Goal: Task Accomplishment & Management: Manage account settings

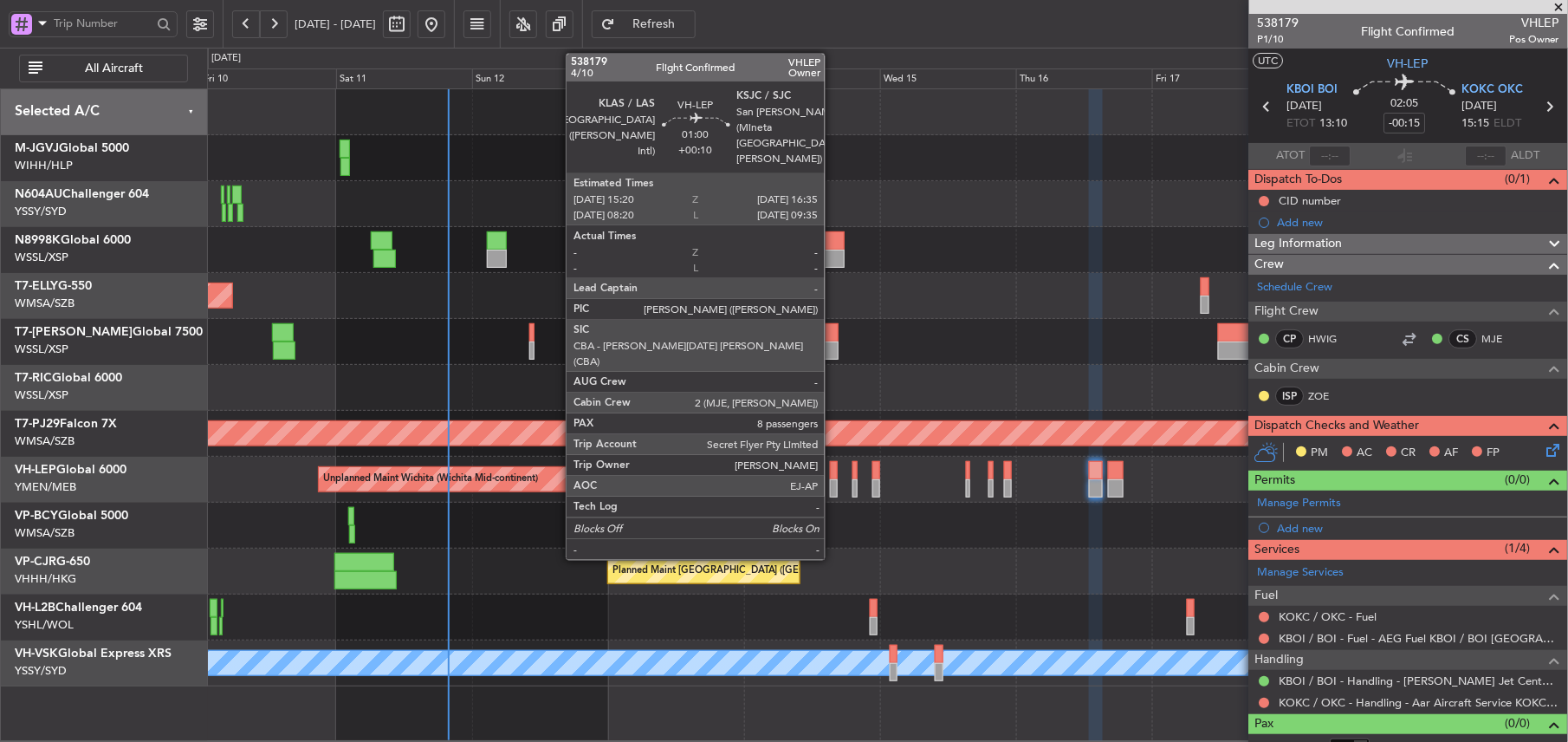
click at [834, 482] on div at bounding box center [834, 488] width 8 height 18
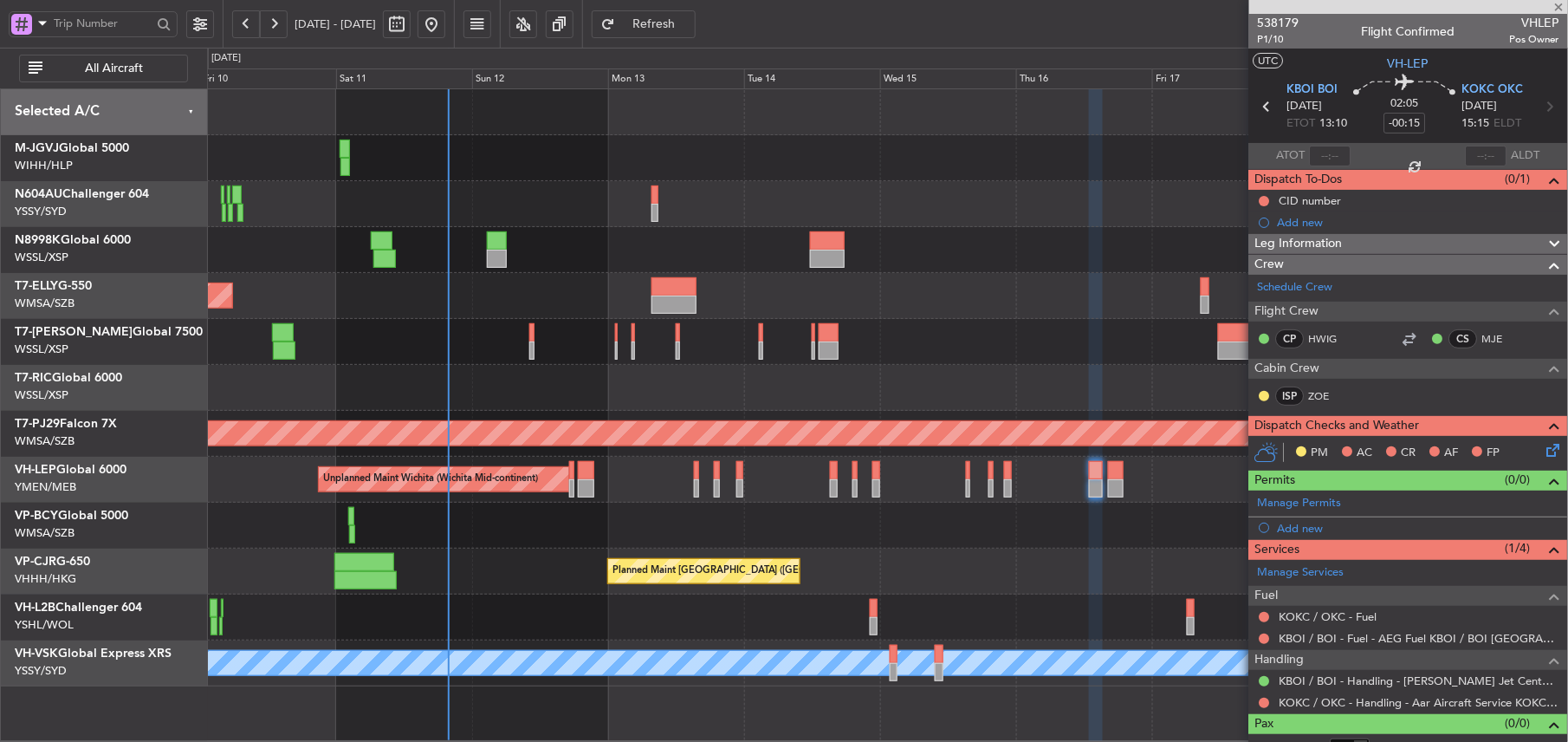
type input "+00:10"
type input "8"
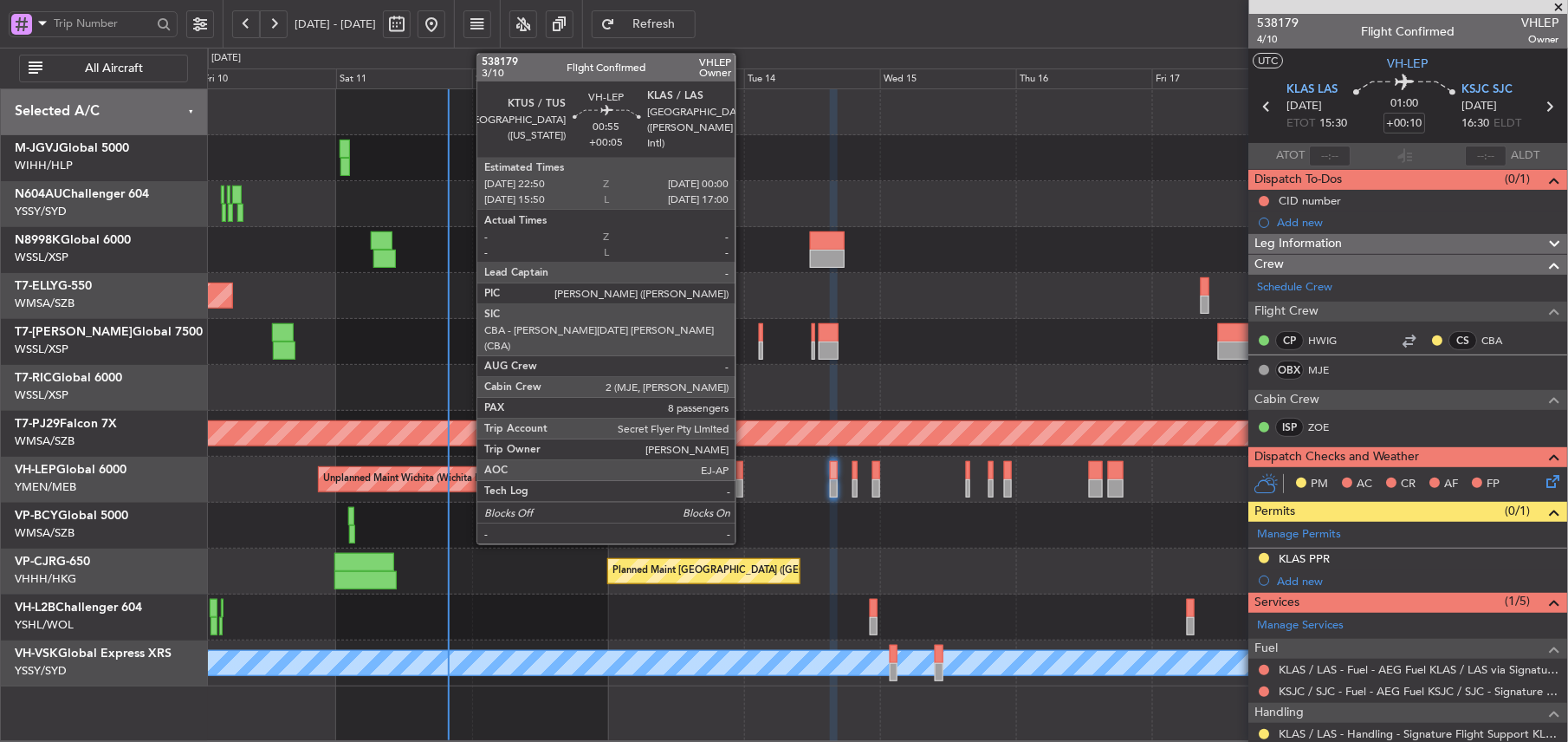
click at [743, 471] on div at bounding box center [739, 469] width 7 height 18
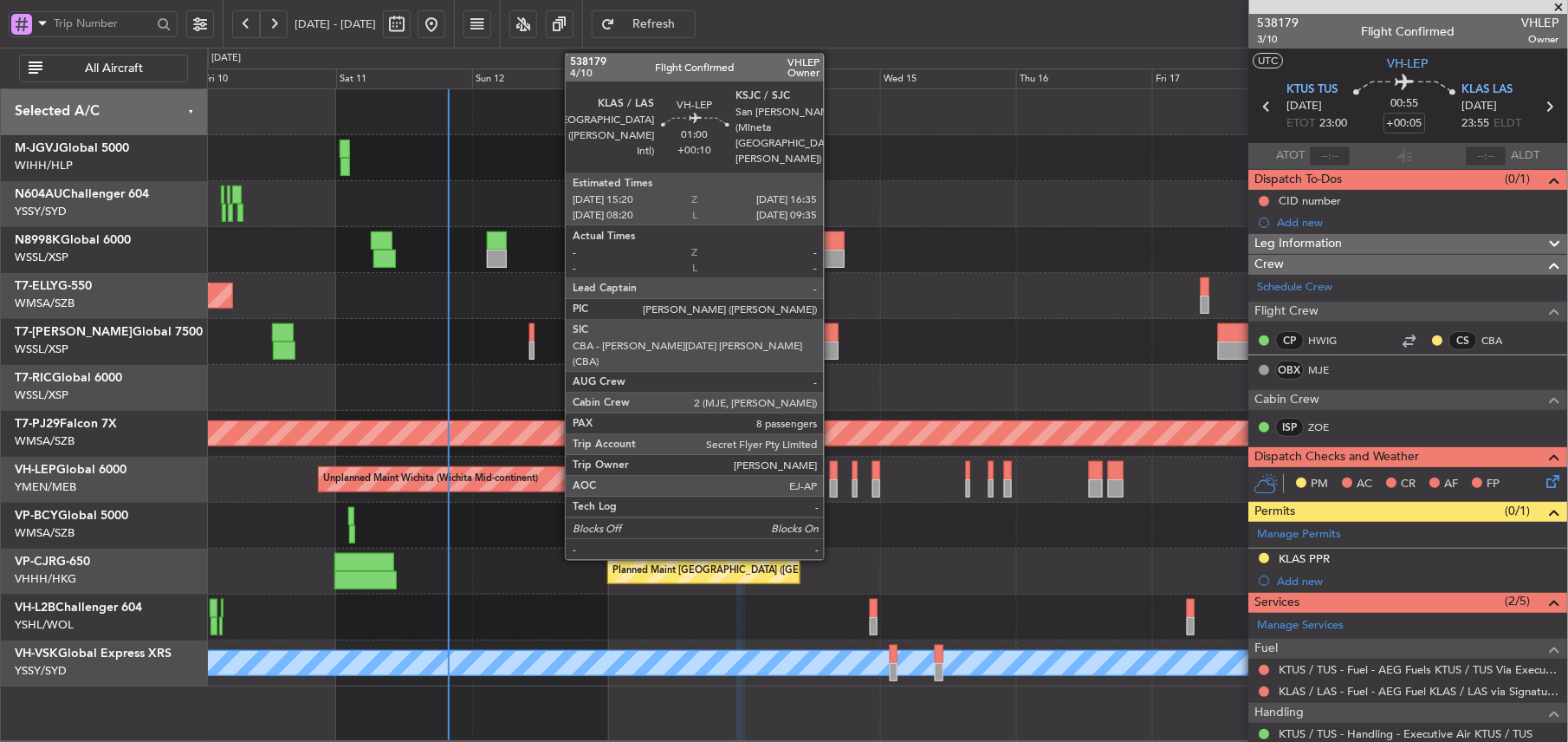
click at [832, 482] on div at bounding box center [834, 488] width 8 height 18
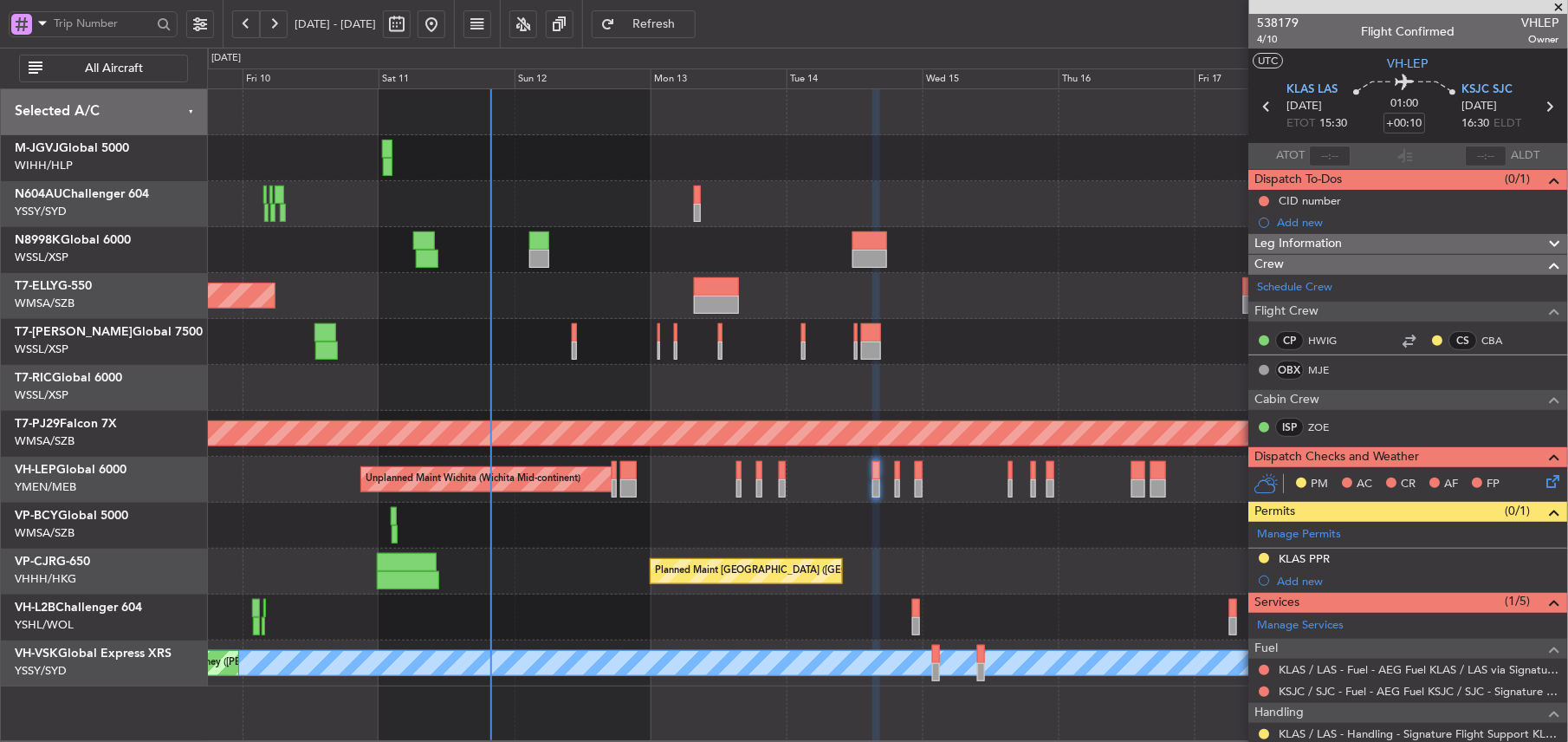
click at [606, 579] on div "Planned Maint [GEOGRAPHIC_DATA] ([GEOGRAPHIC_DATA] Intl)" at bounding box center [886, 571] width 1360 height 46
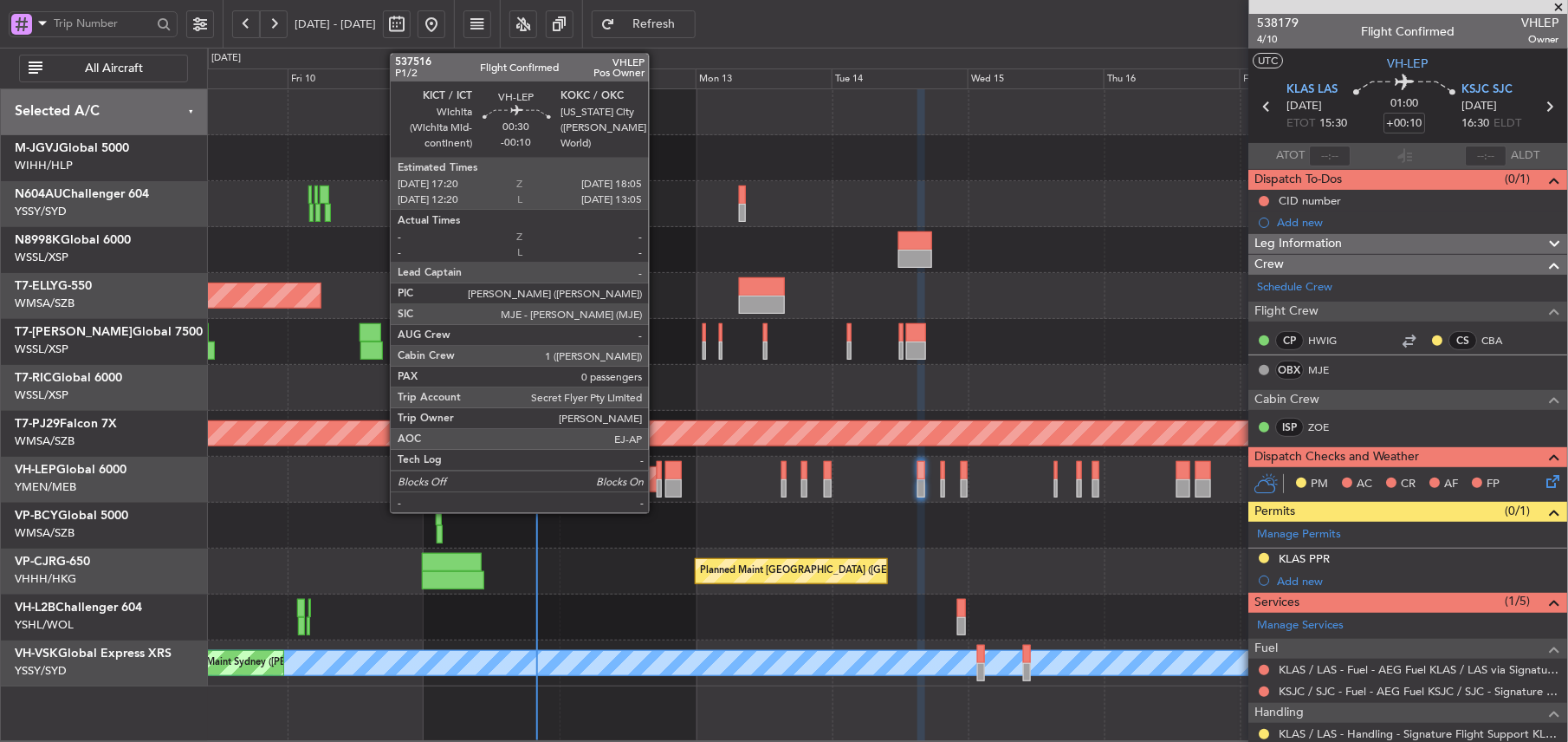
click at [657, 480] on div at bounding box center [659, 488] width 5 height 18
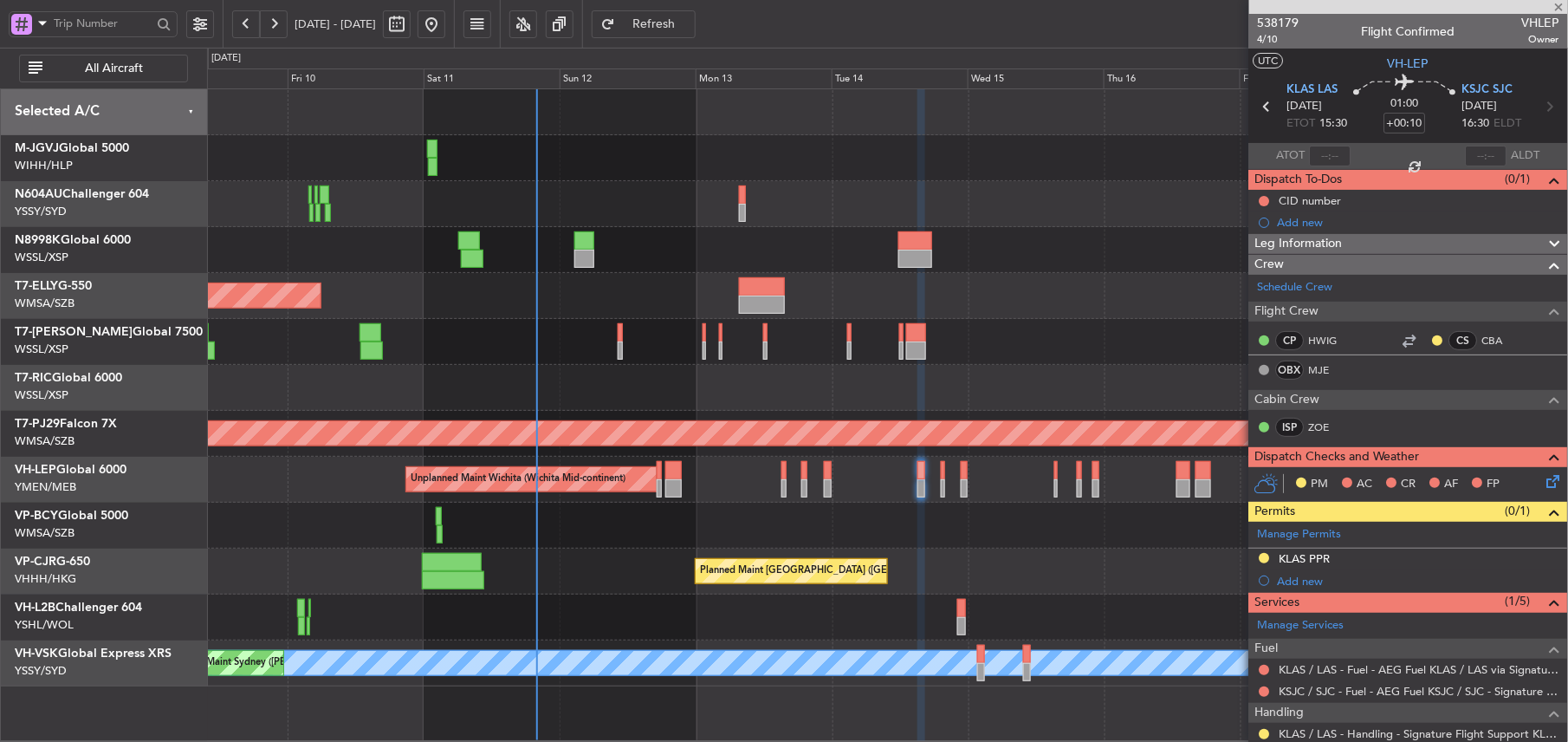
type input "-00:10"
type input "0"
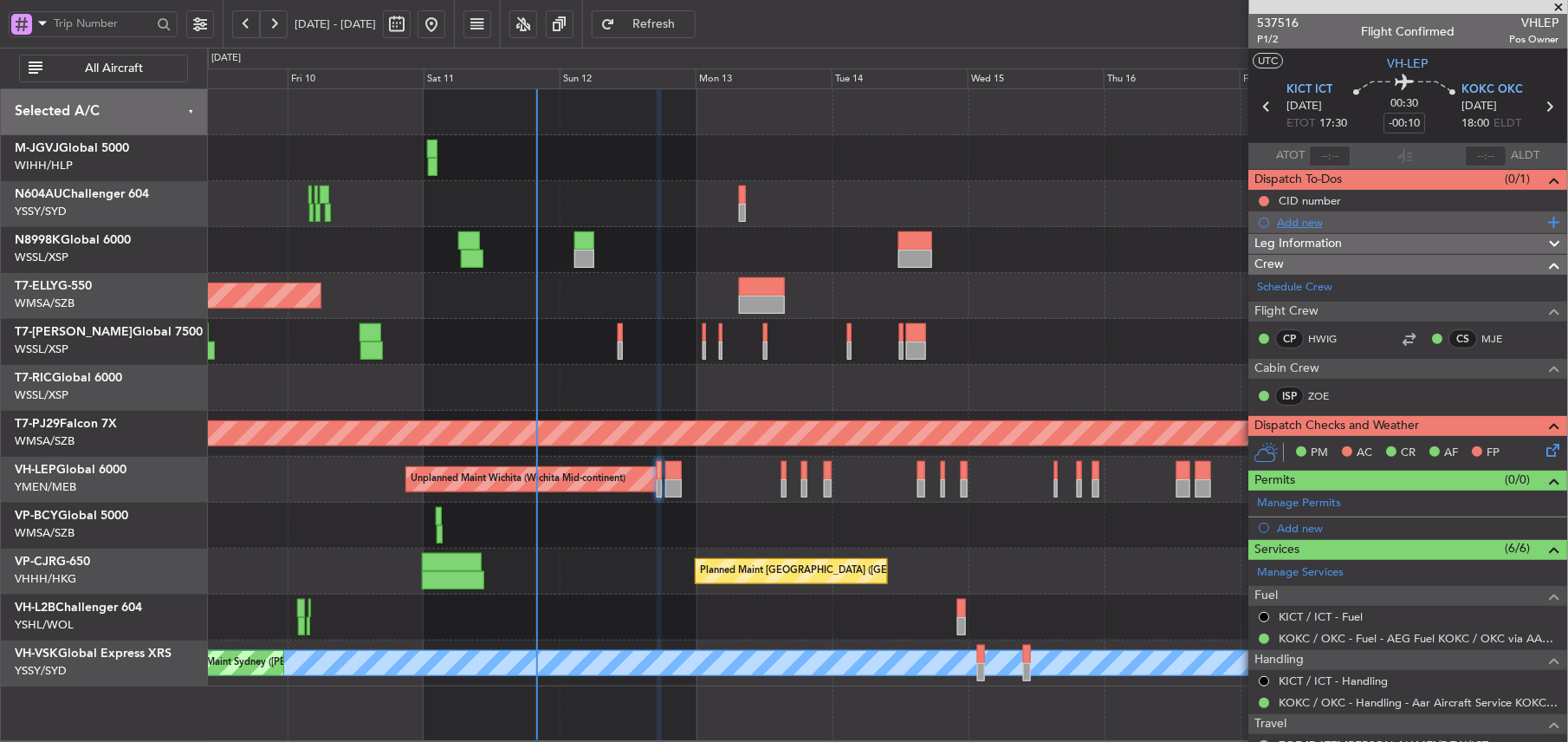
click at [1298, 218] on div "Add new" at bounding box center [1411, 223] width 266 height 15
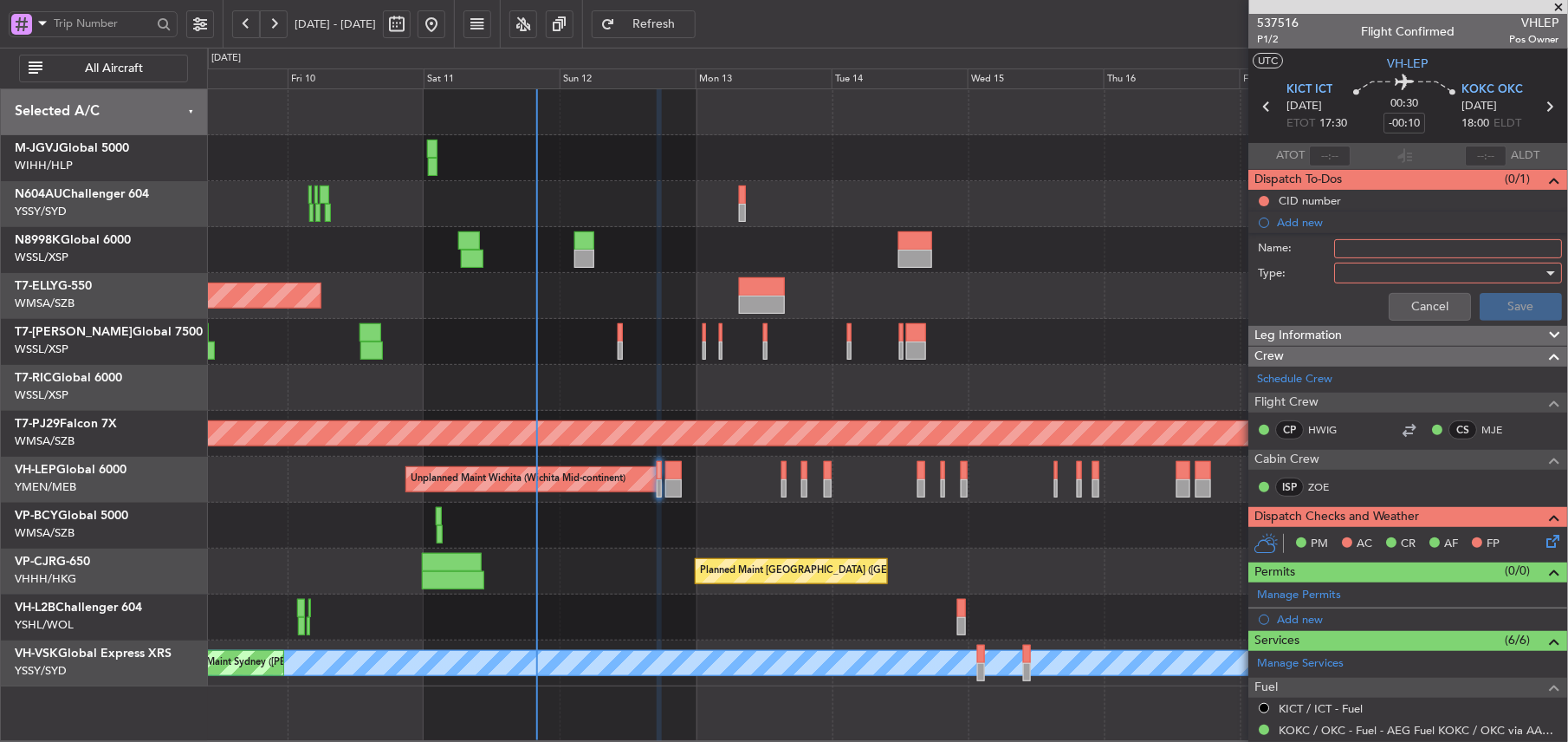
click at [1381, 257] on input "Name:" at bounding box center [1448, 248] width 228 height 19
type input "FPL"
click at [1325, 286] on div "Cancel Save" at bounding box center [1404, 307] width 327 height 42
click at [1342, 274] on div at bounding box center [1443, 273] width 202 height 26
click at [1358, 295] on span "Generic" at bounding box center [1425, 309] width 172 height 26
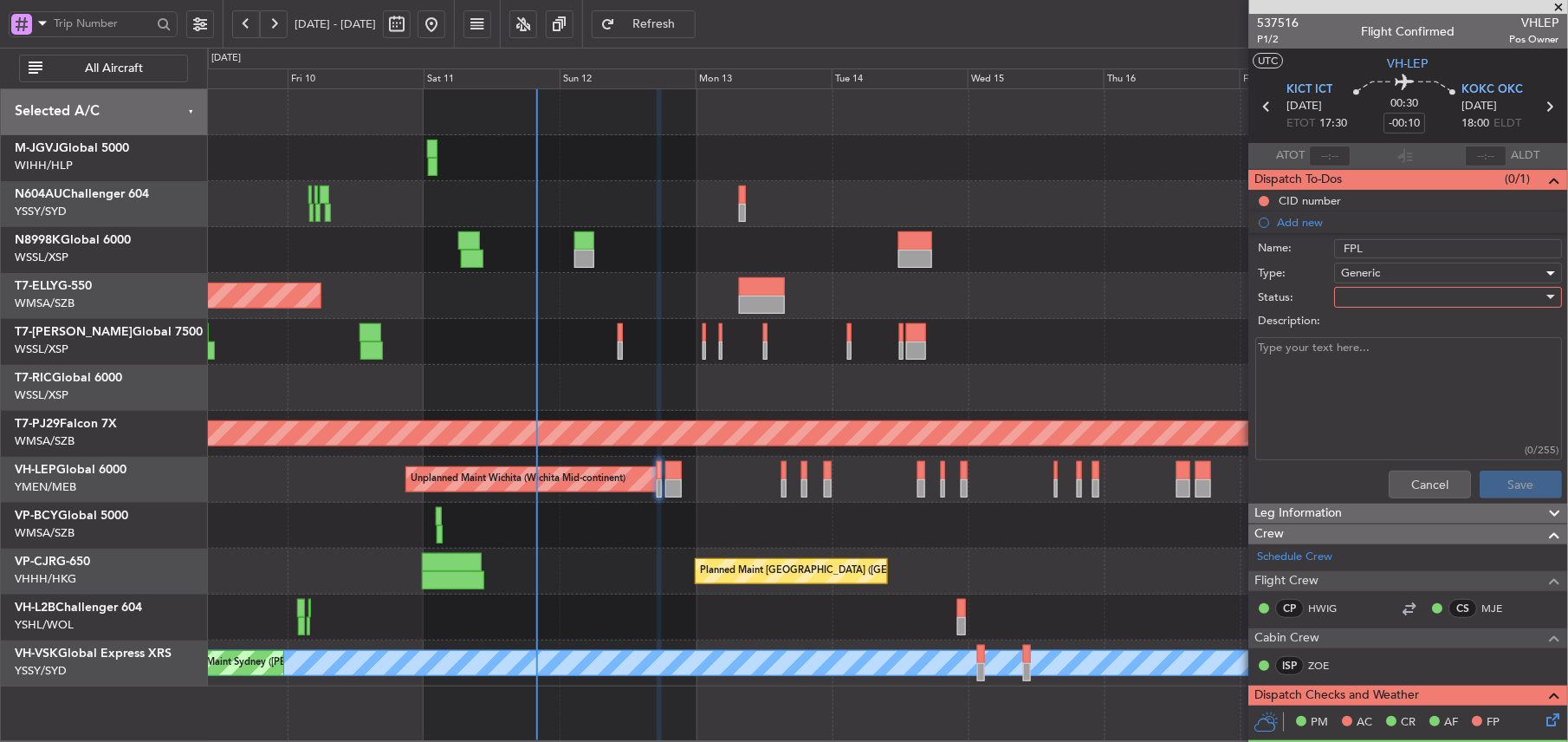
click at [1358, 295] on div at bounding box center [1443, 297] width 202 height 26
click at [1358, 326] on span "Not Started" at bounding box center [1439, 333] width 199 height 26
click at [1343, 354] on textarea "Description:" at bounding box center [1409, 398] width 307 height 124
type textarea "FOB 9000 LBS"
click at [1485, 483] on button "Save" at bounding box center [1522, 483] width 82 height 27
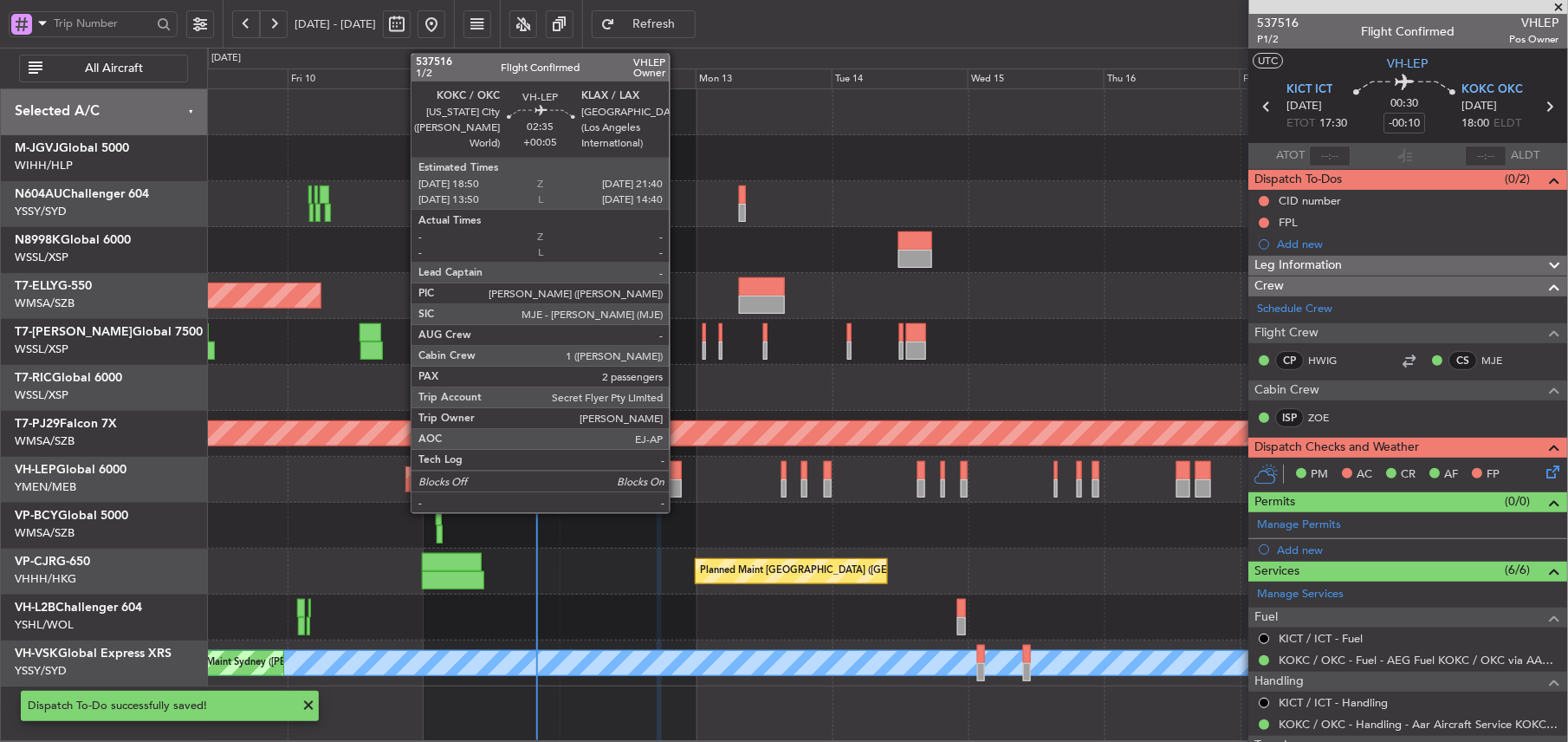
click at [676, 466] on div at bounding box center [673, 469] width 16 height 18
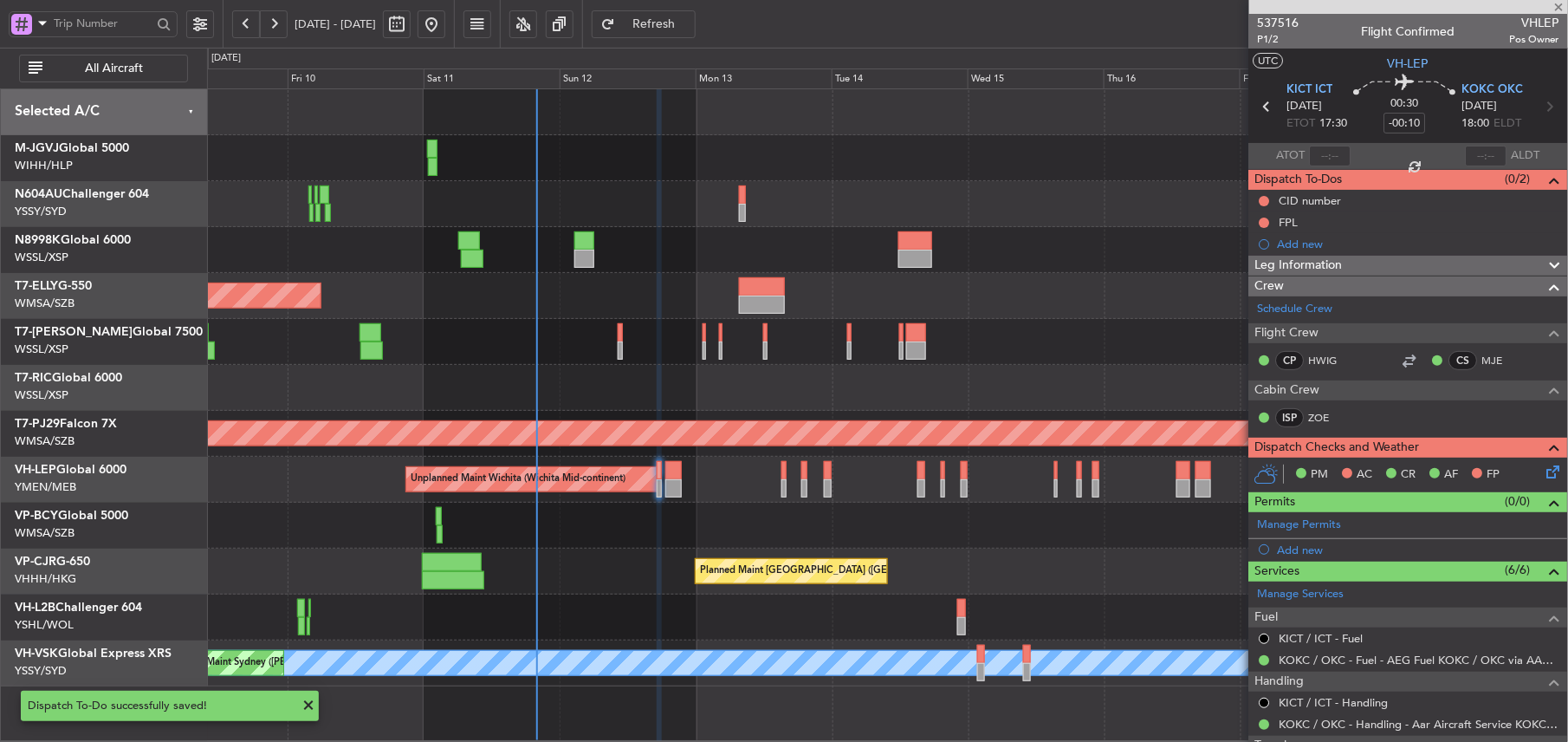
type input "+00:05"
type input "2"
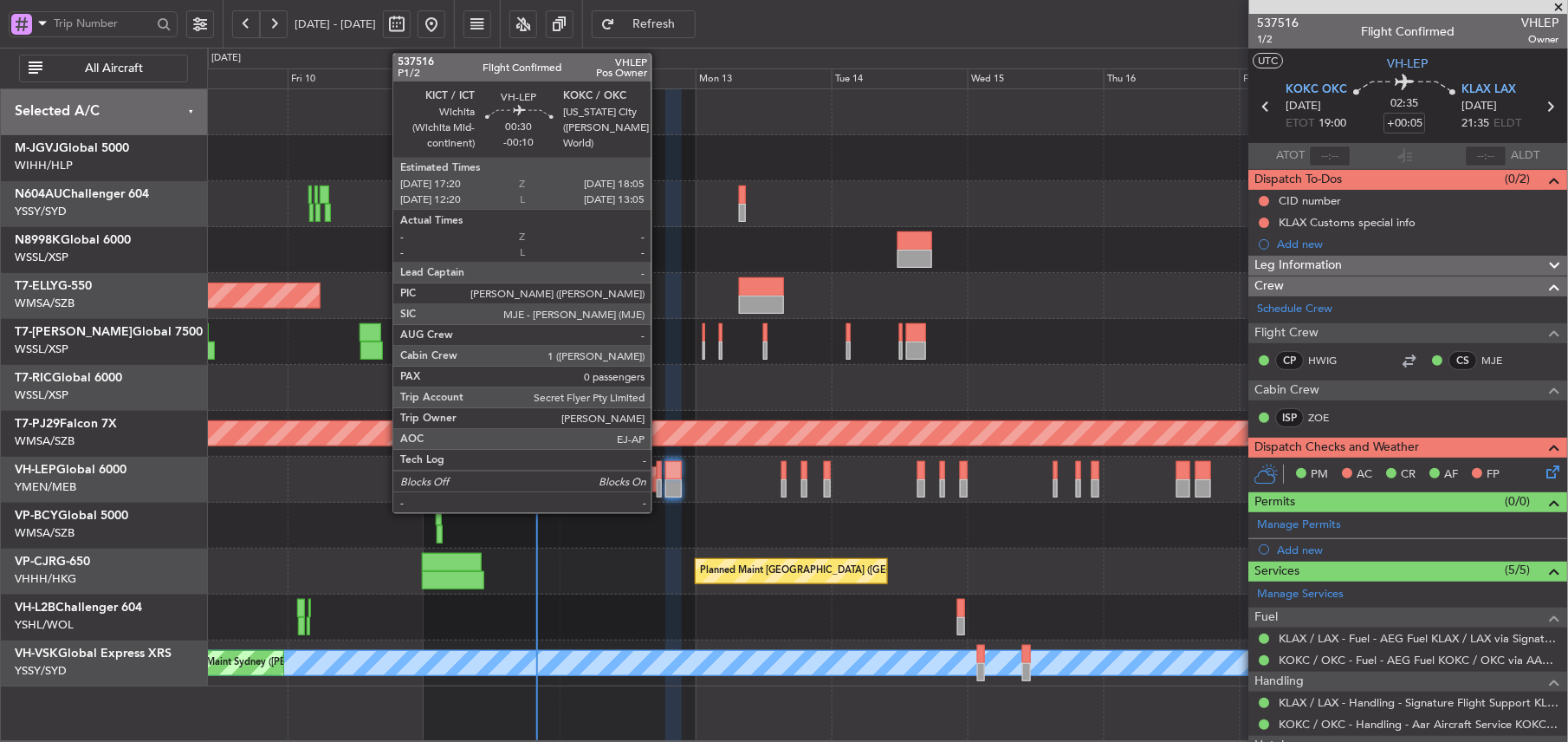
click at [659, 475] on div at bounding box center [659, 469] width 5 height 18
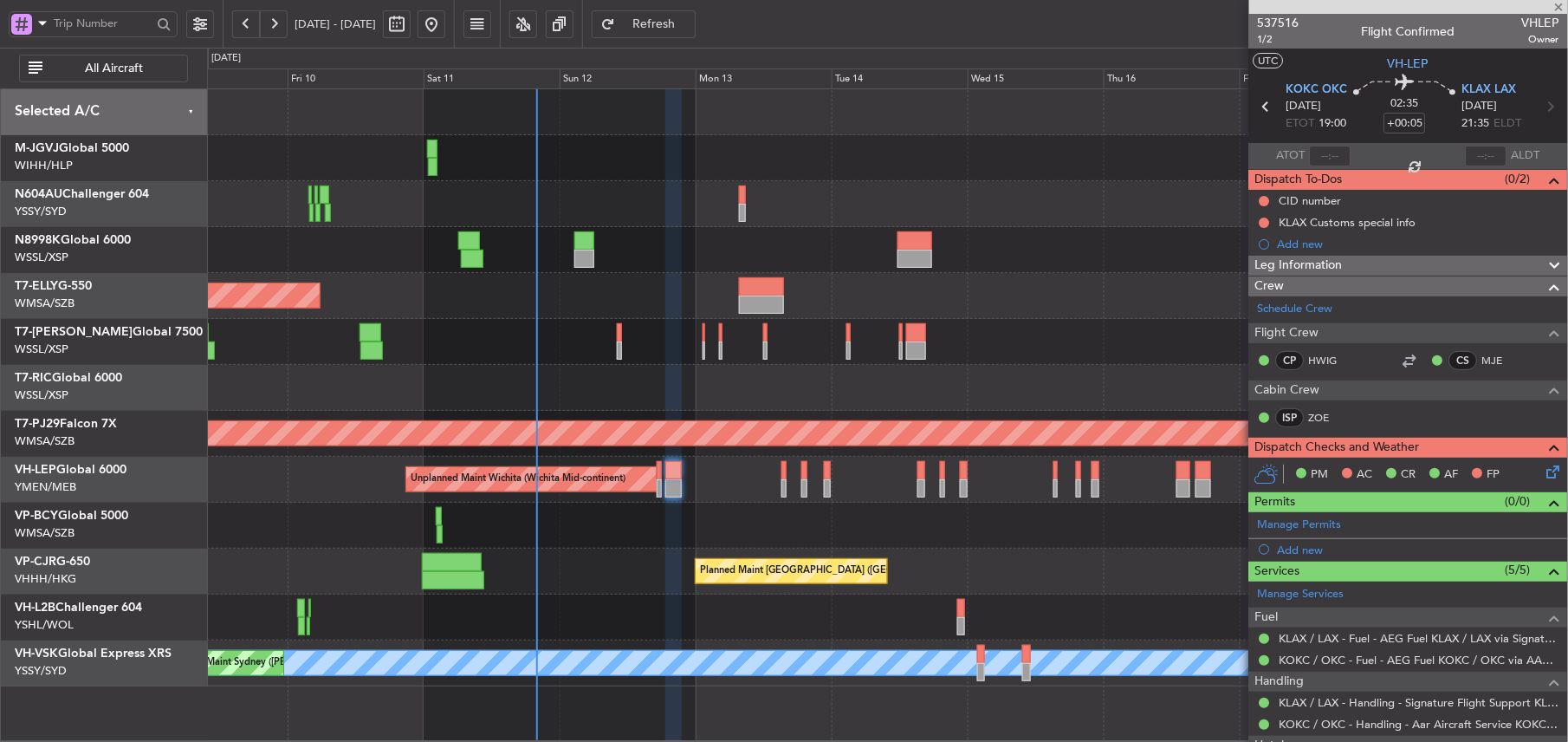
type input "-00:10"
type input "0"
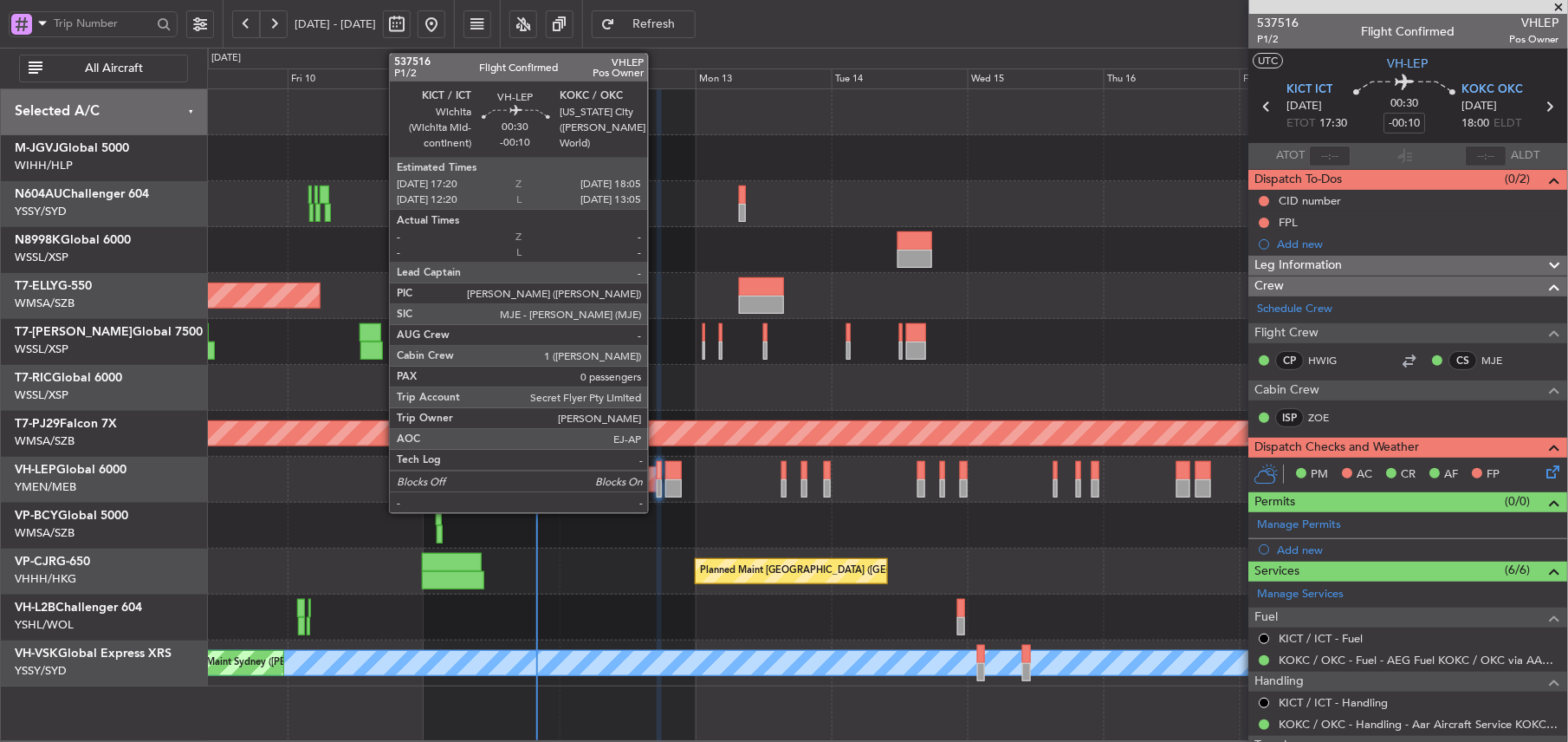
click at [657, 472] on div at bounding box center [659, 469] width 5 height 18
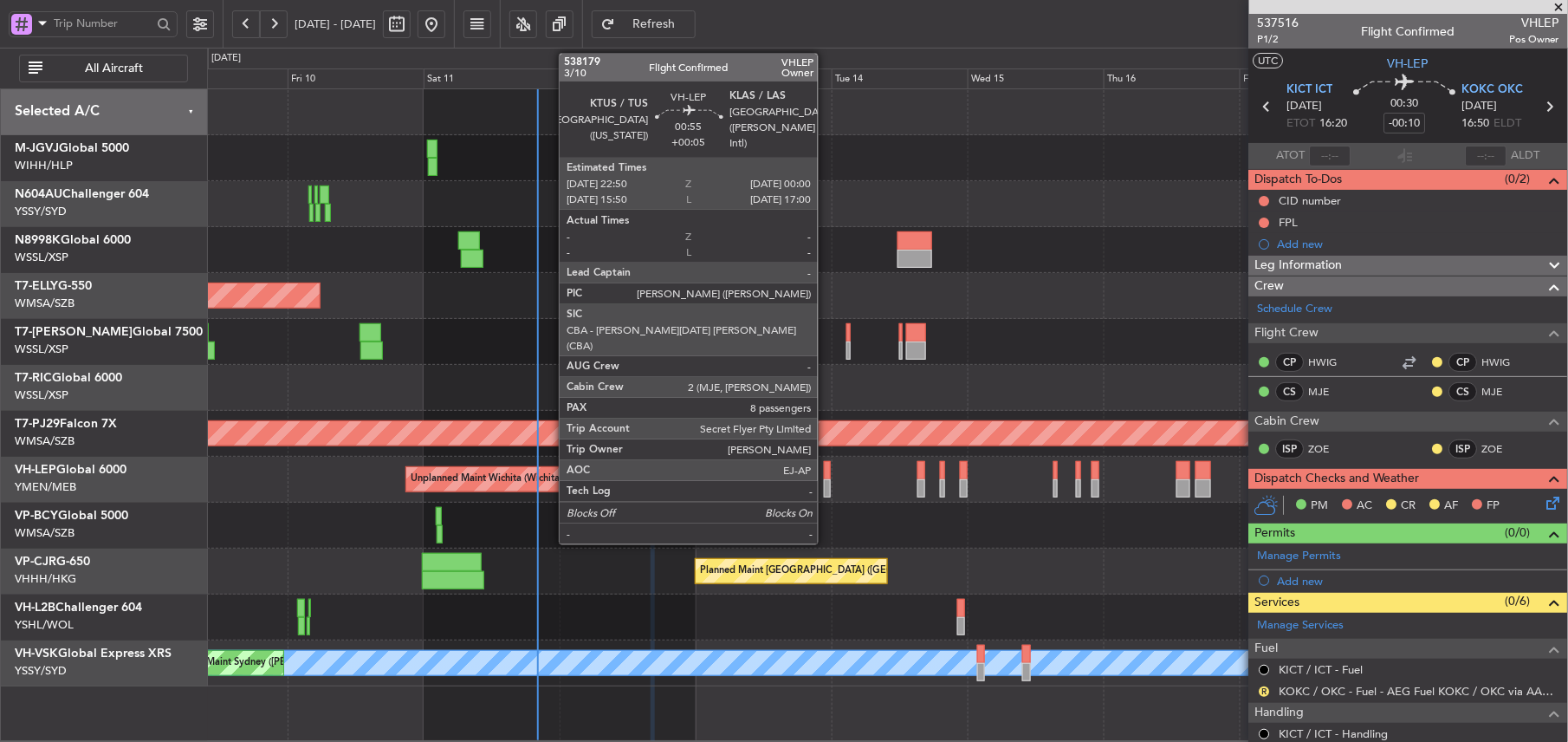
click at [826, 469] on div at bounding box center [827, 469] width 7 height 18
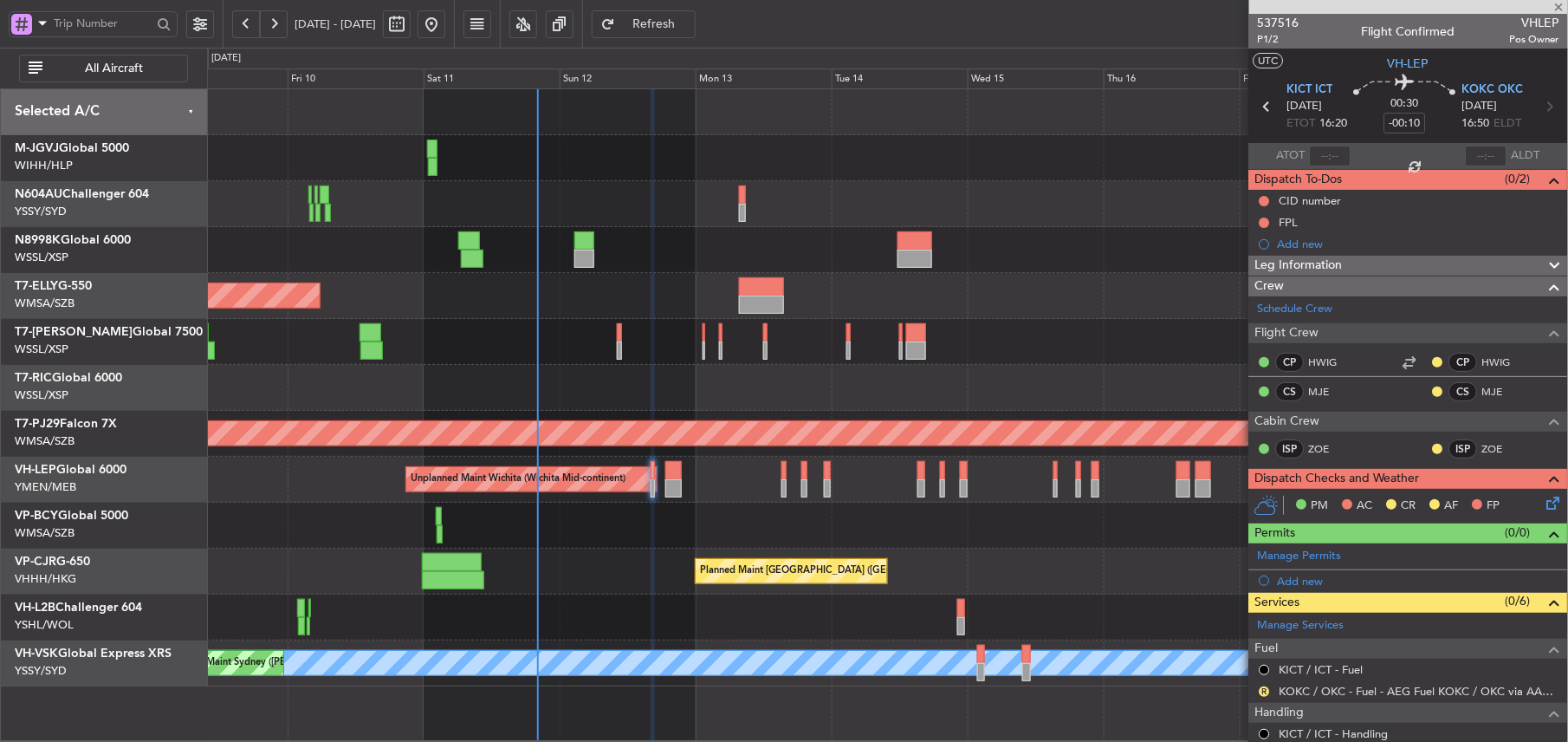
click at [780, 504] on div at bounding box center [886, 525] width 1360 height 46
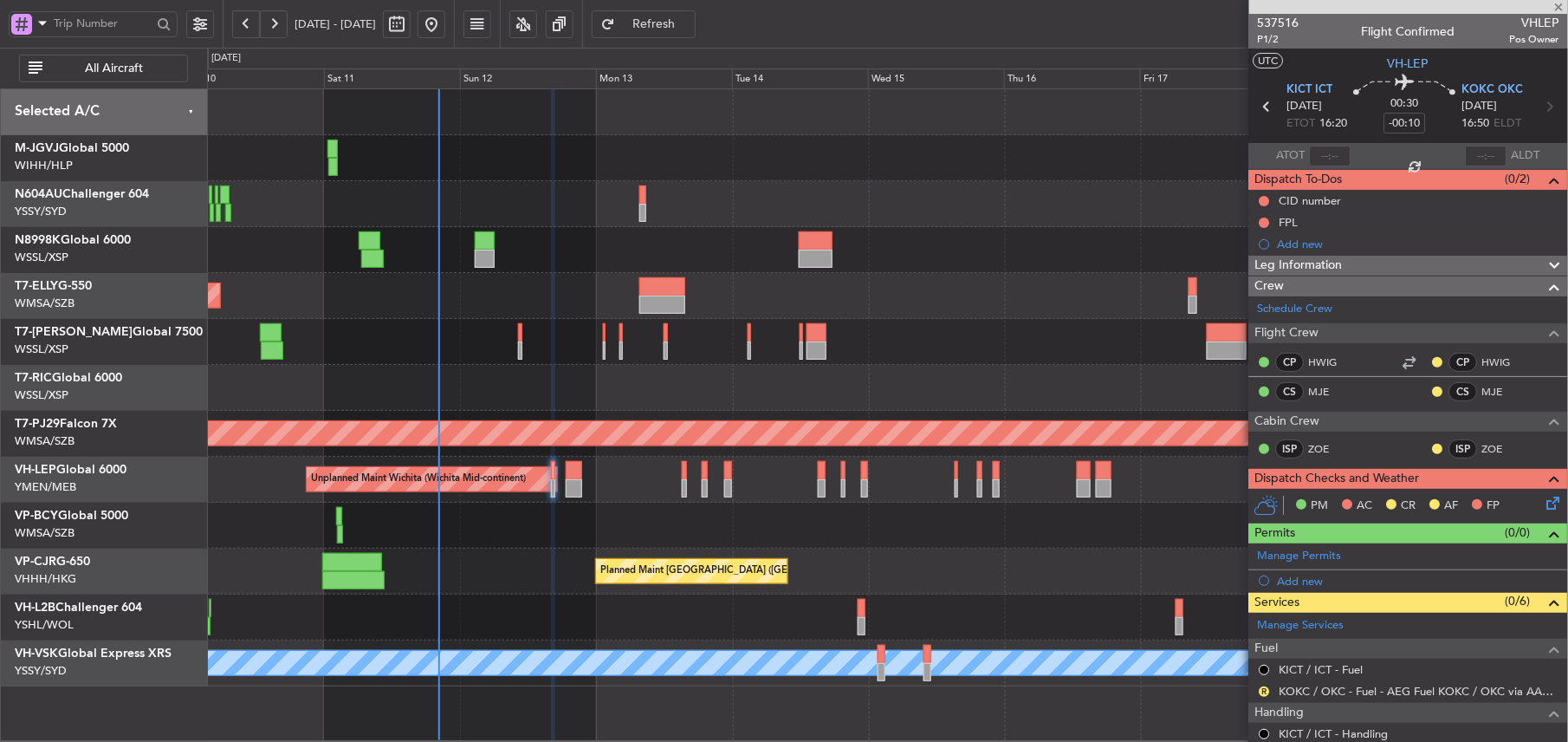
click at [669, 513] on div at bounding box center [886, 525] width 1360 height 46
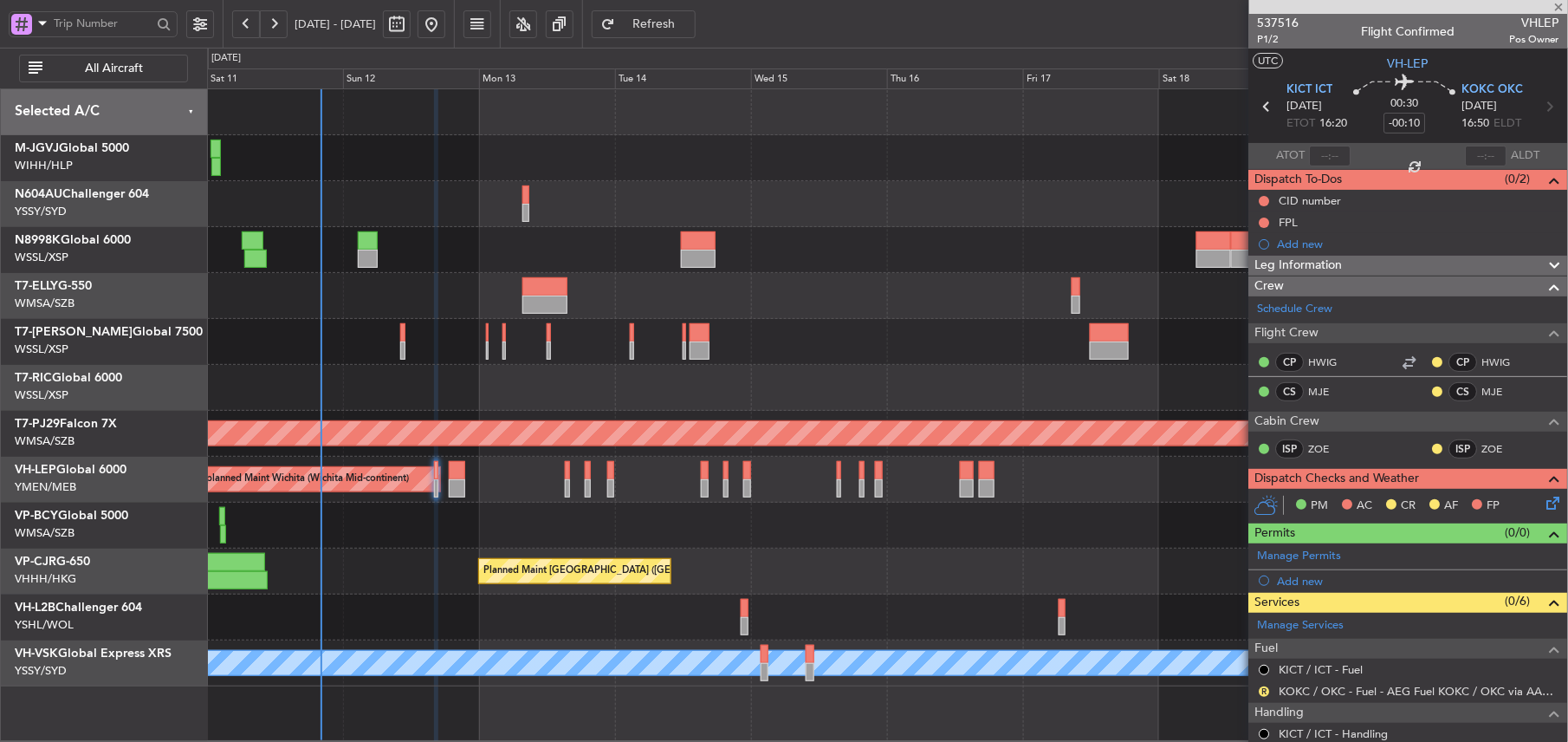
type input "+00:05"
type input "8"
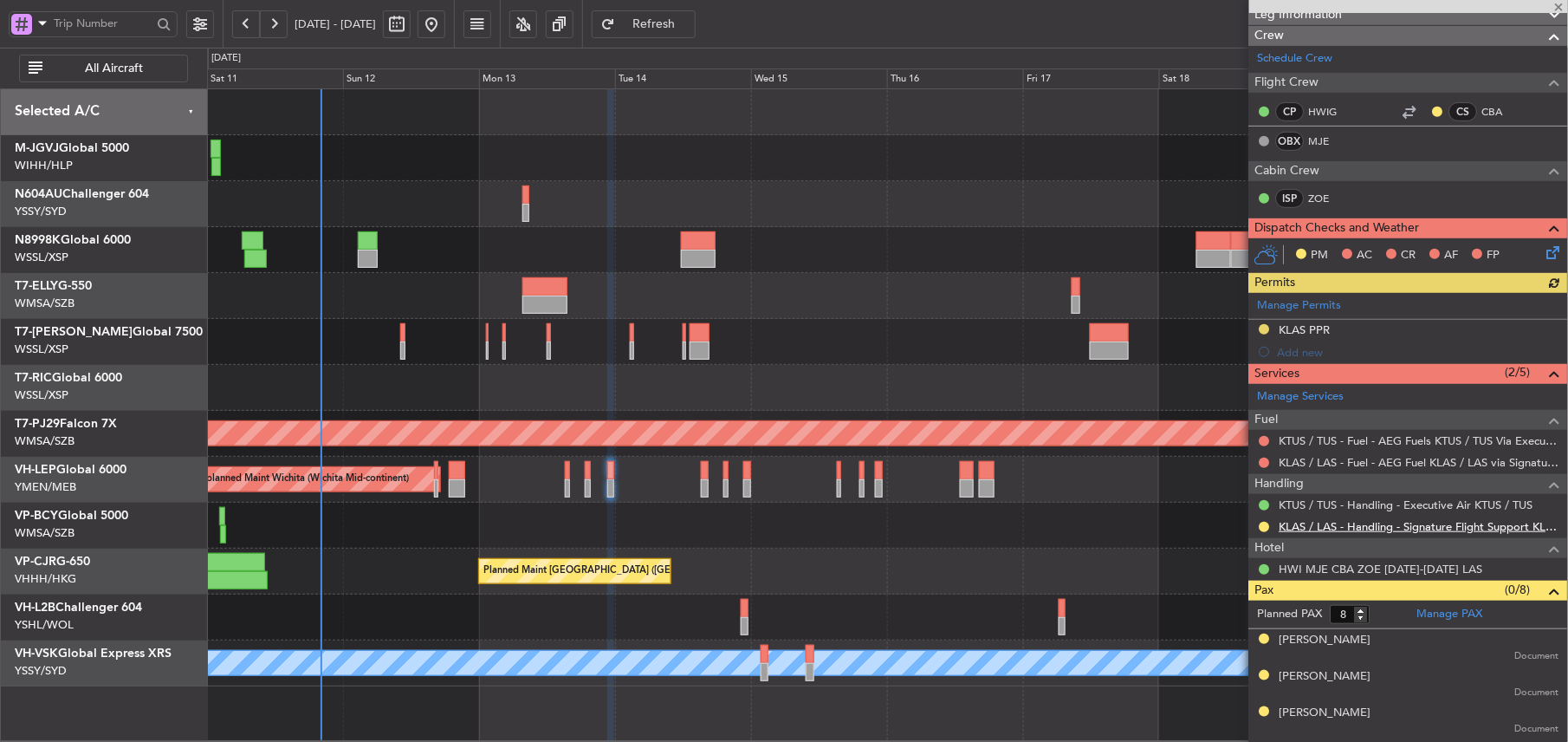
scroll to position [230, 0]
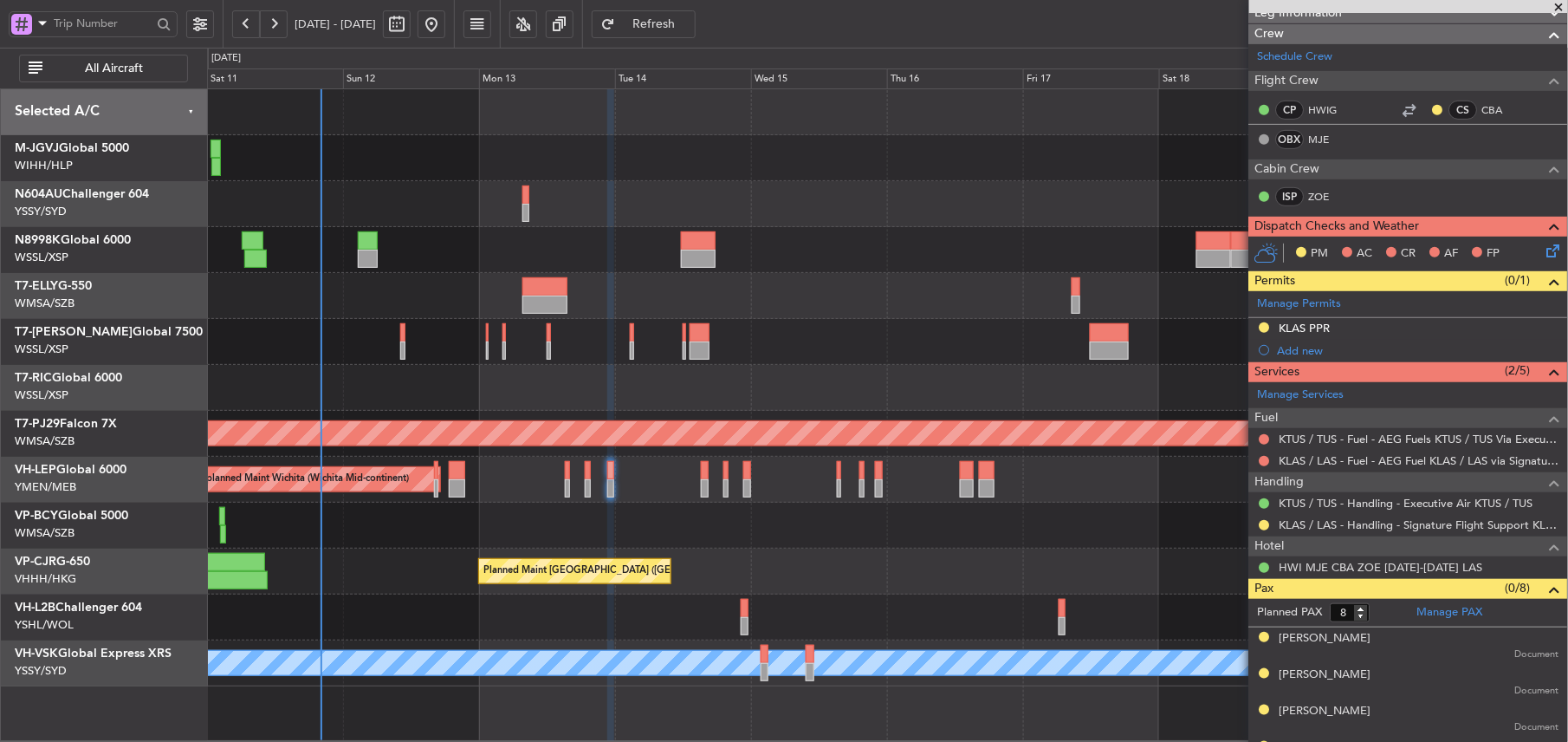
click at [1311, 331] on div "KLAS PPR" at bounding box center [1306, 329] width 51 height 15
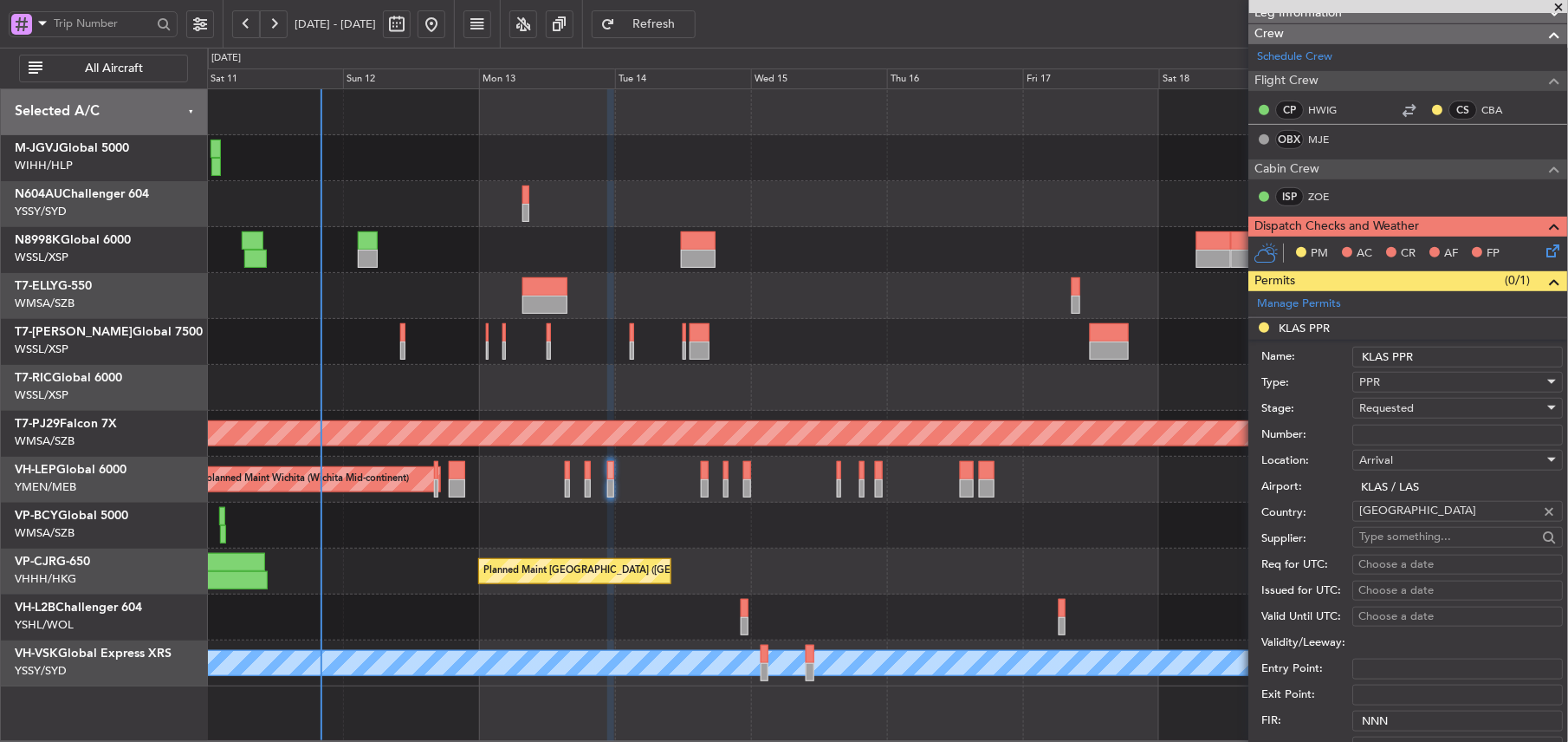
click at [1410, 435] on input "Number:" at bounding box center [1458, 435] width 211 height 21
click at [1435, 430] on input "ATLI5996" at bounding box center [1458, 435] width 211 height 21
type input "ATLI5996"
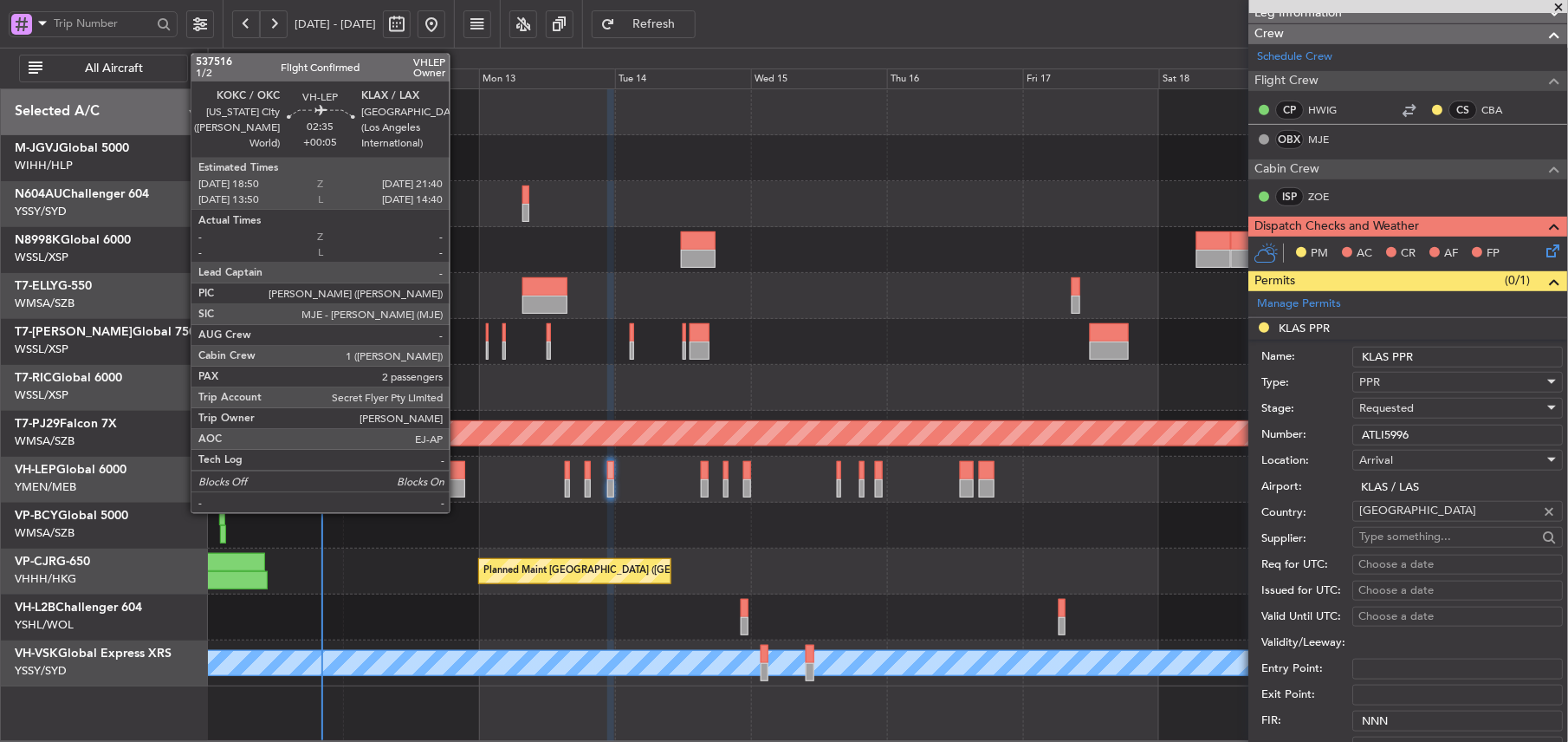
click at [458, 471] on div at bounding box center [456, 469] width 16 height 18
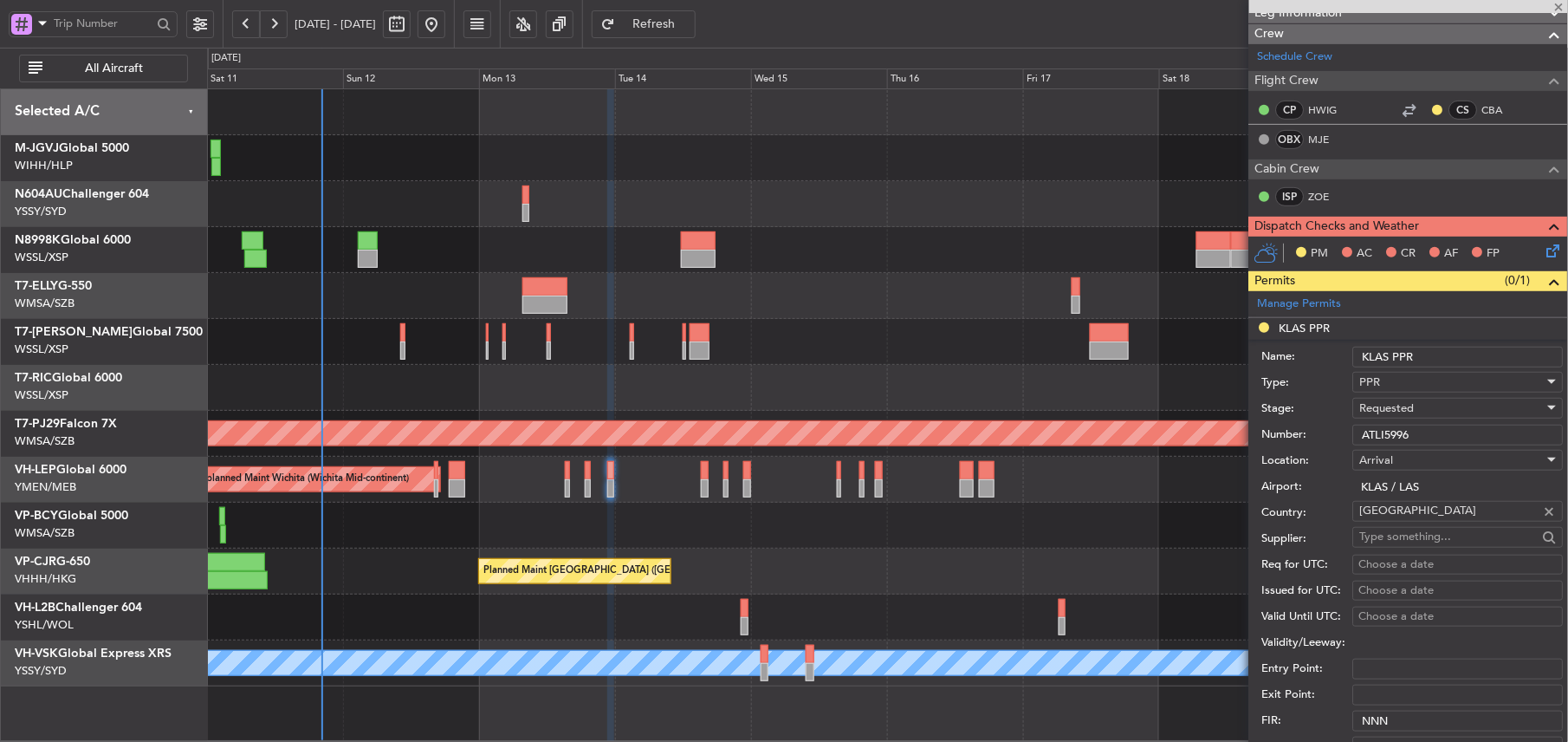
click at [627, 514] on div at bounding box center [886, 525] width 1360 height 46
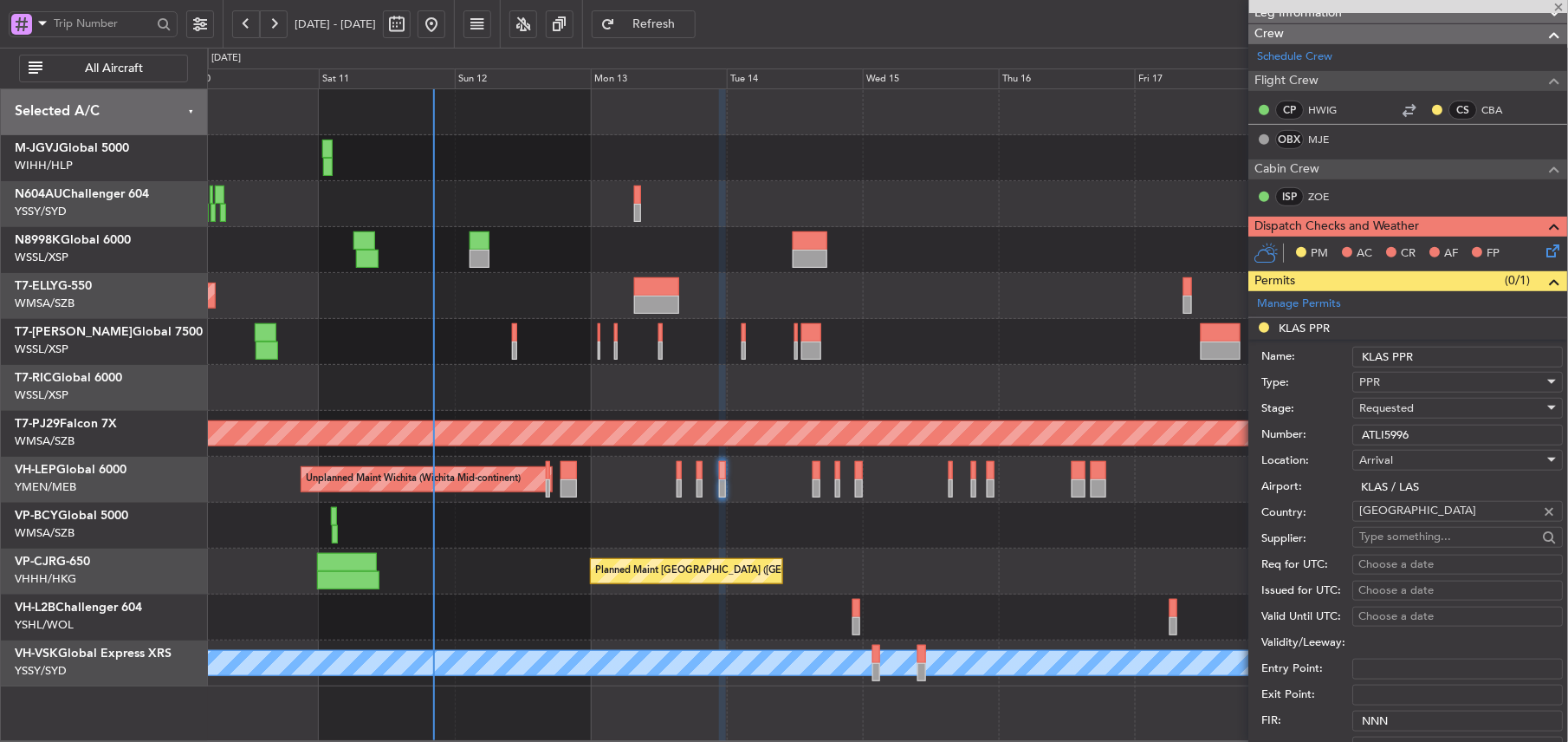
click at [674, 529] on div at bounding box center [886, 525] width 1360 height 46
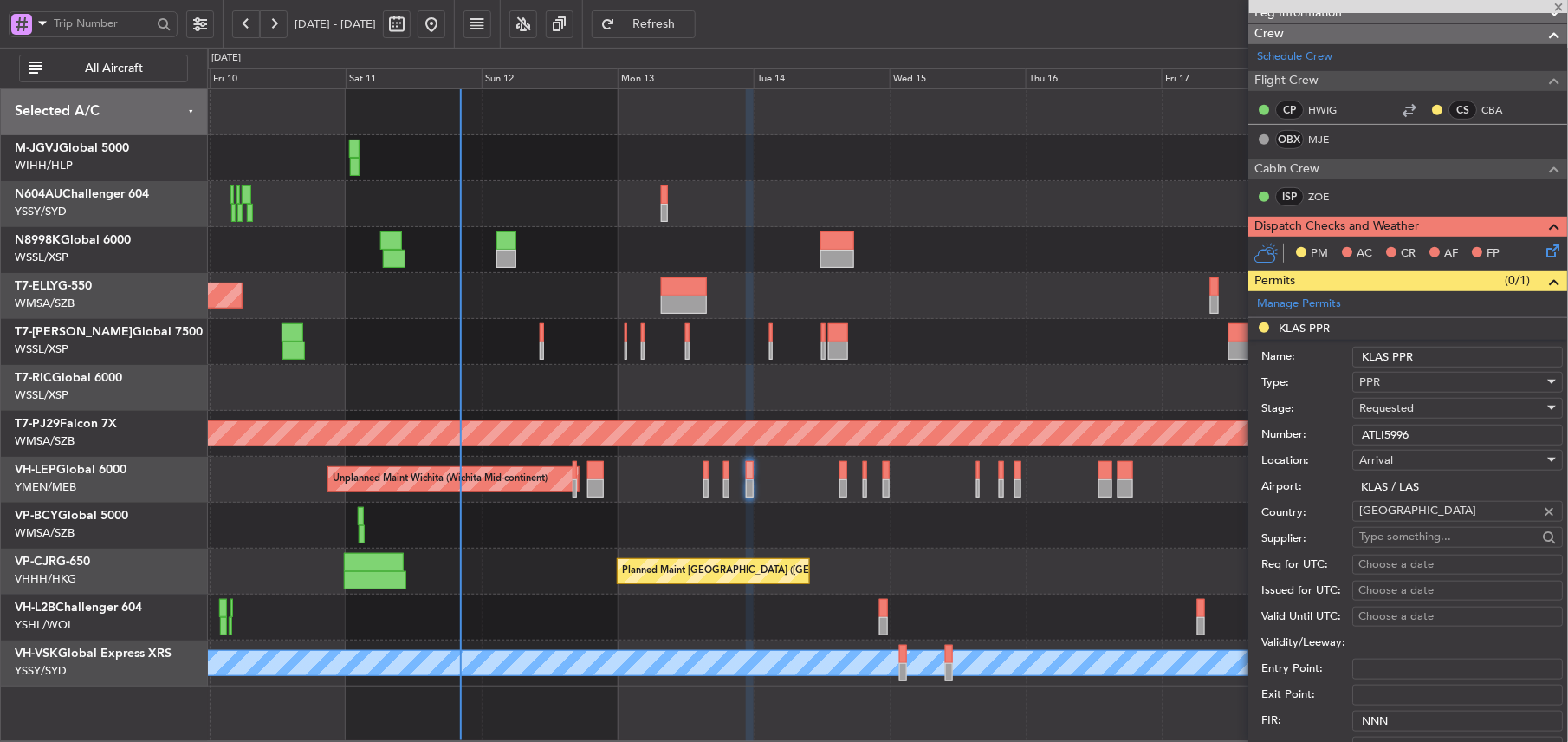
type input "2"
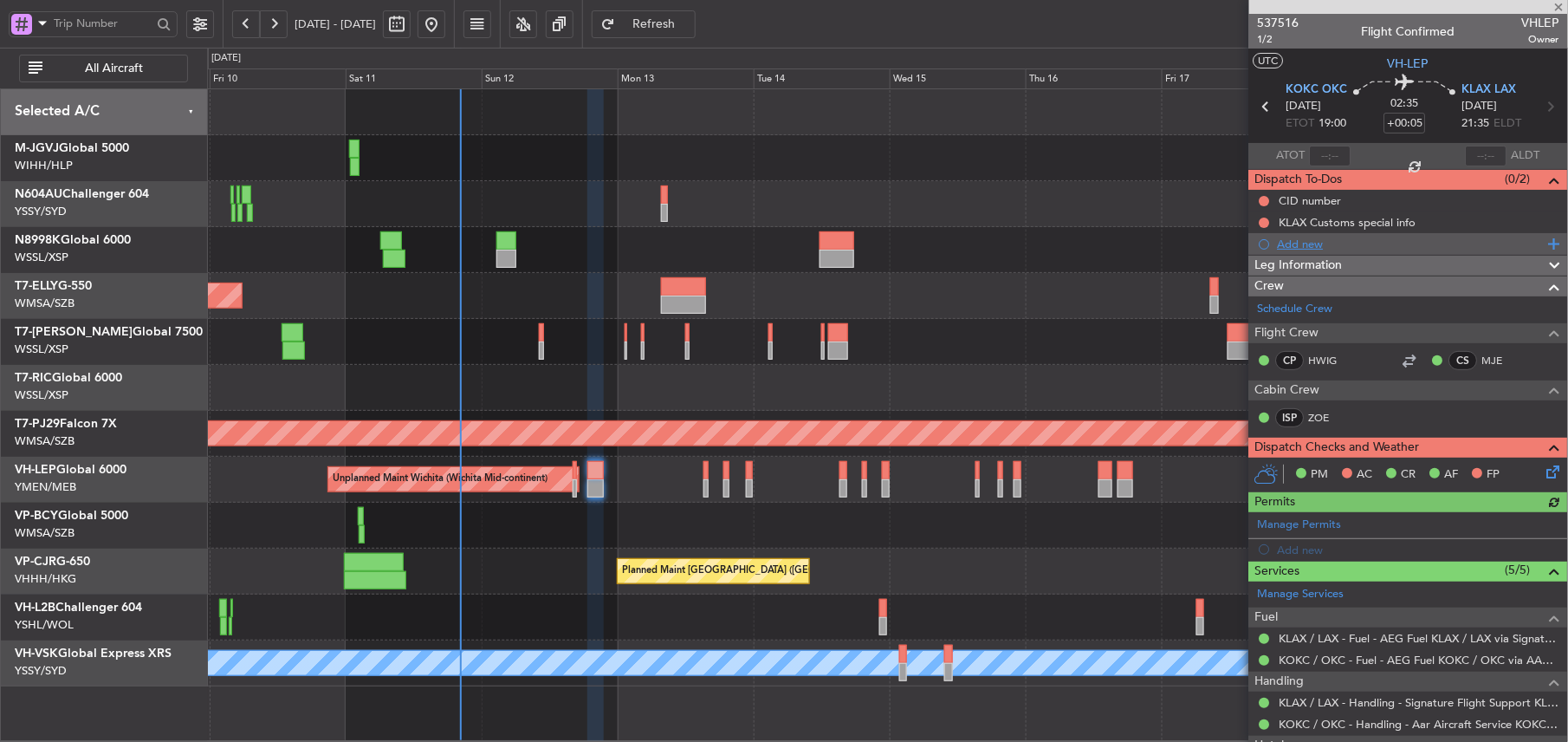
click at [1315, 245] on div "Add new" at bounding box center [1411, 245] width 266 height 15
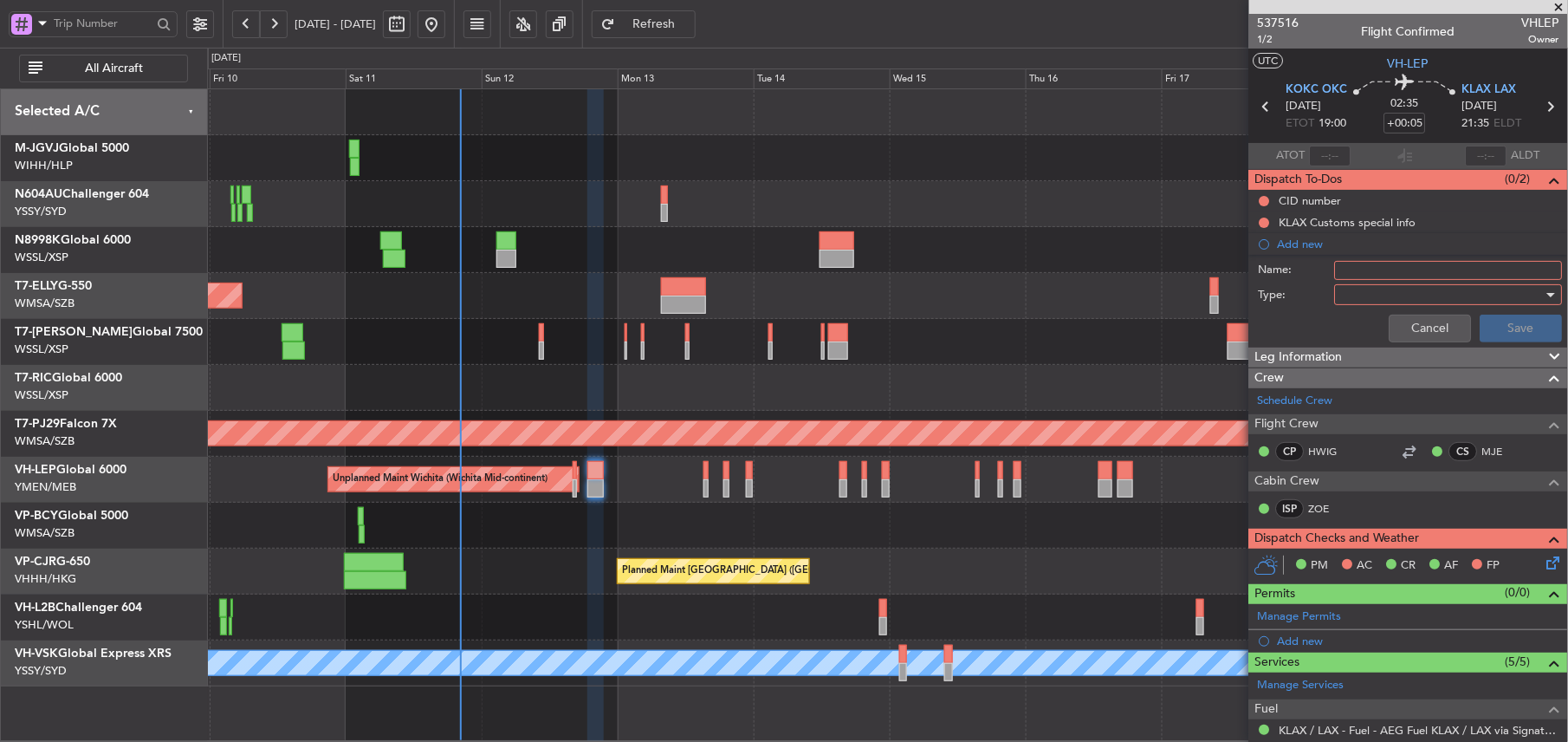
click at [1364, 268] on input "Name:" at bounding box center [1448, 270] width 228 height 19
type input "FPL"
click at [1374, 289] on div at bounding box center [1443, 295] width 202 height 26
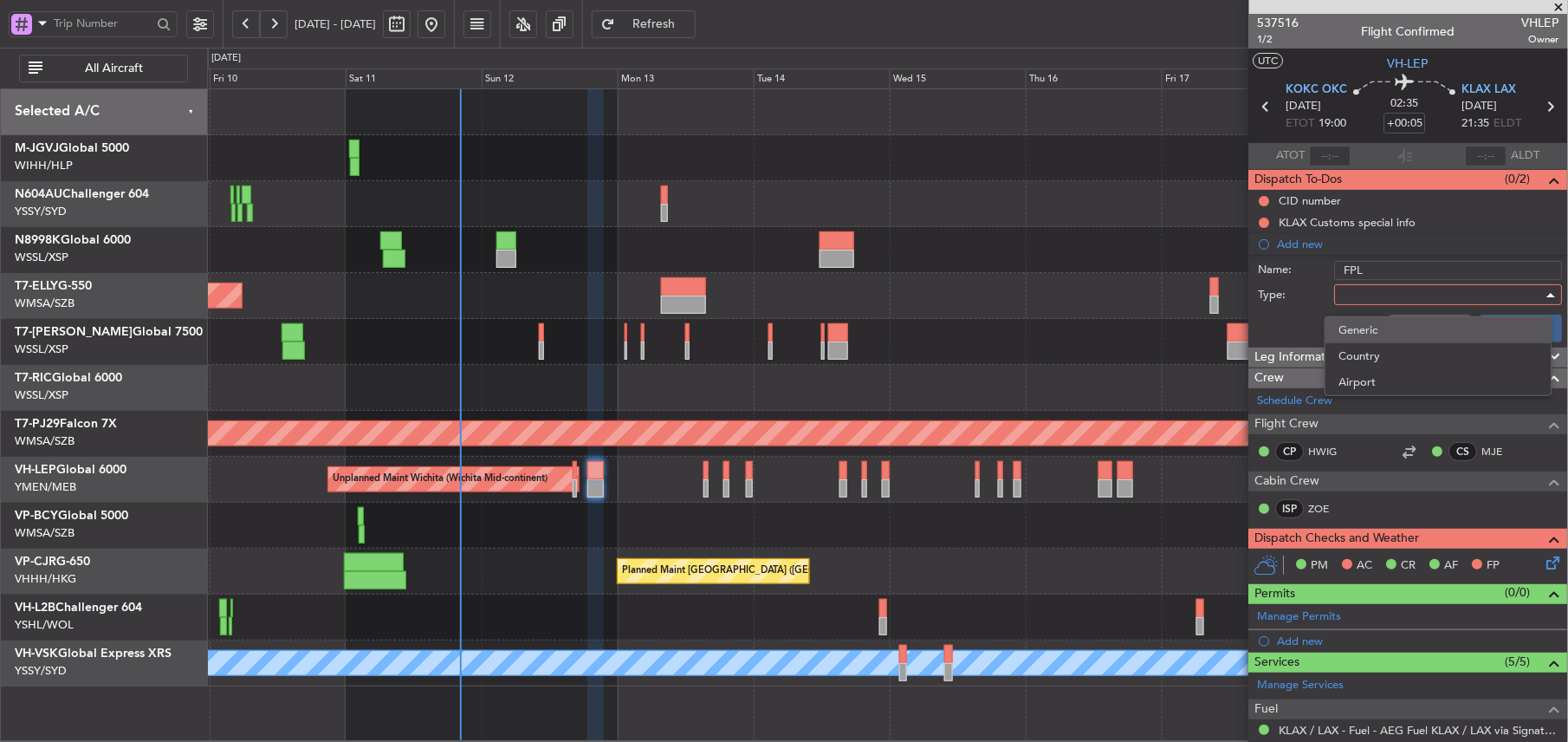
click at [1363, 336] on span "Generic" at bounding box center [1439, 330] width 199 height 26
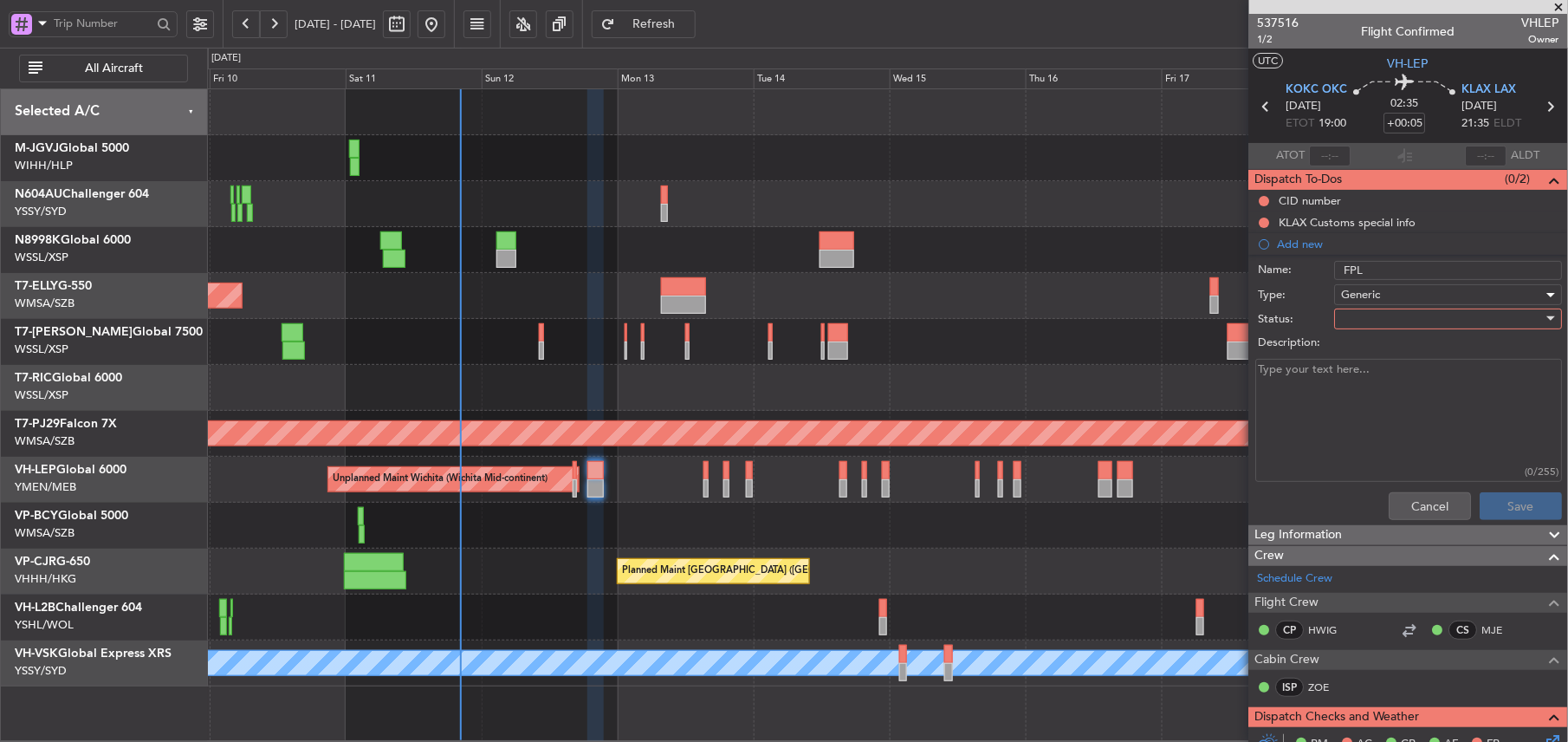
click at [1364, 313] on div at bounding box center [1443, 319] width 202 height 26
click at [1356, 345] on span "Not Started" at bounding box center [1439, 355] width 199 height 26
click at [1358, 406] on textarea "Description:" at bounding box center [1409, 420] width 307 height 124
type textarea "FOB 32,000 LBS"
click at [1514, 497] on button "Save" at bounding box center [1522, 505] width 82 height 27
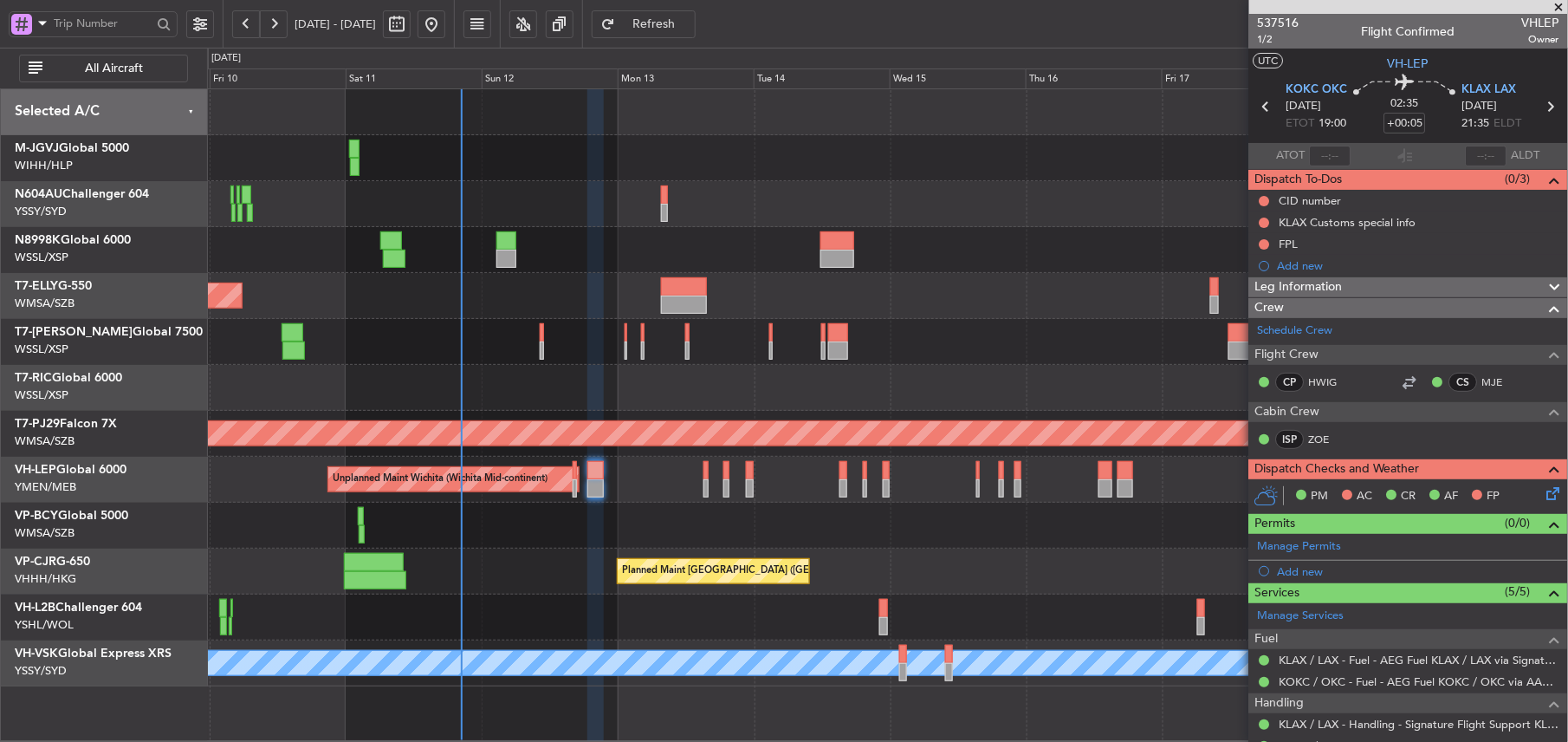
scroll to position [184, 0]
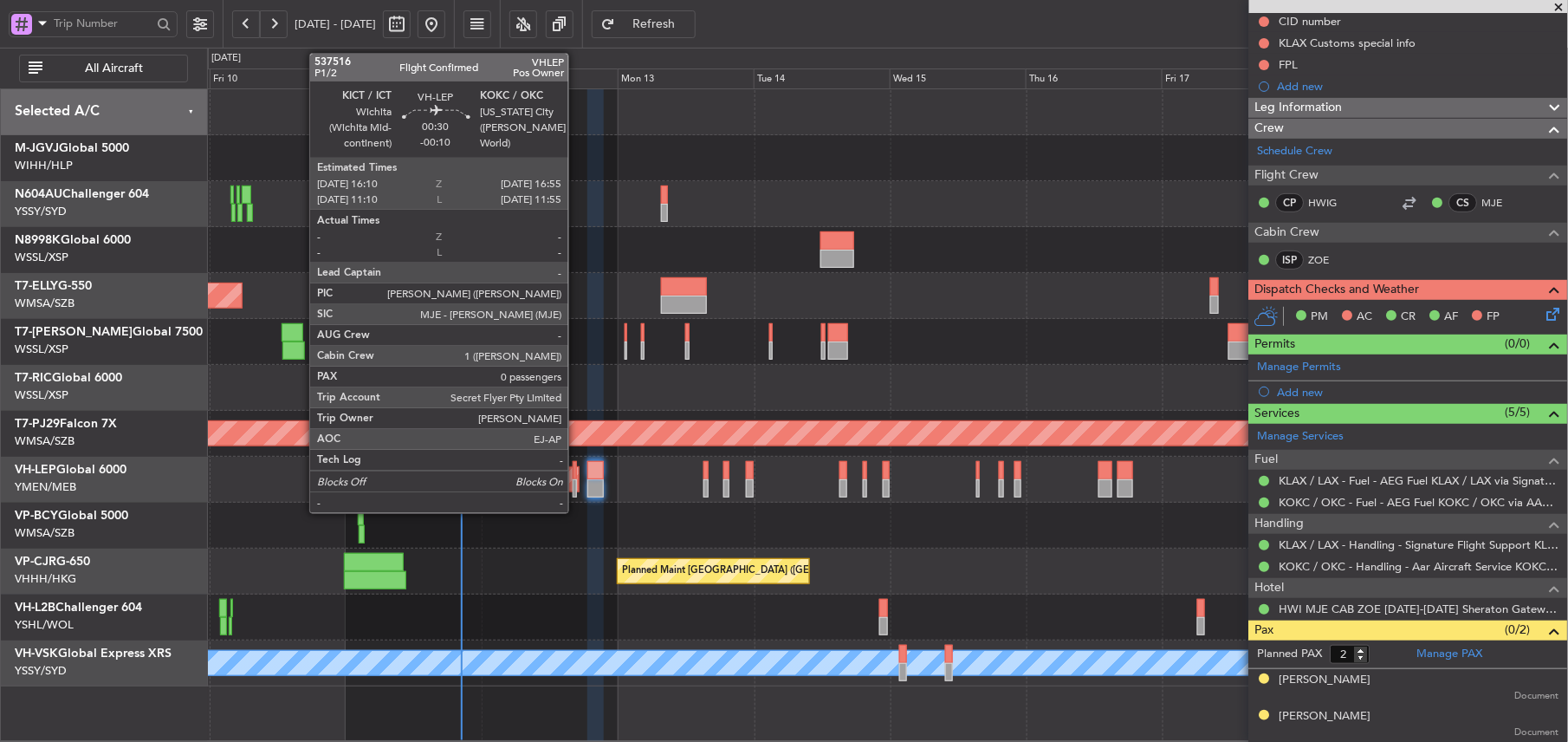
click at [576, 473] on div at bounding box center [575, 469] width 5 height 18
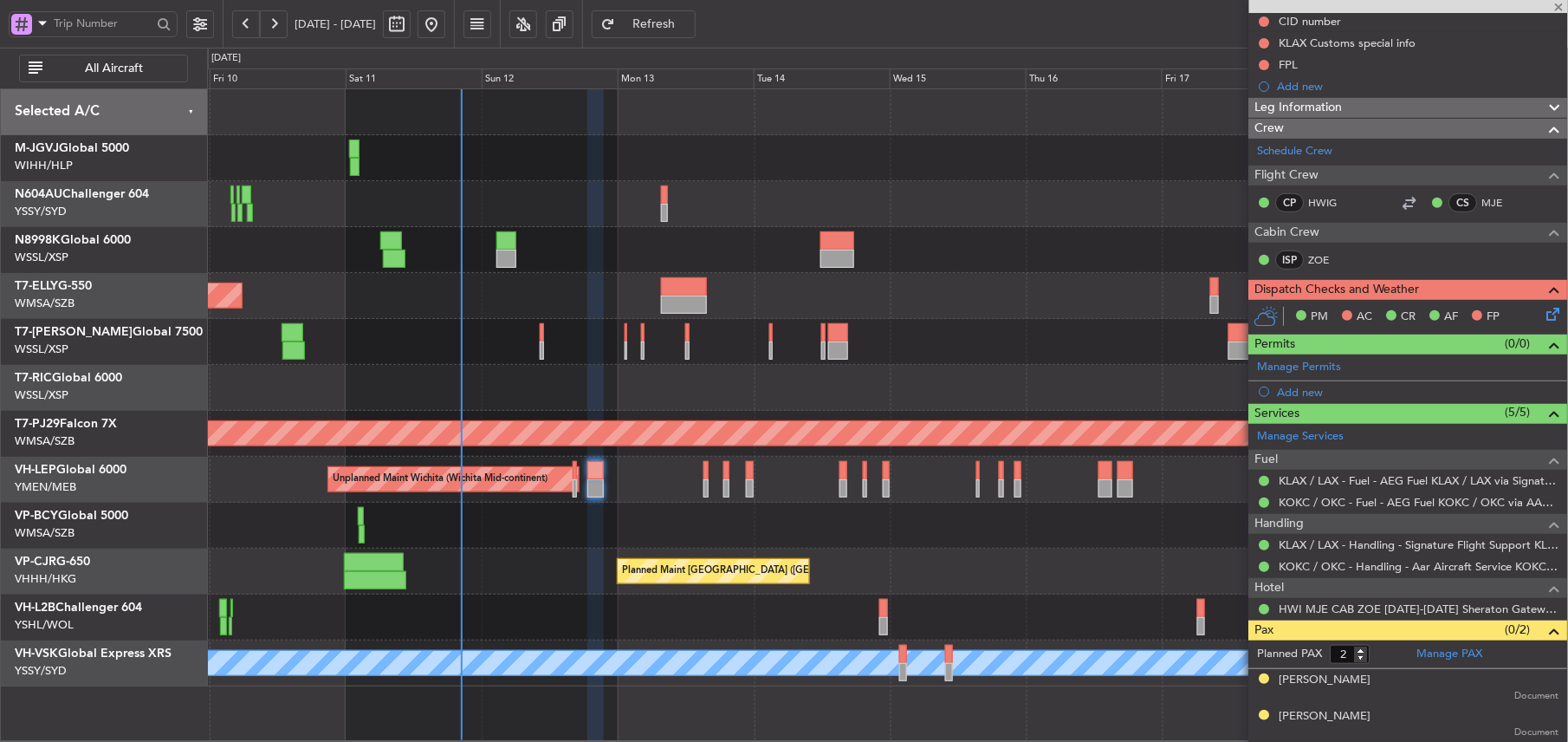
type input "-00:10"
type input "0"
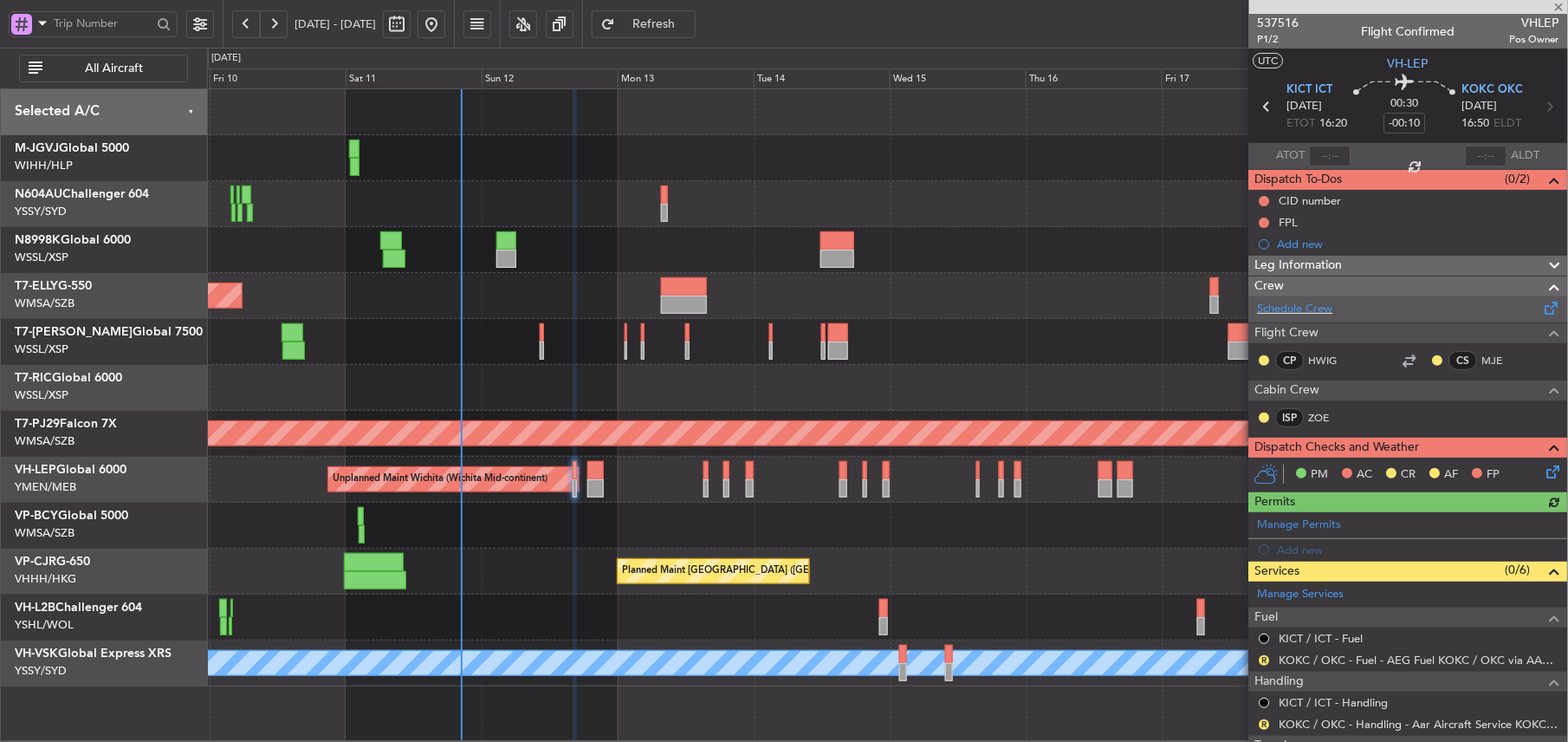
scroll to position [174, 0]
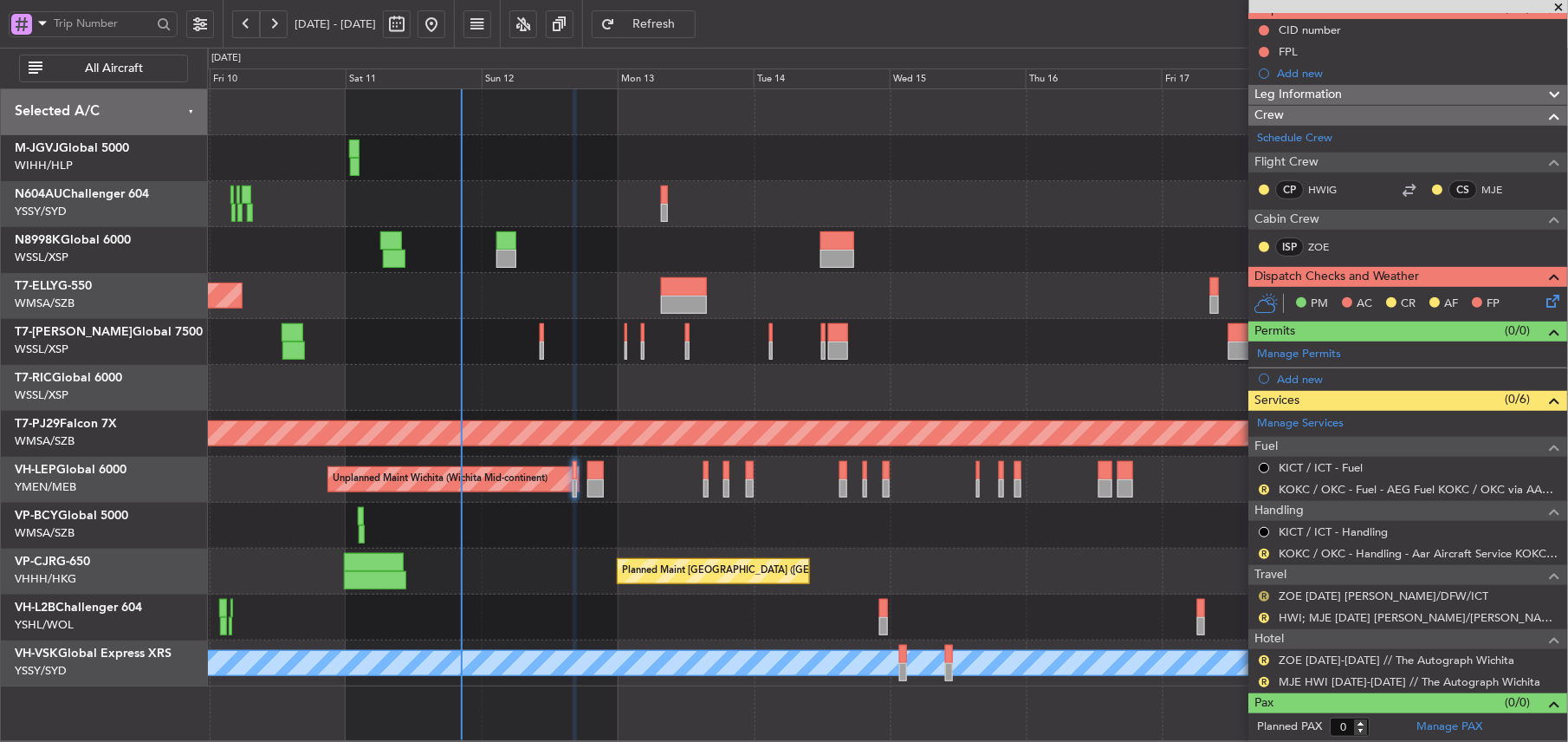
click at [1262, 593] on button "R" at bounding box center [1264, 596] width 10 height 10
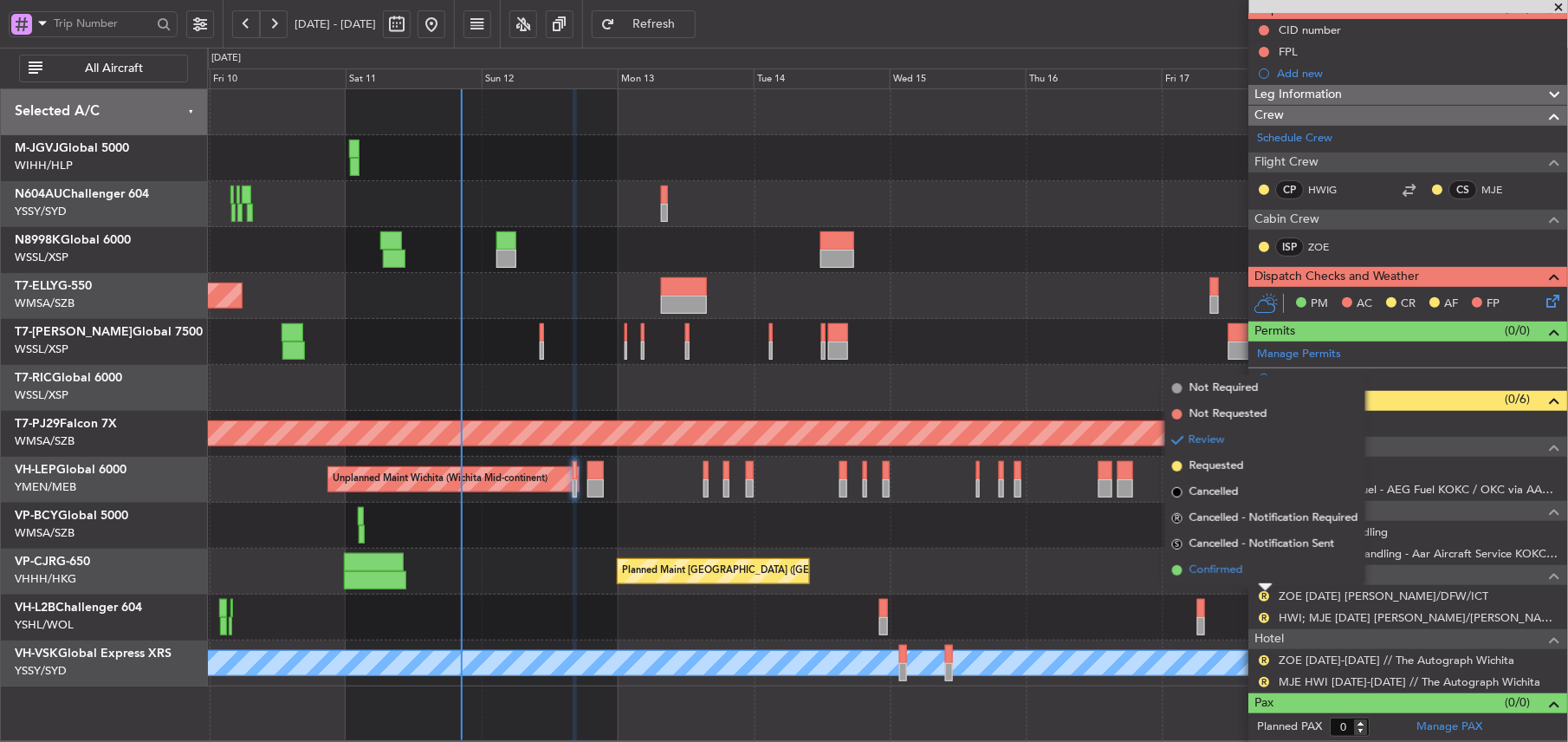
click at [1227, 580] on li "Confirmed" at bounding box center [1265, 570] width 200 height 26
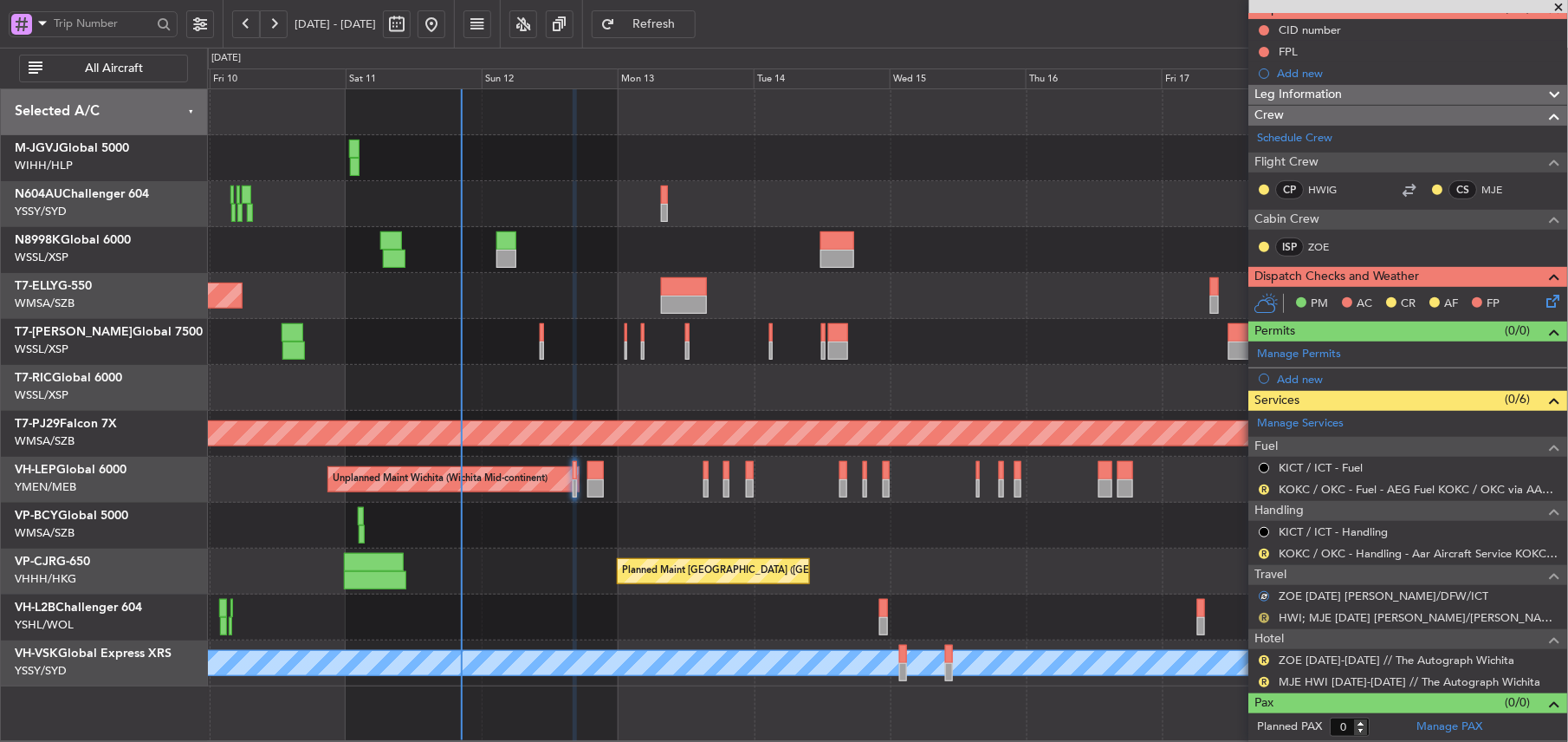
click at [1267, 616] on button "R" at bounding box center [1264, 617] width 10 height 10
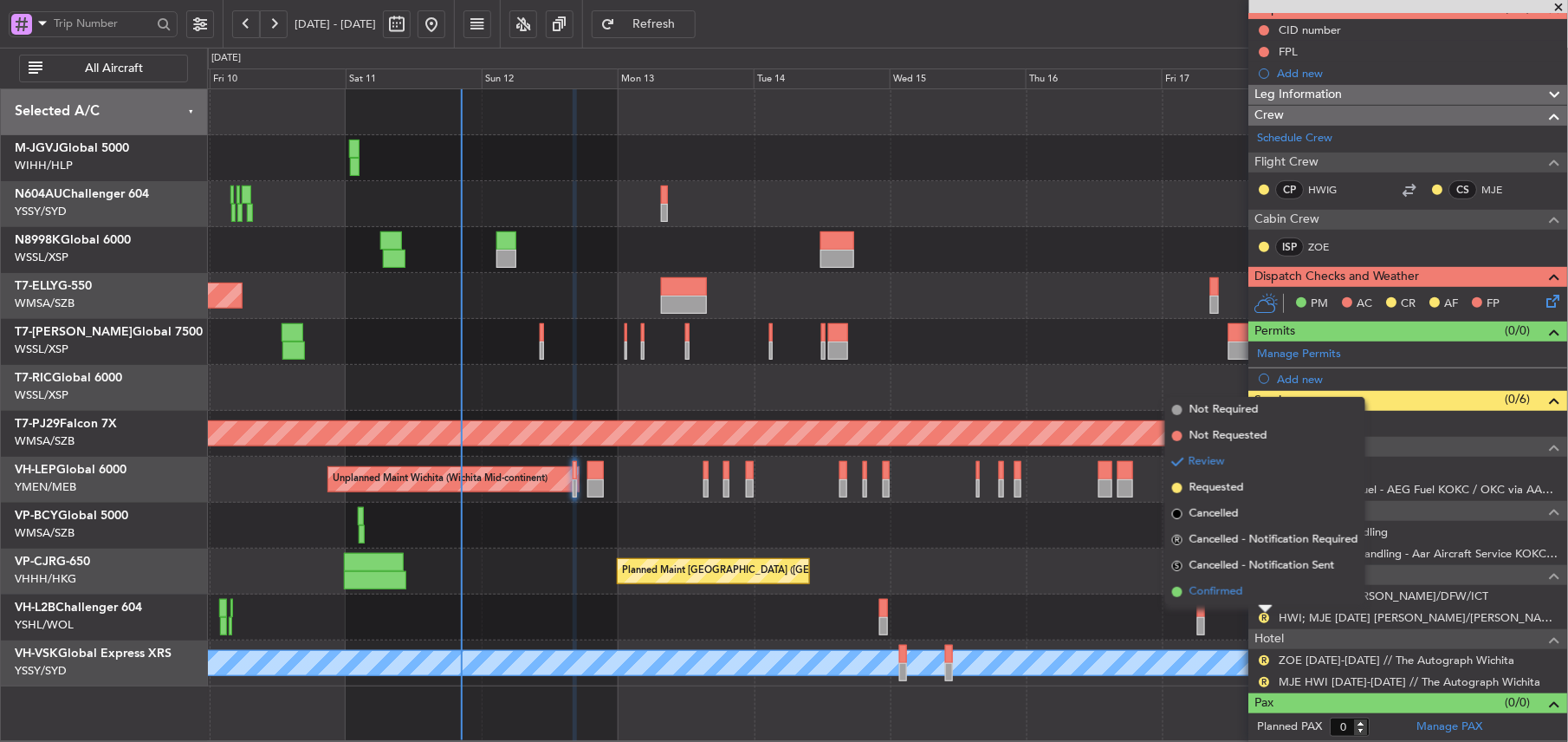
click at [1218, 589] on span "Confirmed" at bounding box center [1216, 592] width 54 height 17
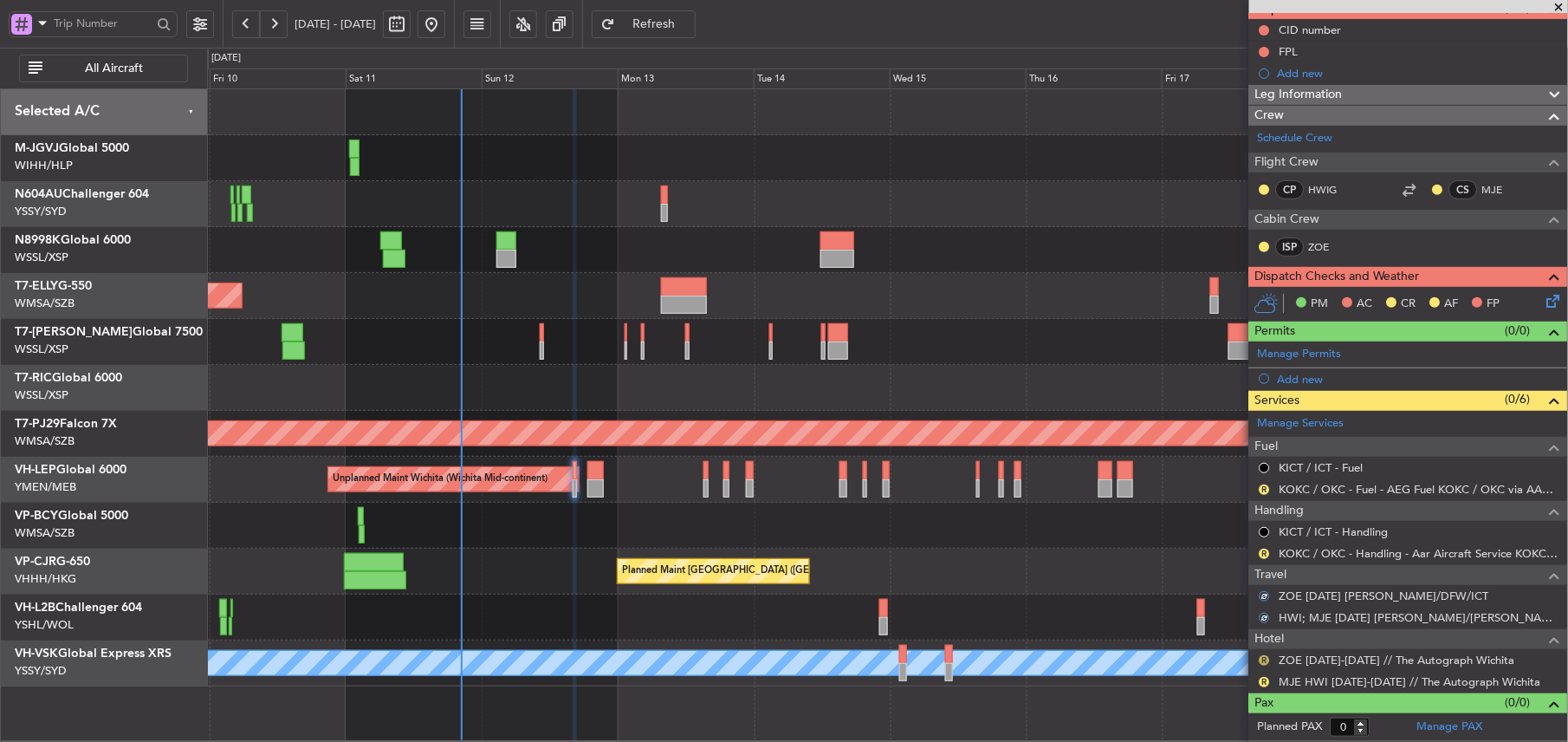
click at [1263, 655] on button "R" at bounding box center [1264, 660] width 10 height 10
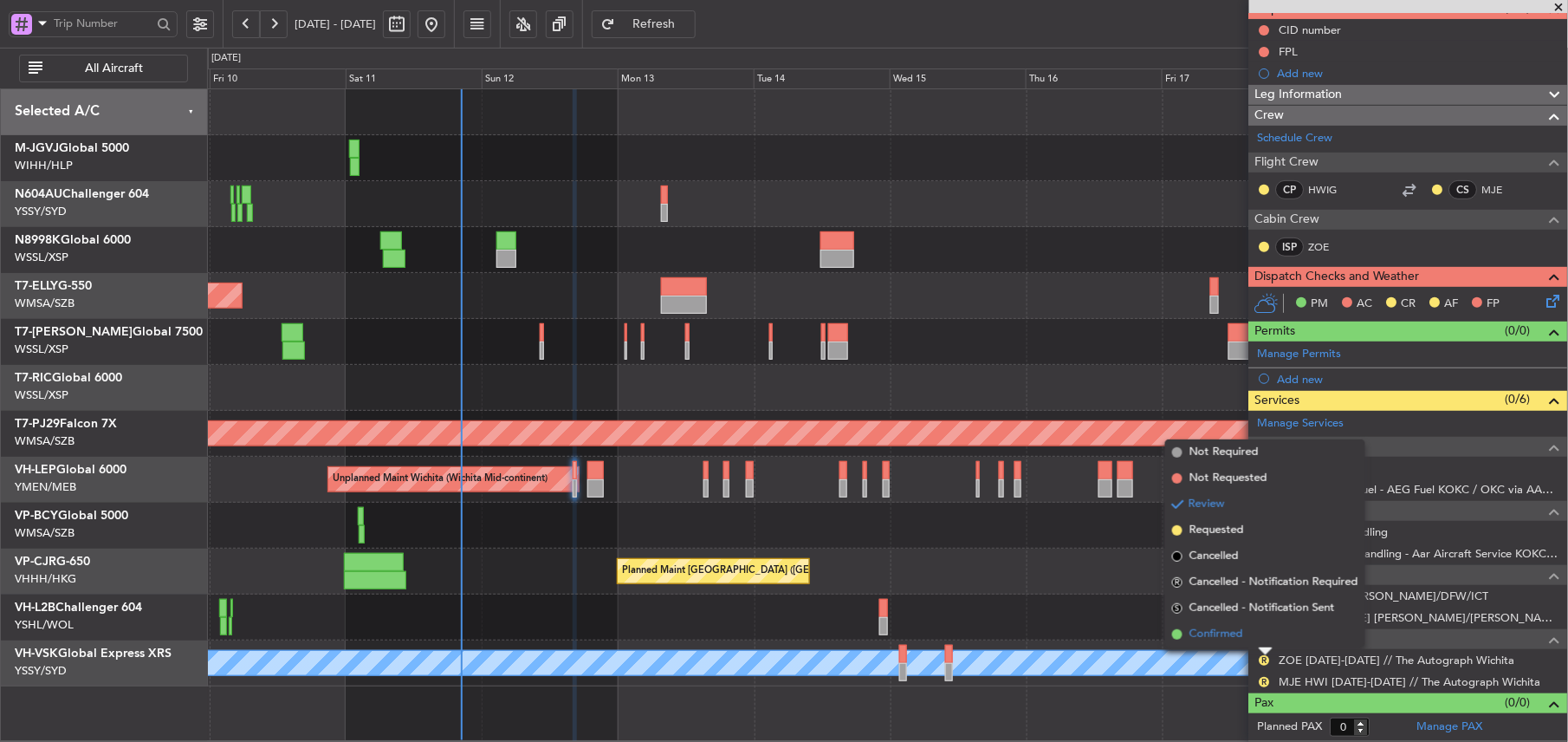
click at [1222, 631] on span "Confirmed" at bounding box center [1216, 634] width 54 height 17
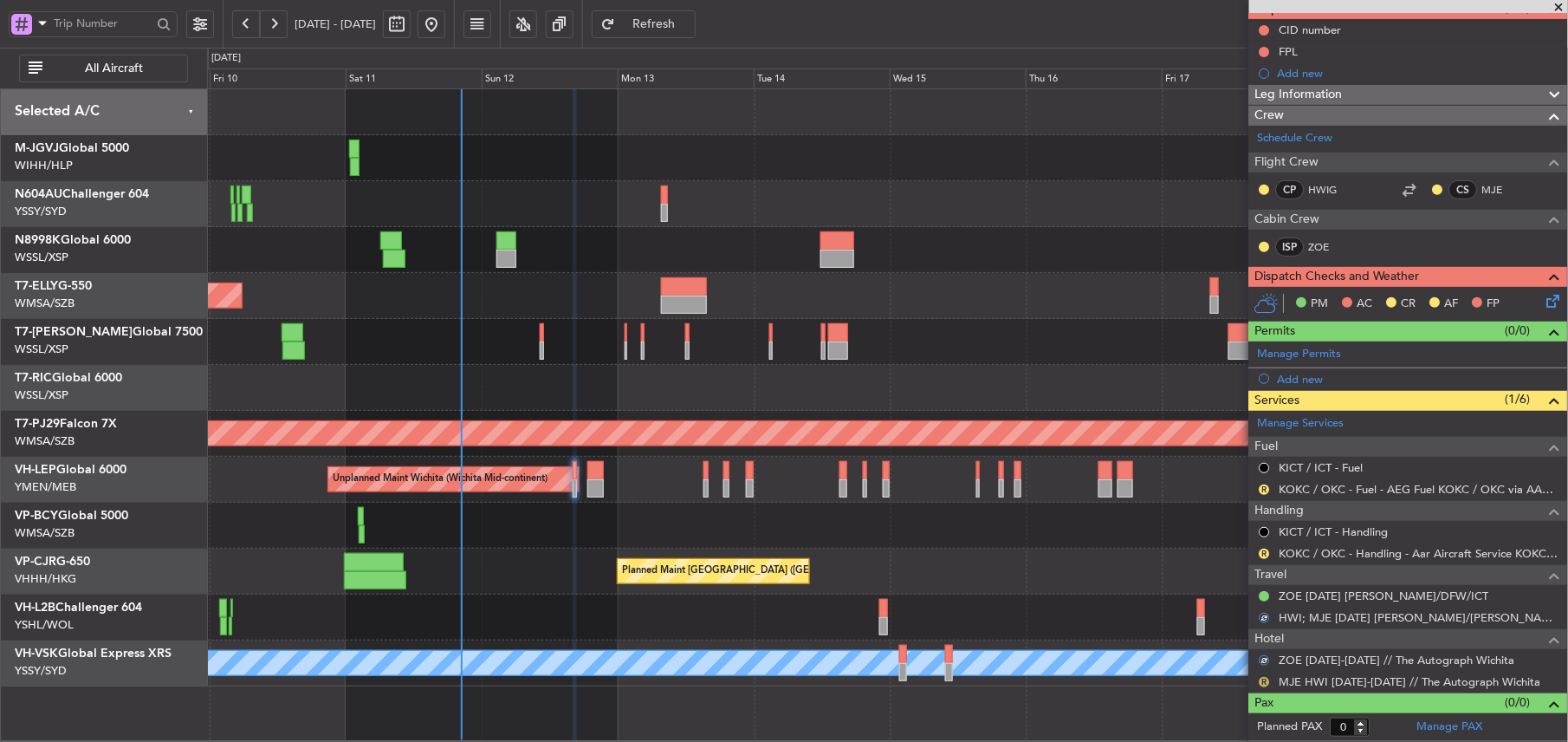
click at [1265, 680] on button "R" at bounding box center [1264, 682] width 10 height 10
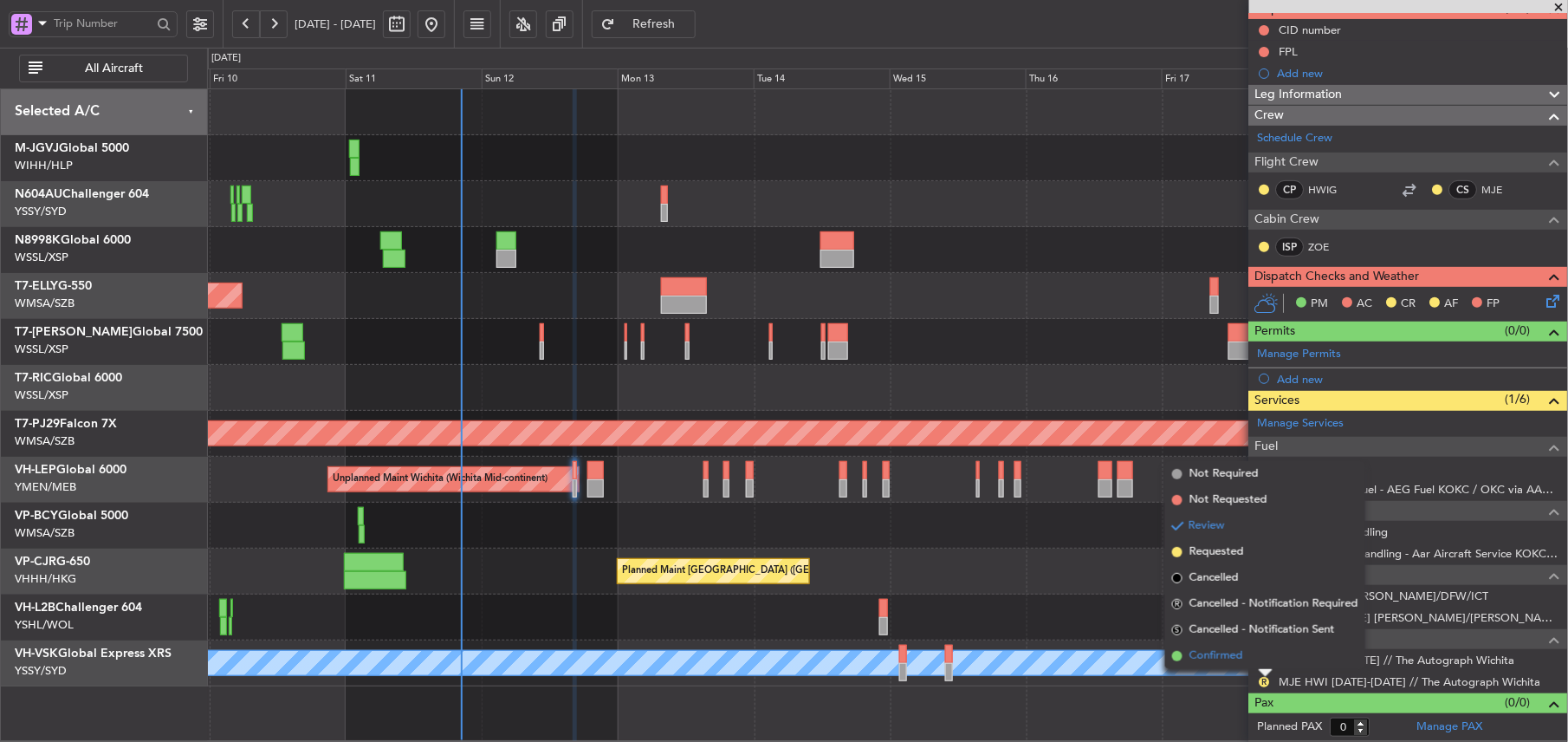
click at [1228, 649] on span "Confirmed" at bounding box center [1216, 656] width 54 height 17
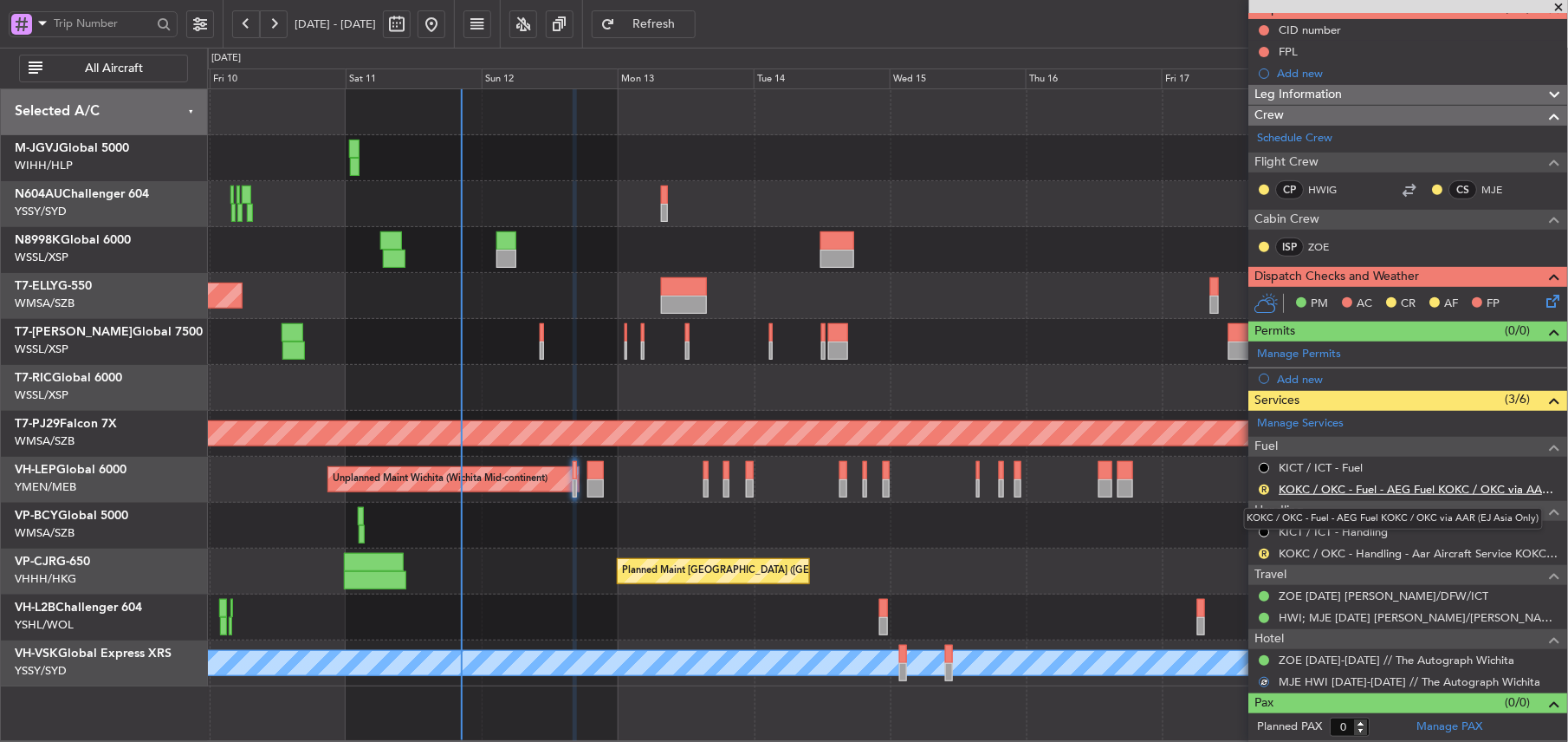
click at [1314, 489] on link "KOKC / OKC - Fuel - AEG Fuel KOKC / OKC via AAR (EJ Asia Only)" at bounding box center [1420, 489] width 279 height 15
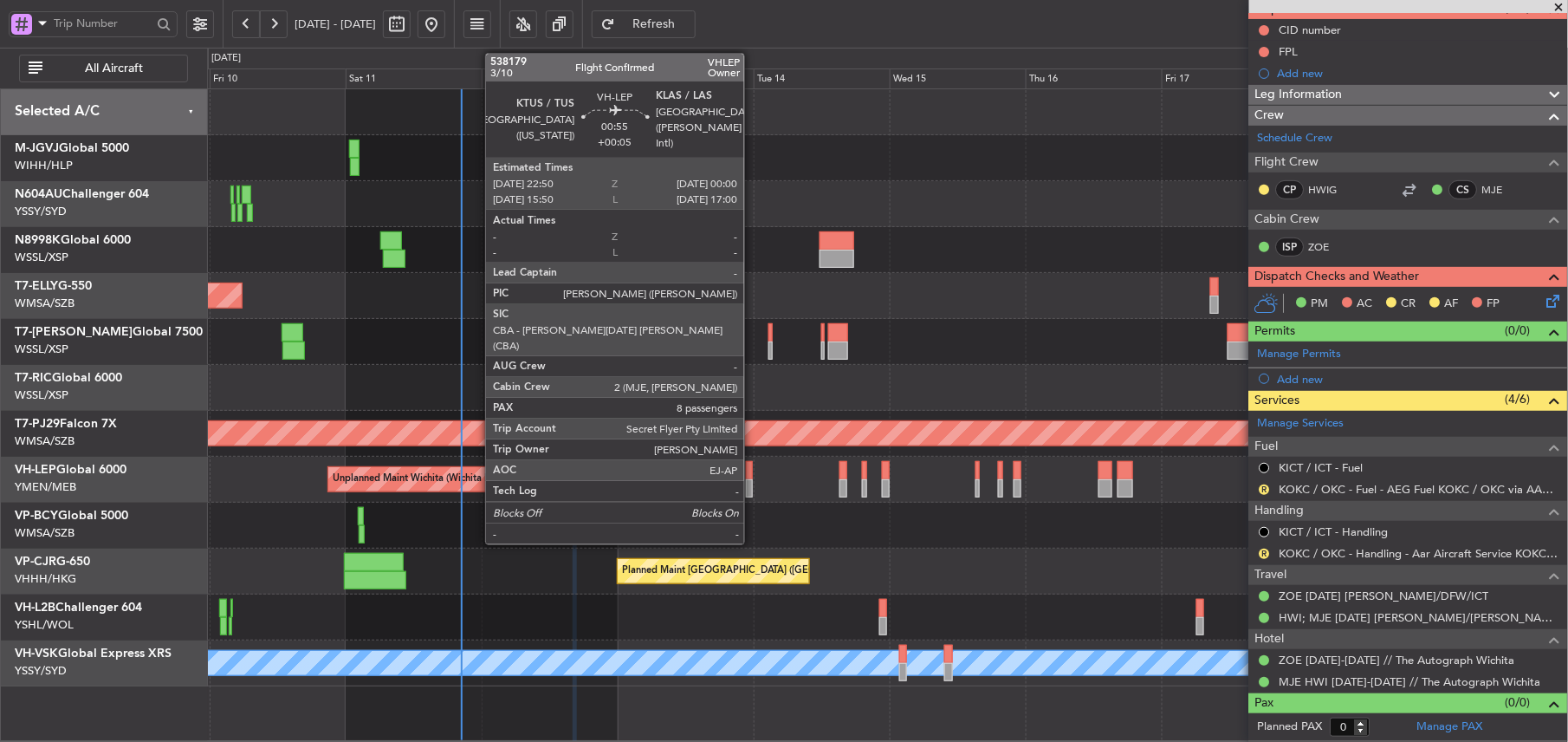
click at [752, 481] on div at bounding box center [749, 488] width 7 height 18
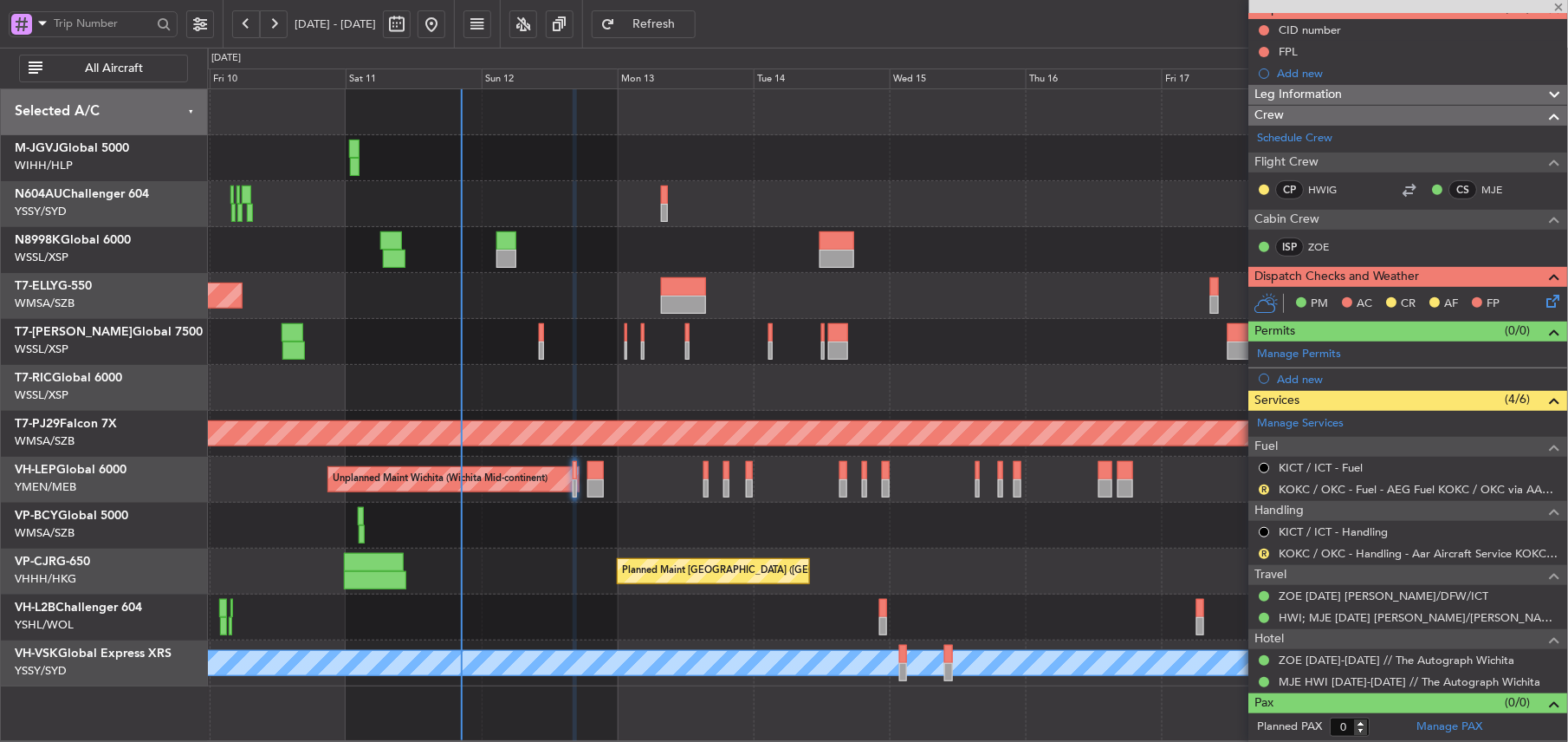
type input "+00:05"
type input "8"
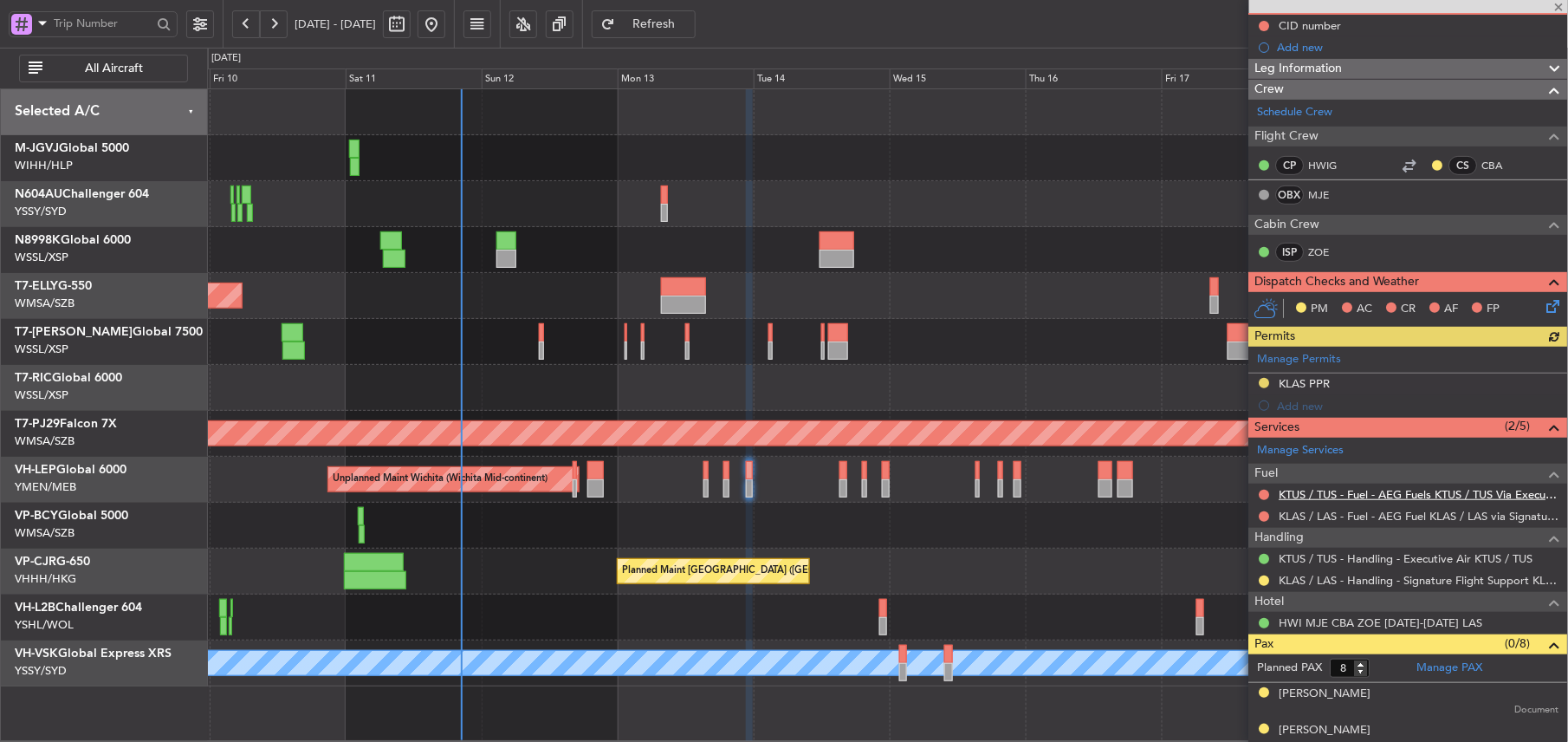
scroll to position [230, 0]
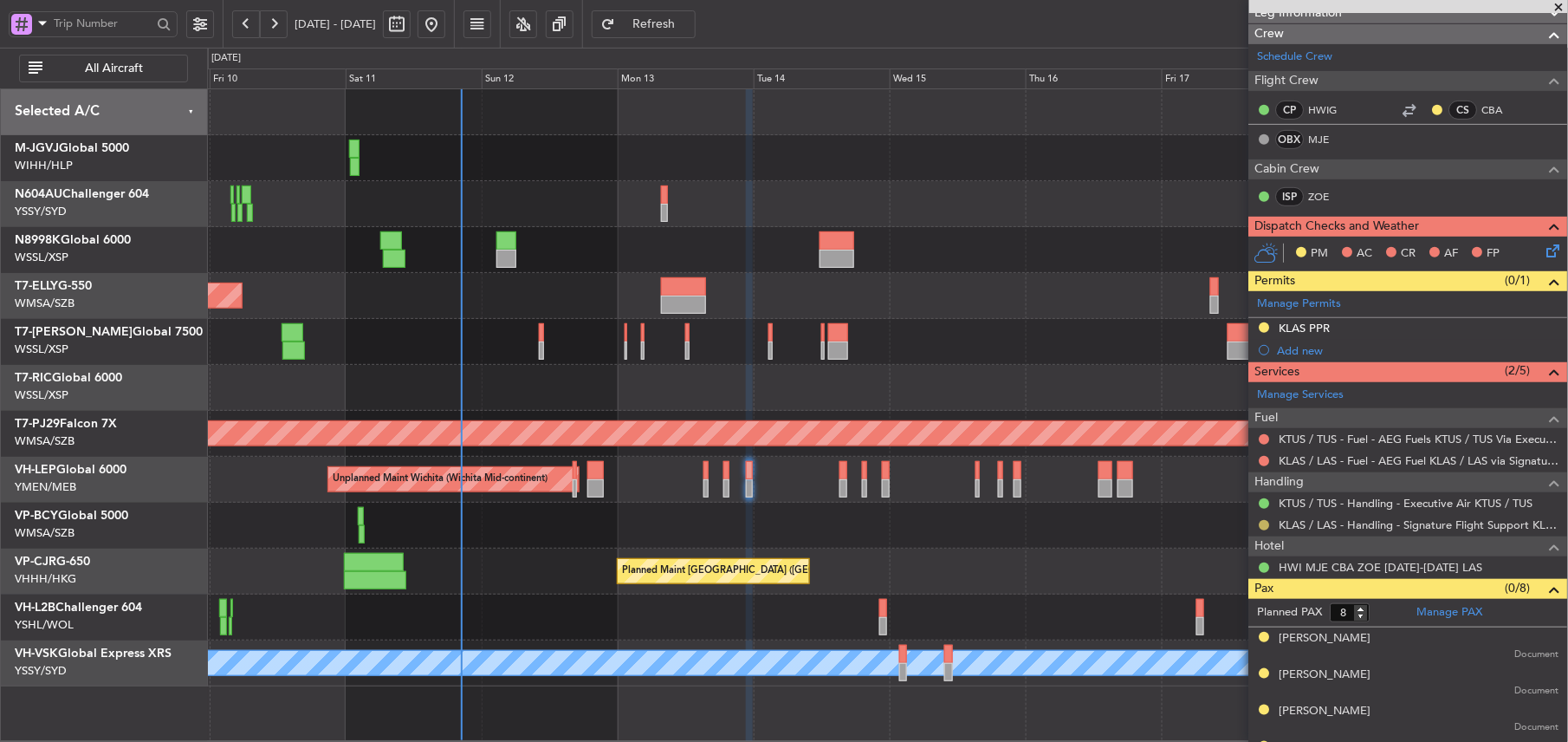
click at [1267, 524] on button at bounding box center [1264, 525] width 10 height 10
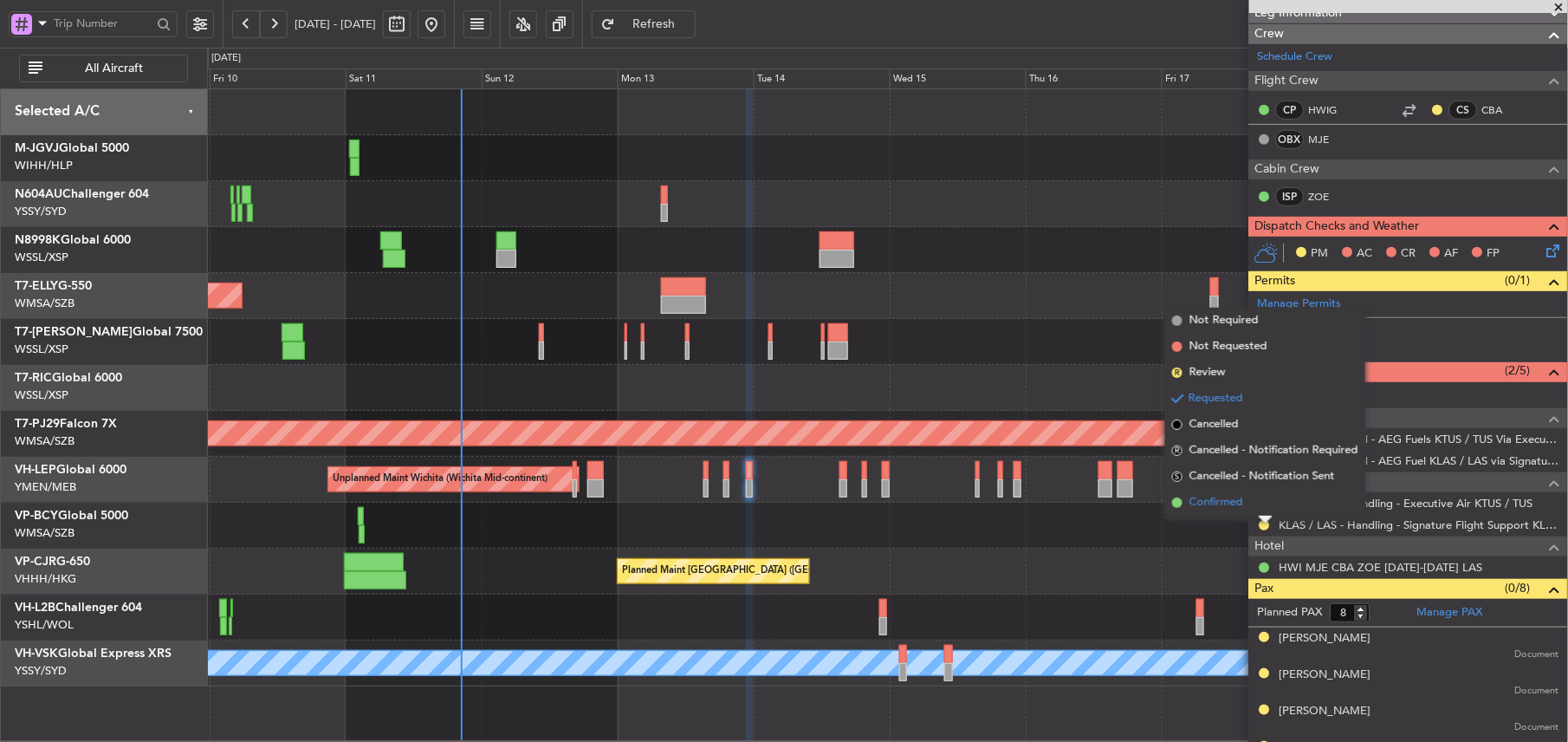
click at [1228, 496] on span "Confirmed" at bounding box center [1216, 502] width 54 height 17
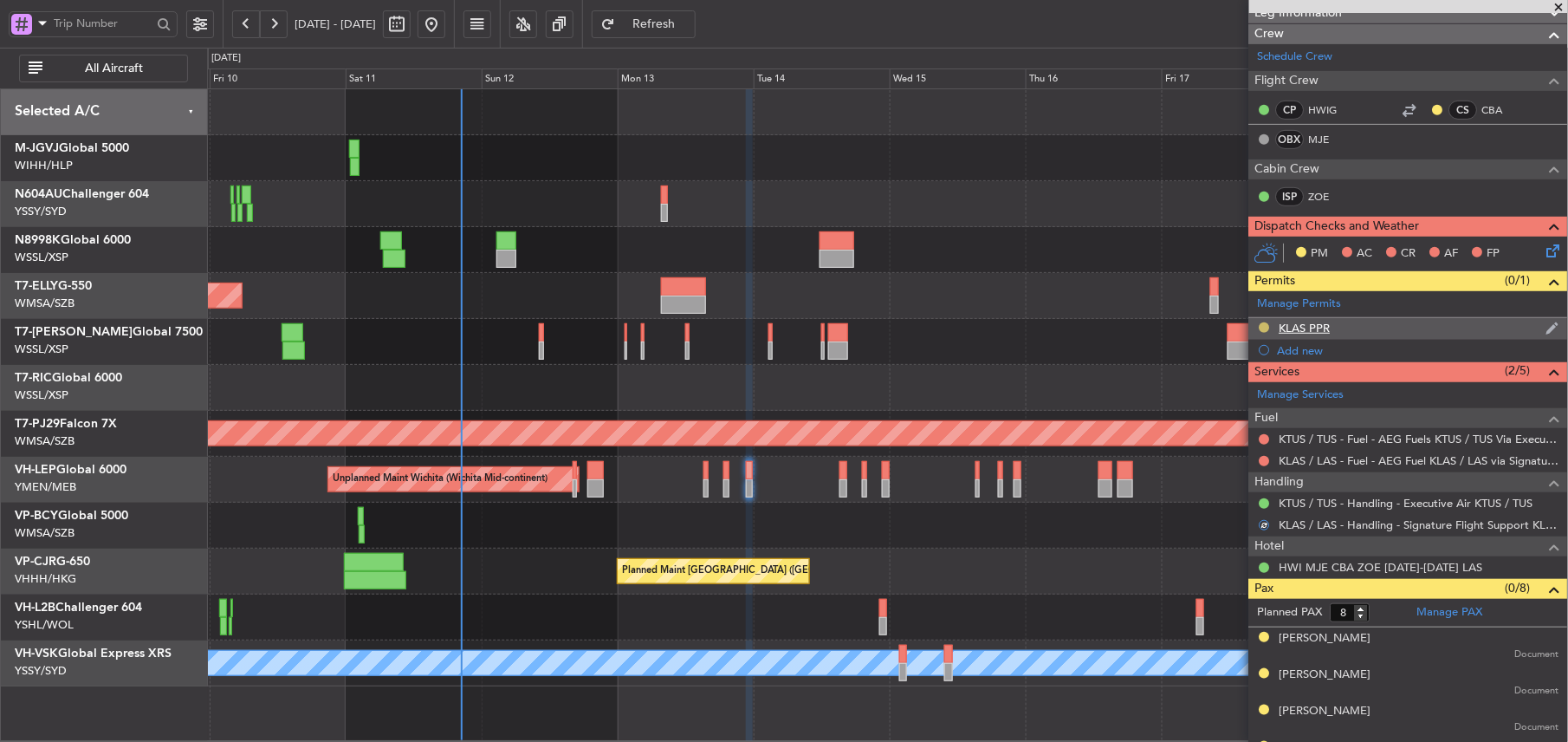
click at [1267, 328] on button at bounding box center [1264, 327] width 10 height 10
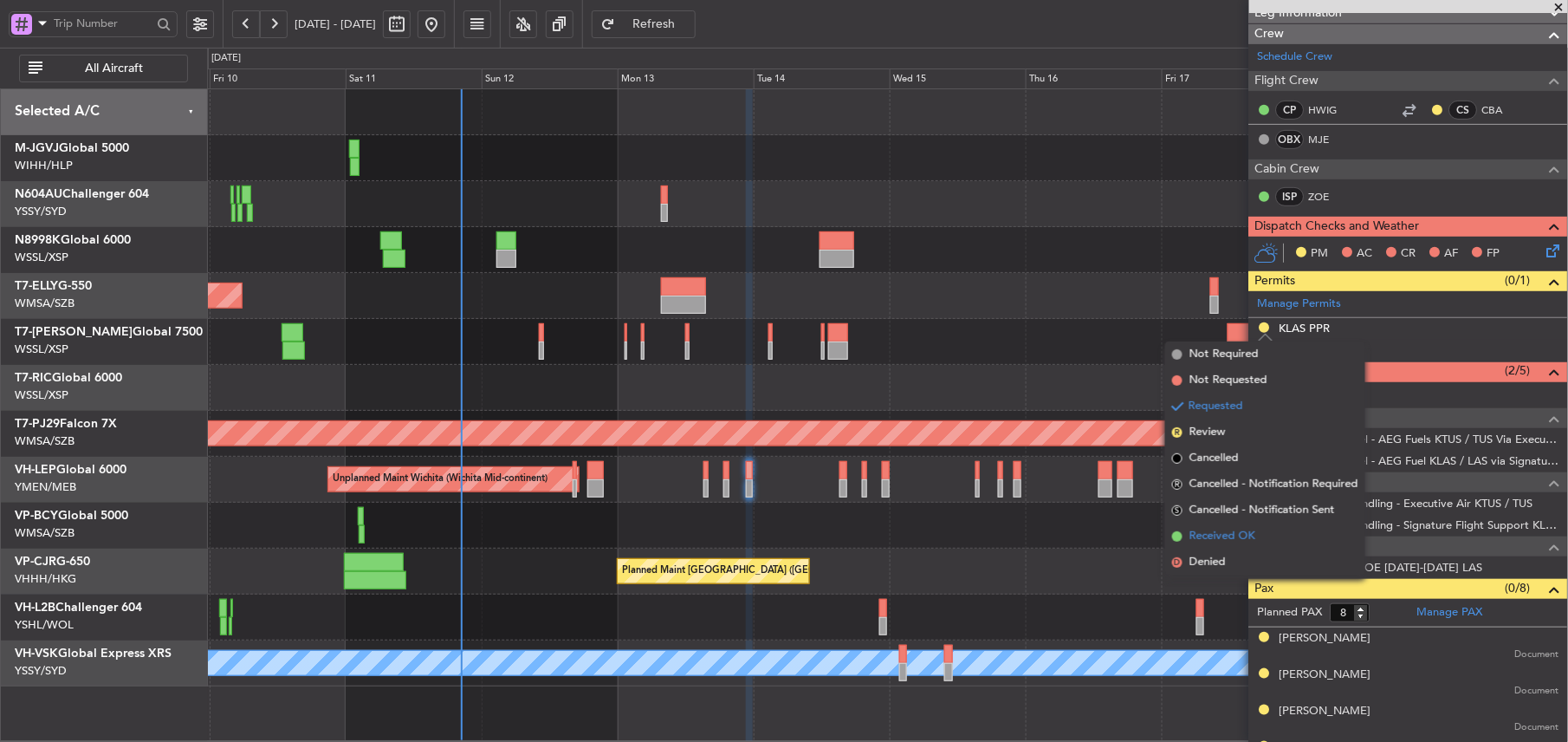
click at [1256, 533] on li "Received OK" at bounding box center [1265, 536] width 200 height 26
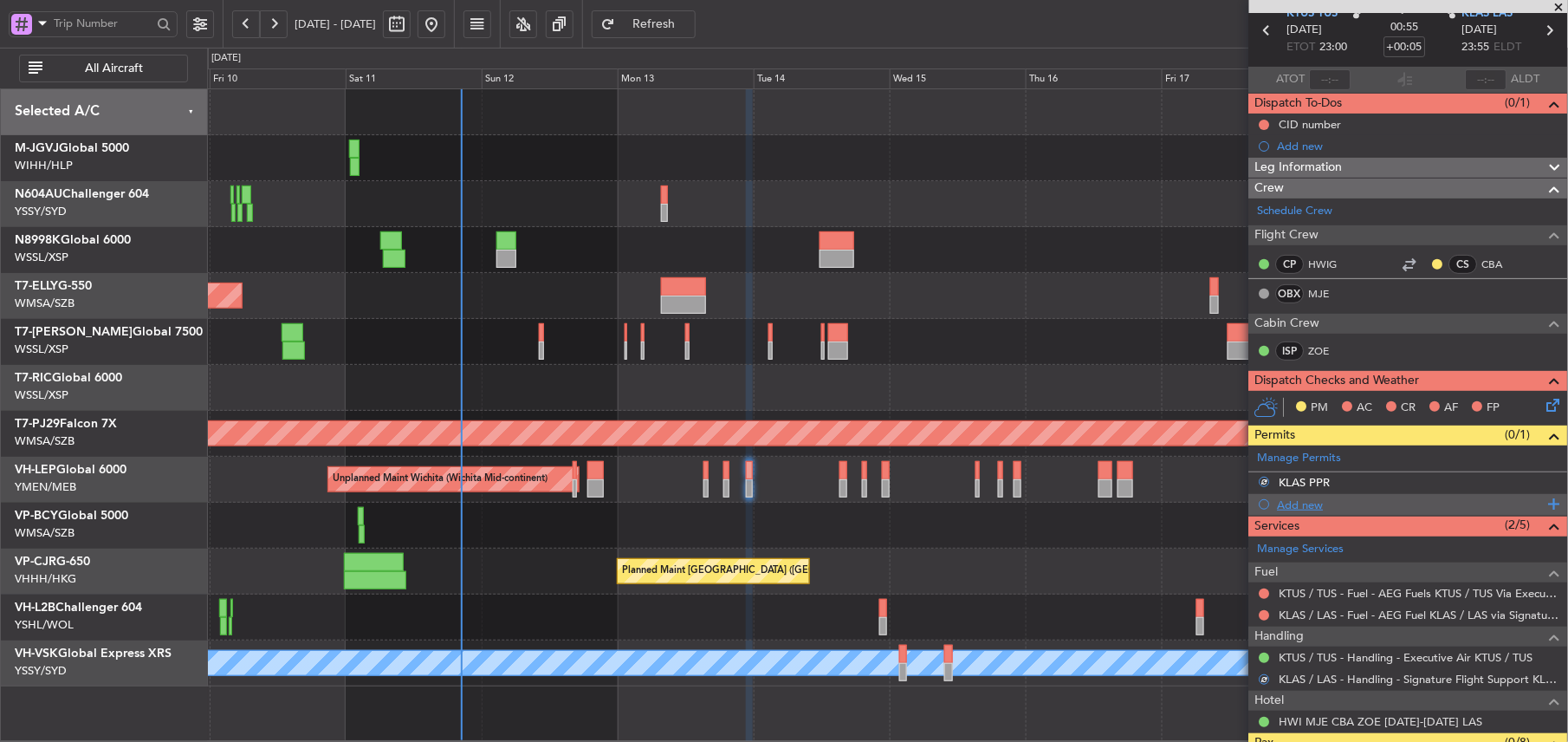
scroll to position [115, 0]
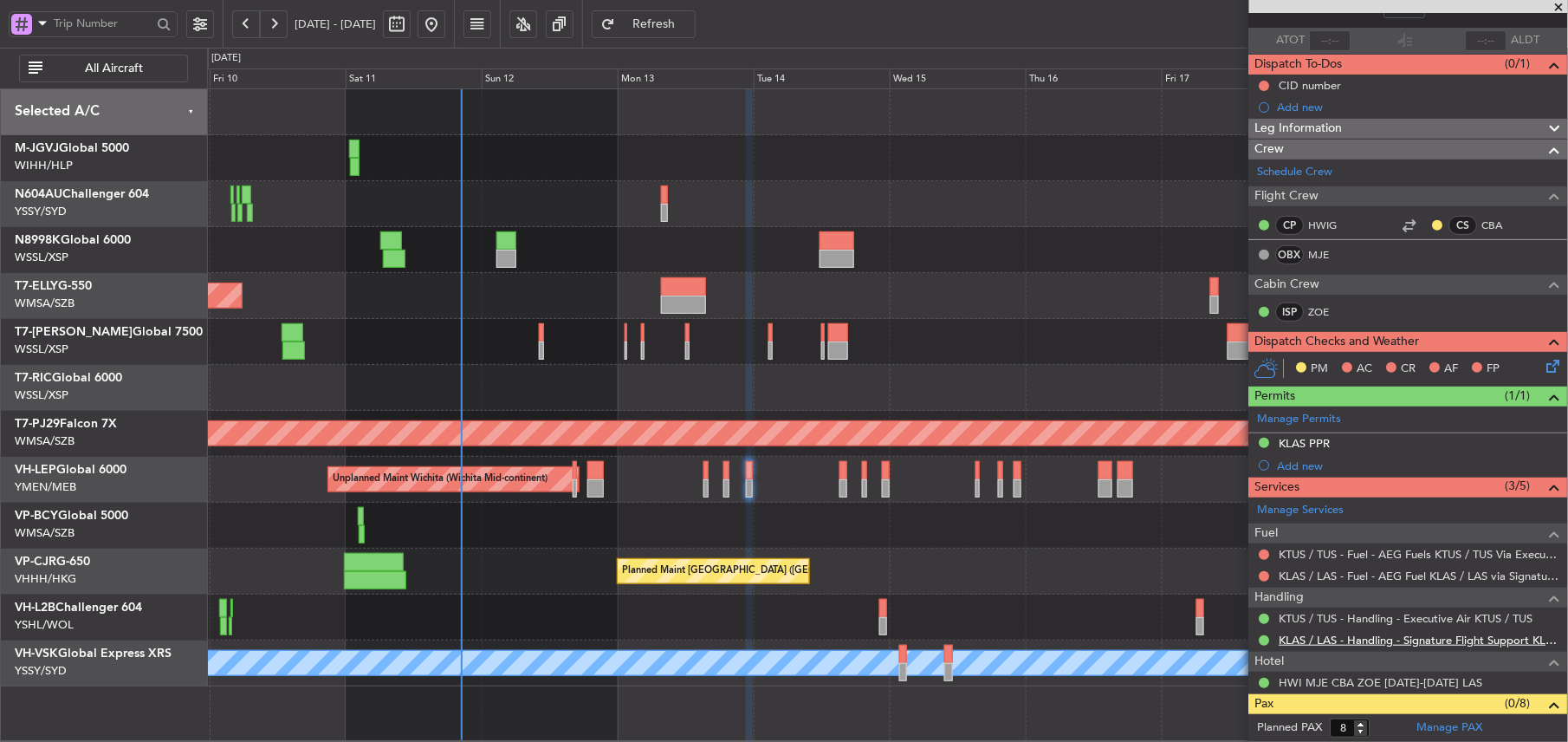
click at [1428, 636] on link "KLAS / LAS - Handling - Signature Flight Support KLAS / LAS" at bounding box center [1420, 640] width 279 height 15
click at [690, 25] on span "Refresh" at bounding box center [653, 24] width 71 height 12
click at [1265, 643] on button at bounding box center [1264, 640] width 10 height 10
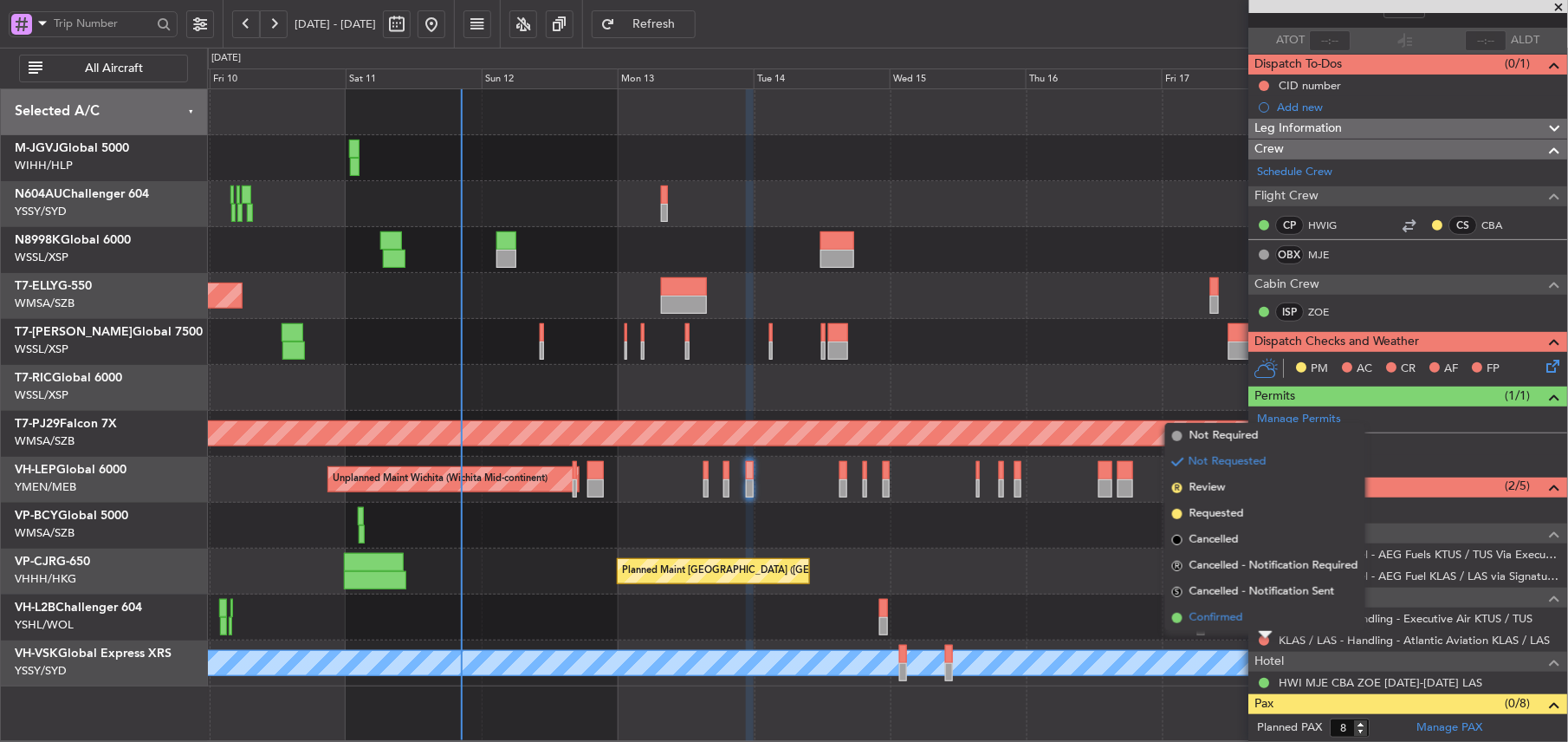
click at [1246, 626] on li "Confirmed" at bounding box center [1265, 618] width 200 height 26
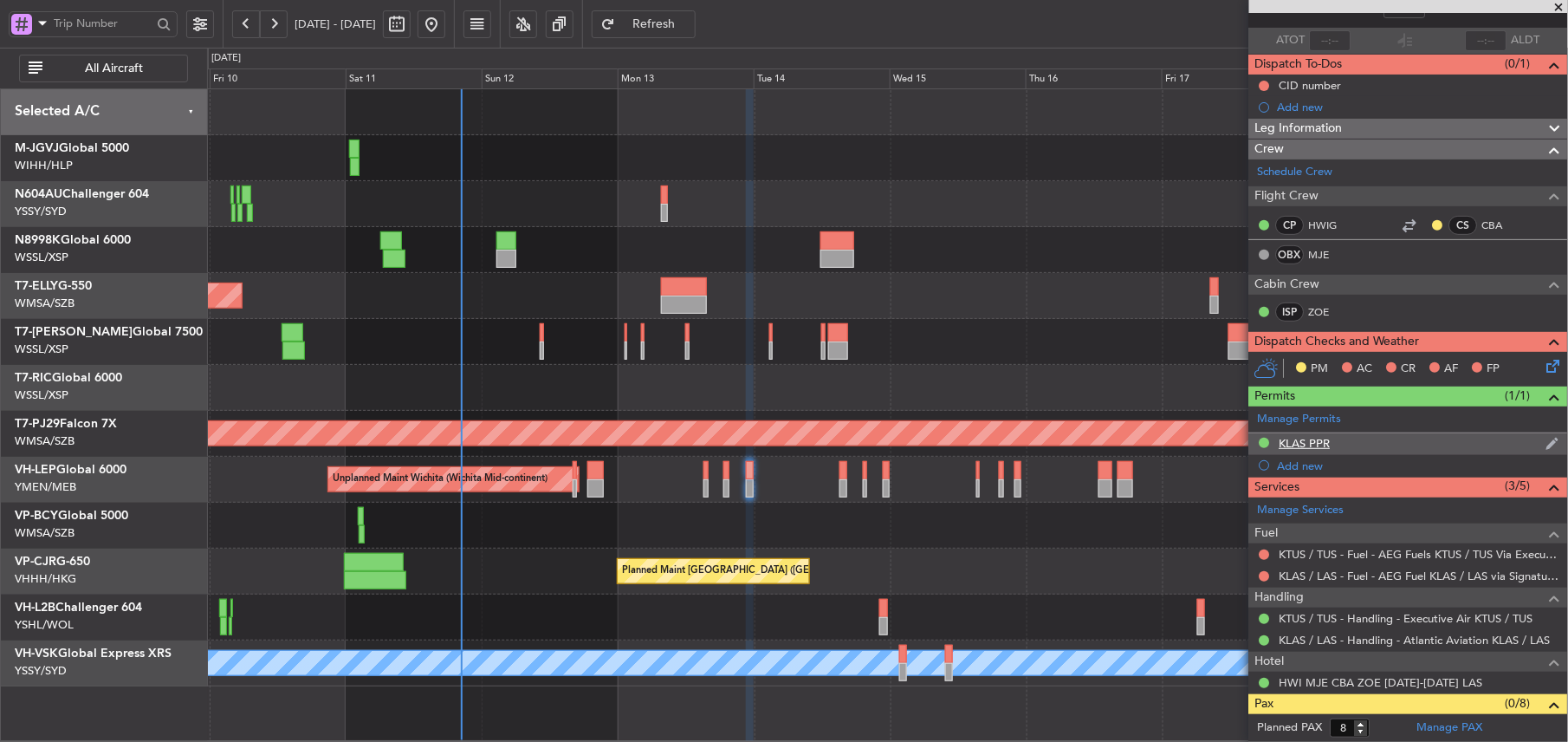
click at [1296, 448] on div "KLAS PPR" at bounding box center [1306, 444] width 51 height 15
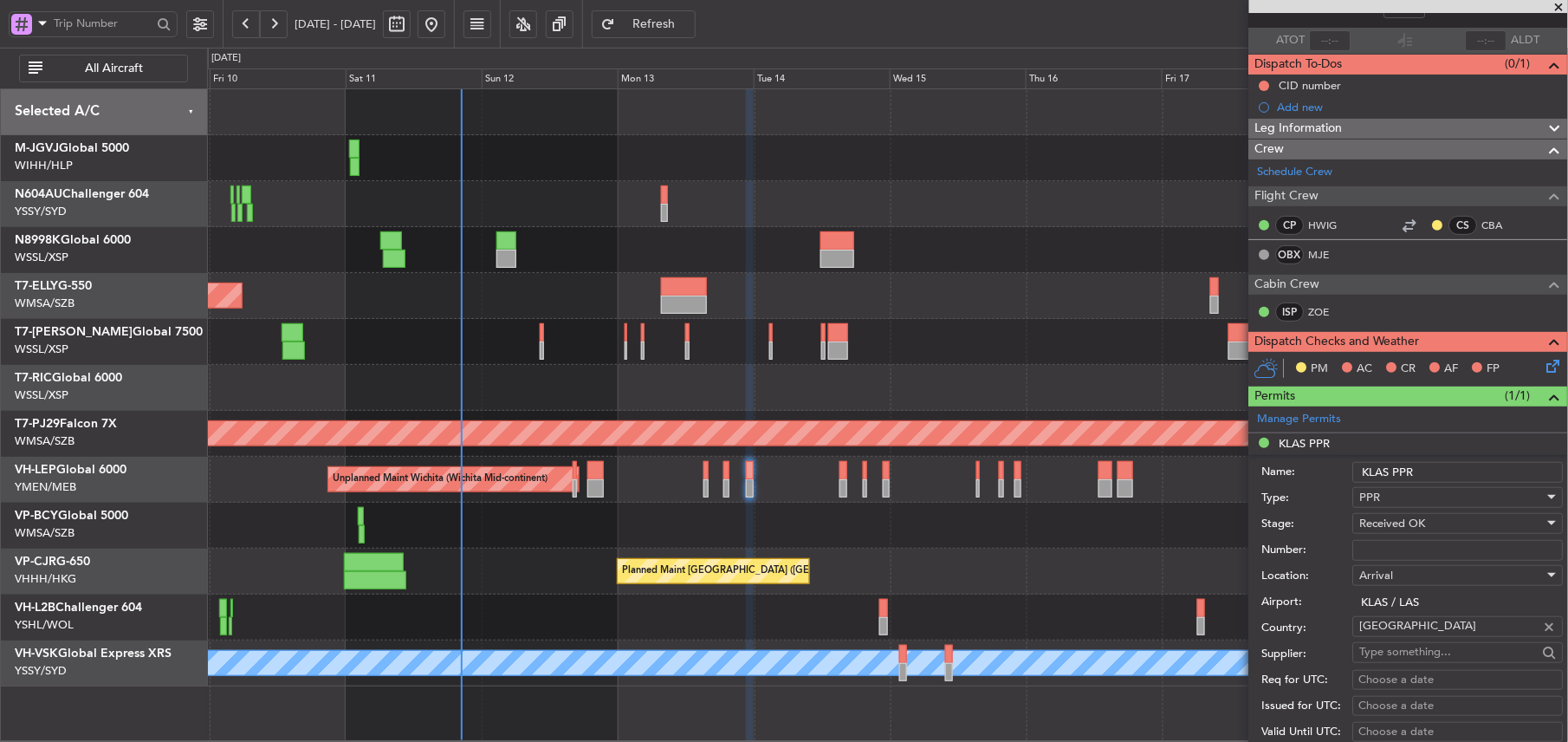
click at [1422, 554] on input "Number:" at bounding box center [1458, 550] width 211 height 21
paste input "jacqueline.lau@luxaviation.com"
type input "jacqueline.lau@luxaviation.com"
paste input "ATL-I5996"
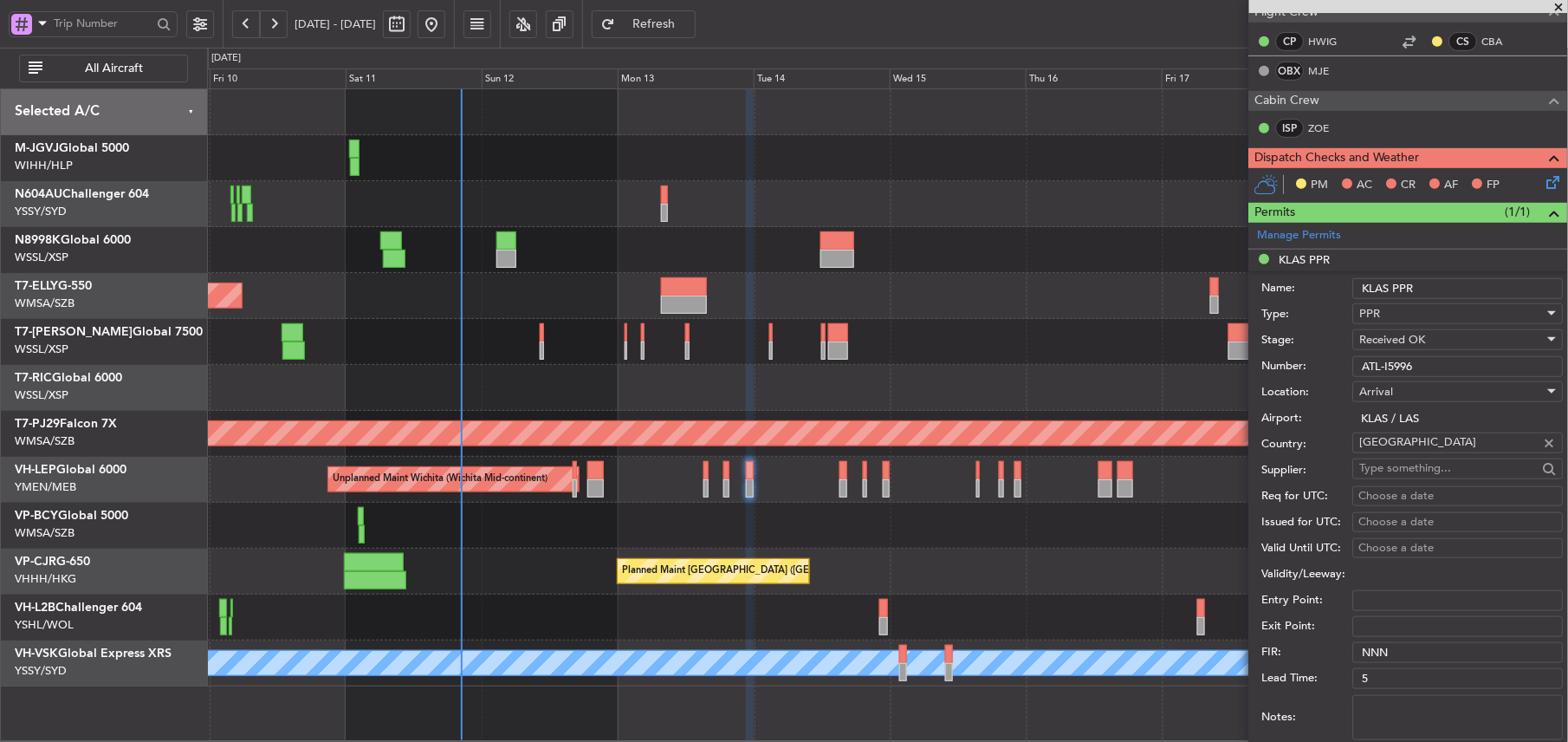
scroll to position [346, 0]
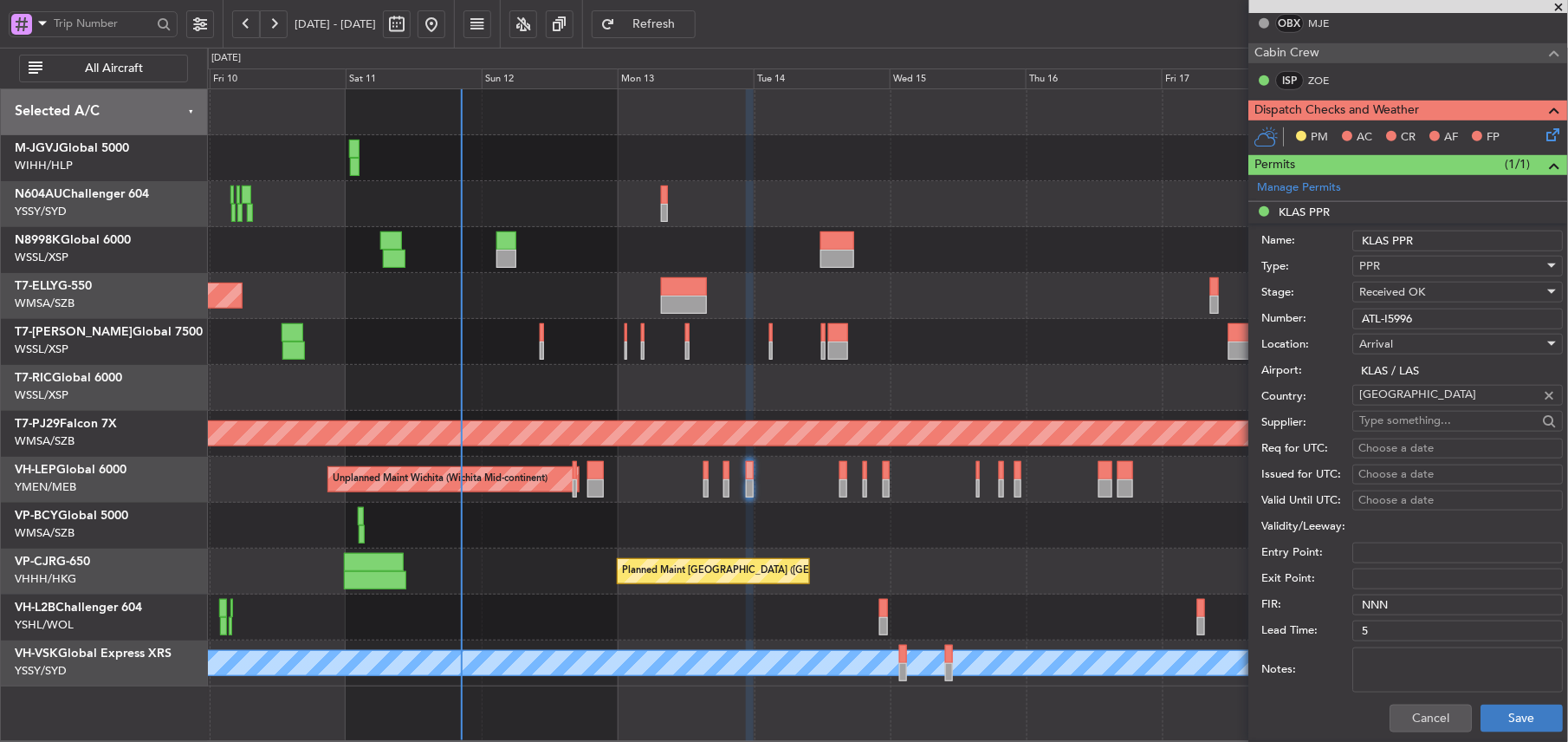
type input "ATL-I5996"
click at [1511, 709] on button "Save" at bounding box center [1522, 717] width 82 height 27
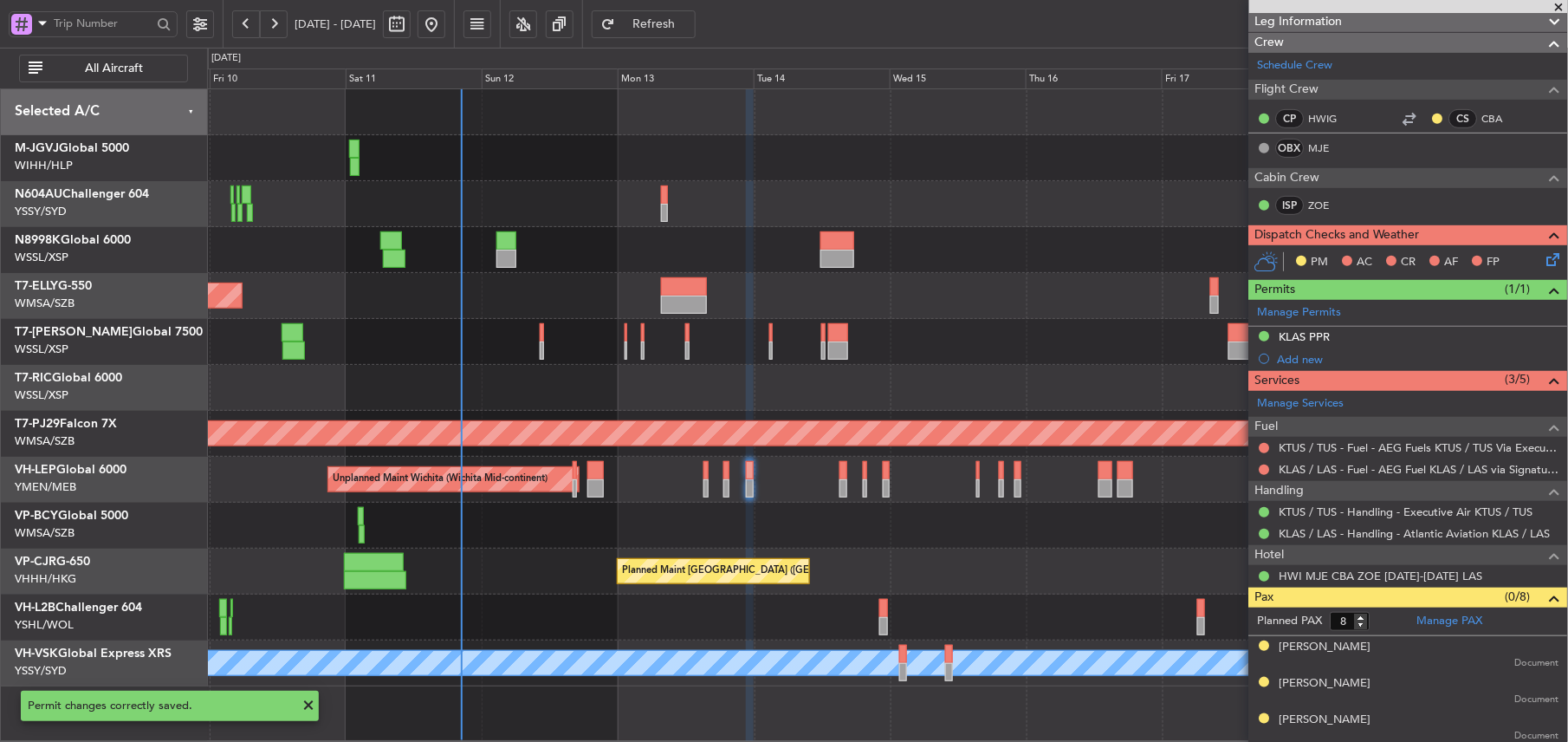
scroll to position [115, 0]
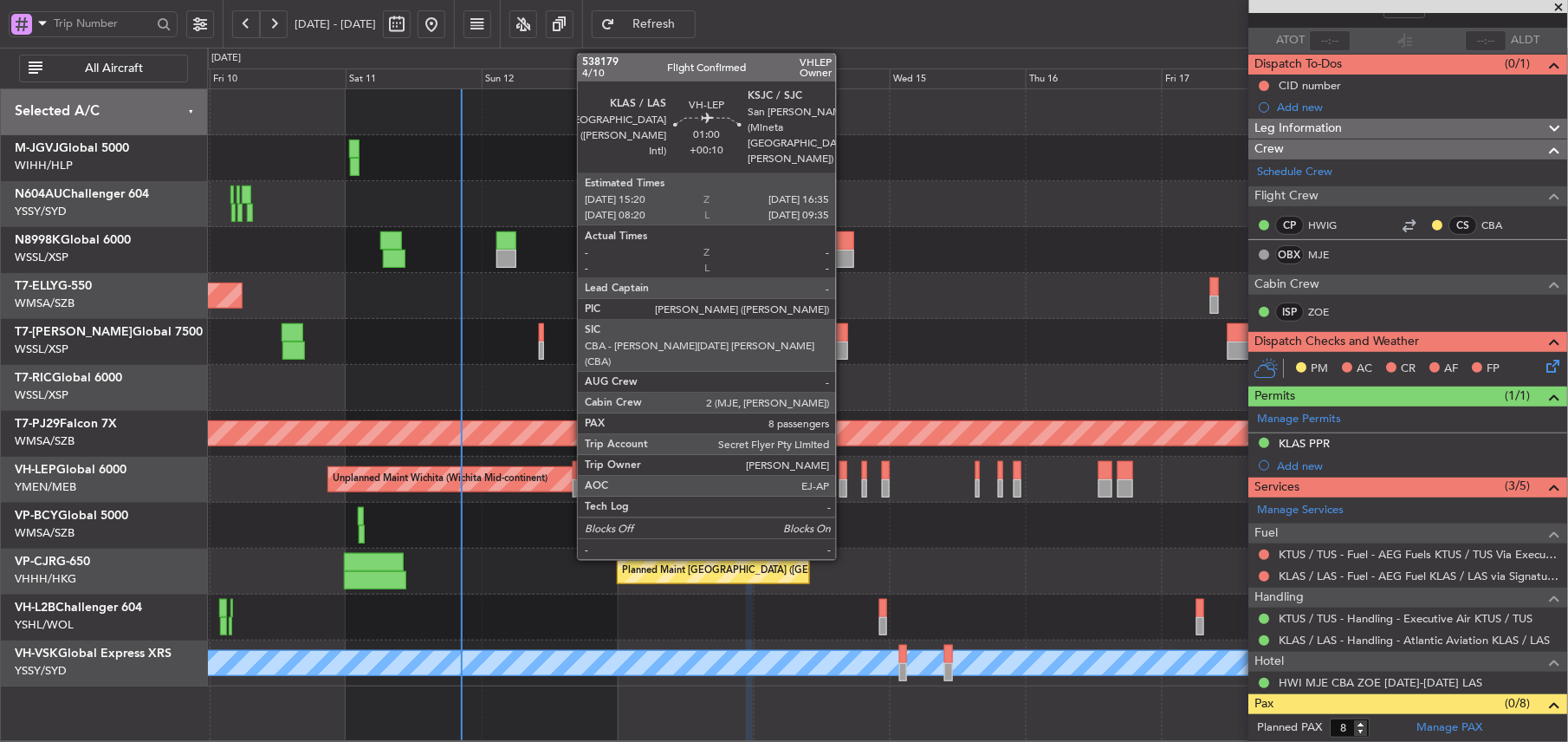
click at [843, 476] on div at bounding box center [843, 469] width 8 height 18
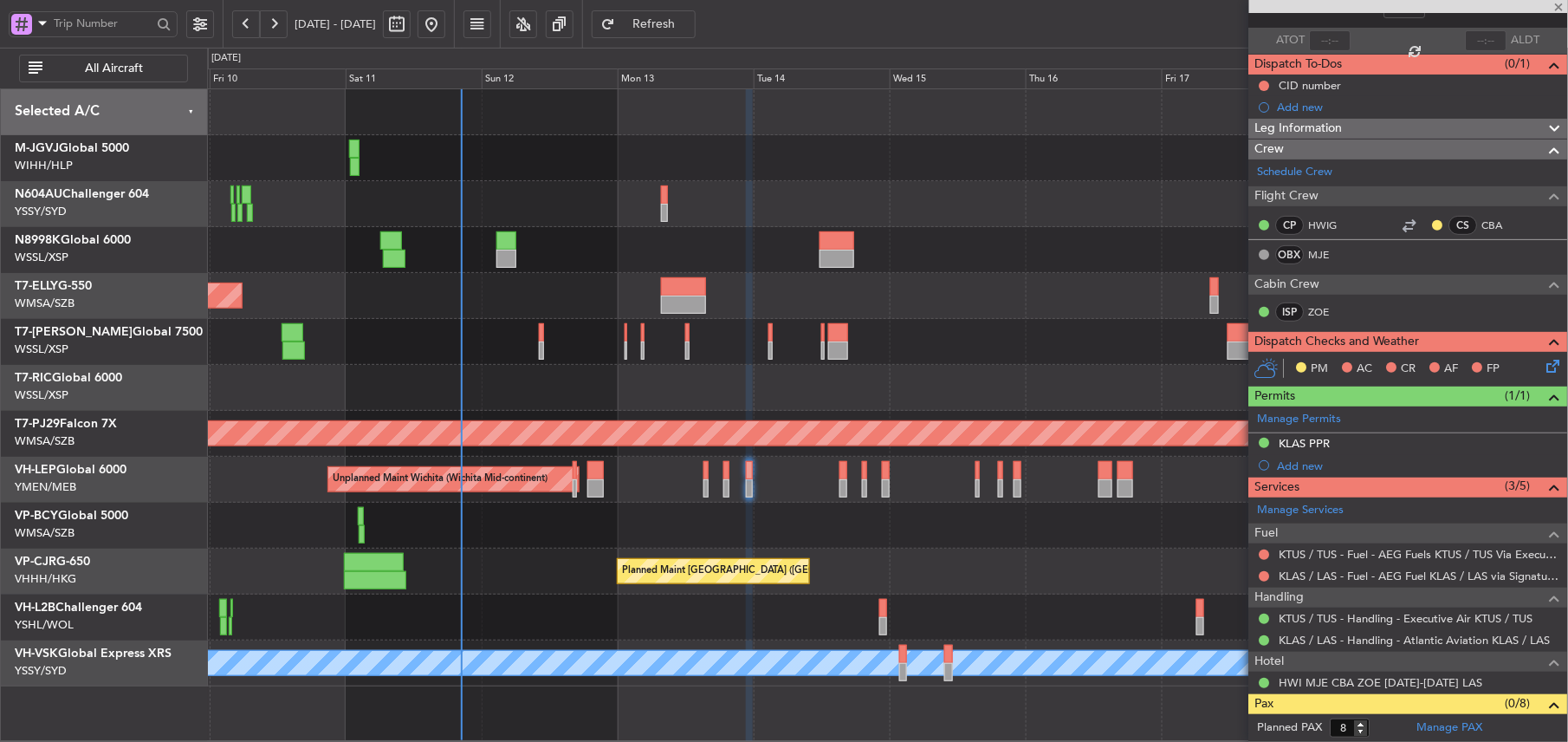
type input "+00:10"
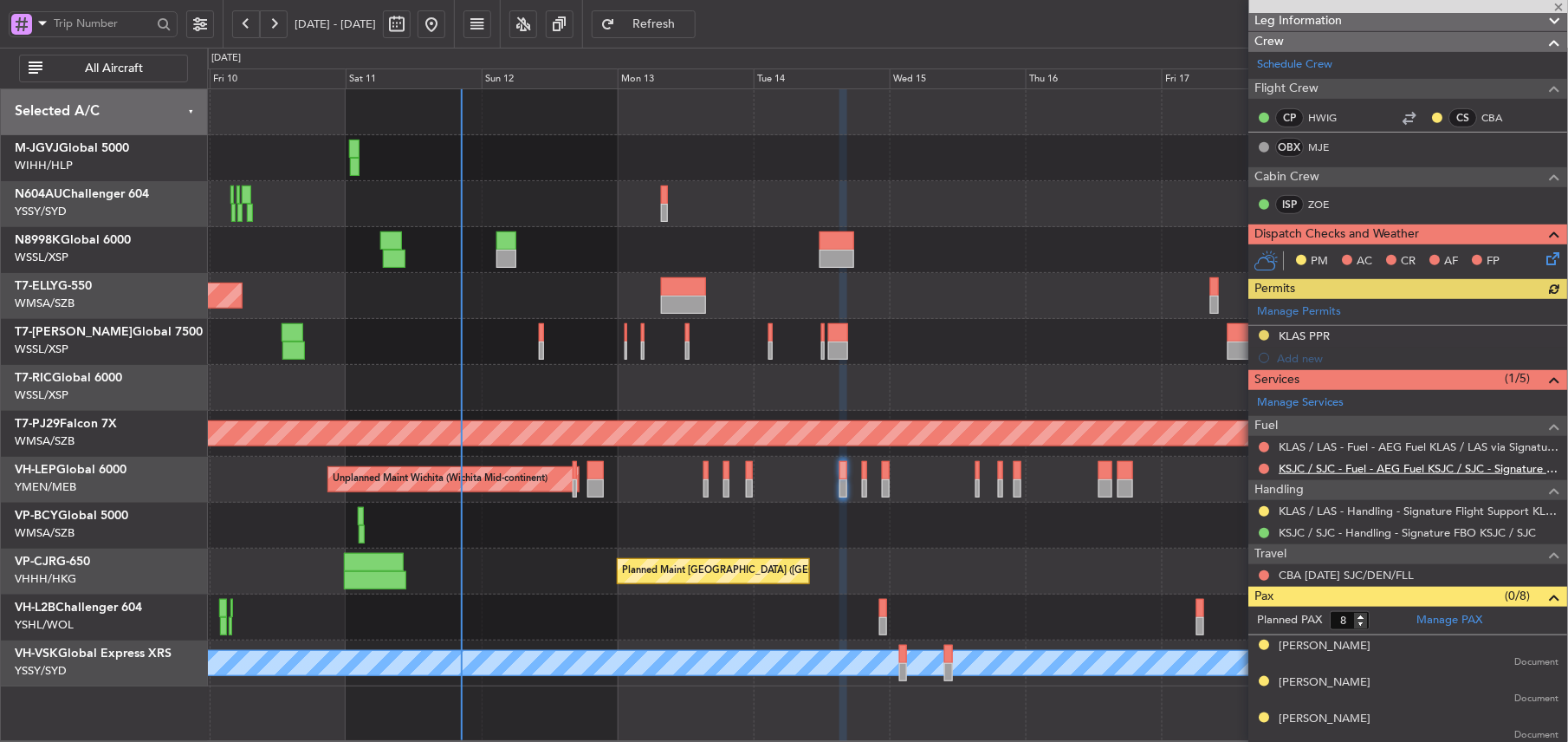
scroll to position [230, 0]
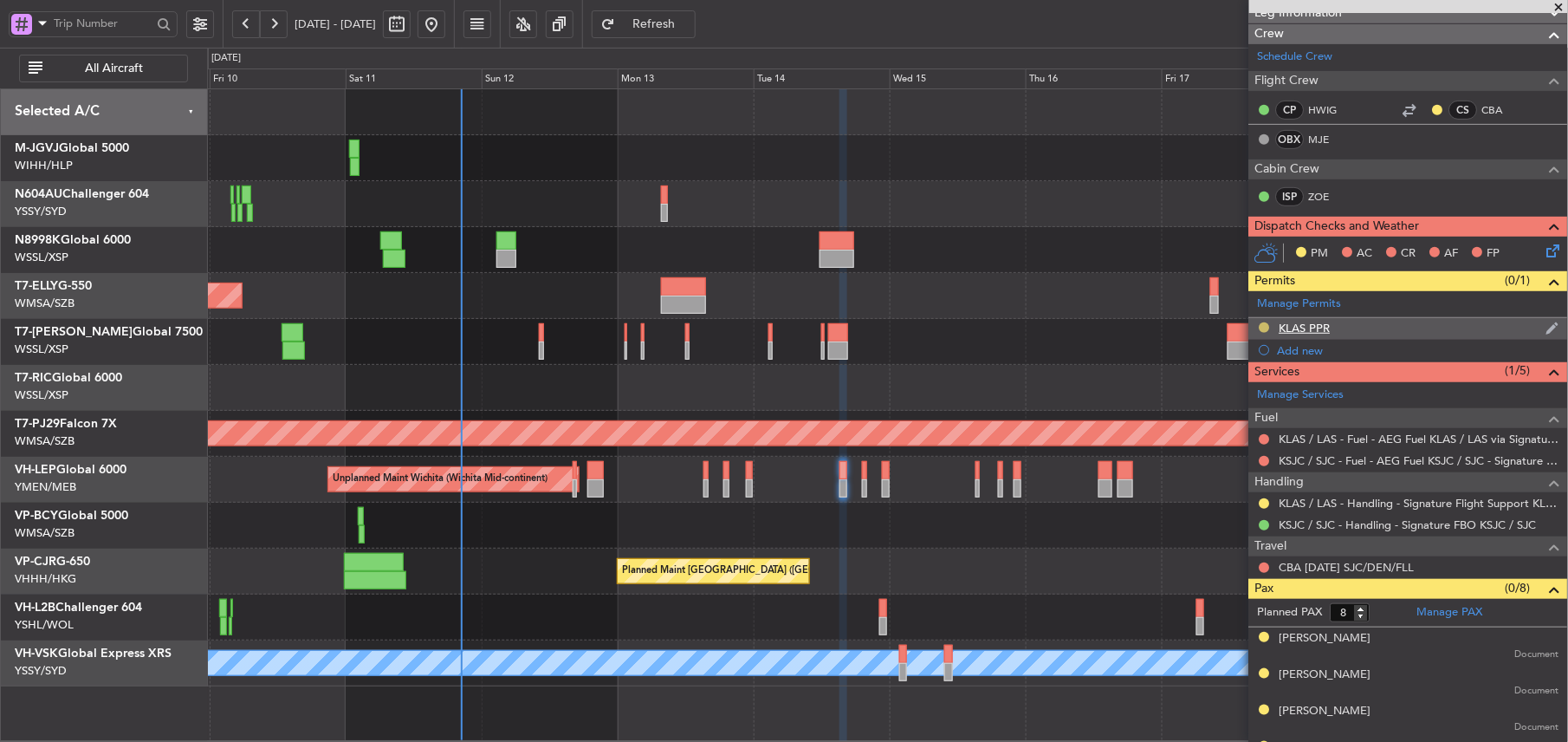
click at [1263, 328] on button at bounding box center [1264, 327] width 10 height 10
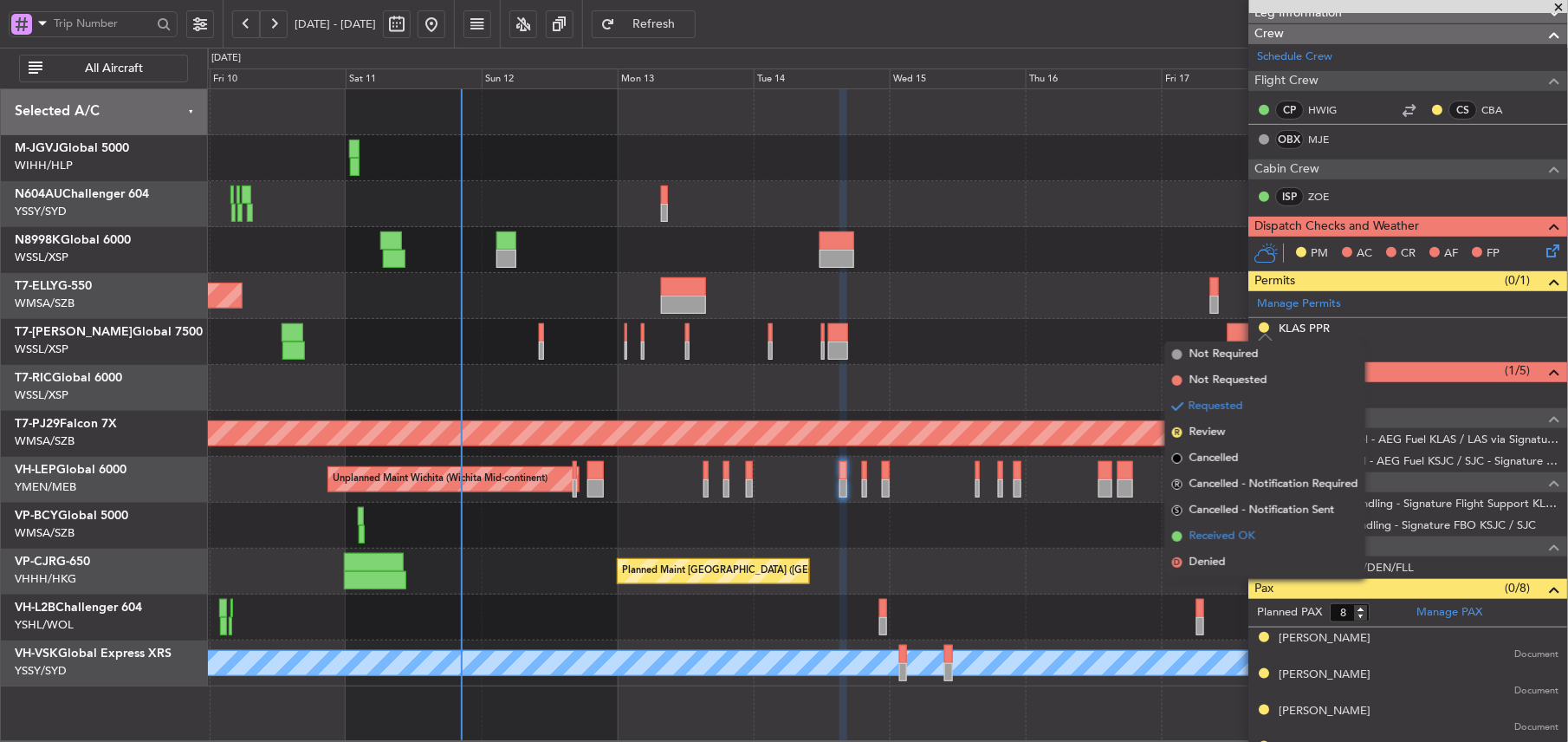
click at [1230, 539] on span "Received OK" at bounding box center [1222, 536] width 66 height 17
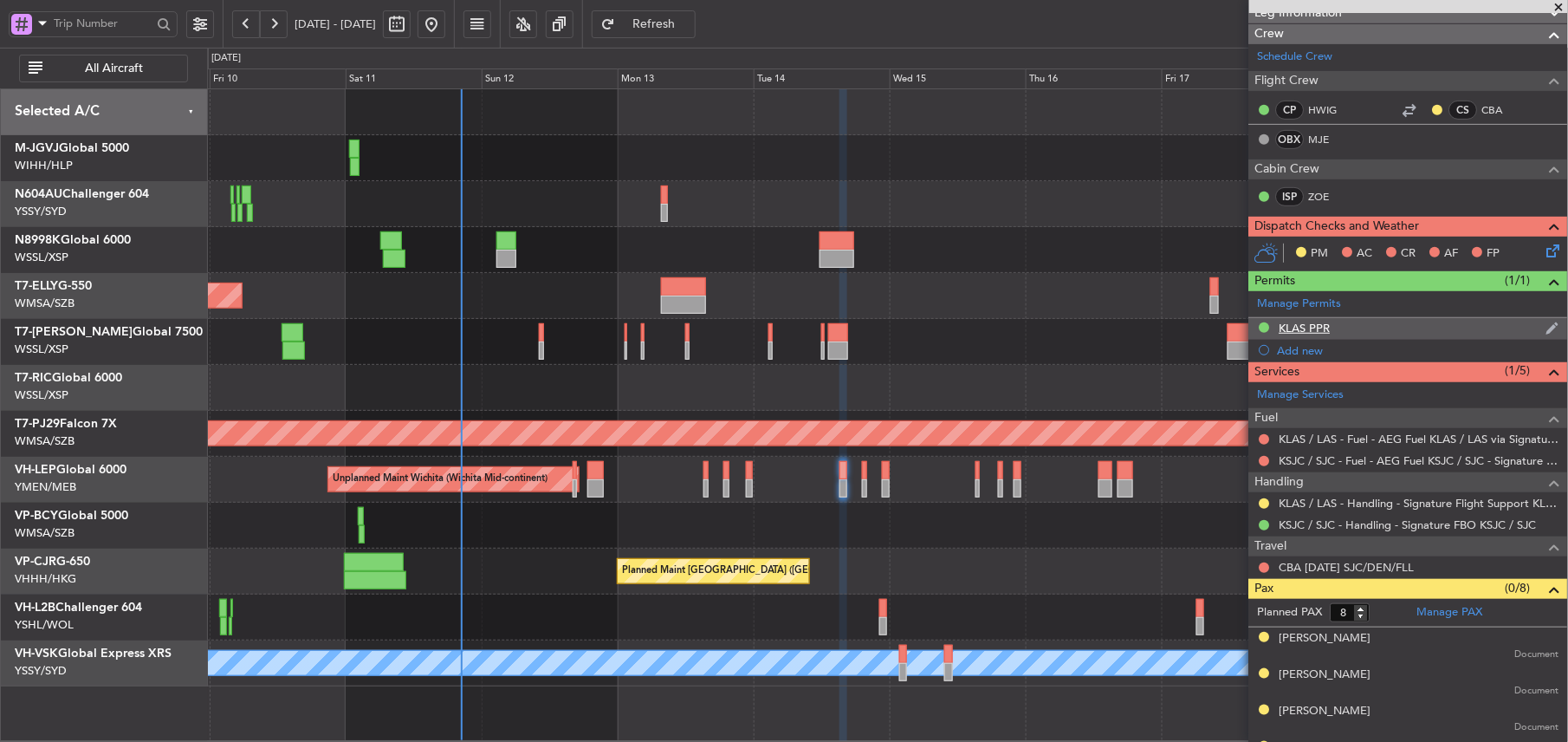
click at [1324, 333] on div "KLAS PPR" at bounding box center [1306, 329] width 51 height 15
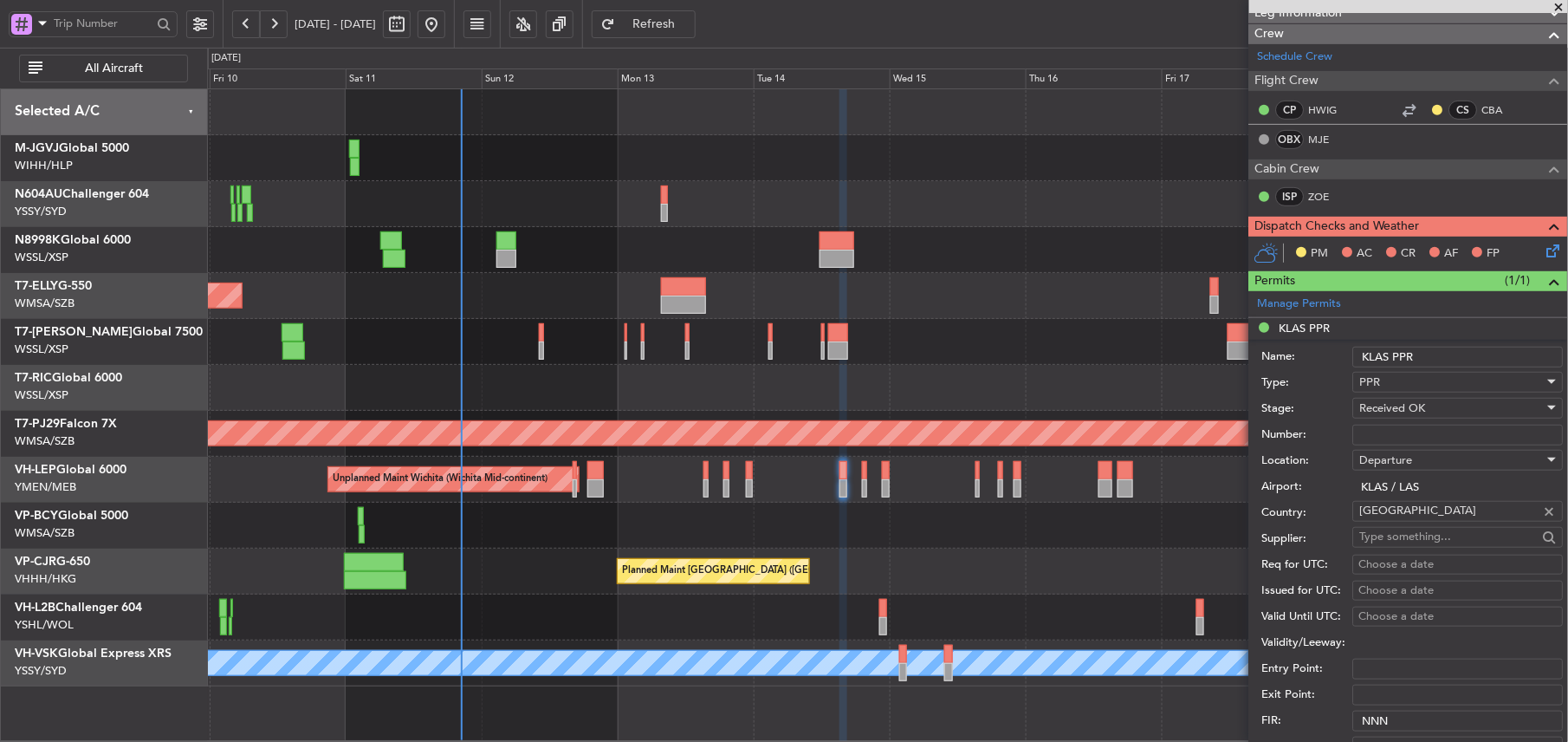
click at [1401, 437] on input "Number:" at bounding box center [1458, 435] width 211 height 21
paste input "ATL-I5996"
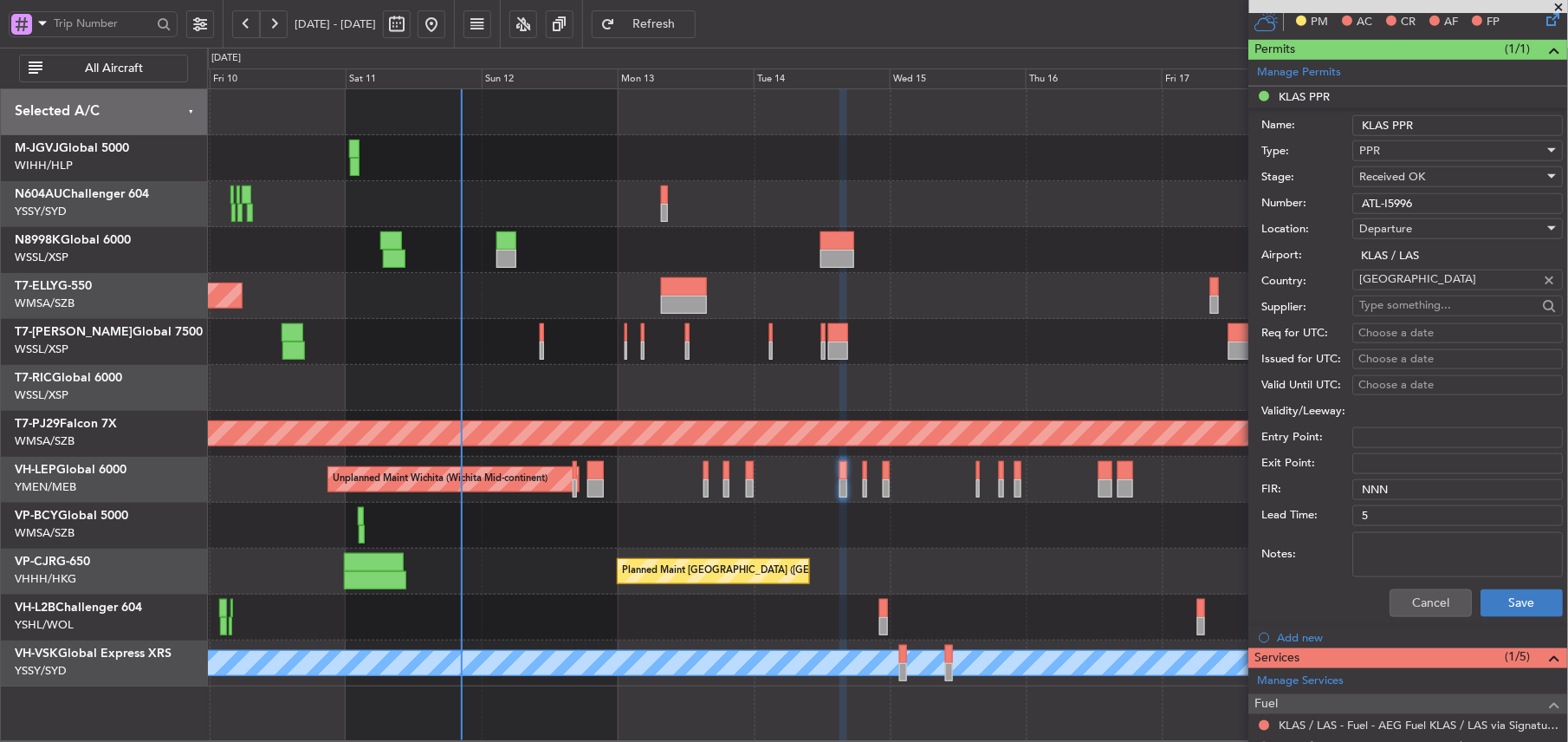
type input "ATL-I5996"
click at [1481, 591] on button "Save" at bounding box center [1522, 602] width 82 height 27
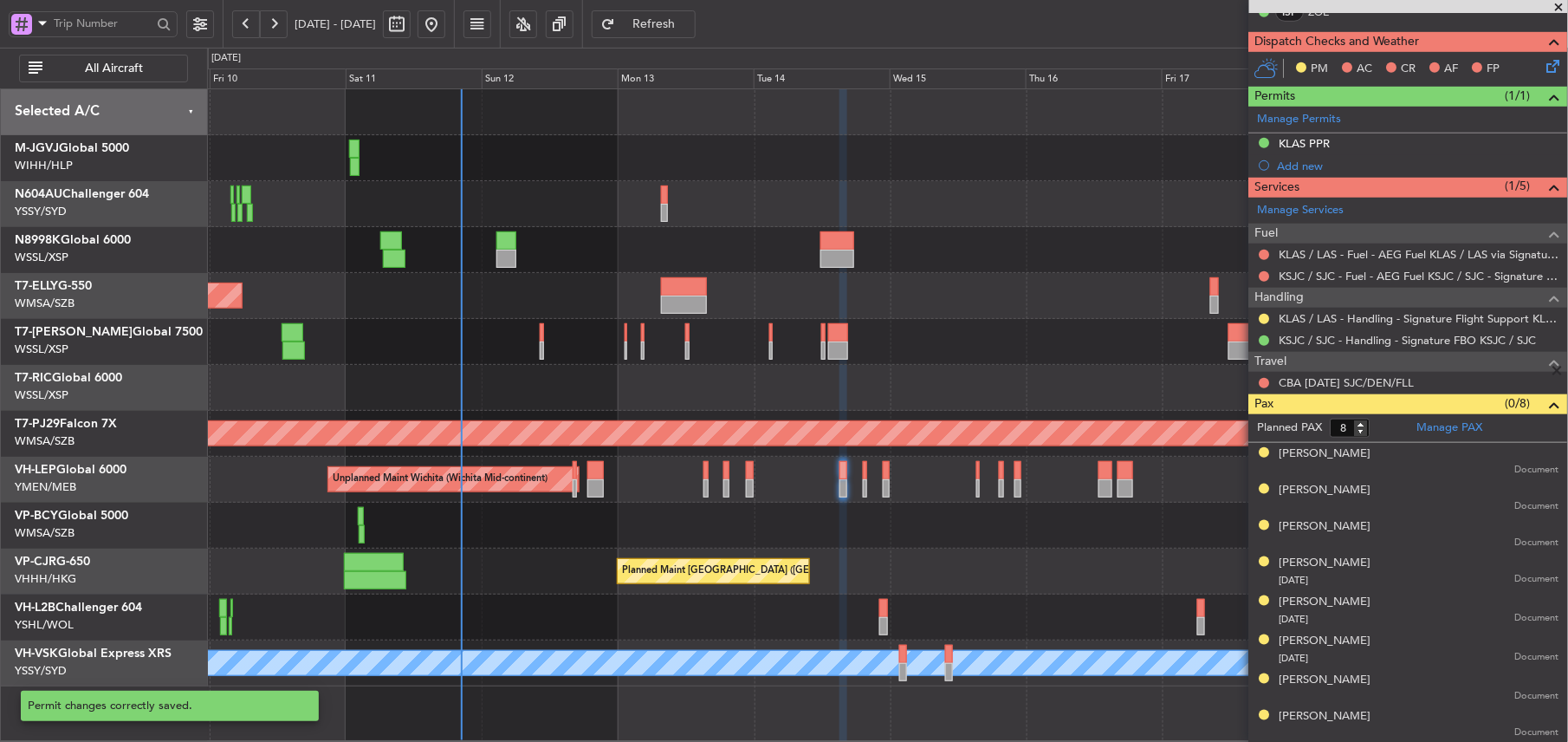
scroll to position [419, 0]
click at [1388, 313] on link "KLAS / LAS - Handling - Signature Flight Support KLAS / LAS" at bounding box center [1420, 318] width 279 height 15
click at [690, 22] on span "Refresh" at bounding box center [653, 24] width 71 height 12
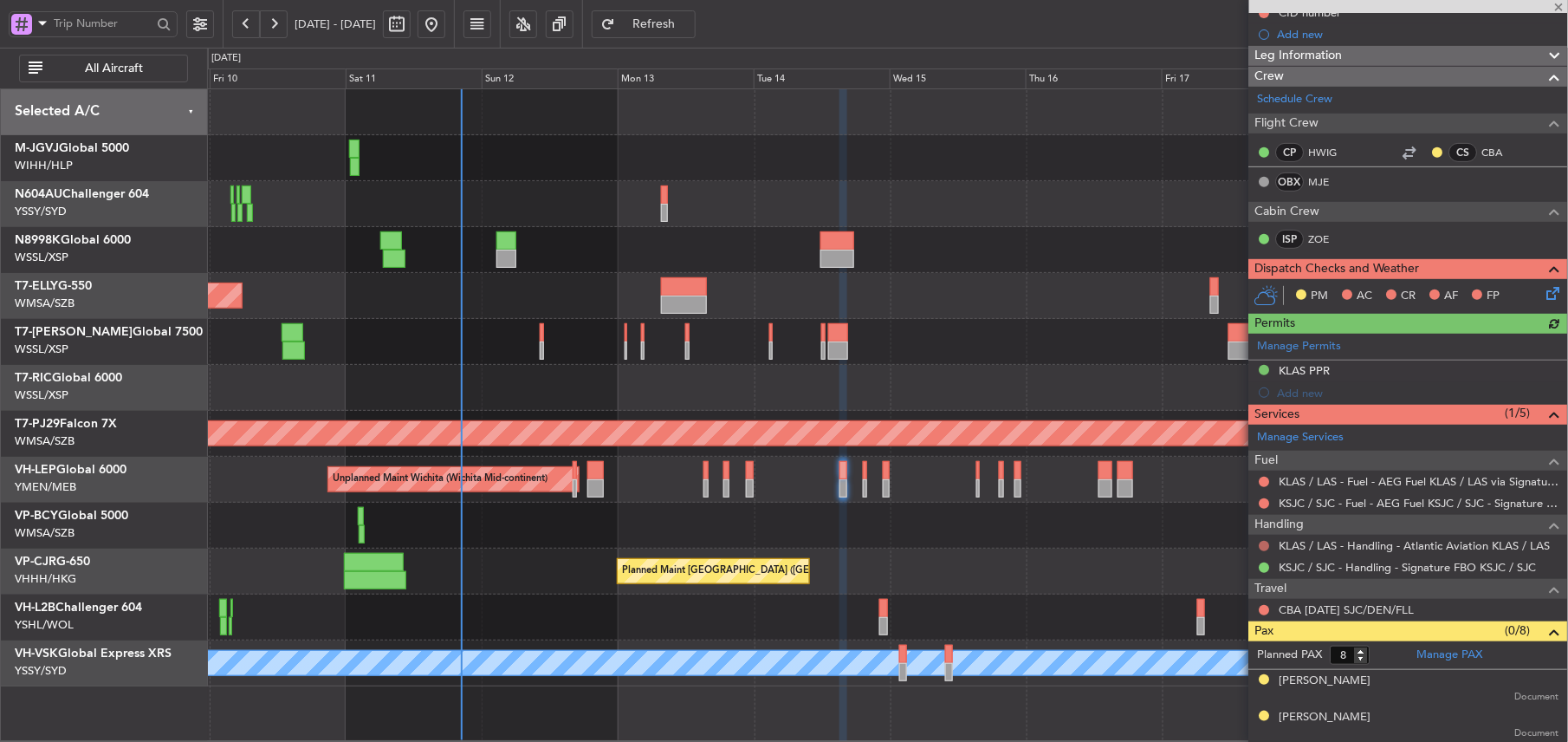
click at [1262, 545] on button at bounding box center [1264, 546] width 10 height 10
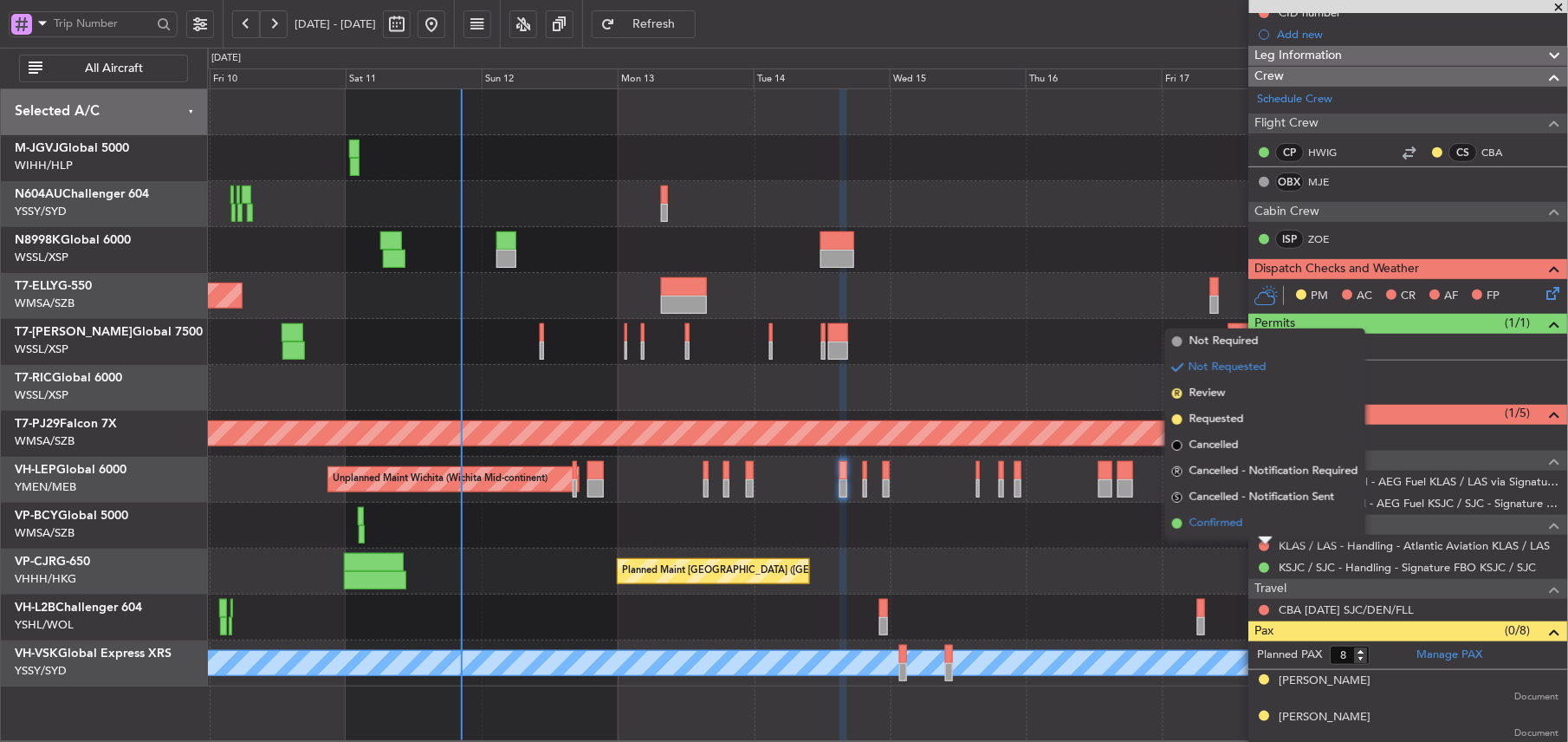
click at [1218, 528] on span "Confirmed" at bounding box center [1216, 523] width 54 height 17
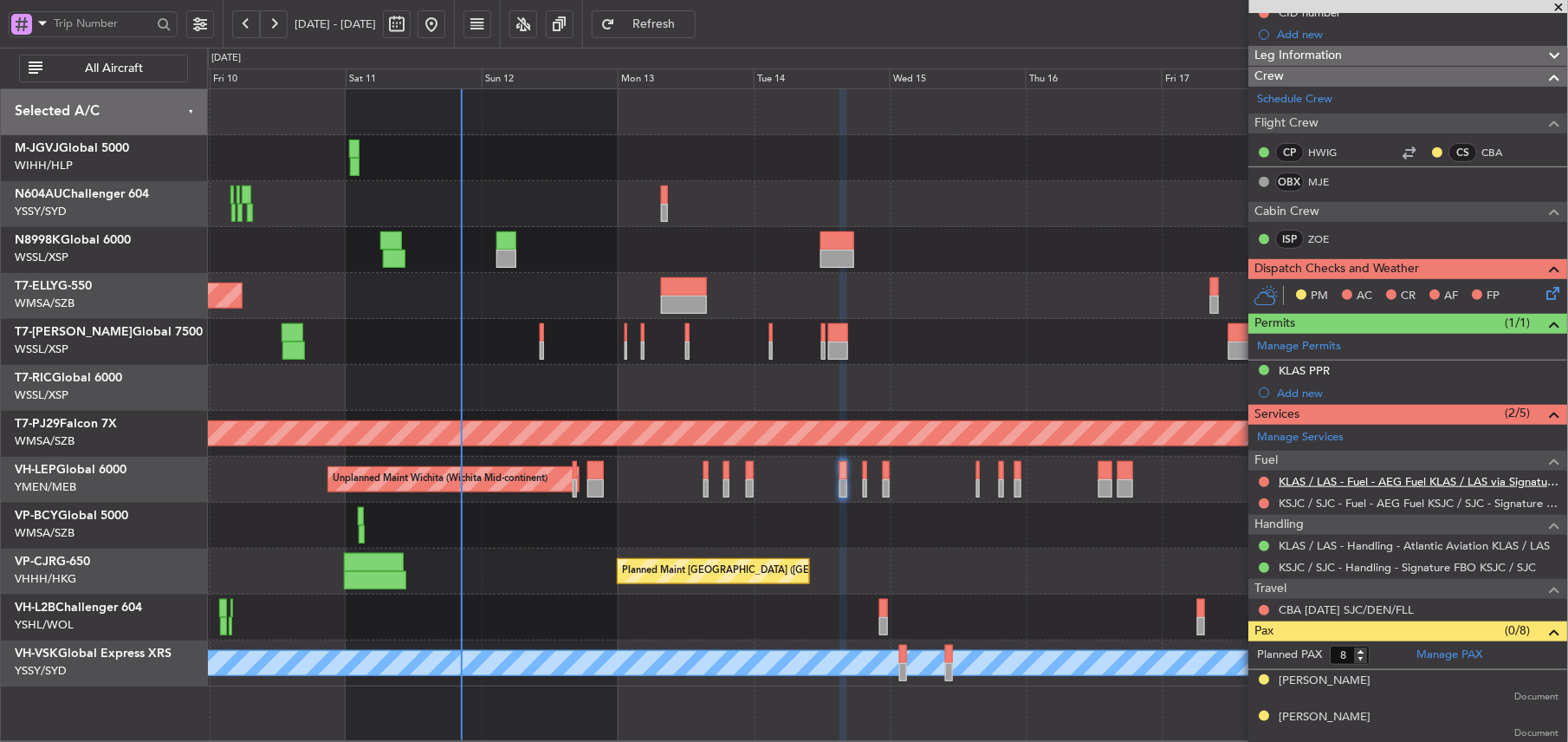
scroll to position [0, 0]
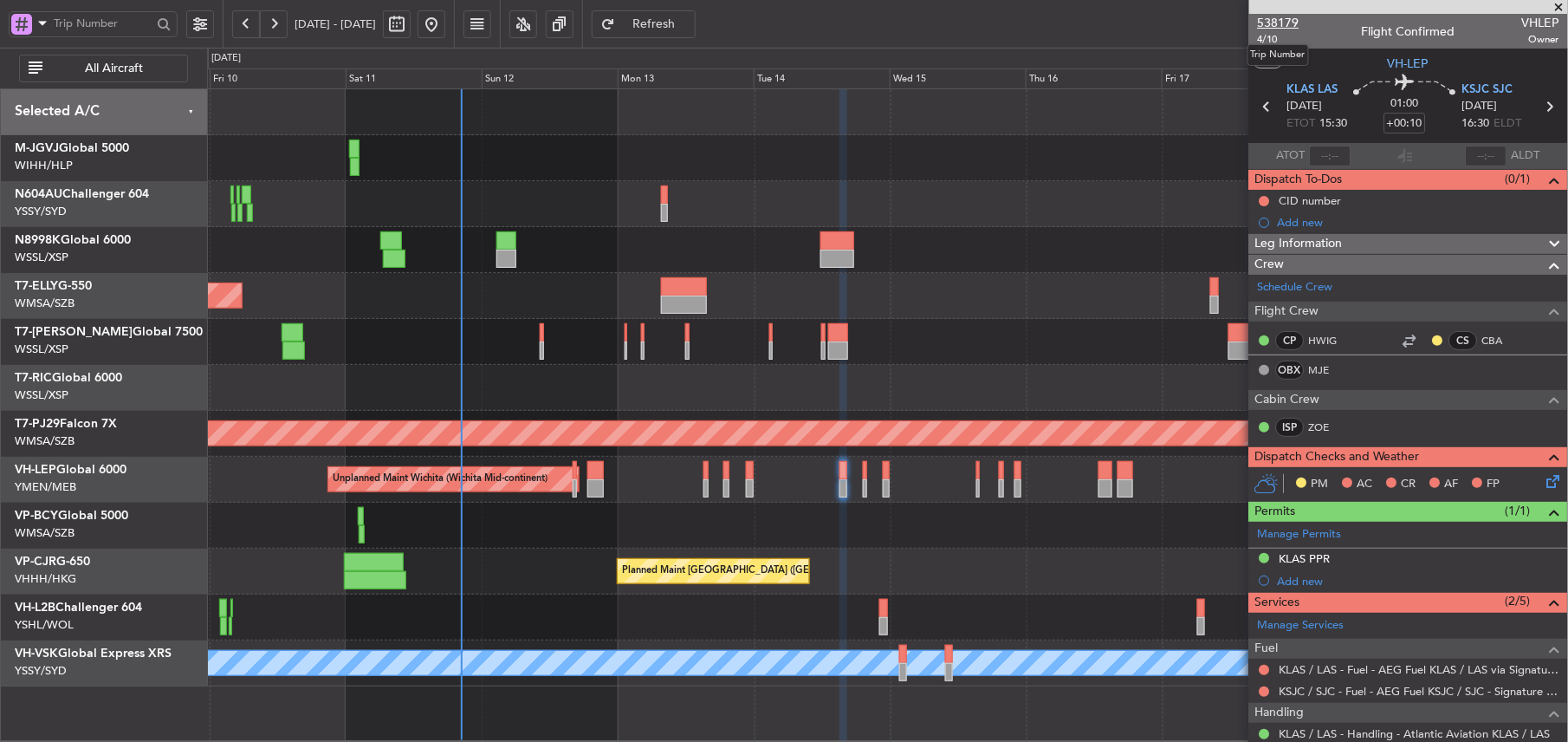
click at [1280, 23] on span "538179" at bounding box center [1279, 23] width 42 height 18
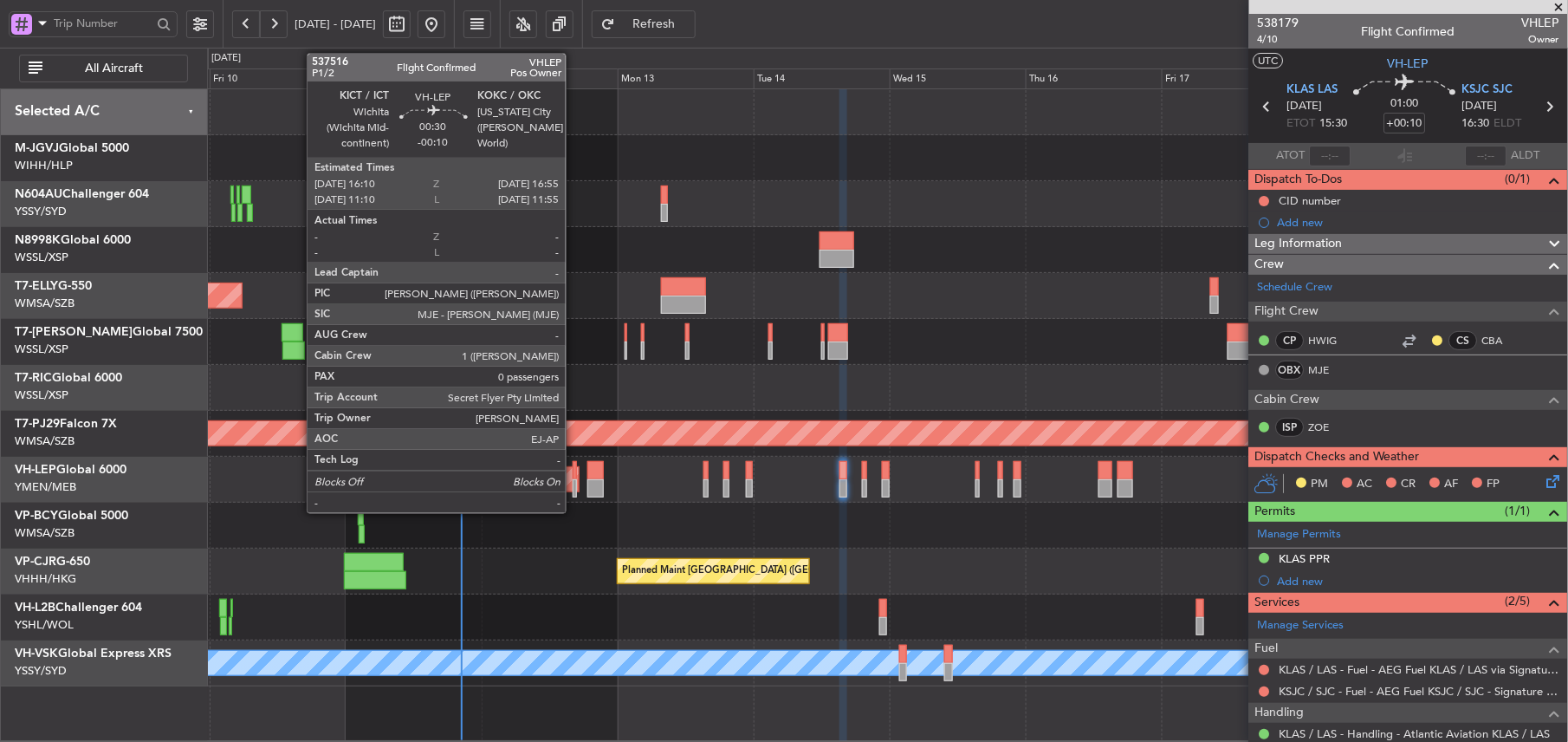
click at [574, 475] on div at bounding box center [575, 469] width 5 height 18
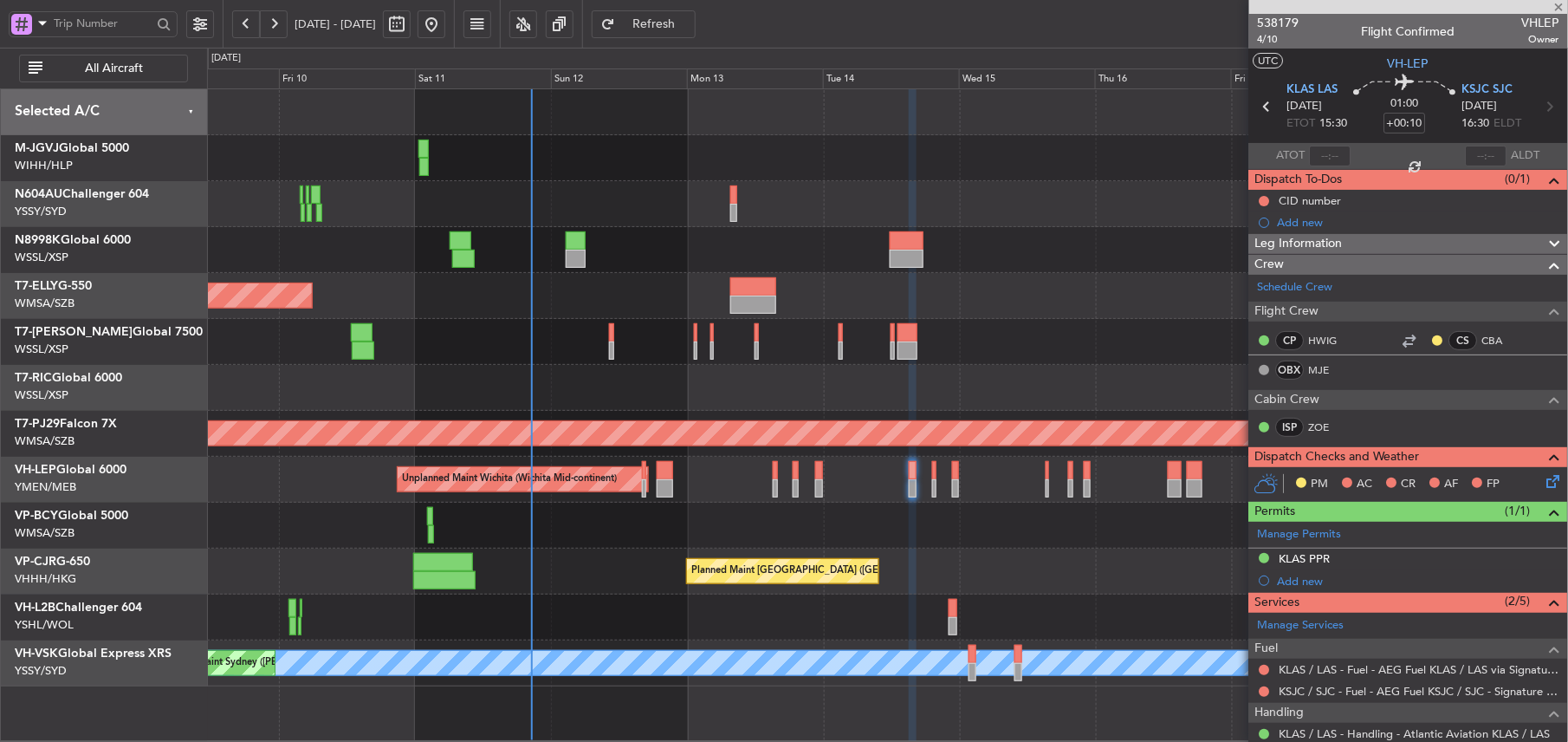
click at [698, 220] on div at bounding box center [886, 204] width 1360 height 46
type input "-00:10"
type input "0"
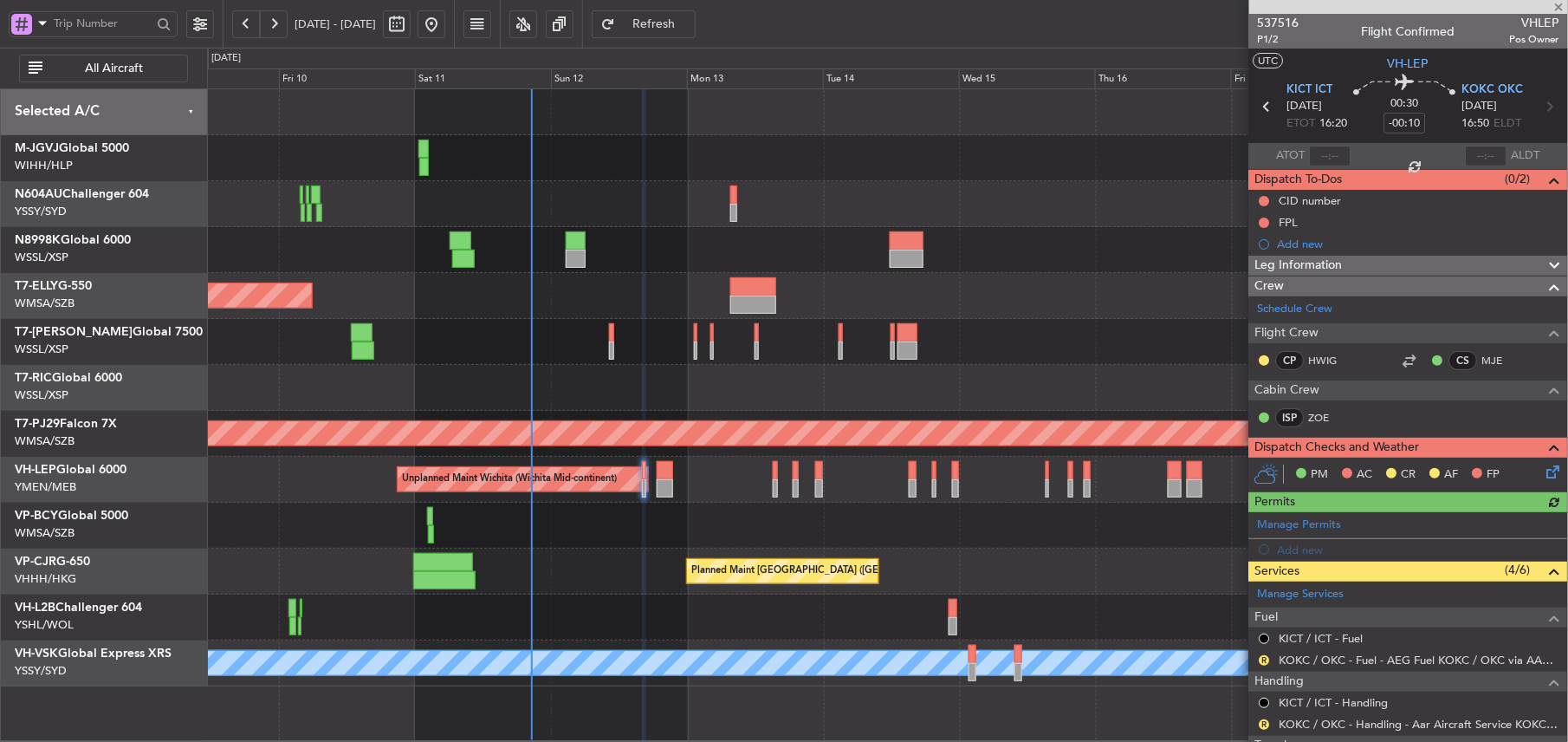
scroll to position [174, 0]
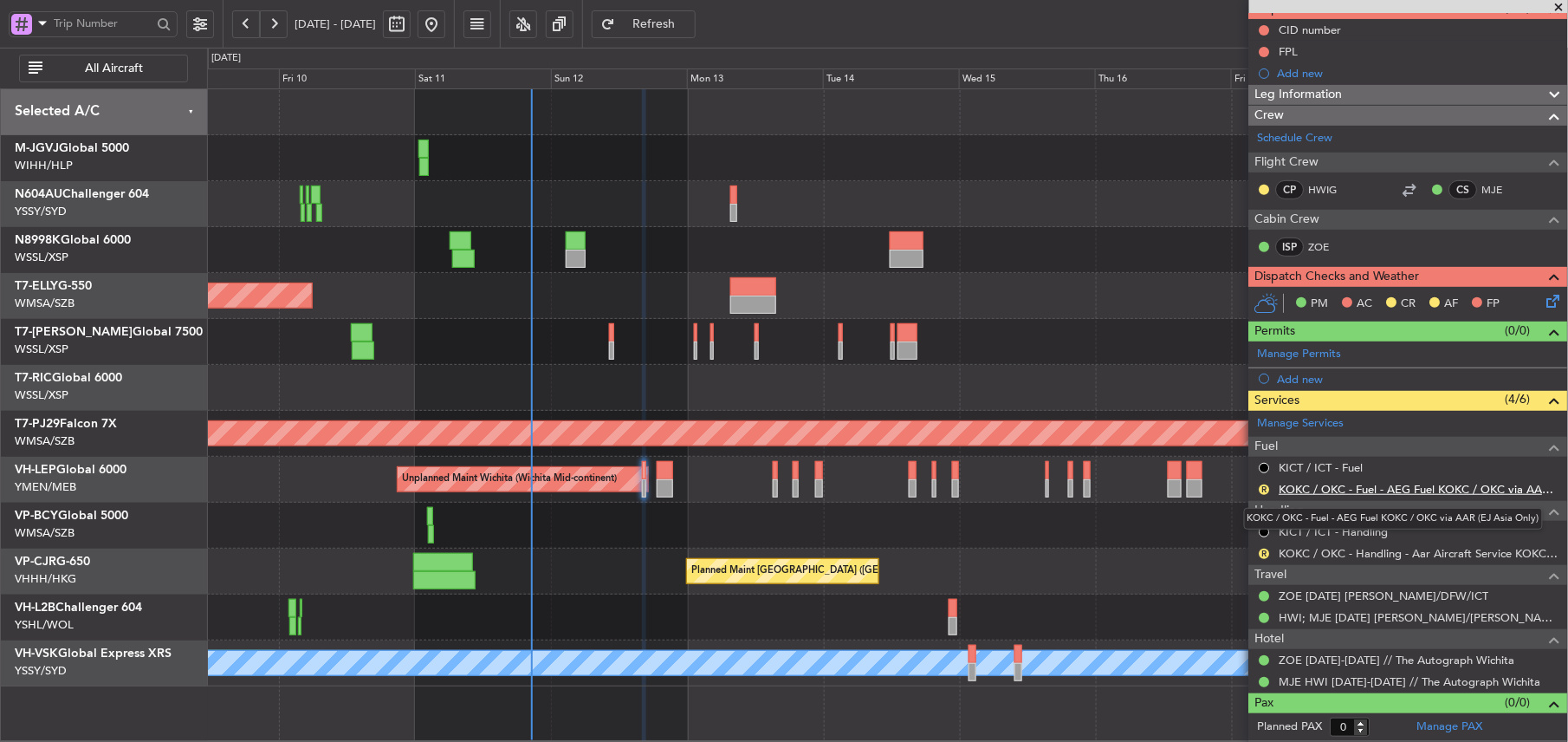
click at [1408, 489] on link "KOKC / OKC - Fuel - AEG Fuel KOKC / OKC via AAR (EJ Asia Only)" at bounding box center [1420, 489] width 279 height 15
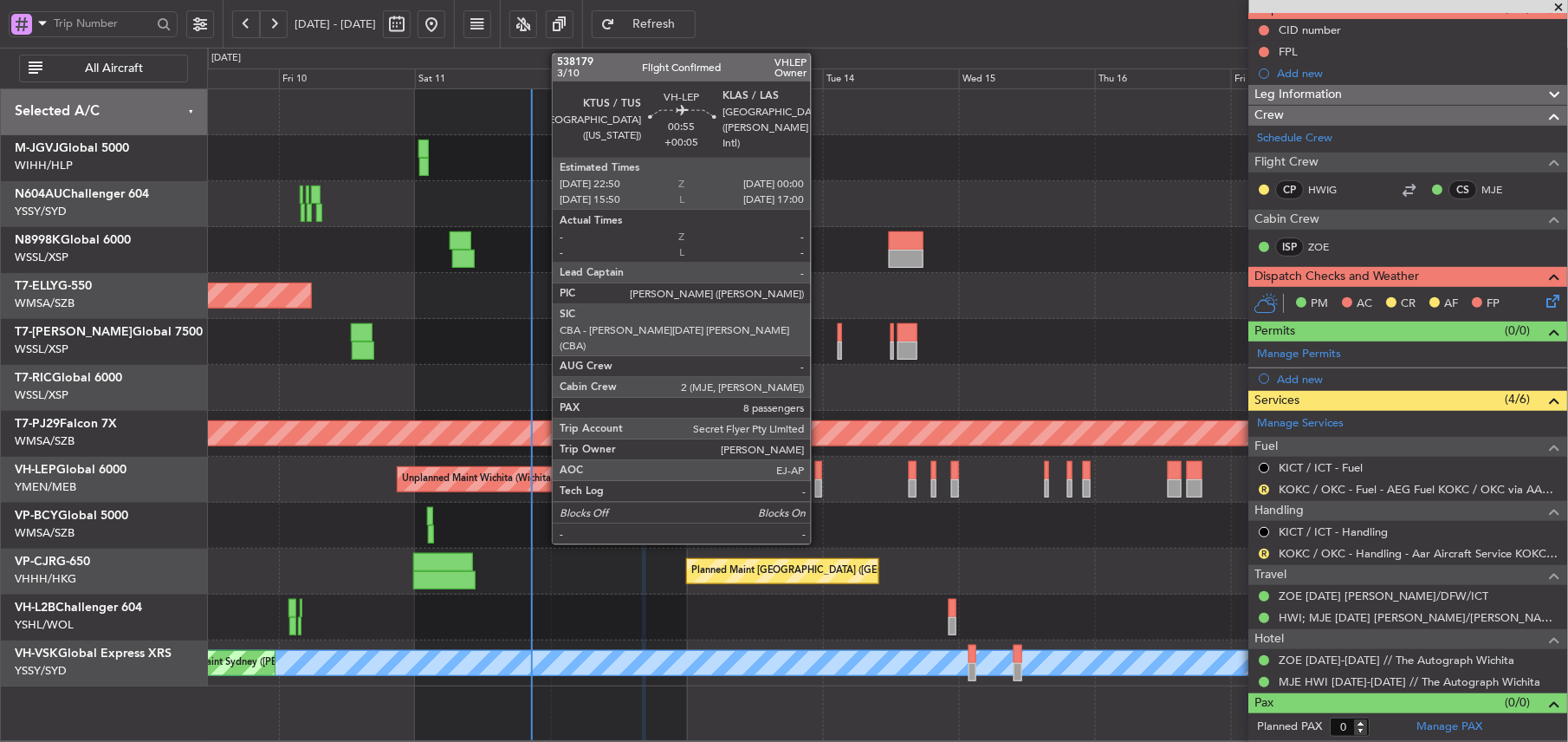
click at [818, 482] on div at bounding box center [818, 488] width 7 height 18
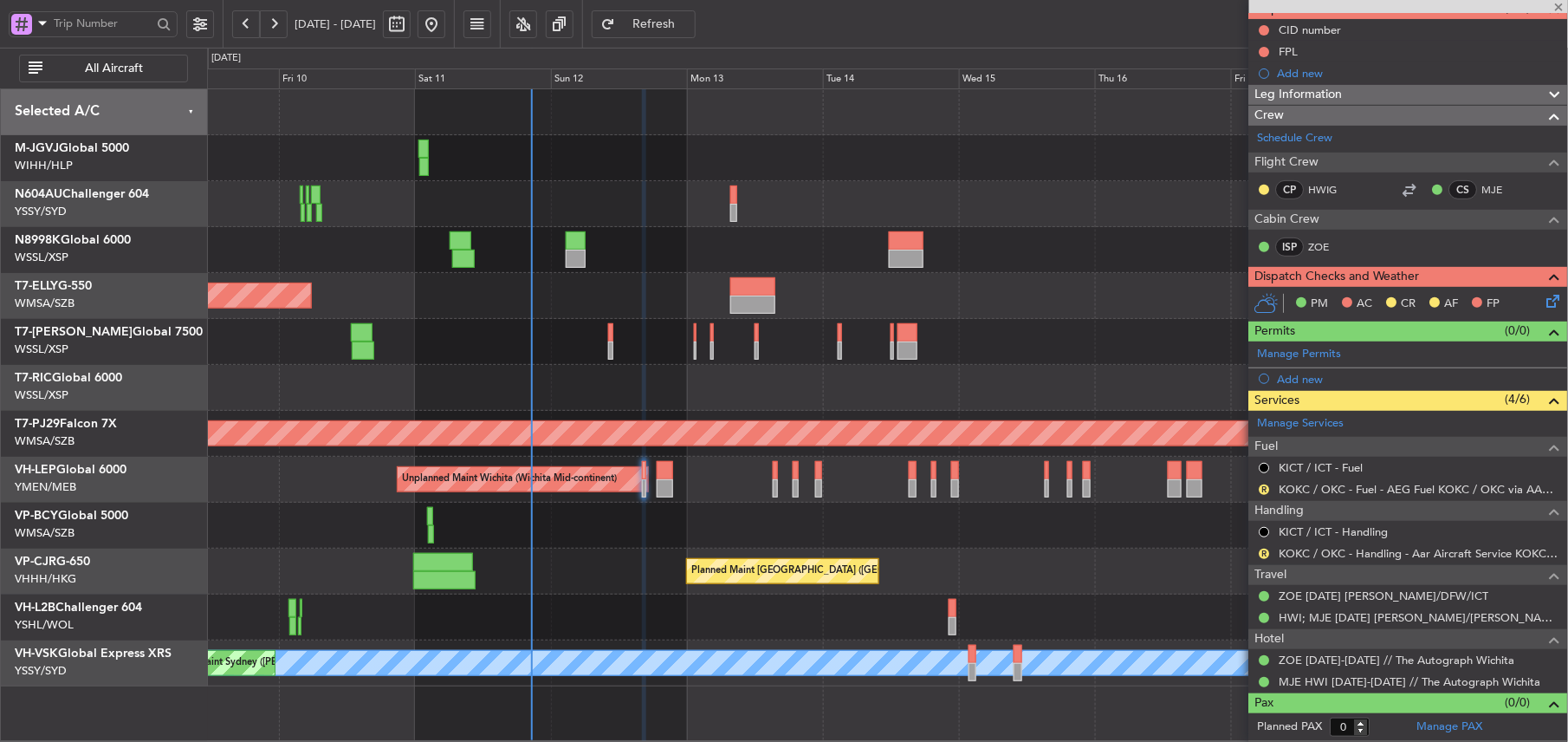
type input "+00:05"
type input "8"
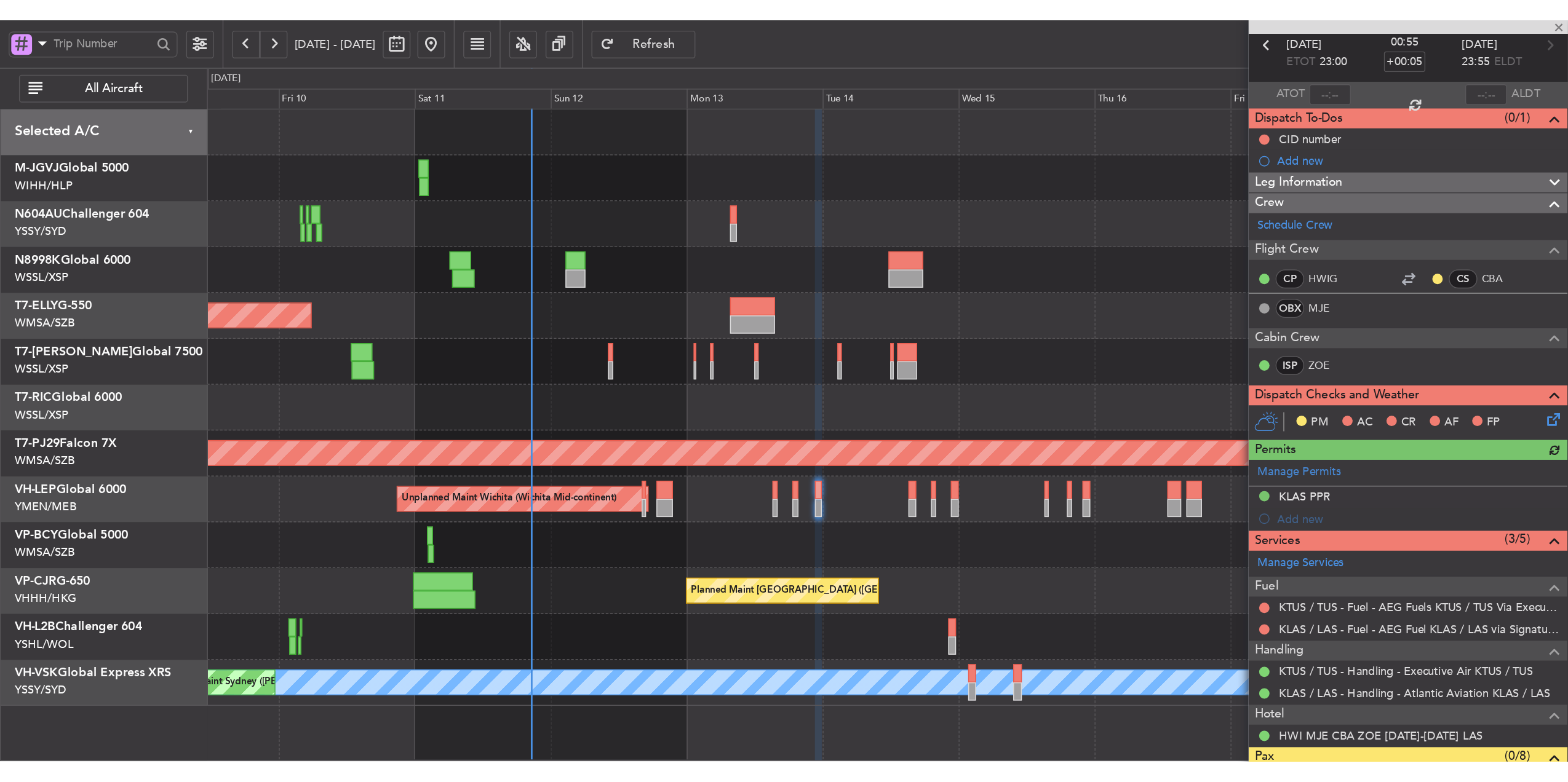
scroll to position [82, 0]
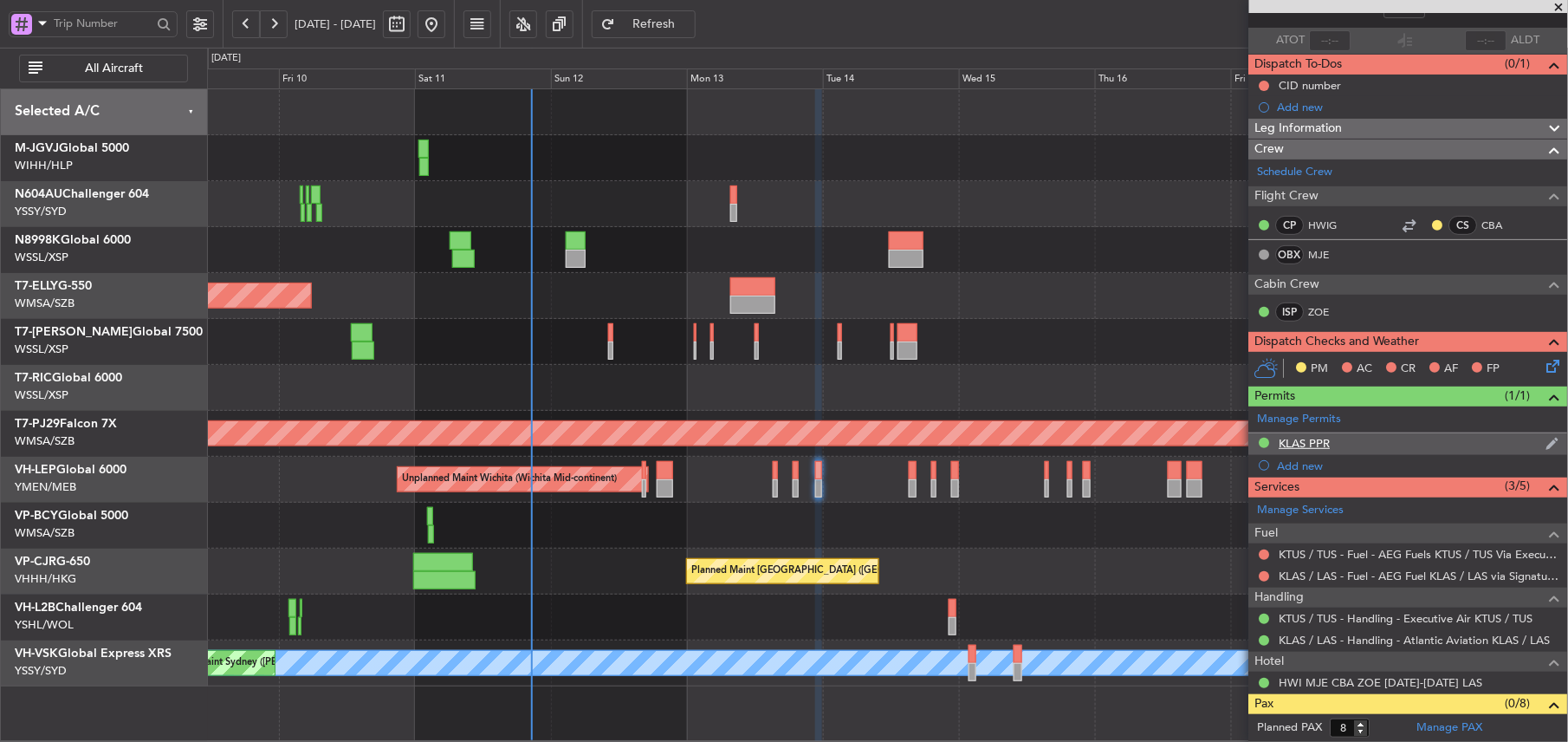
click at [1317, 448] on div "KLAS PPR" at bounding box center [1306, 444] width 51 height 15
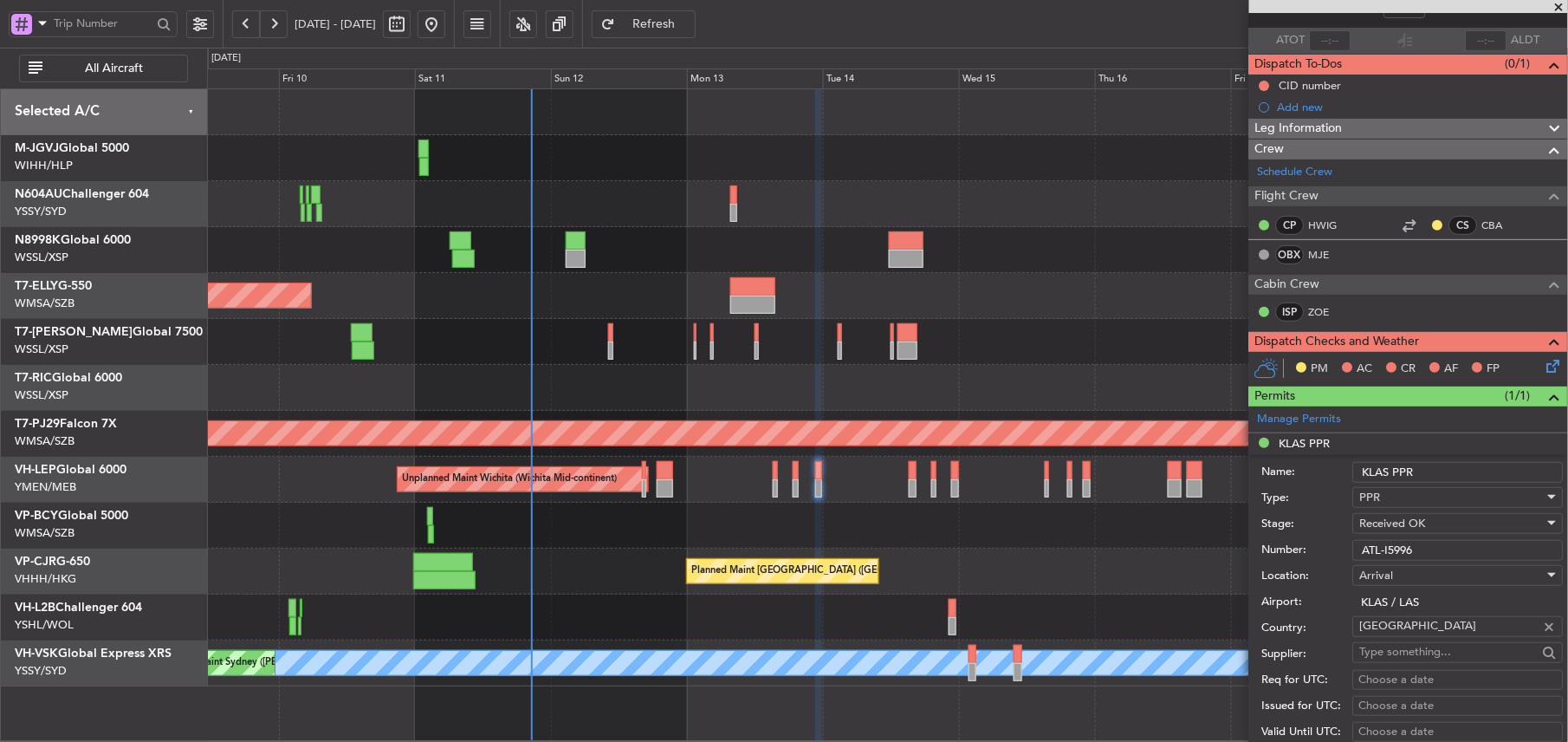
drag, startPoint x: 1439, startPoint y: 551, endPoint x: 1215, endPoint y: 549, distance: 224.0
click at [1265, 549] on div "Number: ATL-I5996" at bounding box center [1412, 550] width 301 height 26
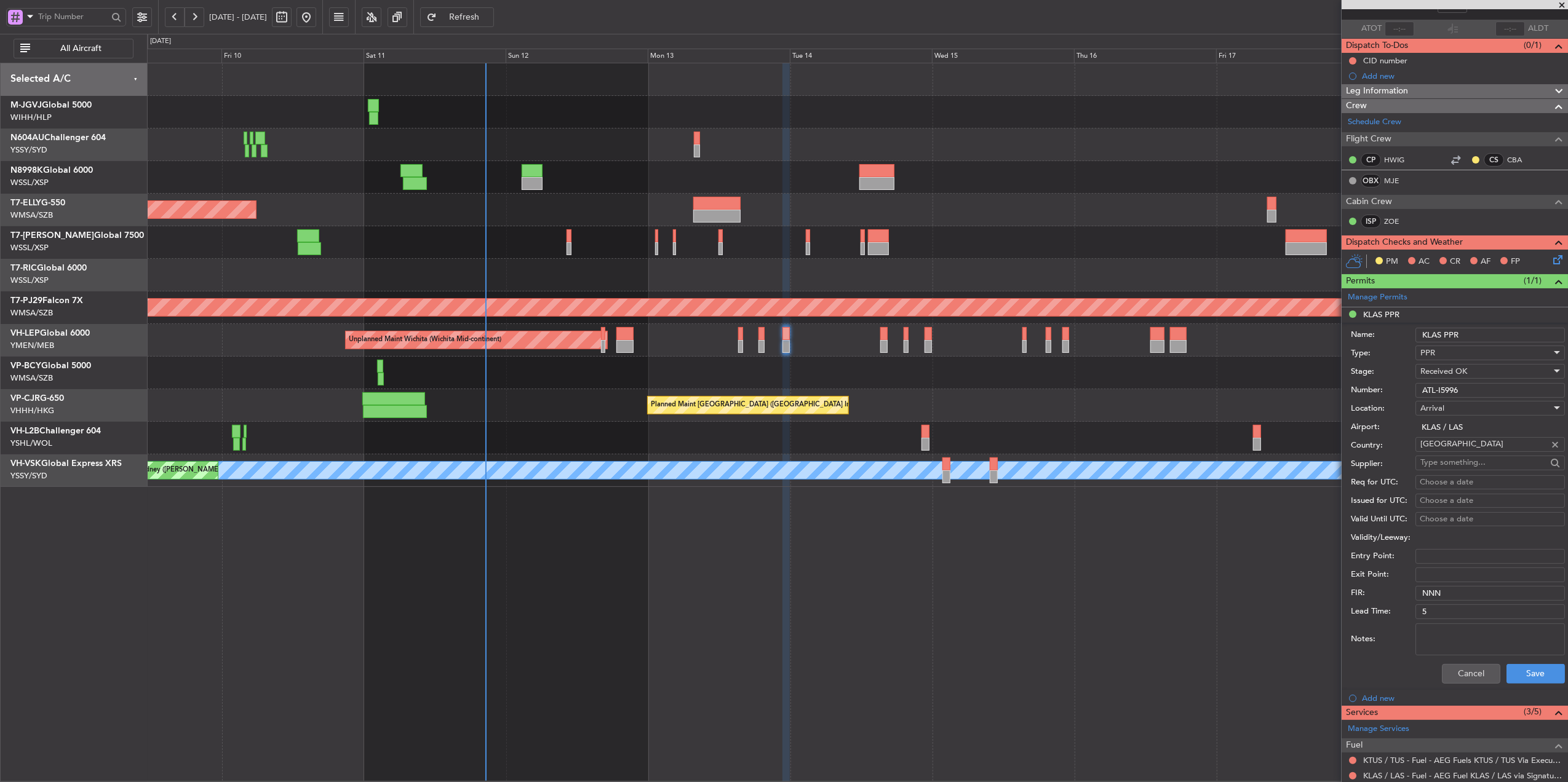
click at [808, 526] on div "Planned Maint Singapore (Seletar) Planned Maint Singapore (Seletar) Planned Mai…" at bounding box center [857, 423] width 1421 height 720
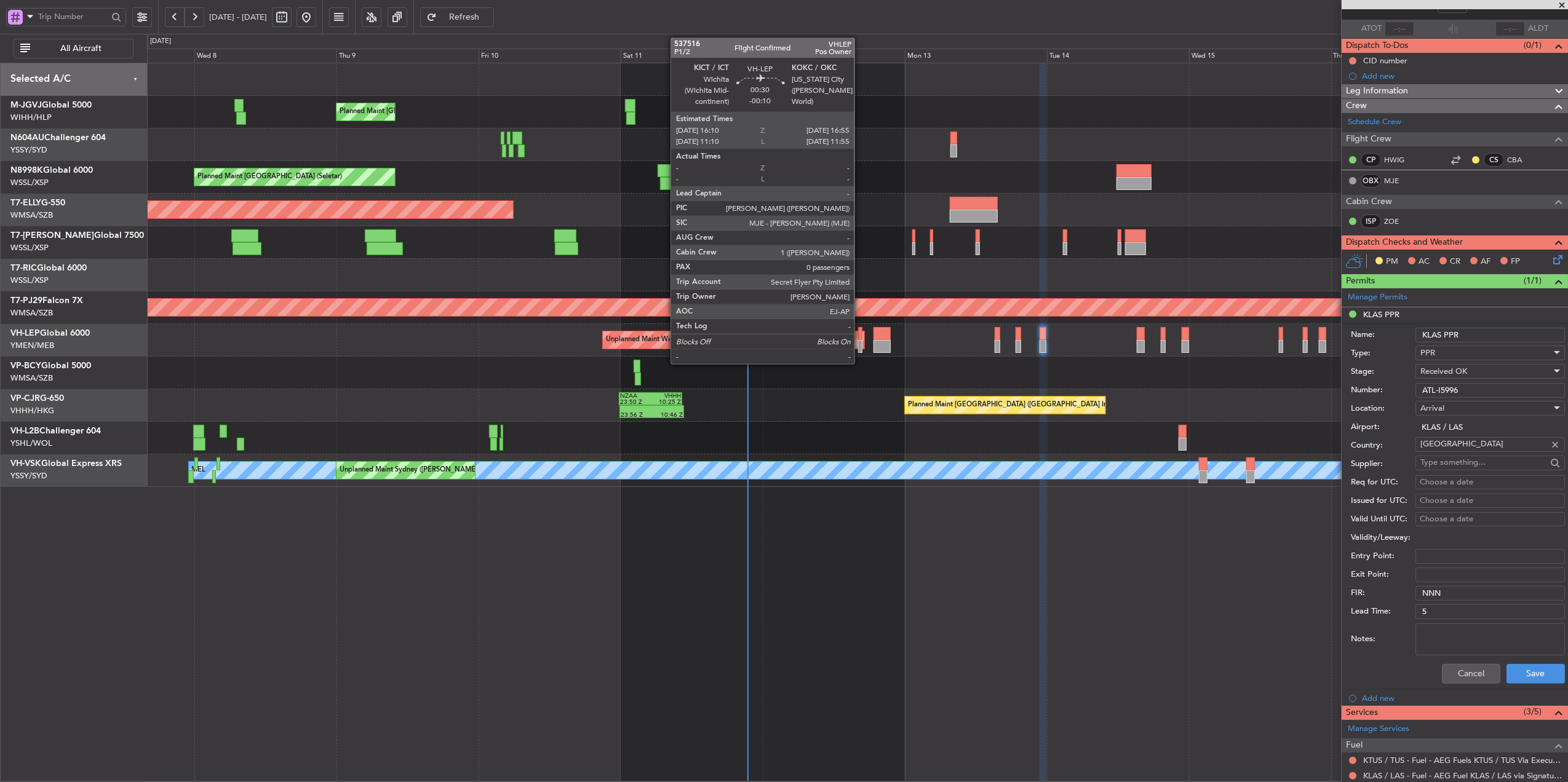
click at [860, 344] on div at bounding box center [860, 346] width 5 height 13
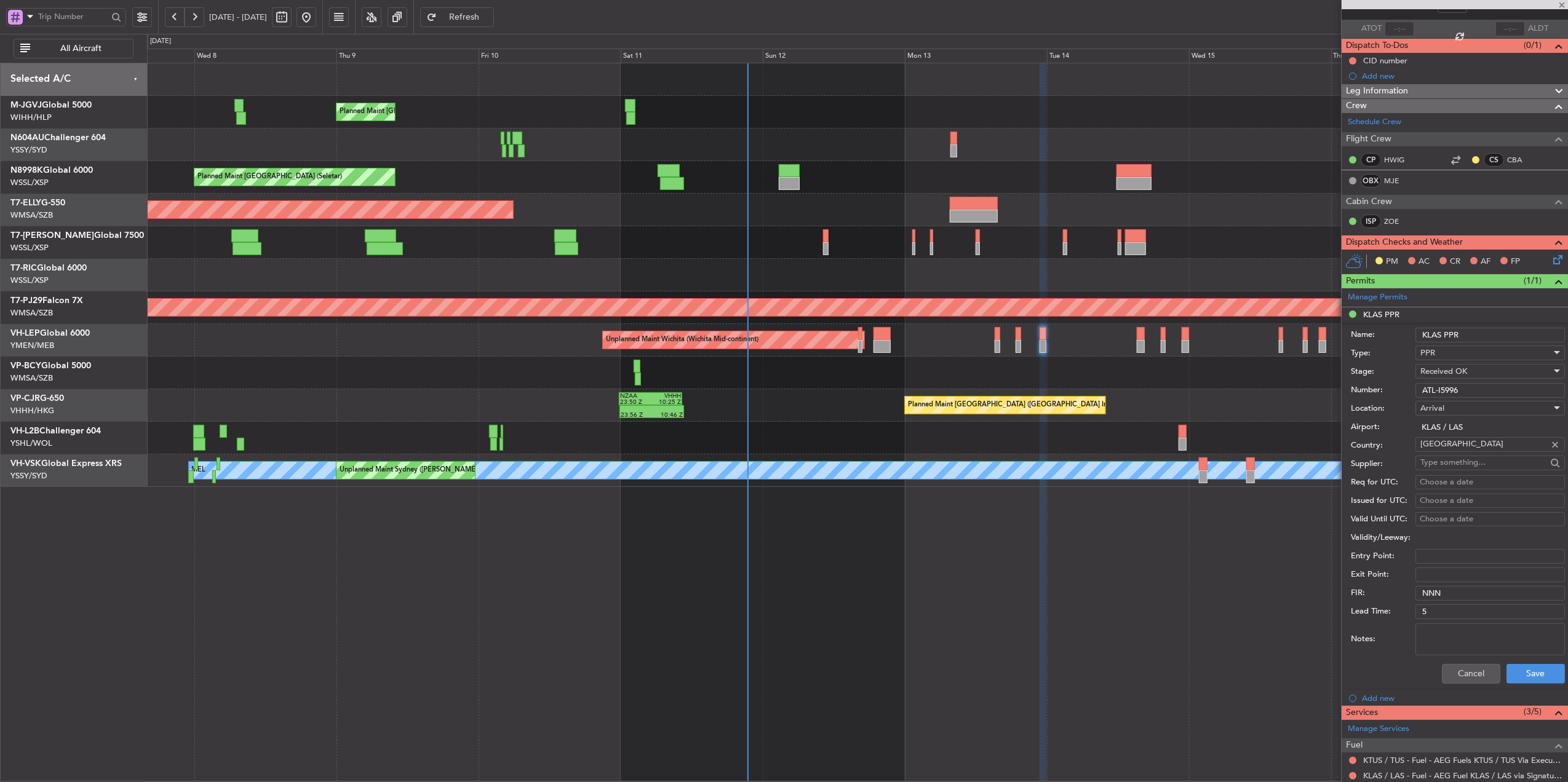
click at [763, 403] on div "Planned Maint Hong Kong (Hong Kong Intl) 23:56 Z 10:46 Z NZAA 23:50 Z VHHH 10:2…" at bounding box center [857, 405] width 1421 height 33
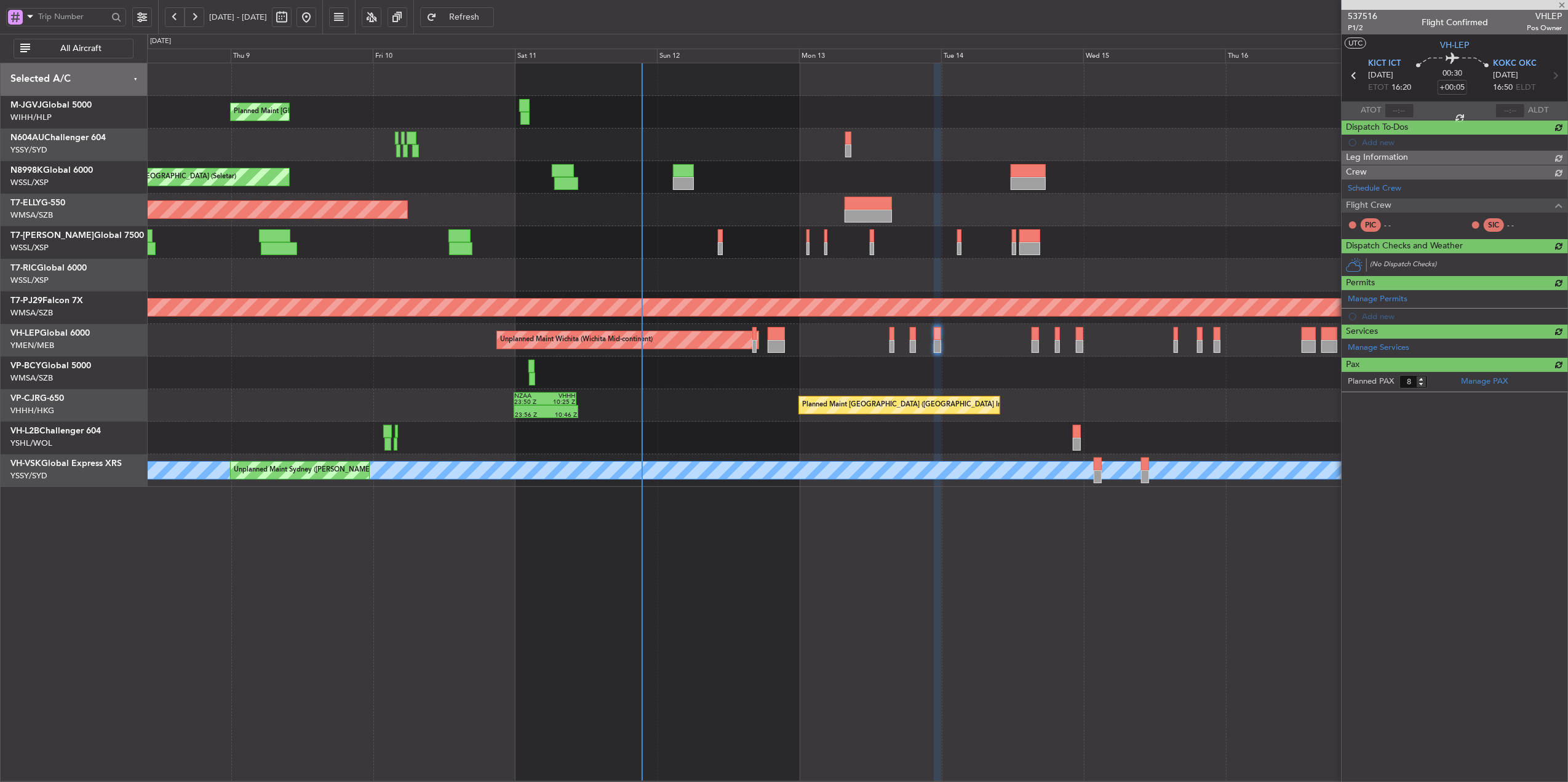
type input "-00:10"
type input "0"
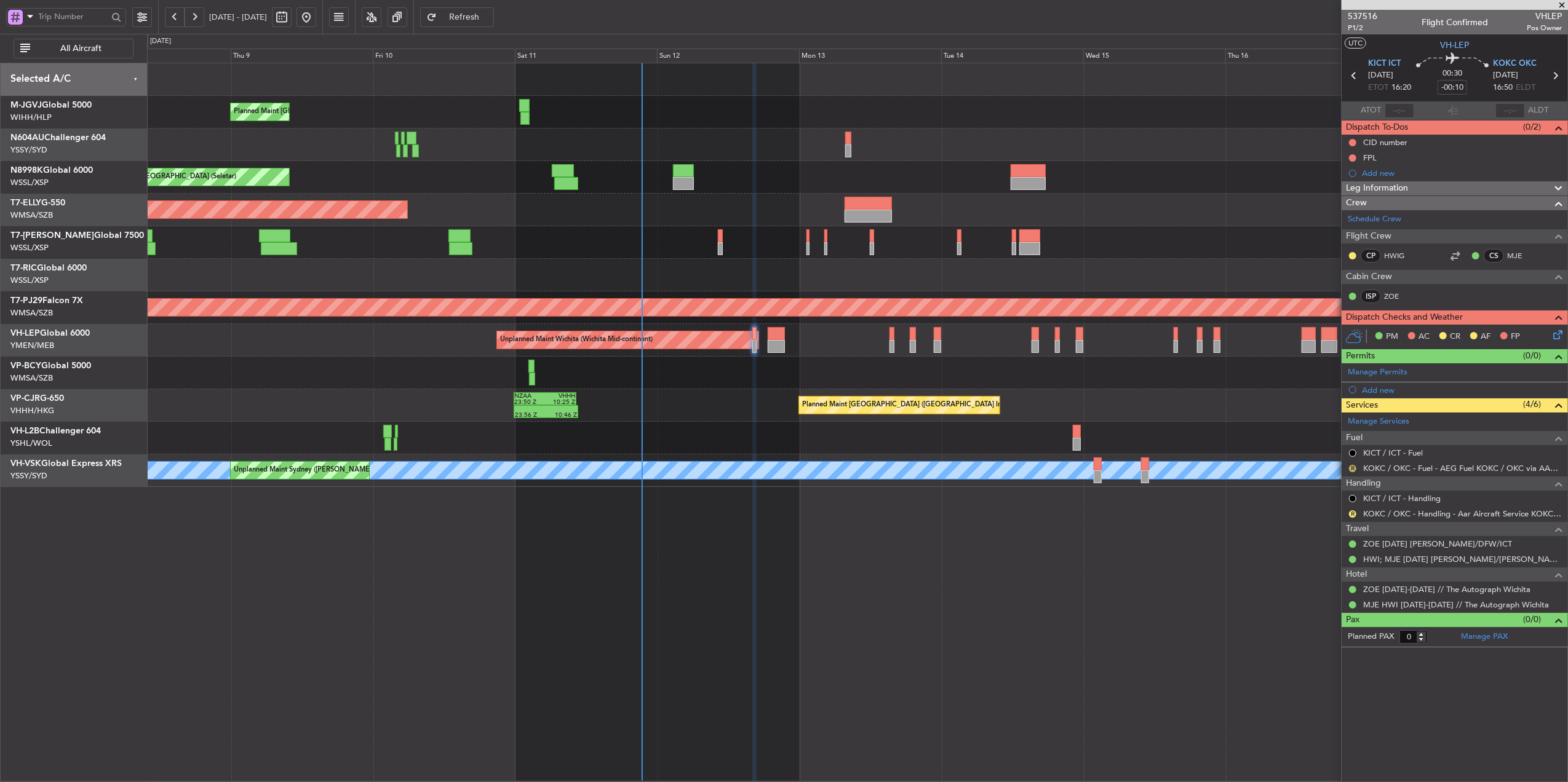
click at [1113, 468] on button "R" at bounding box center [1353, 468] width 7 height 7
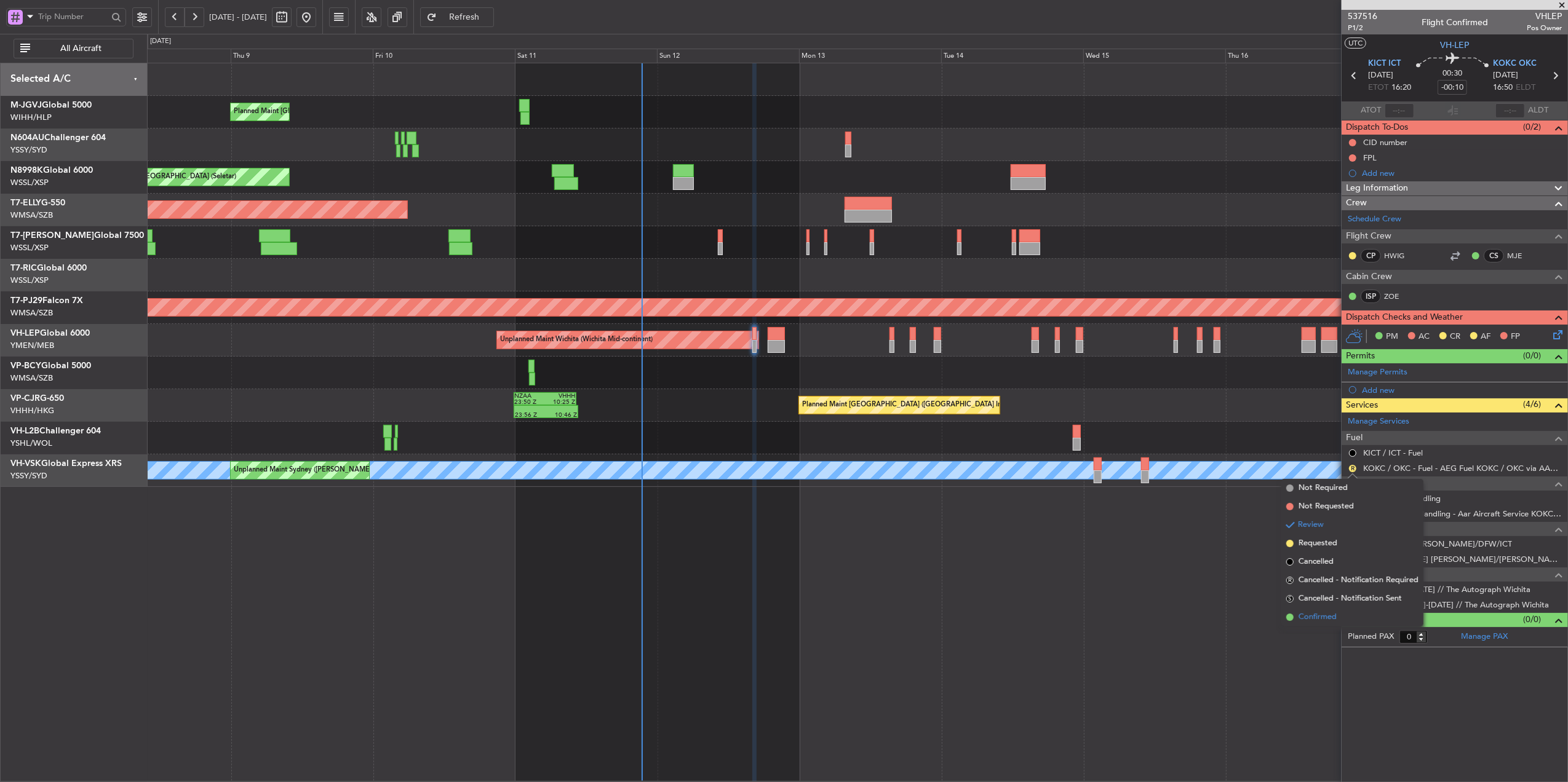
click at [1113, 526] on span "Confirmed" at bounding box center [1317, 617] width 38 height 12
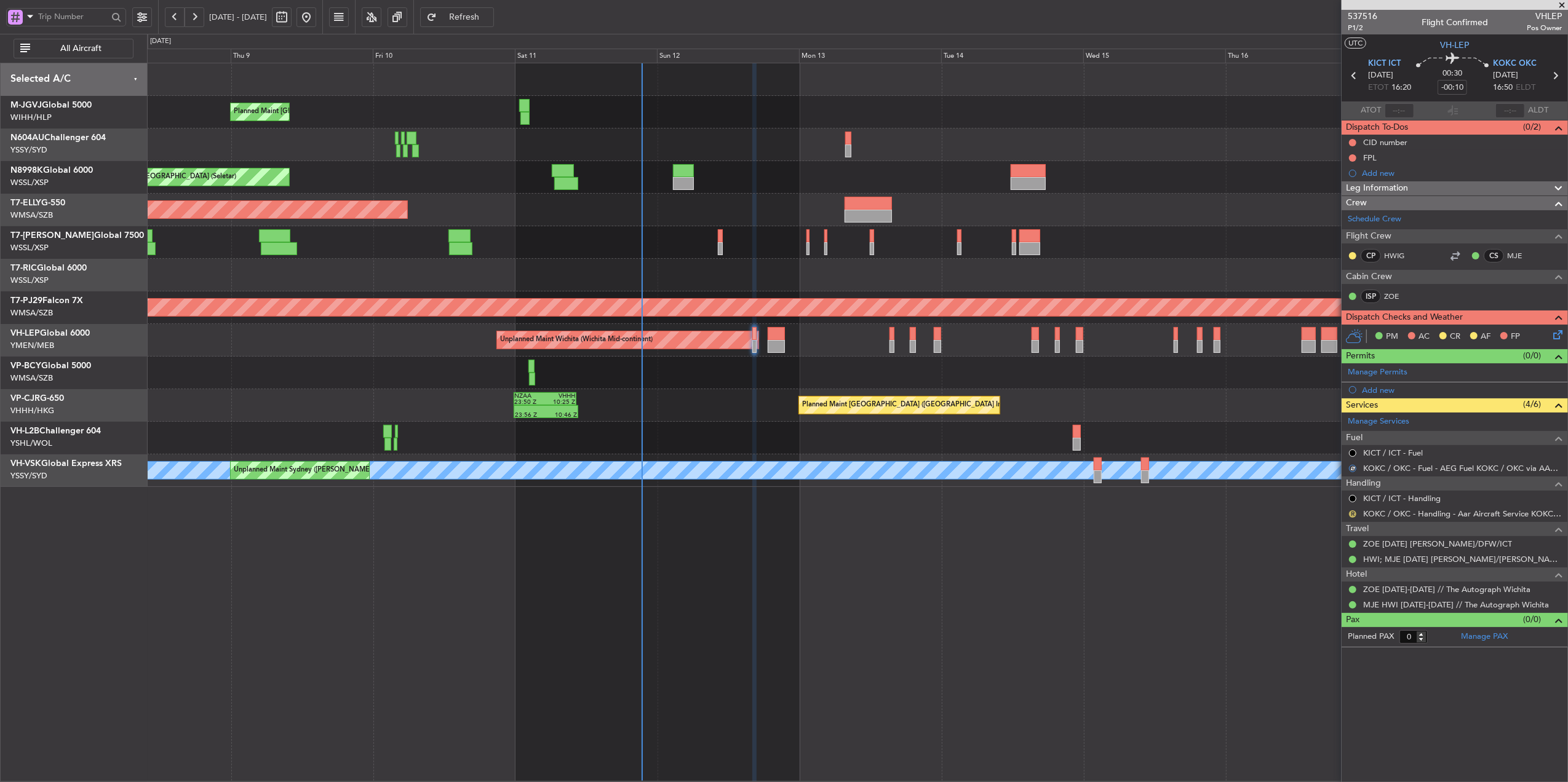
click at [1113, 514] on button "R" at bounding box center [1353, 514] width 7 height 7
click at [1113, 526] on span "Confirmed" at bounding box center [1317, 663] width 38 height 12
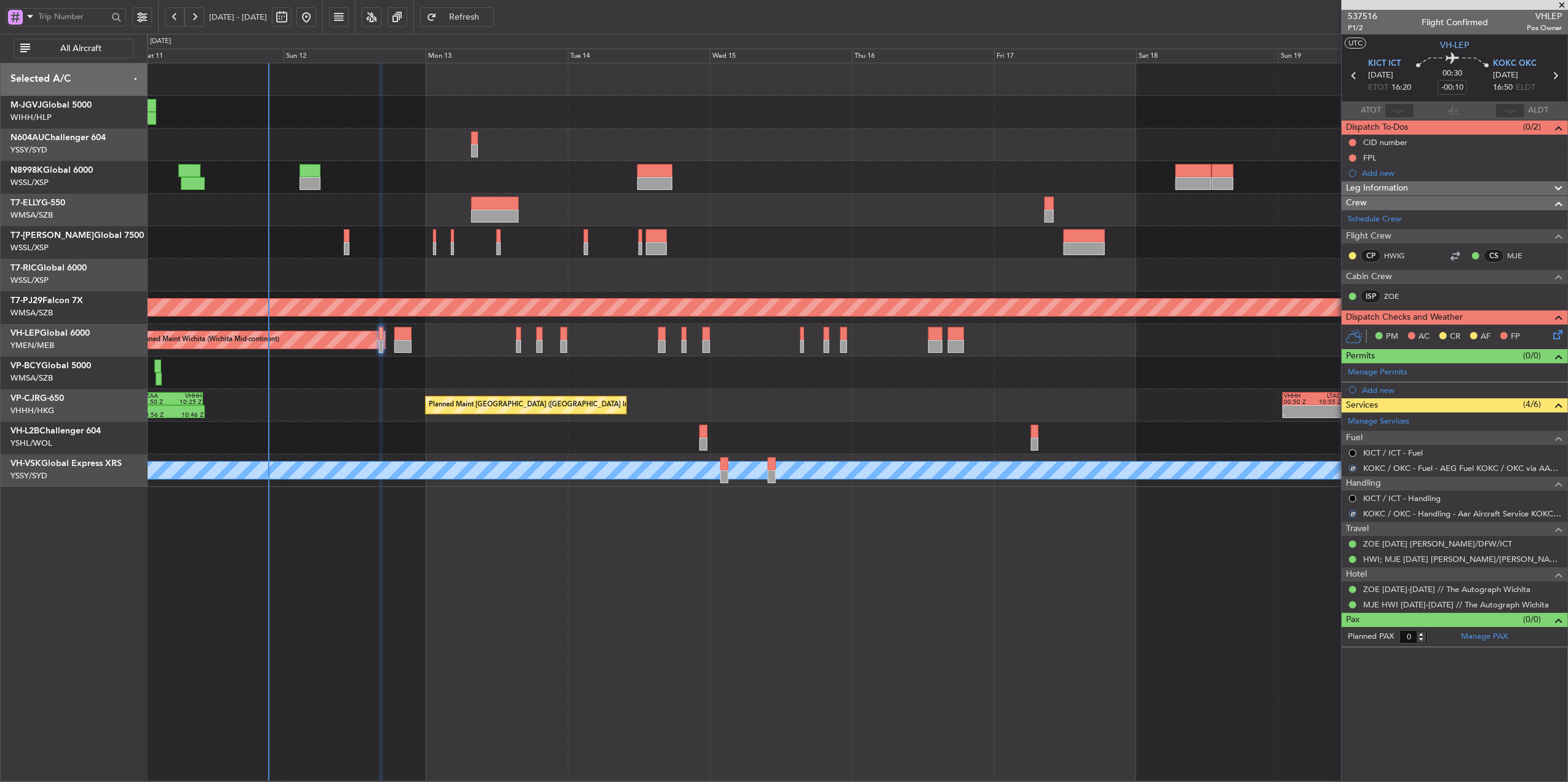
click at [760, 526] on div "Planned Maint Singapore (Seletar) Planned Maint Singapore (Seletar) - - HECA 12…" at bounding box center [857, 423] width 1421 height 720
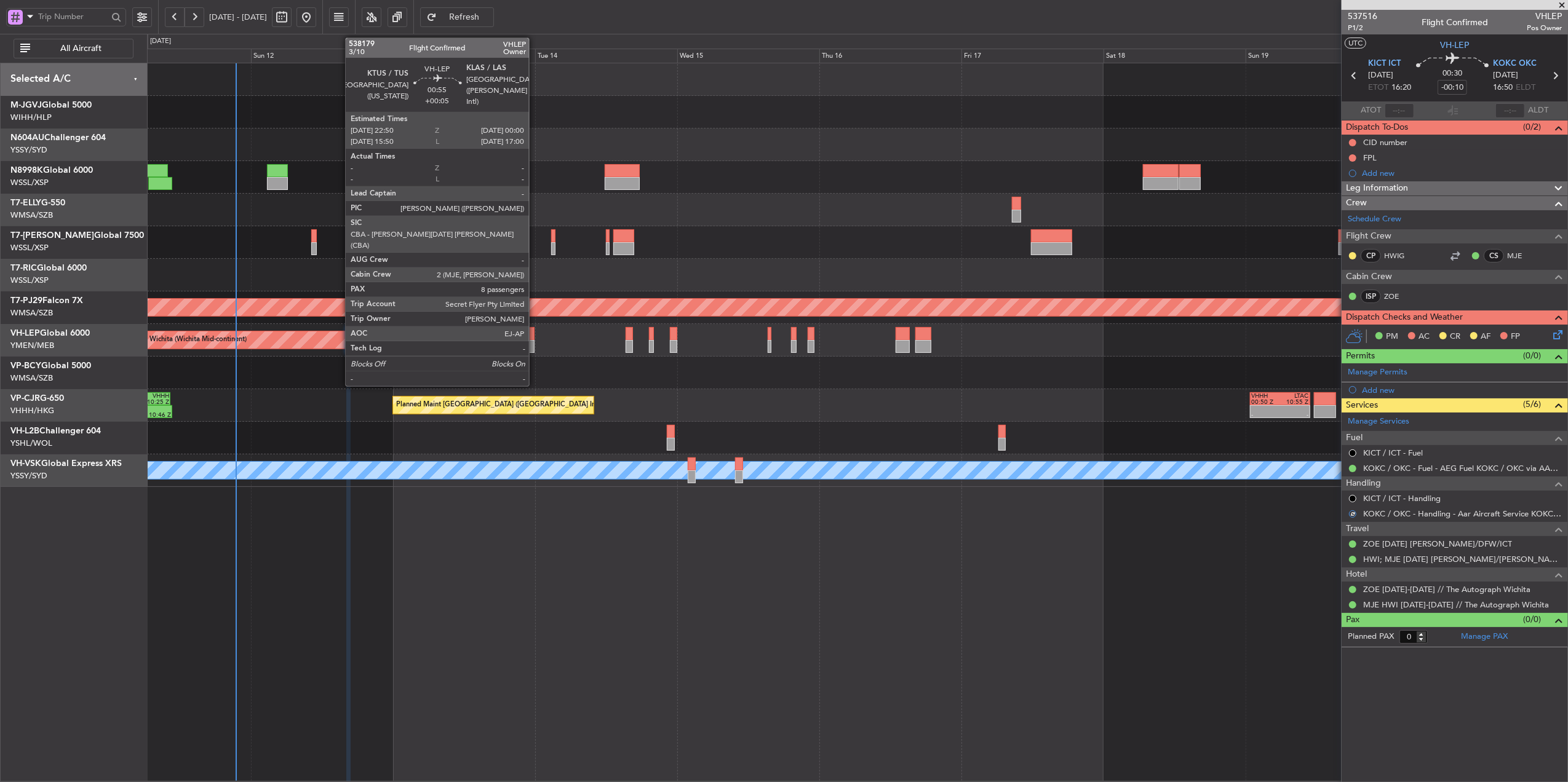
click at [535, 342] on div at bounding box center [531, 346] width 7 height 13
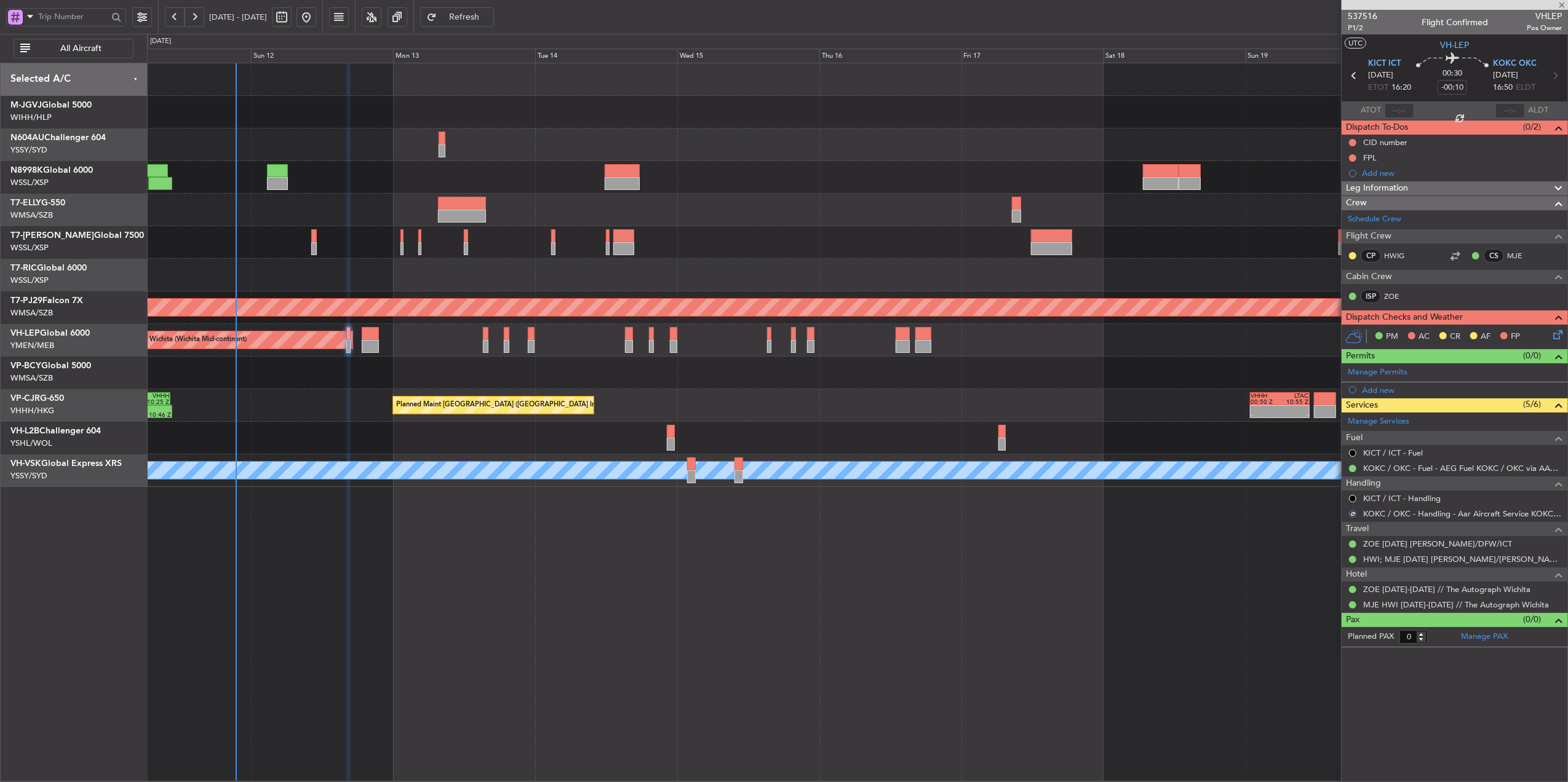
type input "+00:05"
type input "8"
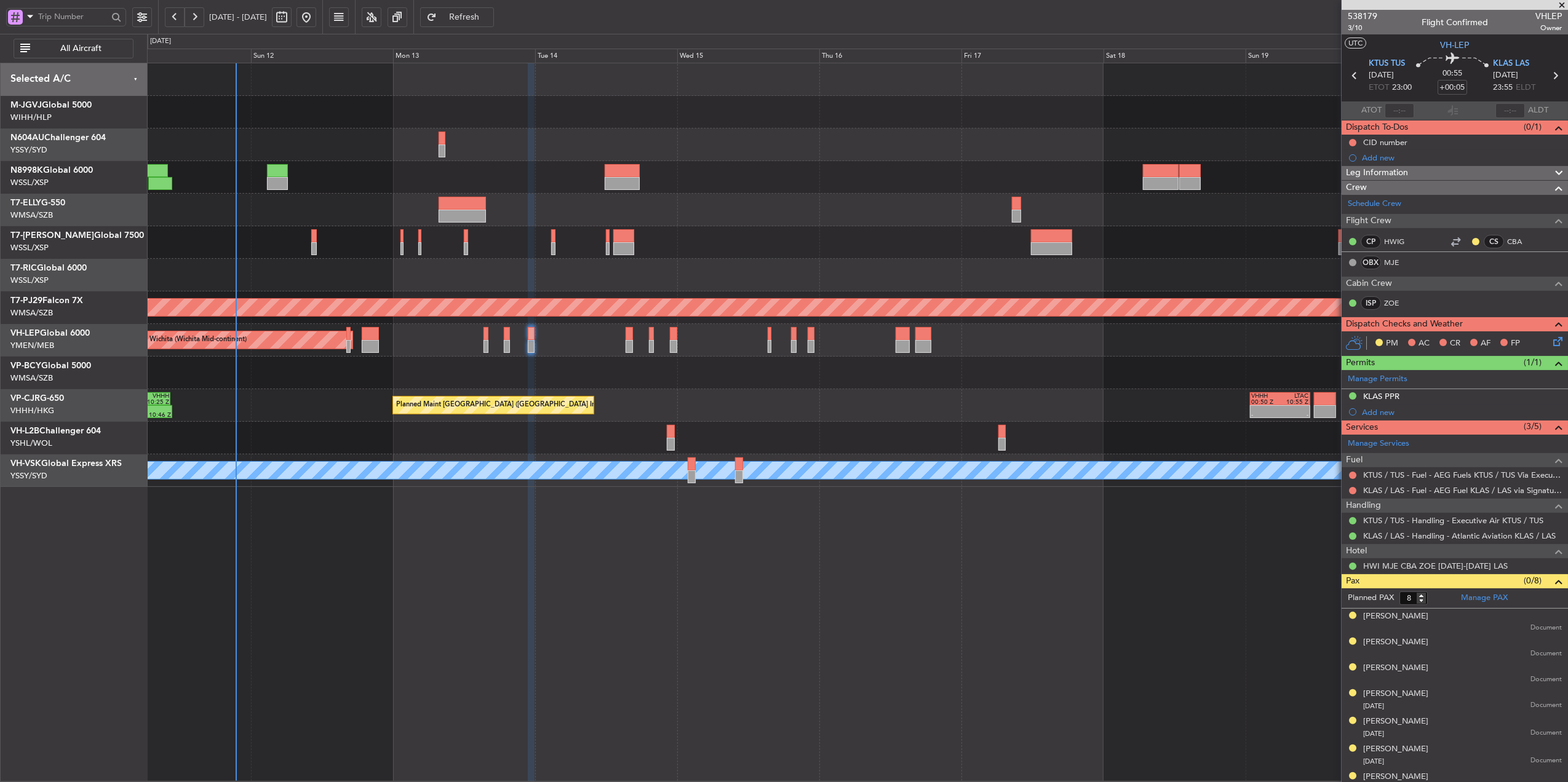
click at [672, 526] on div "Planned Maint Singapore (Seletar) Planned Maint Singapore (Seletar) - - HECA 12…" at bounding box center [857, 423] width 1421 height 720
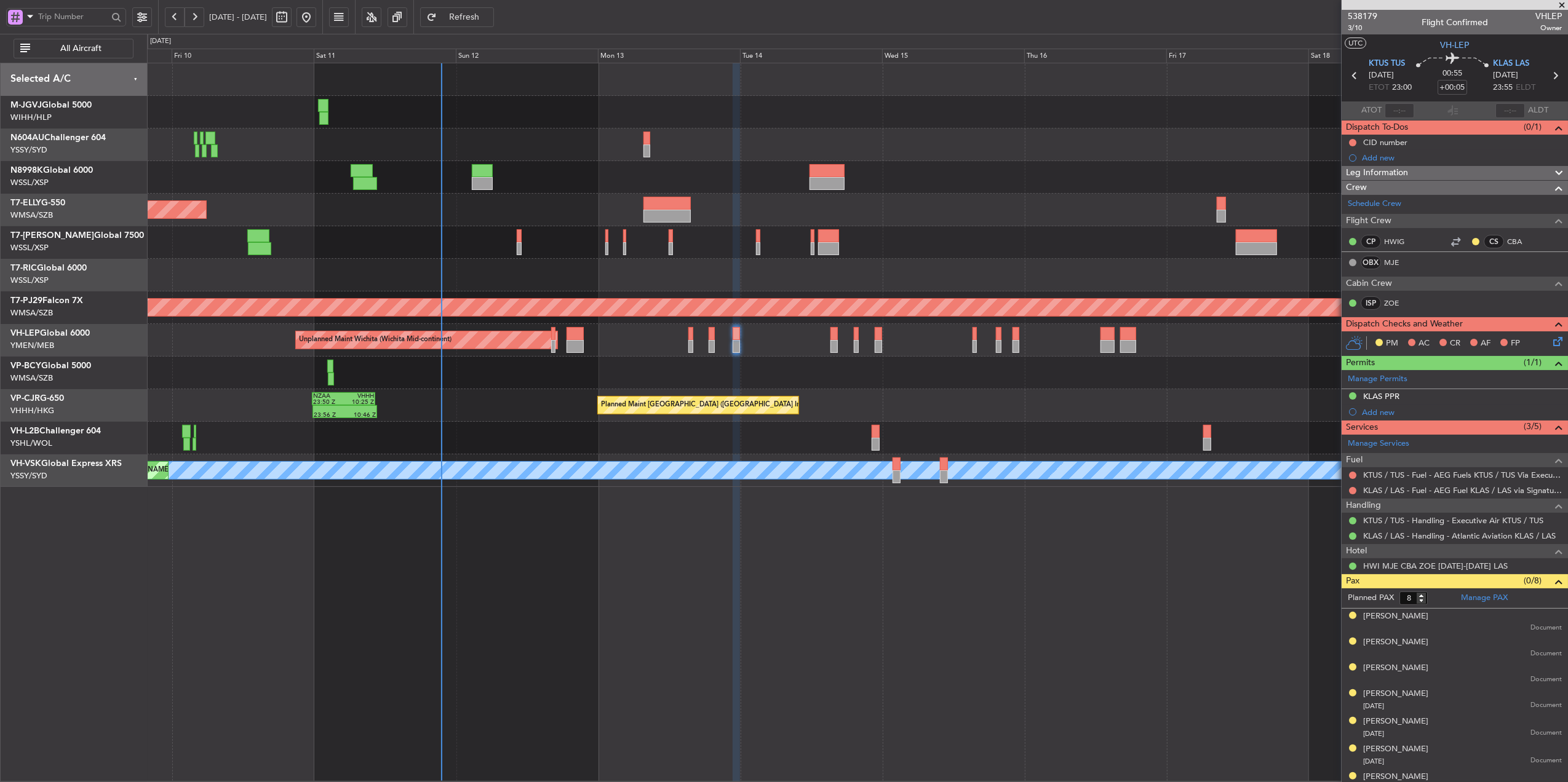
click at [722, 526] on div "Planned Maint Singapore (Seletar) Planned Maint Singapore (Seletar) Planned Mai…" at bounding box center [857, 423] width 1421 height 720
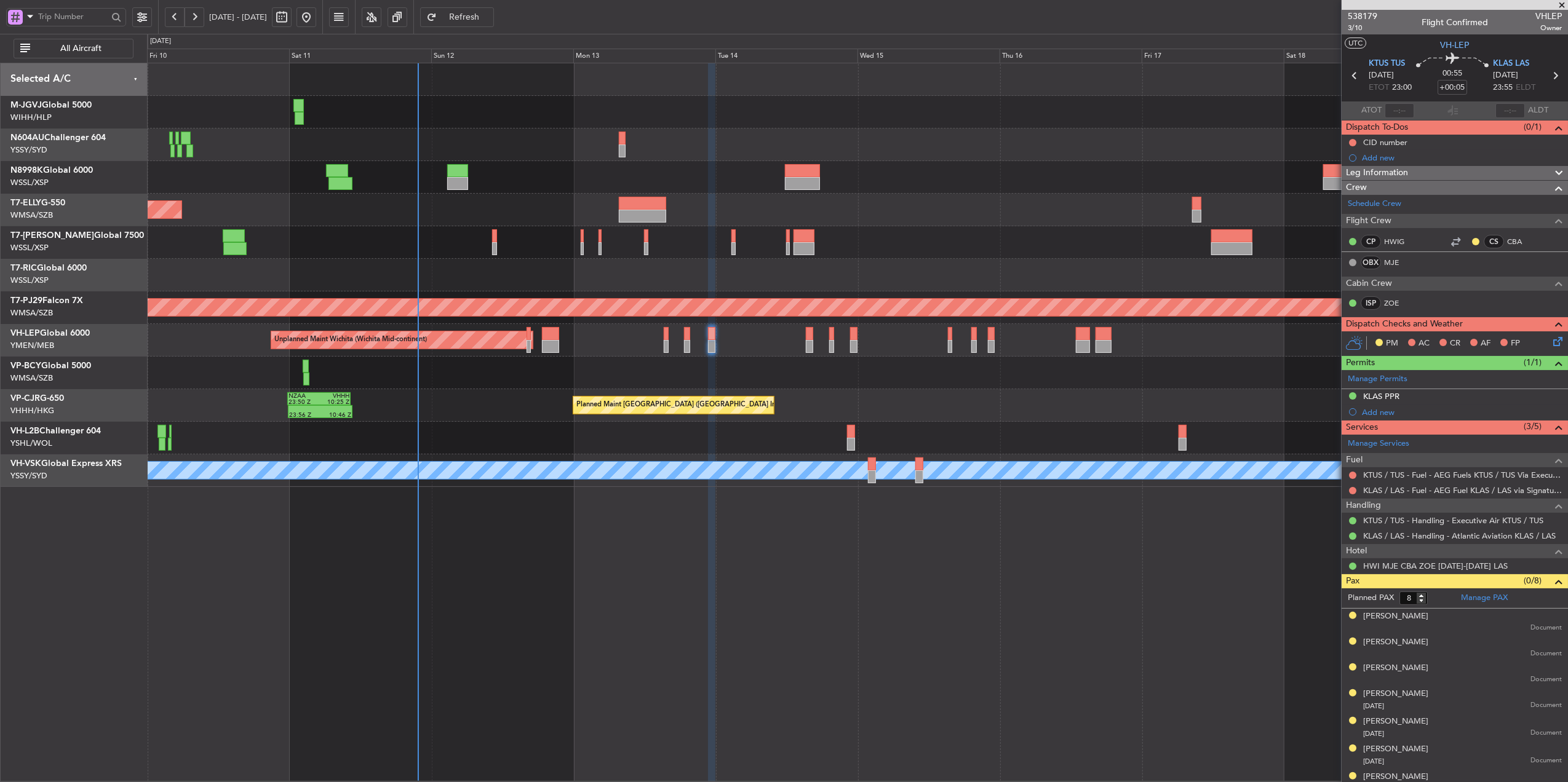
click at [716, 526] on div "Planned Maint Singapore (Seletar) Planned Maint Singapore (Seletar) Planned Mai…" at bounding box center [857, 423] width 1421 height 720
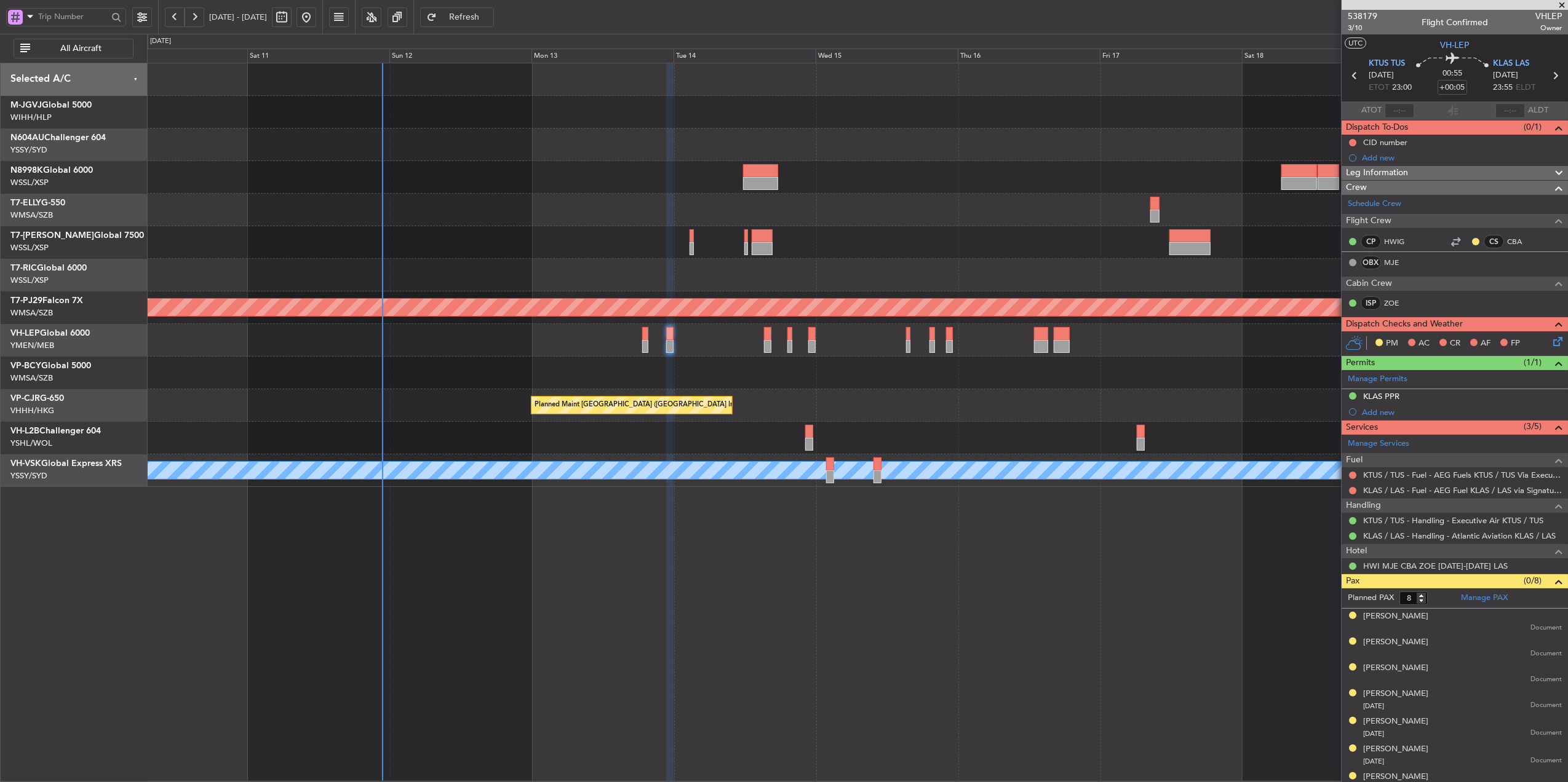
click at [316, 19] on button at bounding box center [306, 17] width 19 height 19
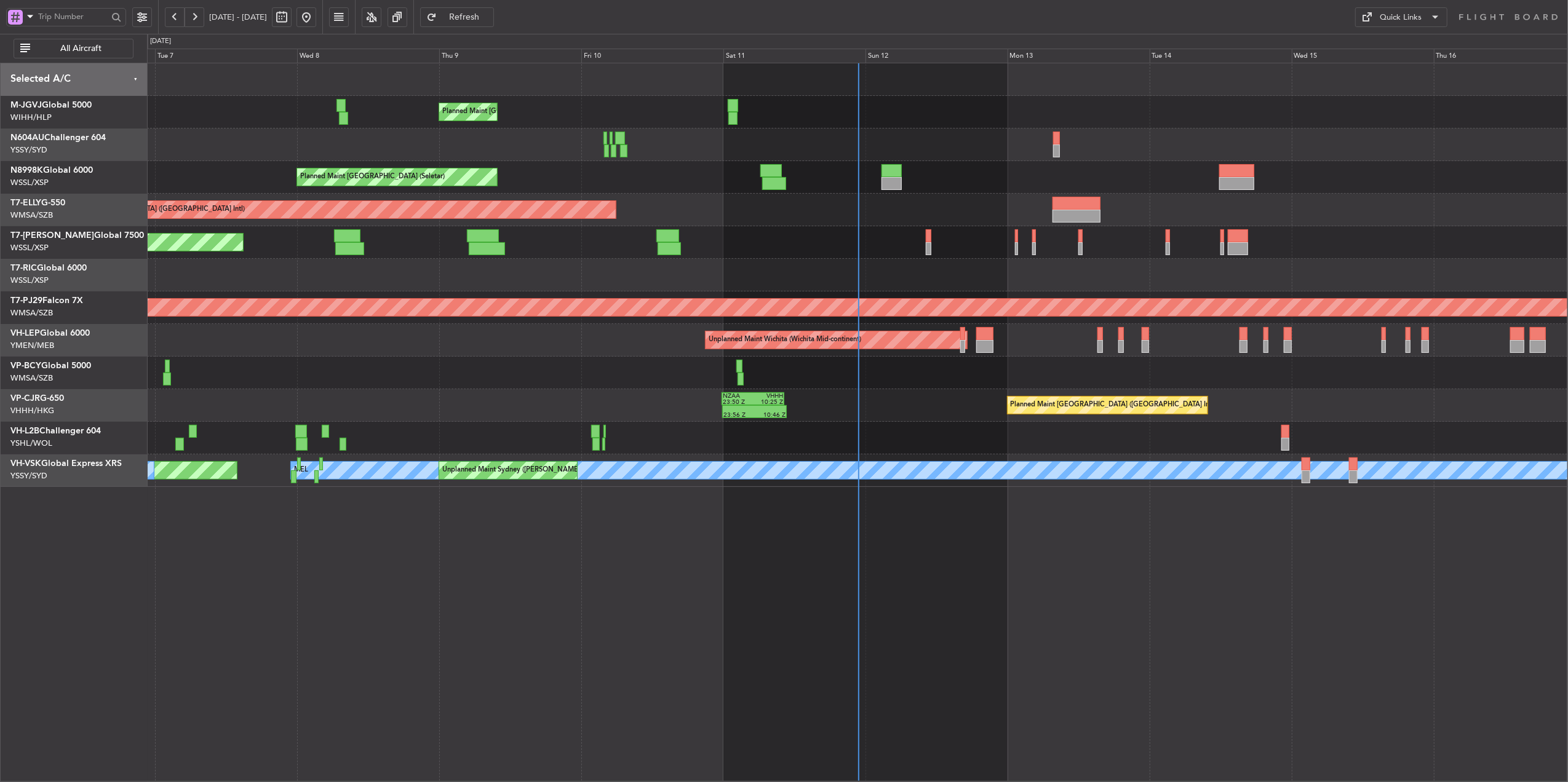
click at [860, 342] on div "Unplanned Maint Wichita (Wichita Mid-continent)" at bounding box center [857, 340] width 1421 height 33
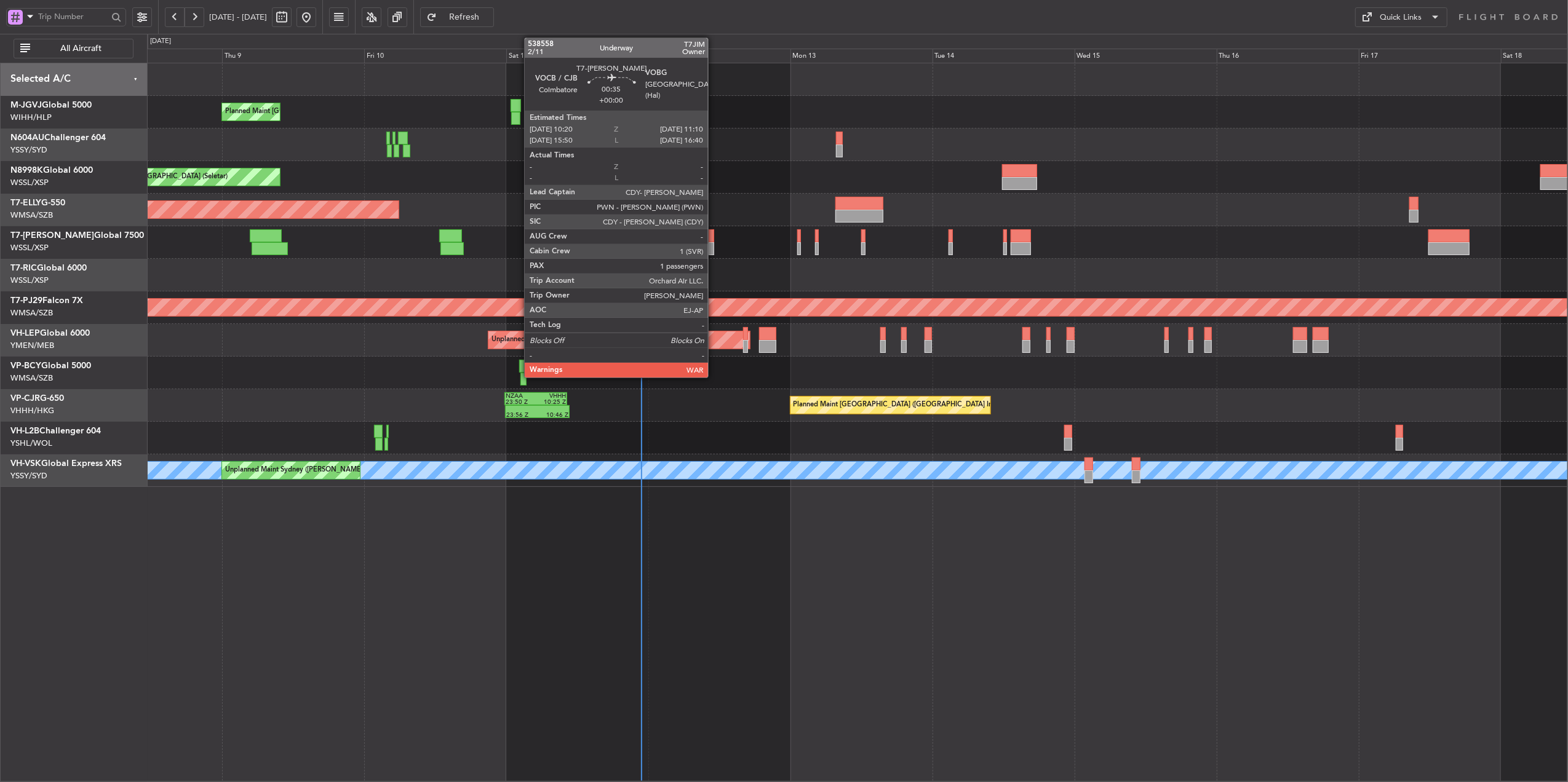
click at [714, 241] on div at bounding box center [711, 235] width 5 height 13
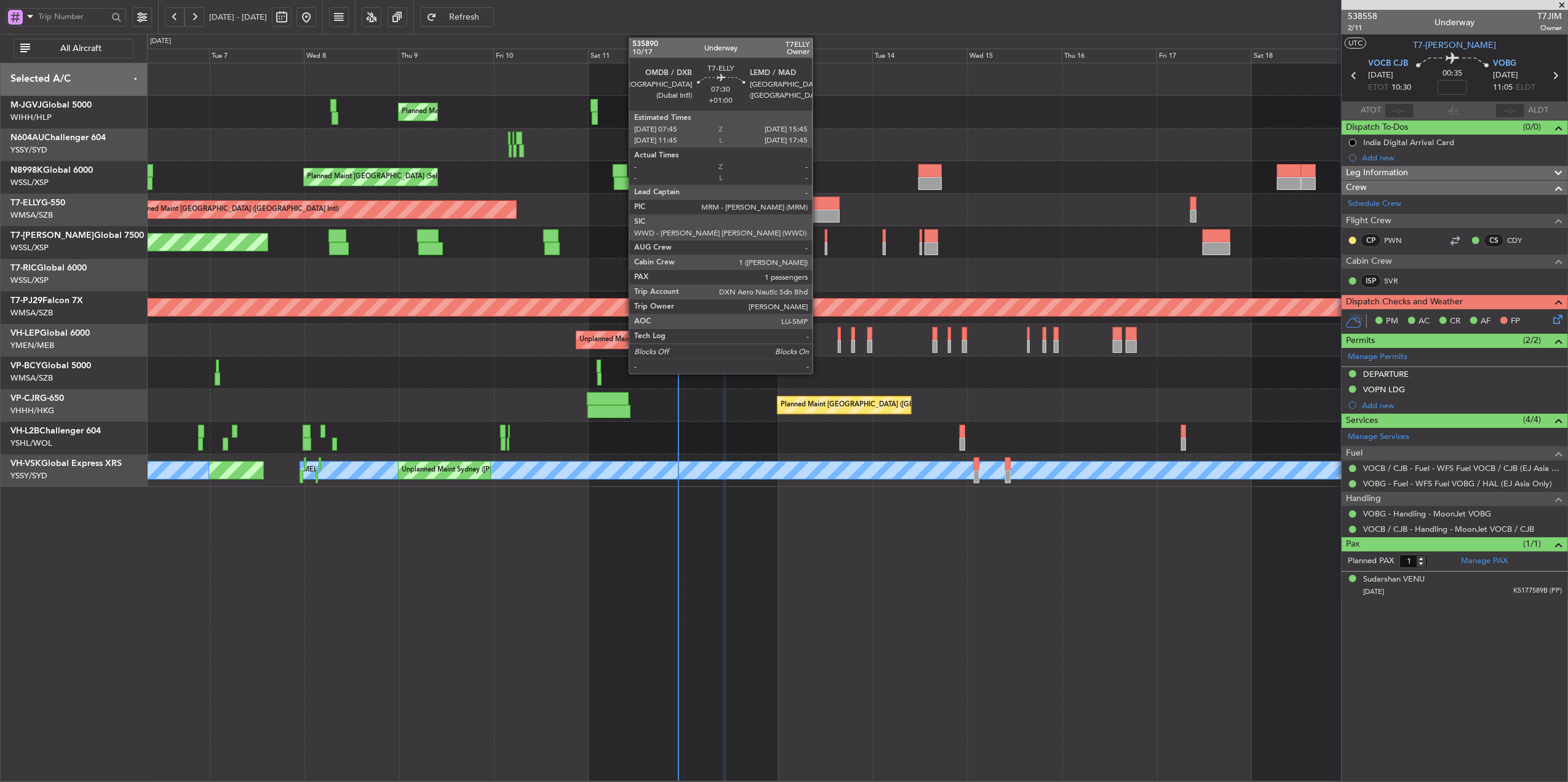
click at [819, 216] on div at bounding box center [824, 216] width 32 height 13
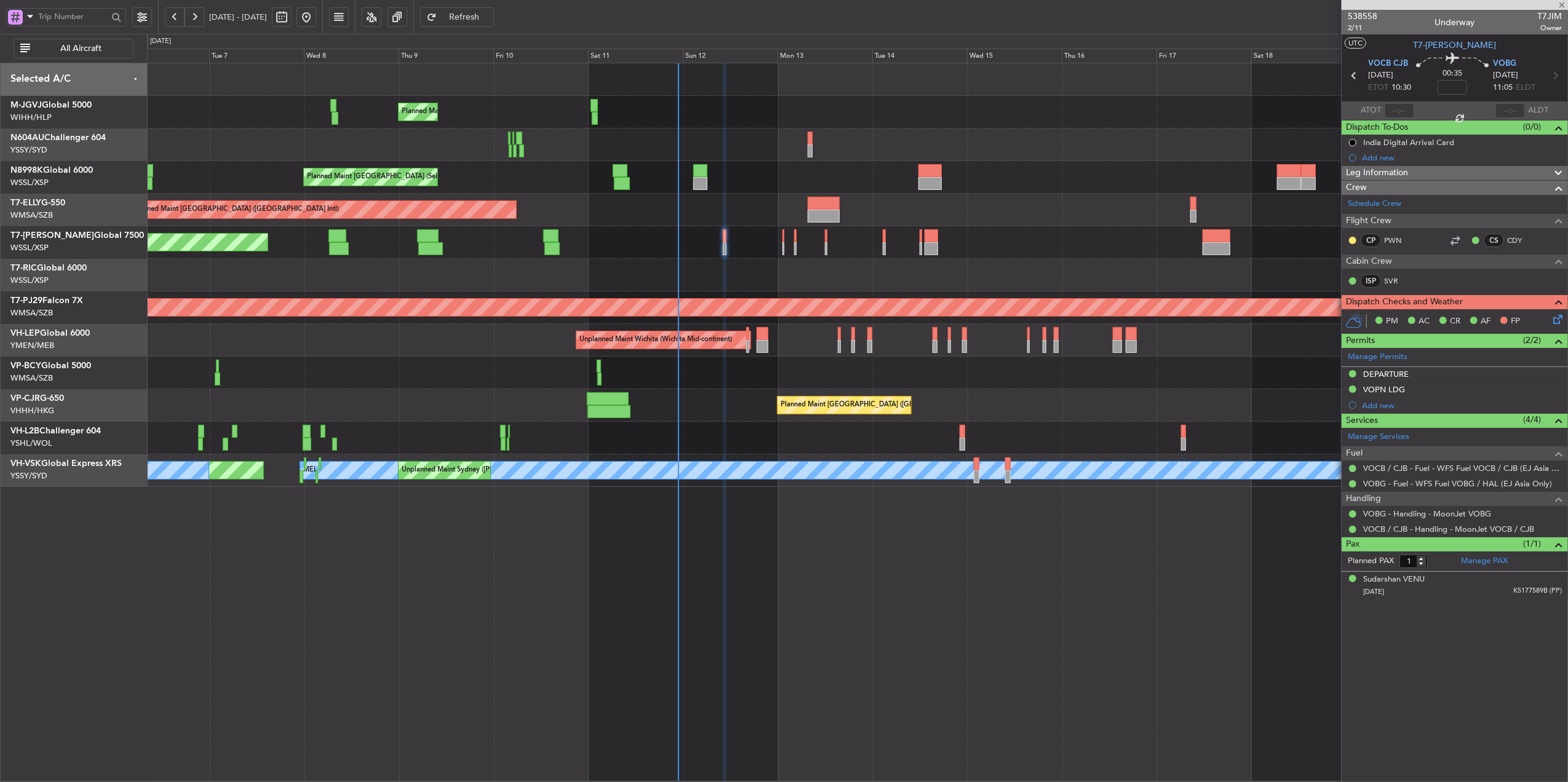
type input "+01:00"
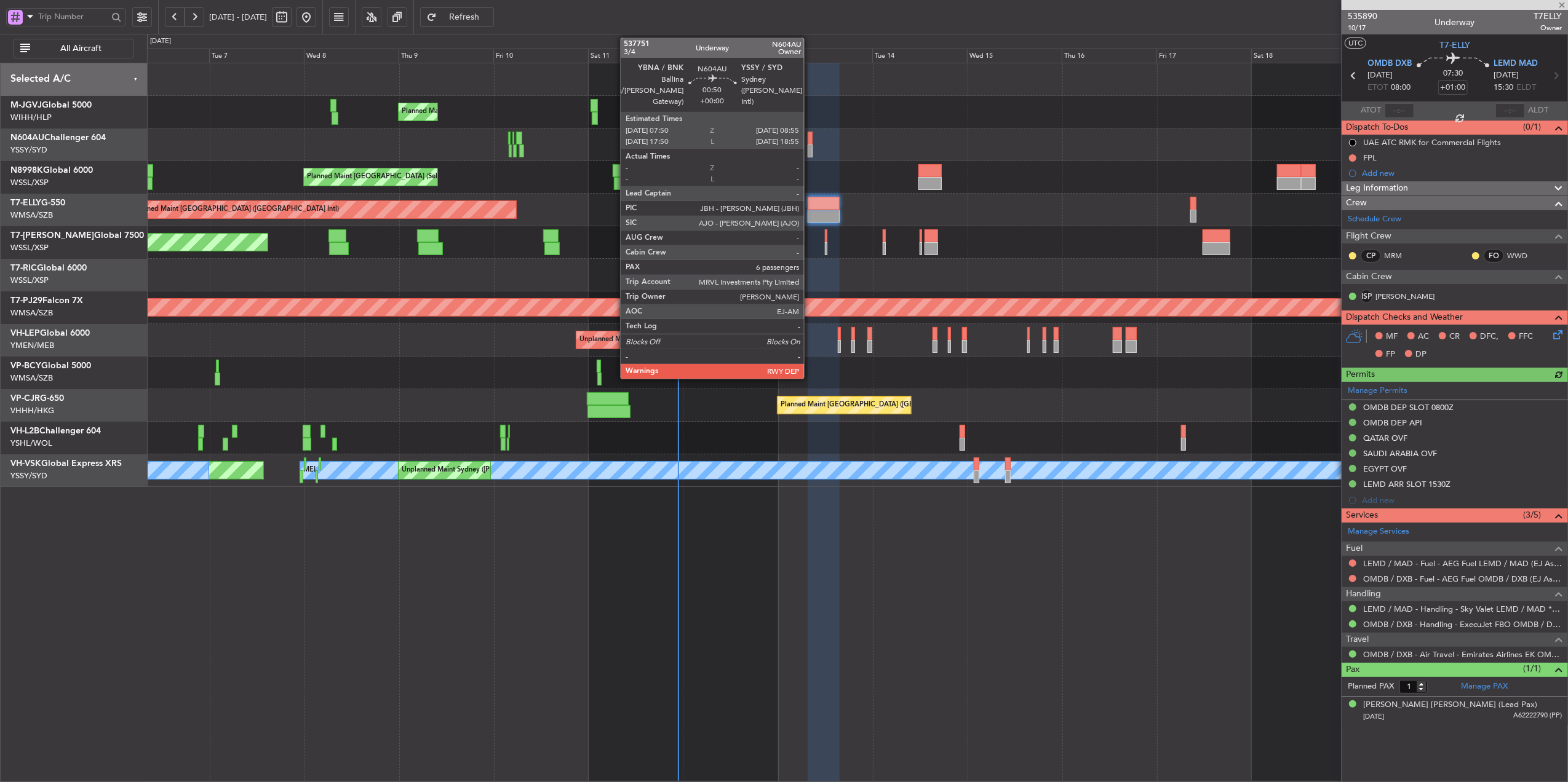
click at [810, 143] on div at bounding box center [810, 137] width 4 height 13
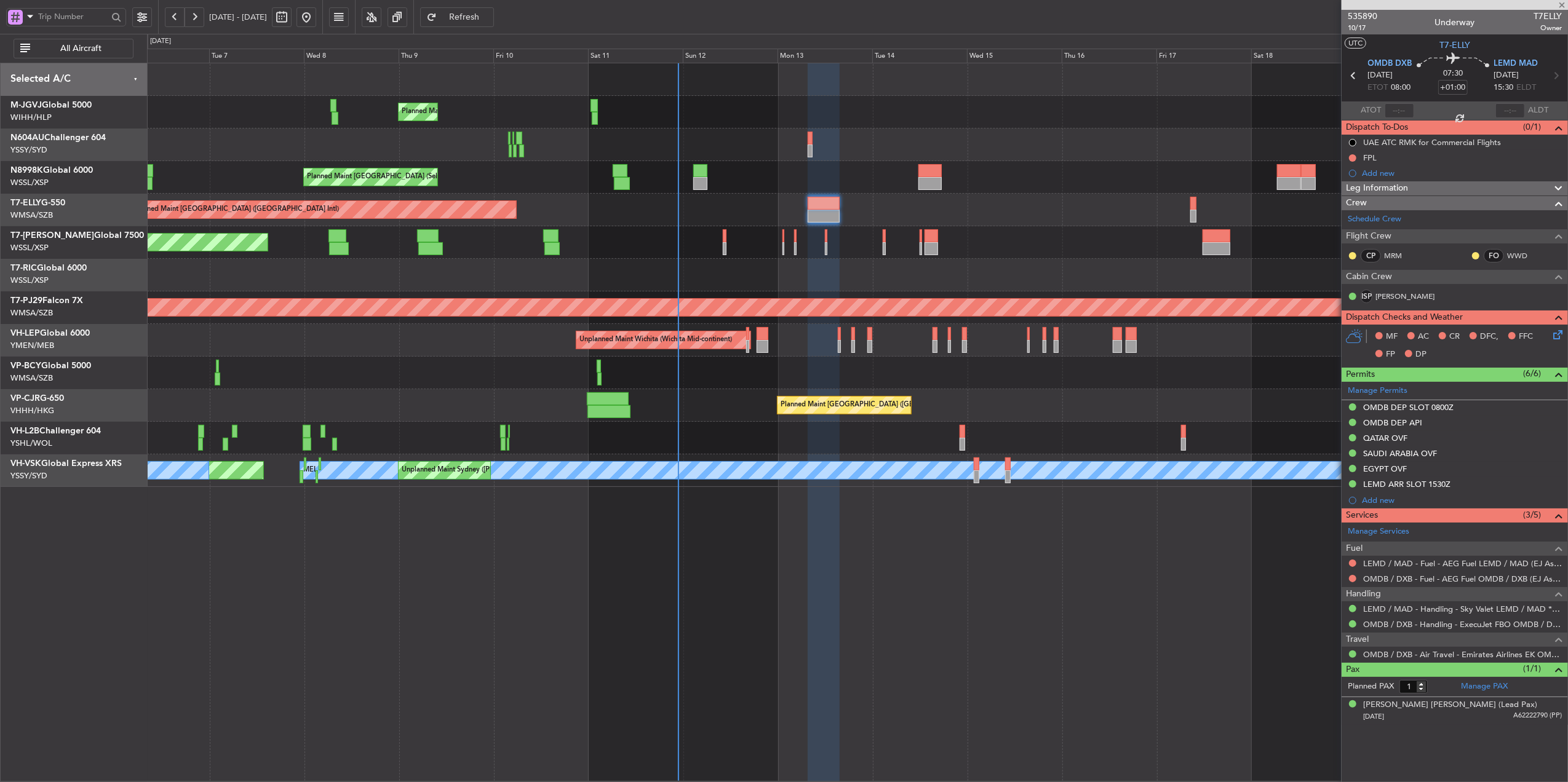
type input "6"
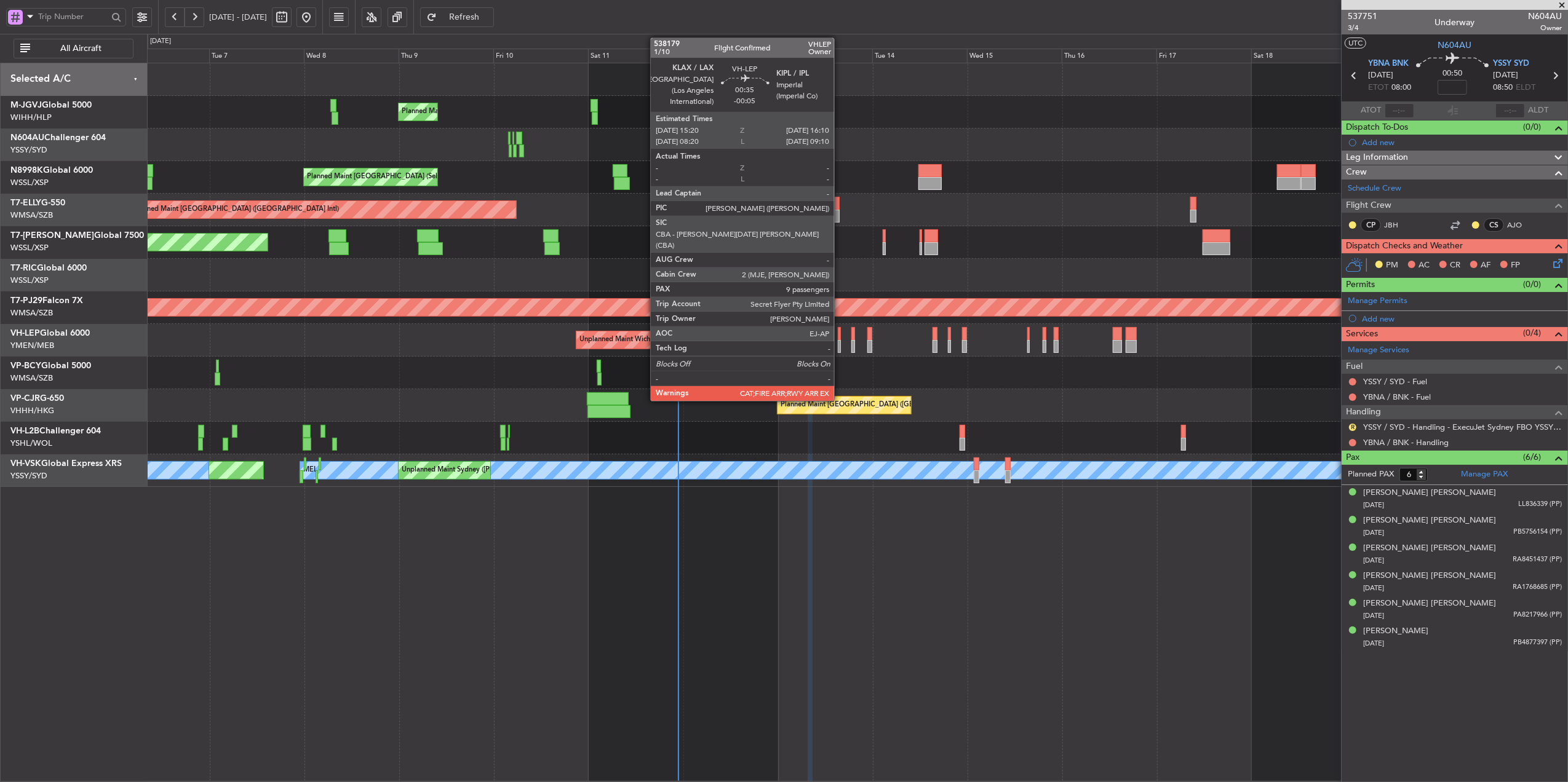
click at [840, 337] on div at bounding box center [840, 333] width 4 height 13
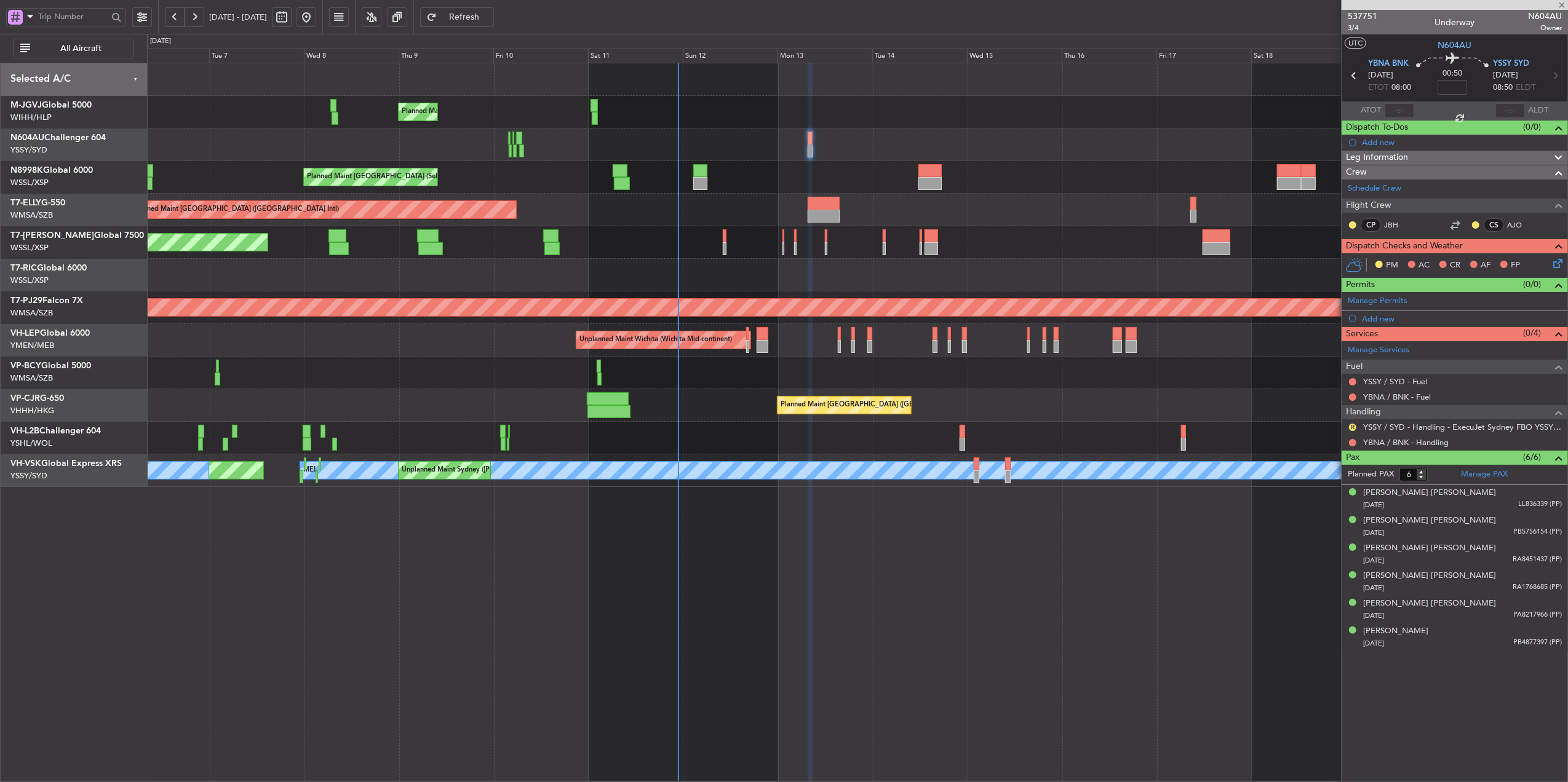
type input "-00:05"
type input "9"
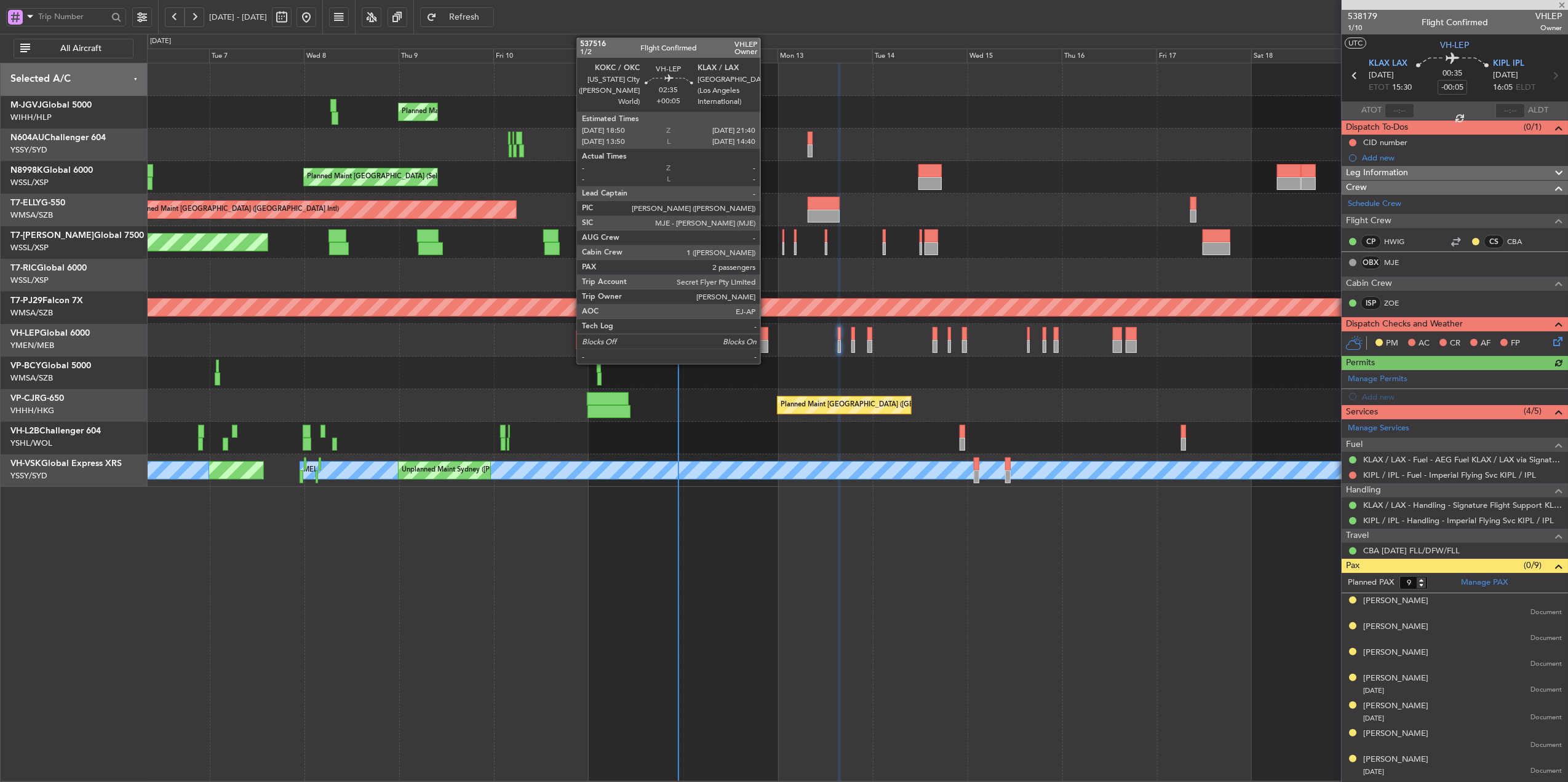
click at [766, 337] on div at bounding box center [762, 333] width 11 height 13
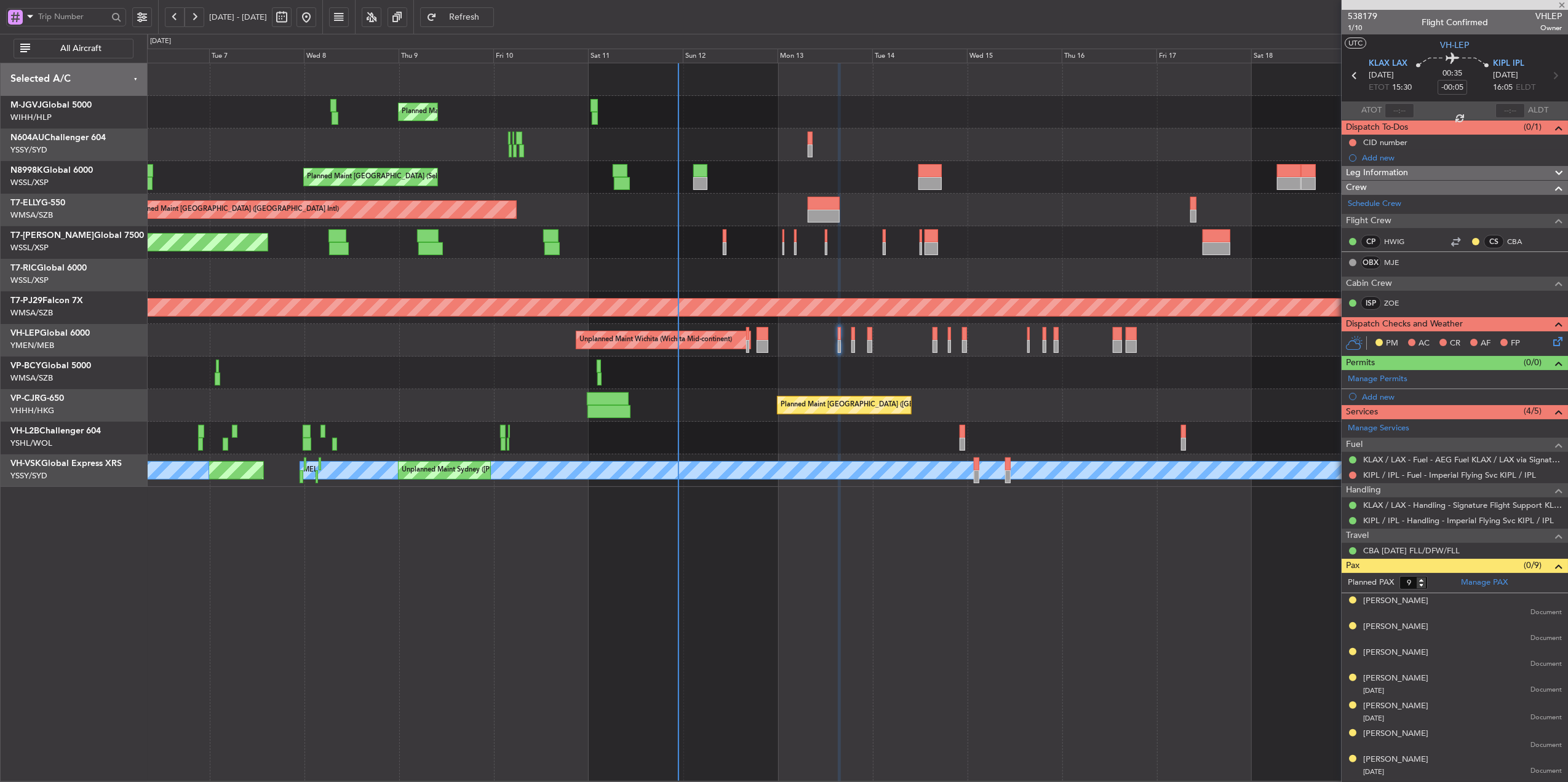
type input "+00:05"
type input "2"
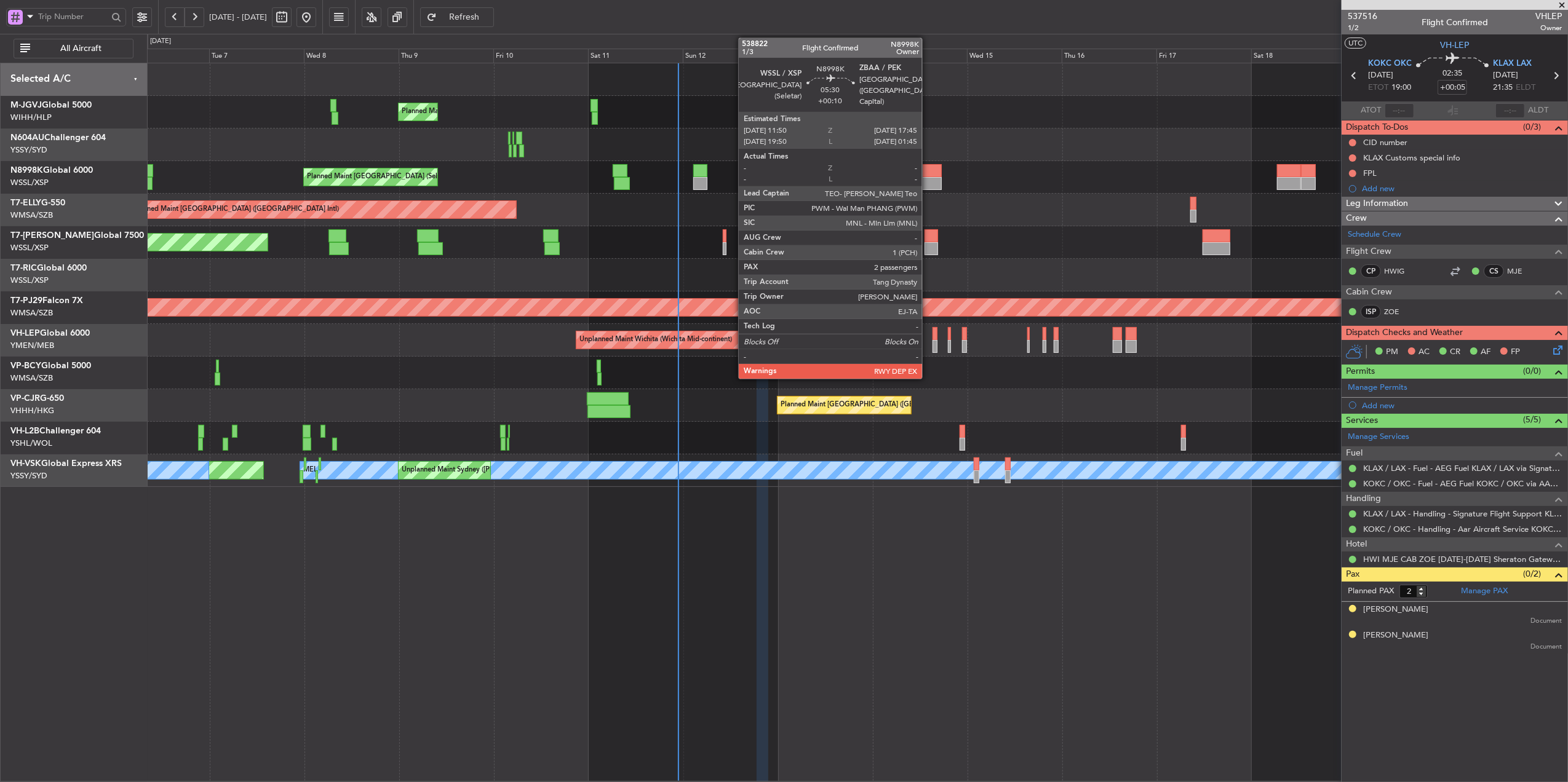
click at [928, 181] on div at bounding box center [930, 183] width 23 height 13
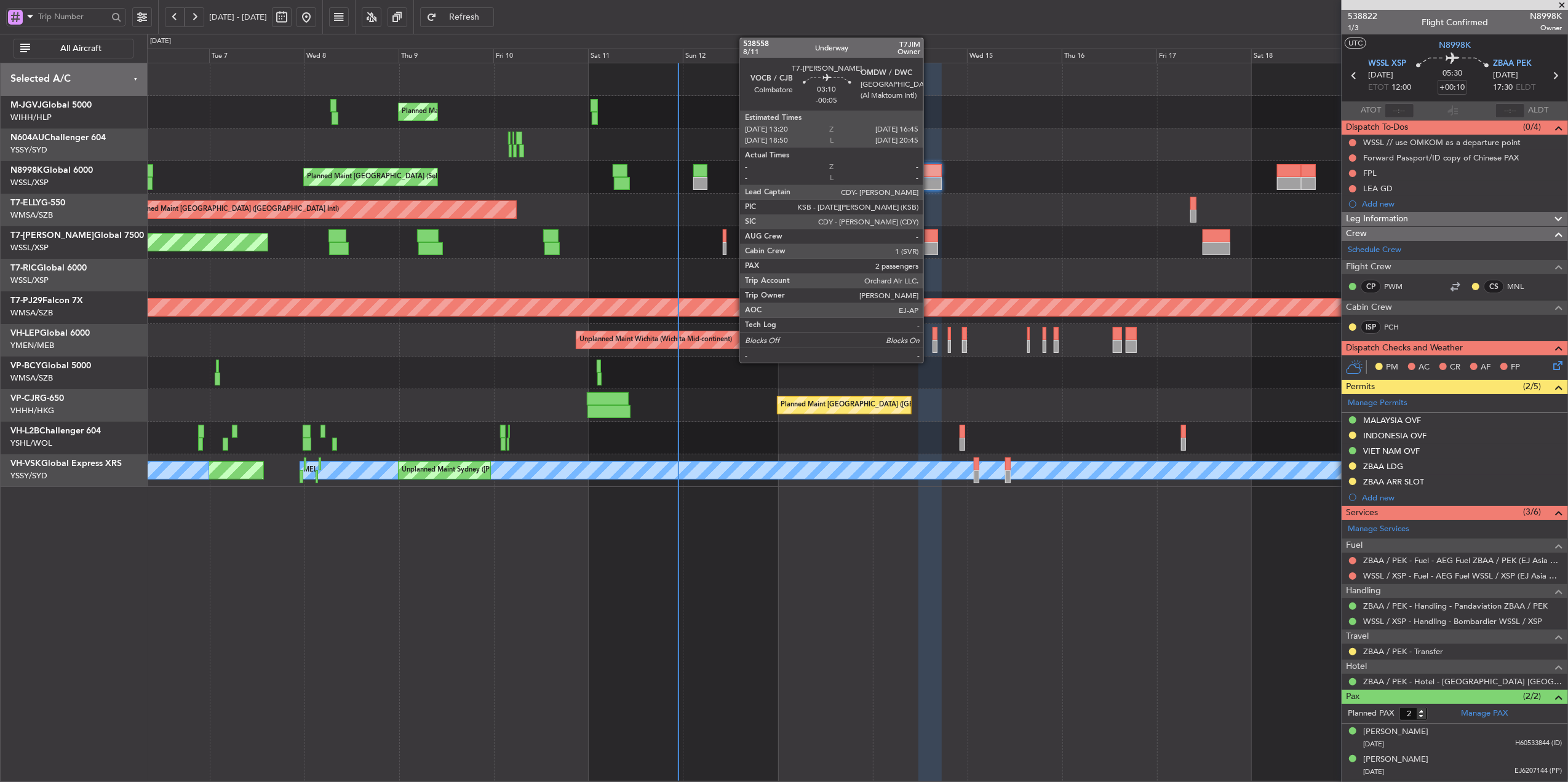
click at [929, 241] on div at bounding box center [931, 235] width 13 height 13
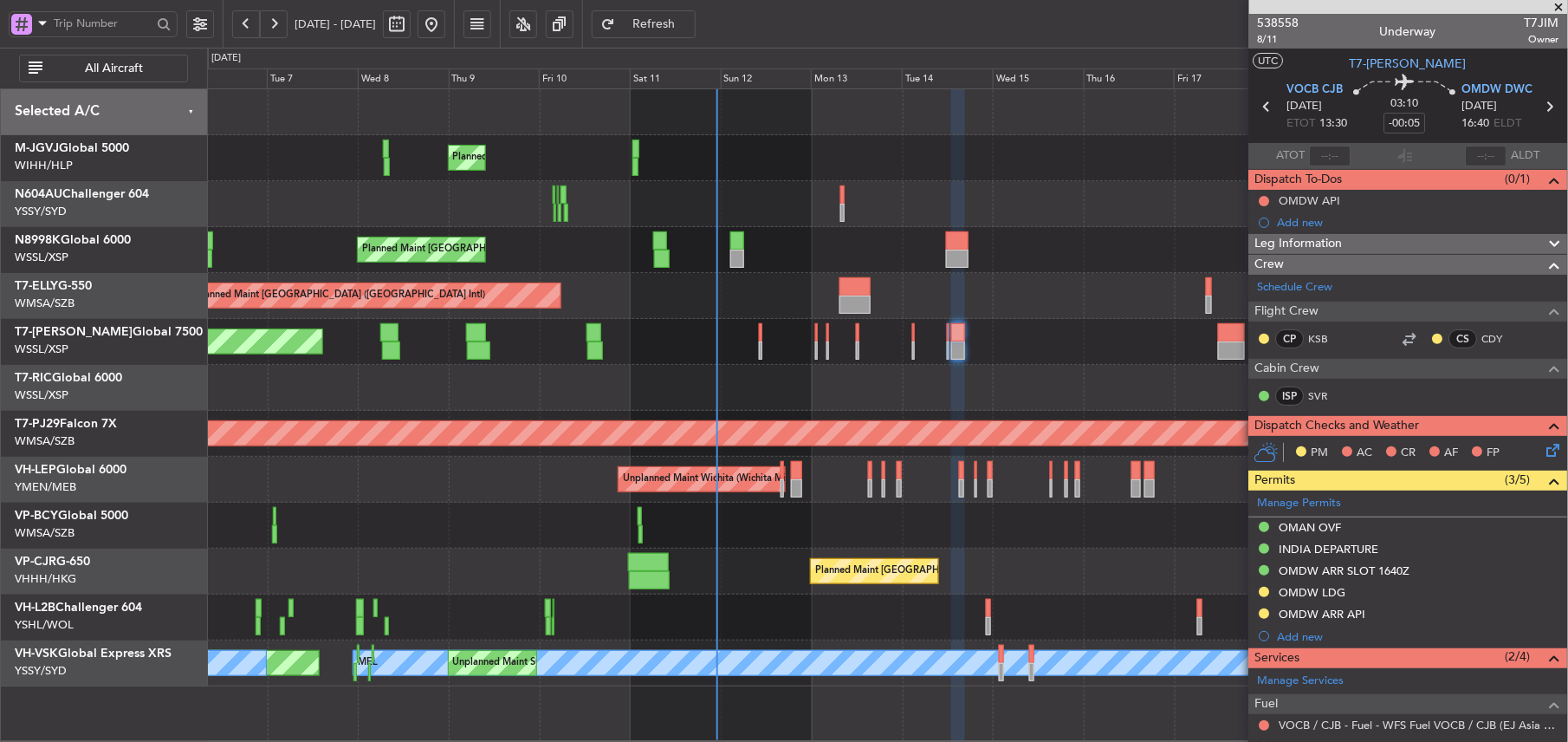
scroll to position [174, 0]
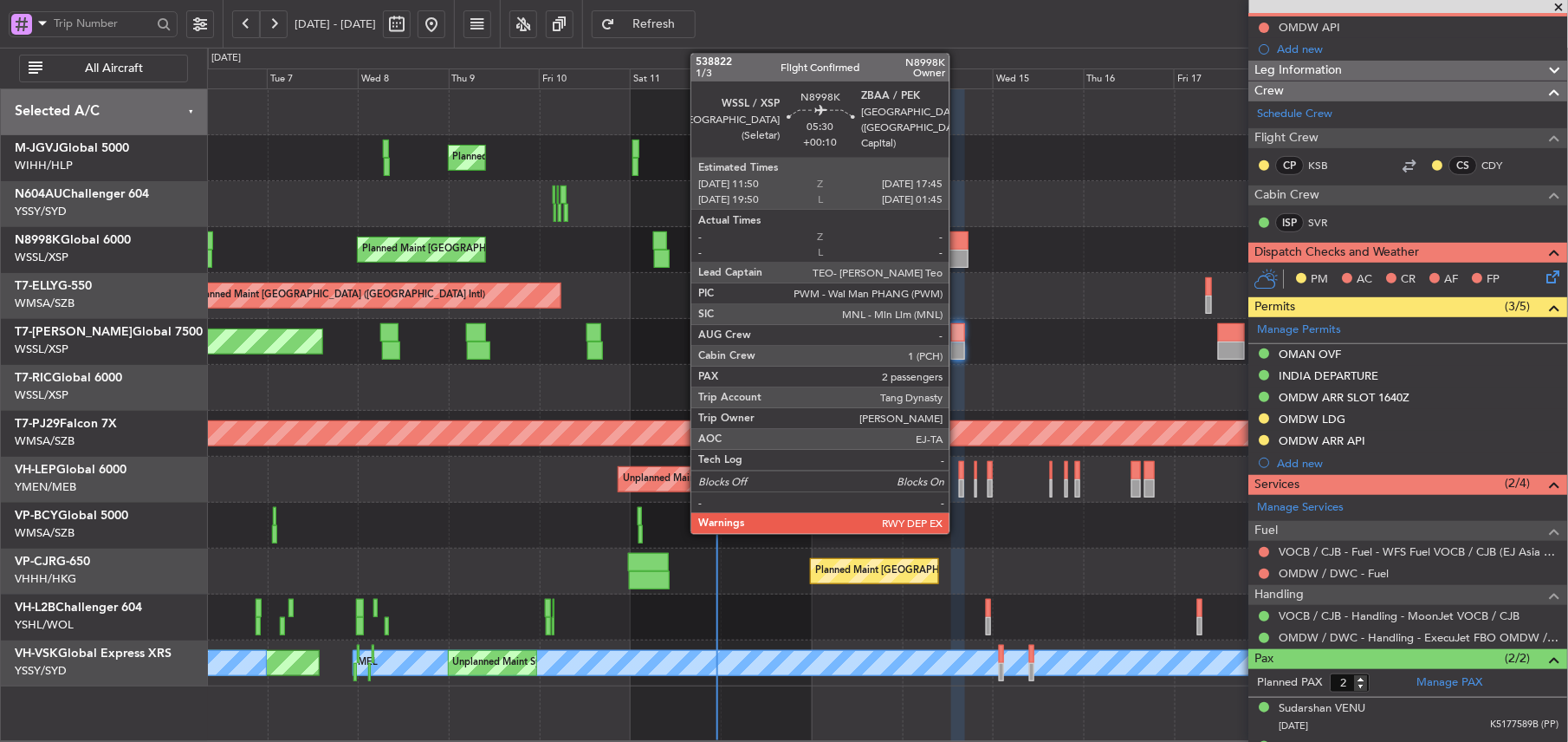
click at [957, 249] on div at bounding box center [957, 258] width 23 height 18
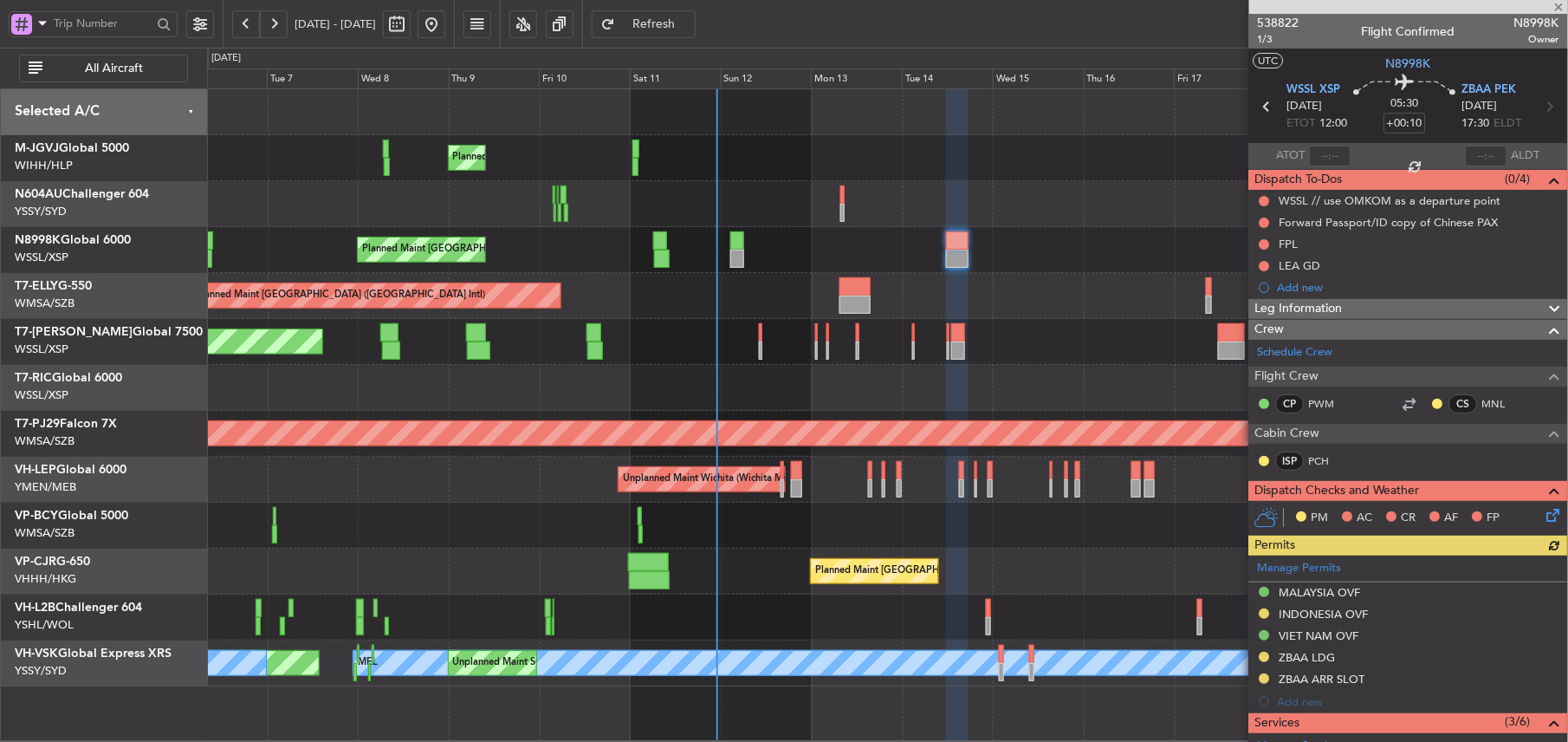
scroll to position [219, 0]
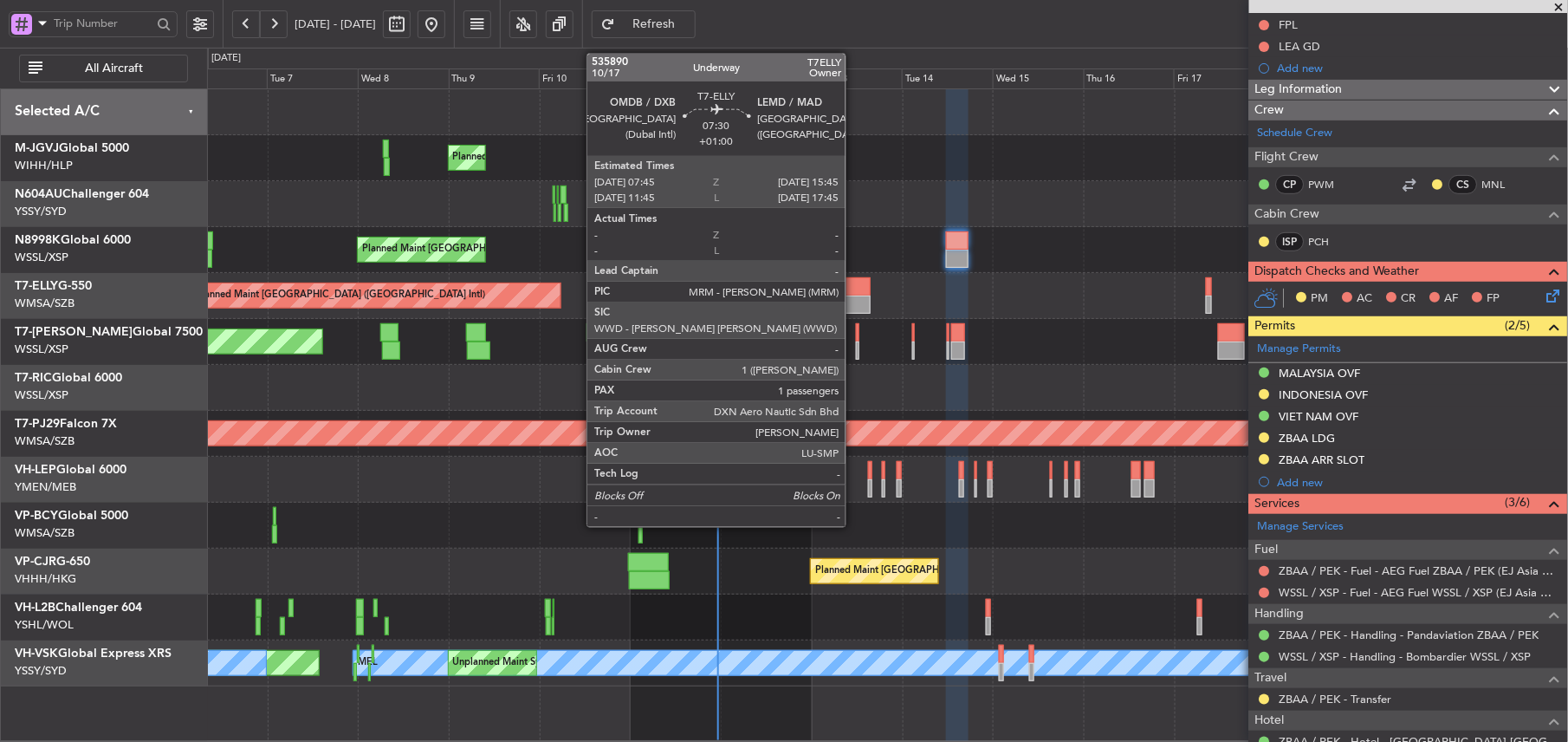
click at [853, 291] on div at bounding box center [854, 286] width 30 height 18
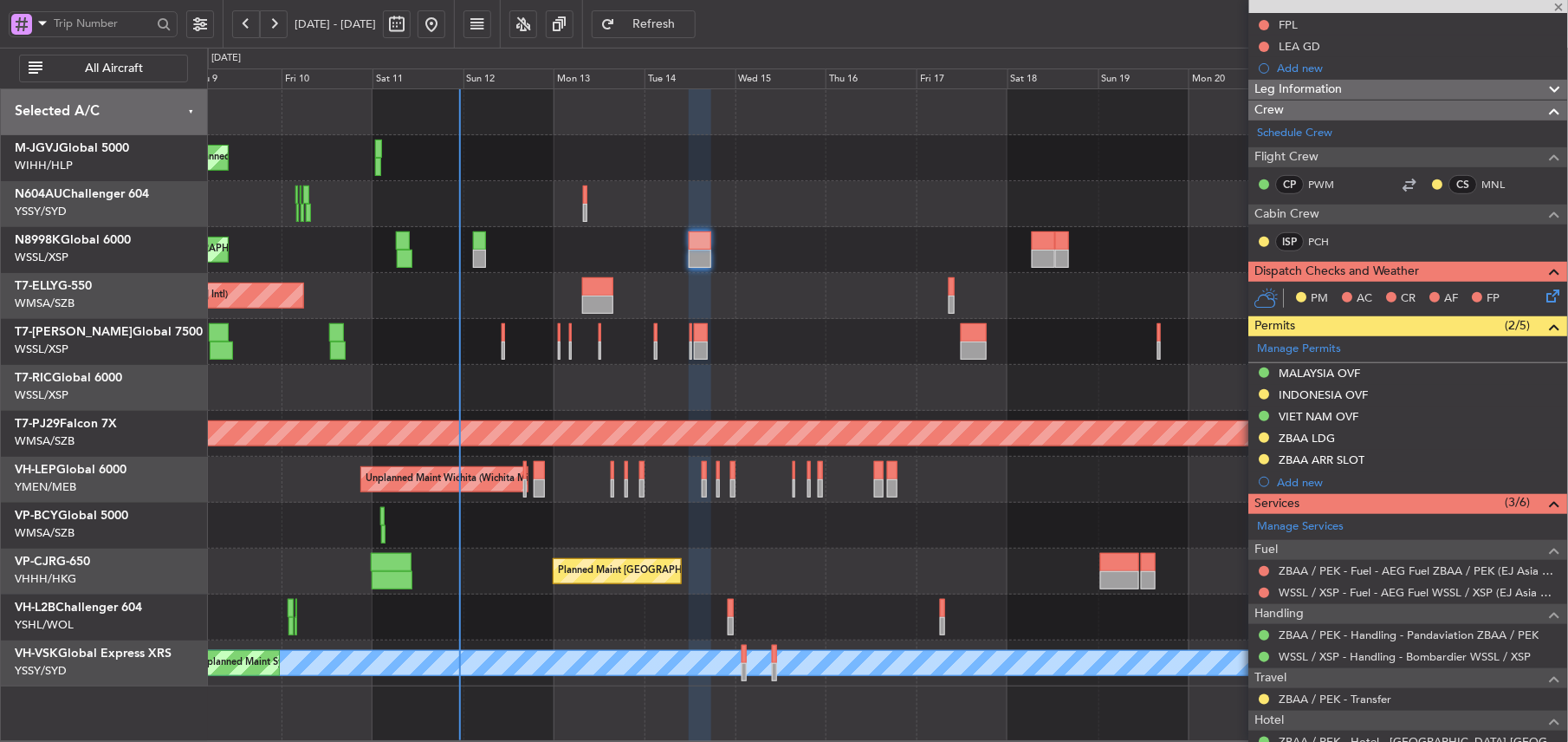
type input "+01:00"
type input "1"
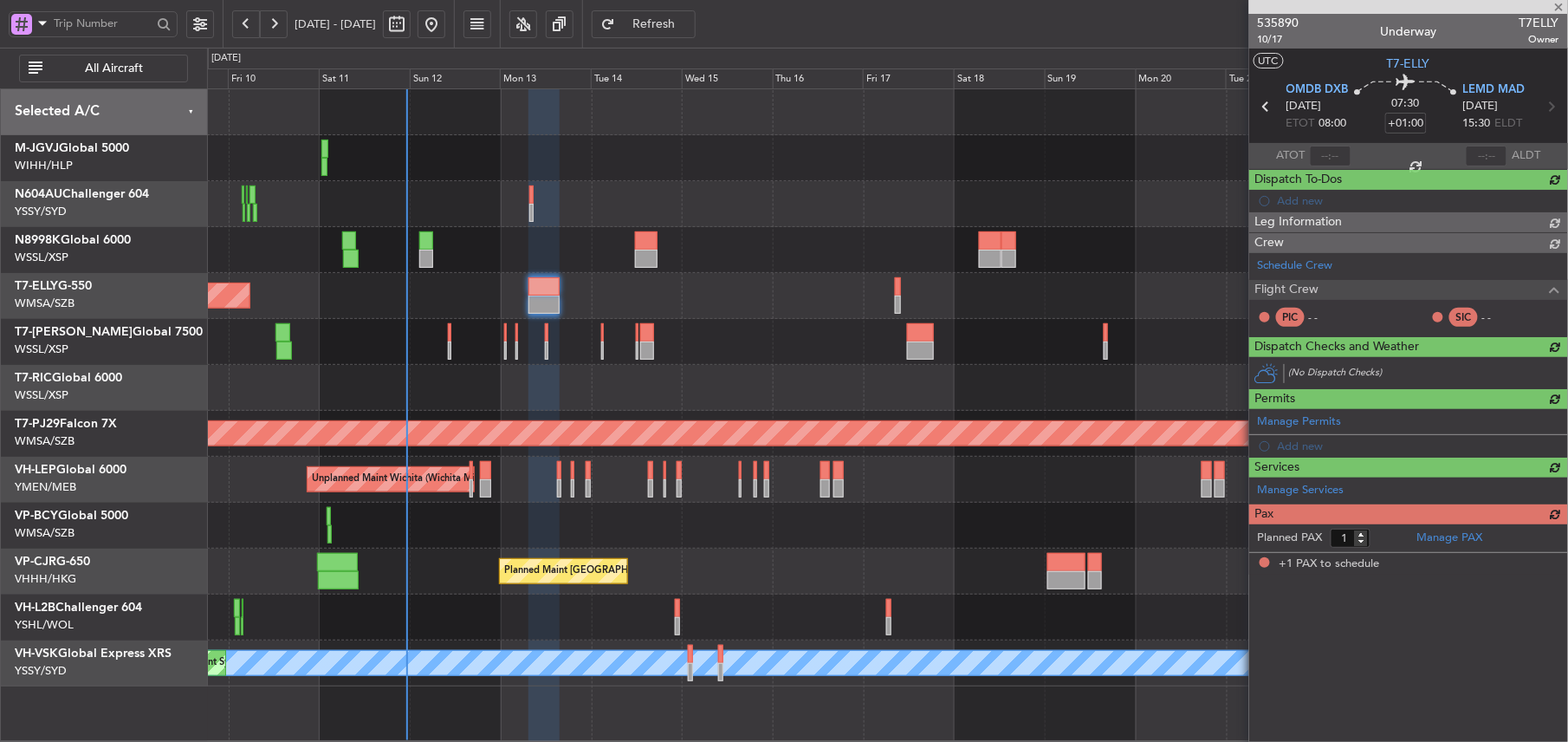
scroll to position [0, 0]
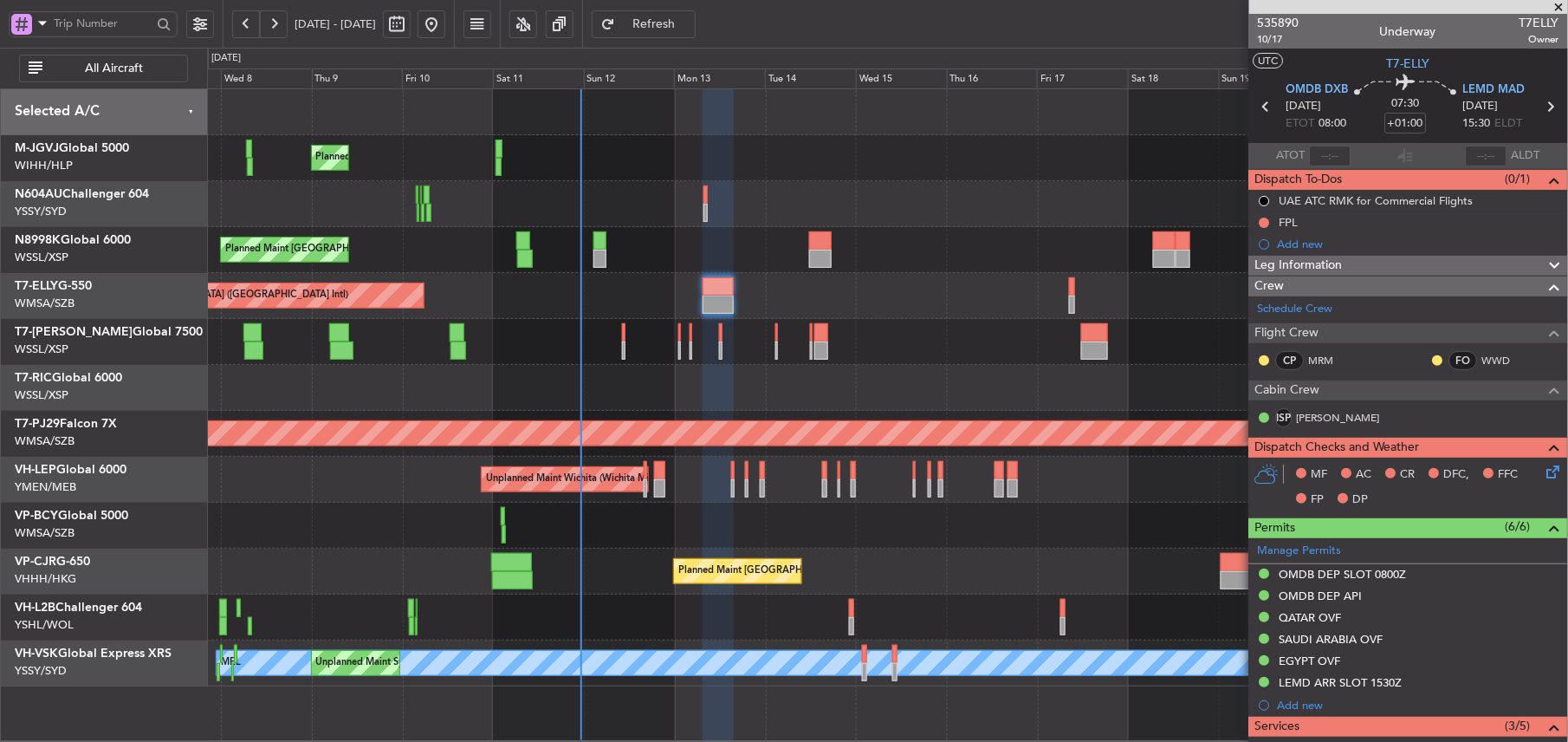
click at [662, 388] on div at bounding box center [886, 387] width 1360 height 46
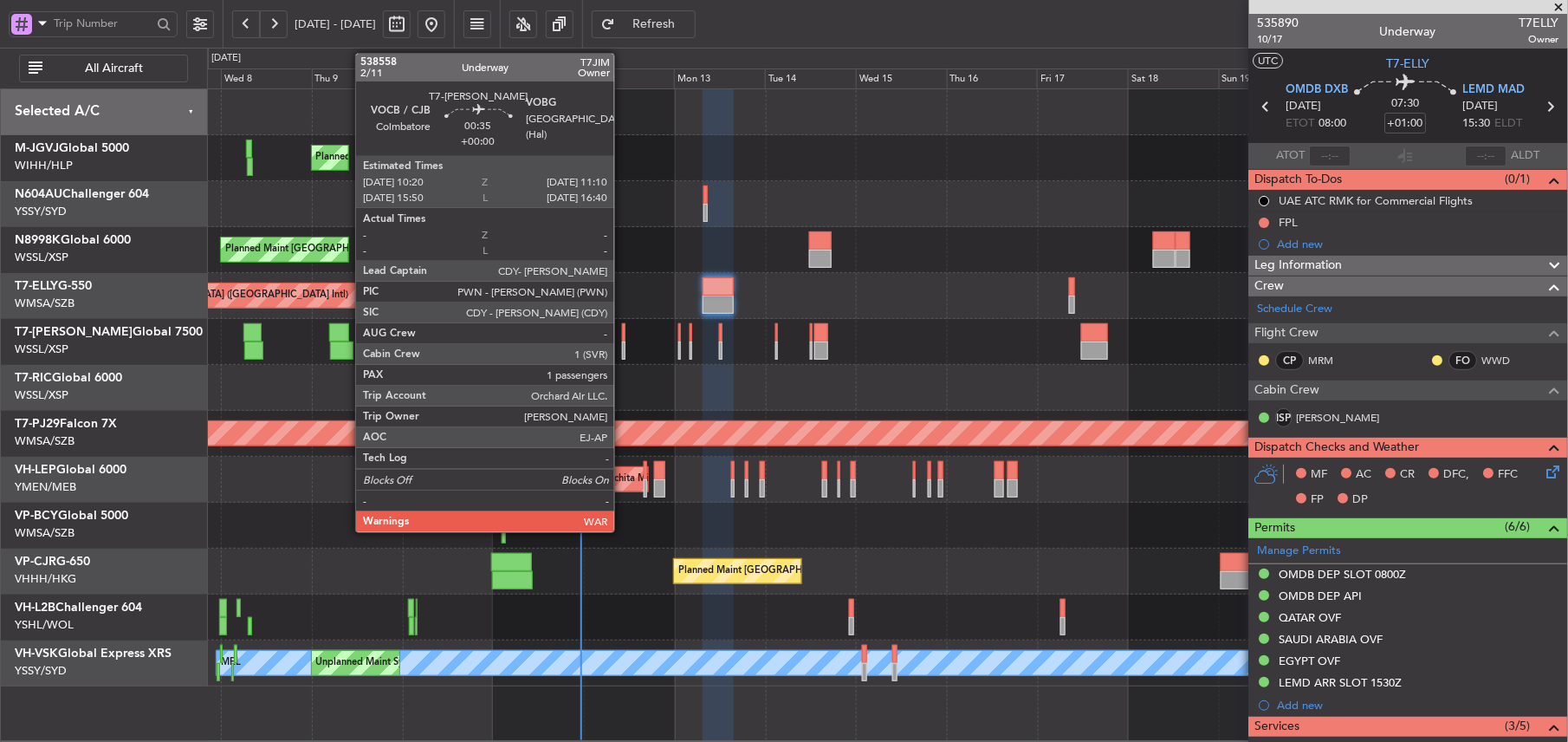
click at [622, 337] on div at bounding box center [624, 331] width 4 height 18
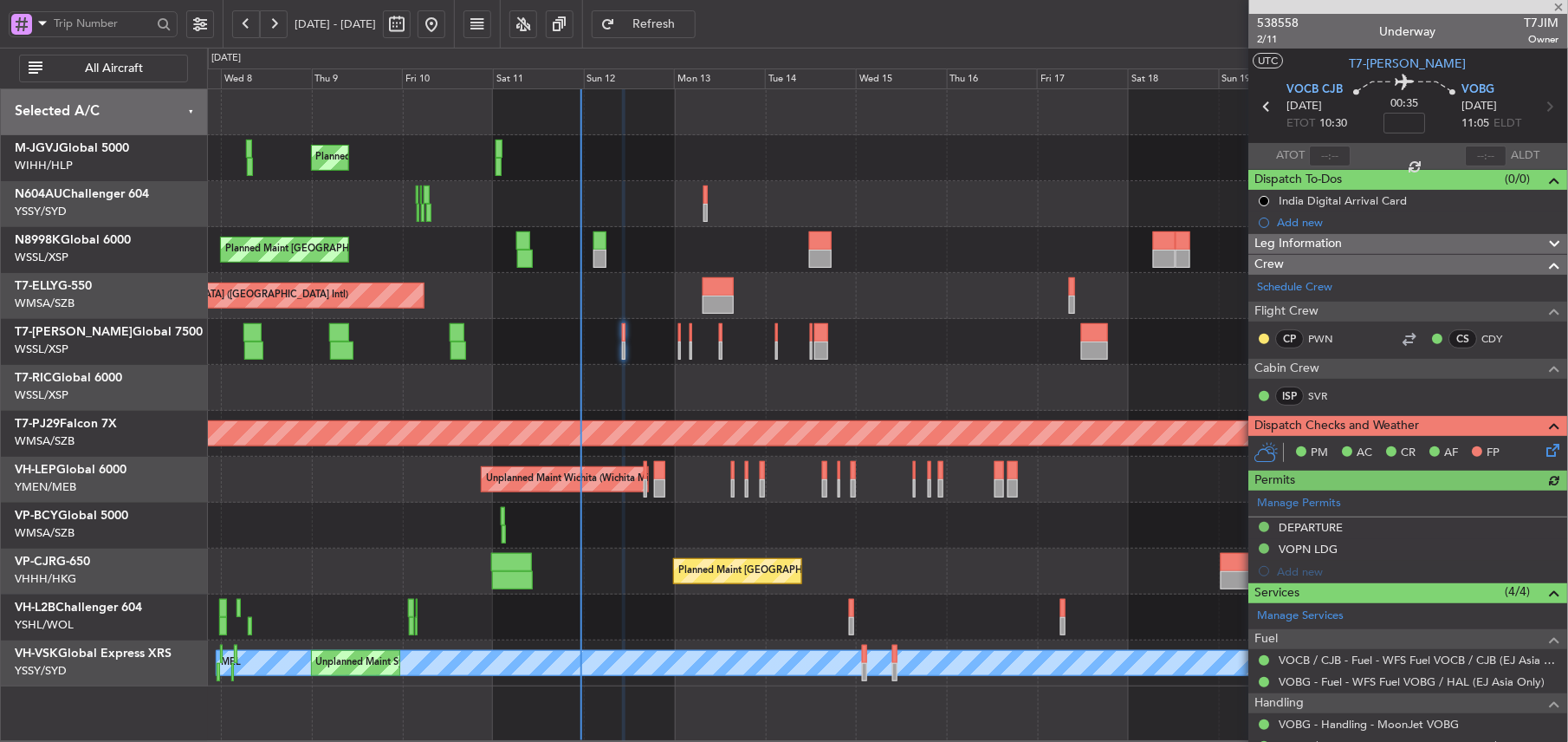
scroll to position [106, 0]
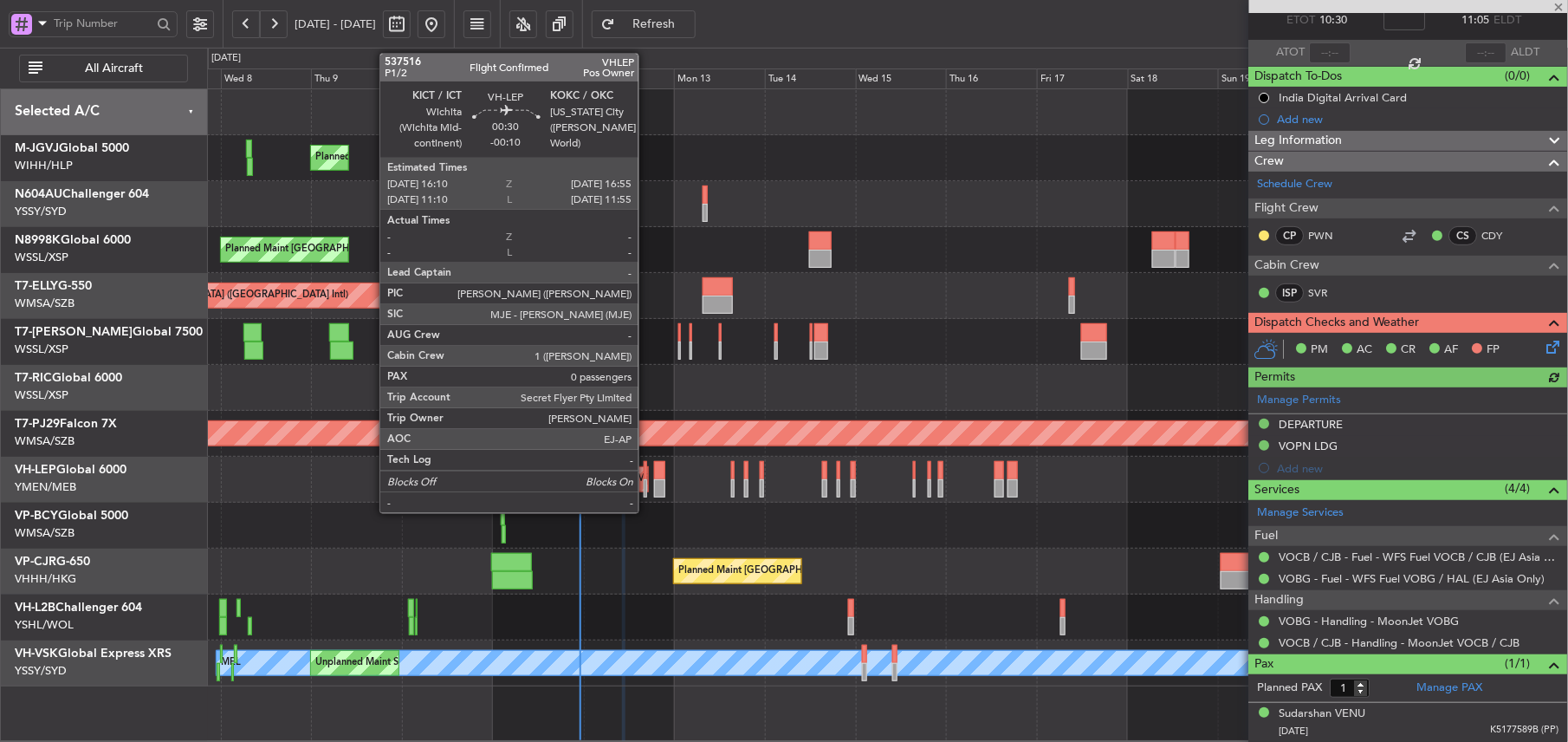
click at [647, 482] on div at bounding box center [646, 488] width 4 height 18
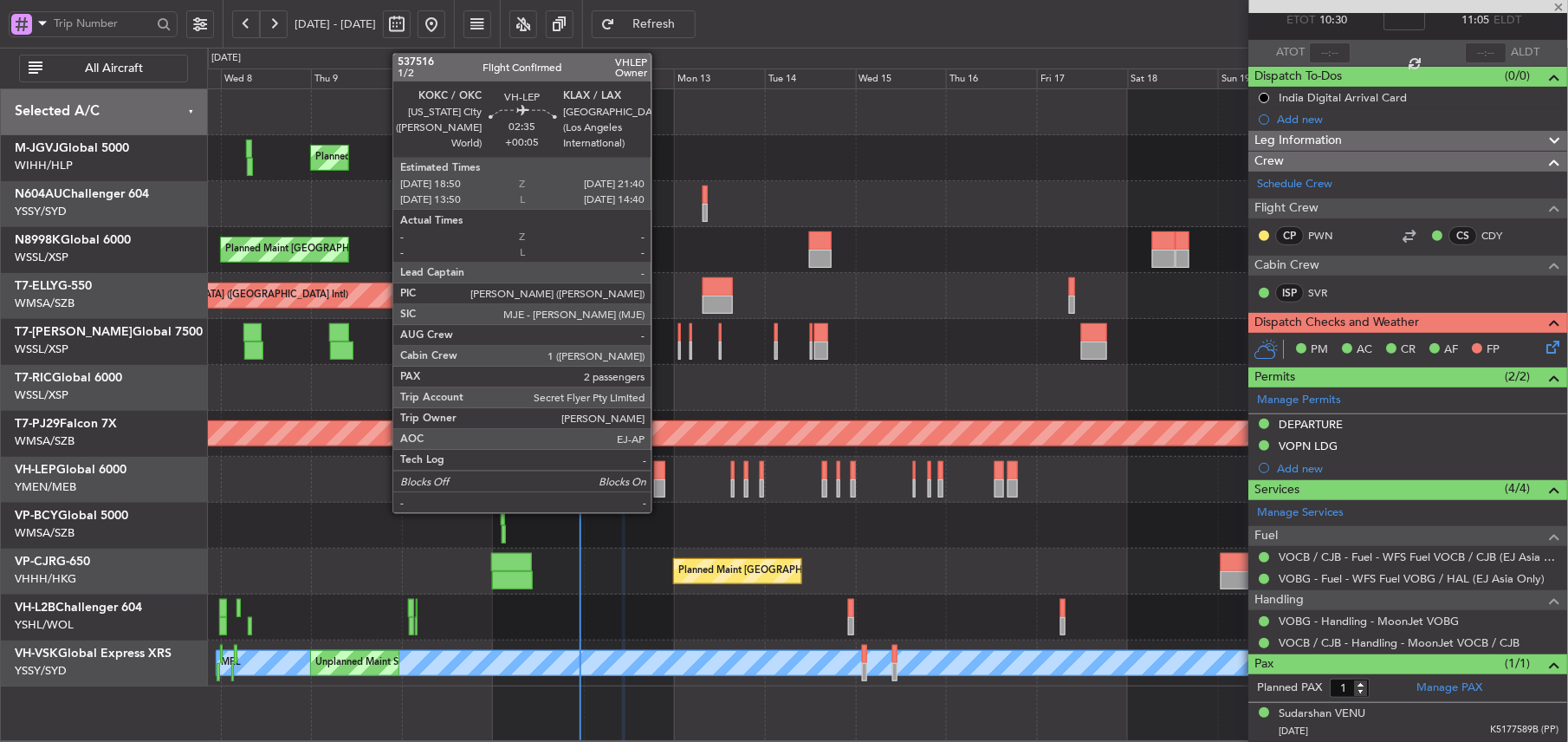
type input "-00:10"
type input "0"
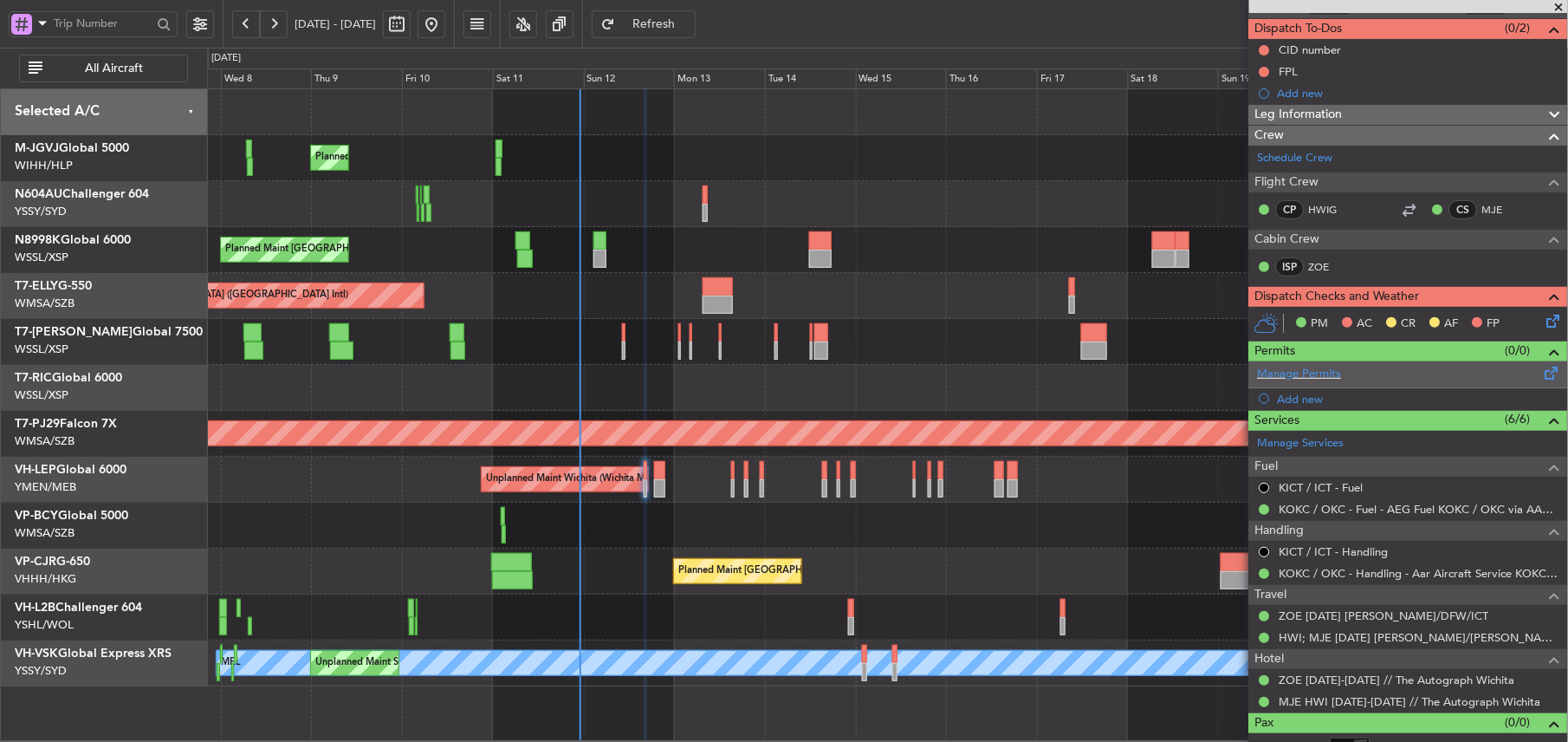
scroll to position [0, 0]
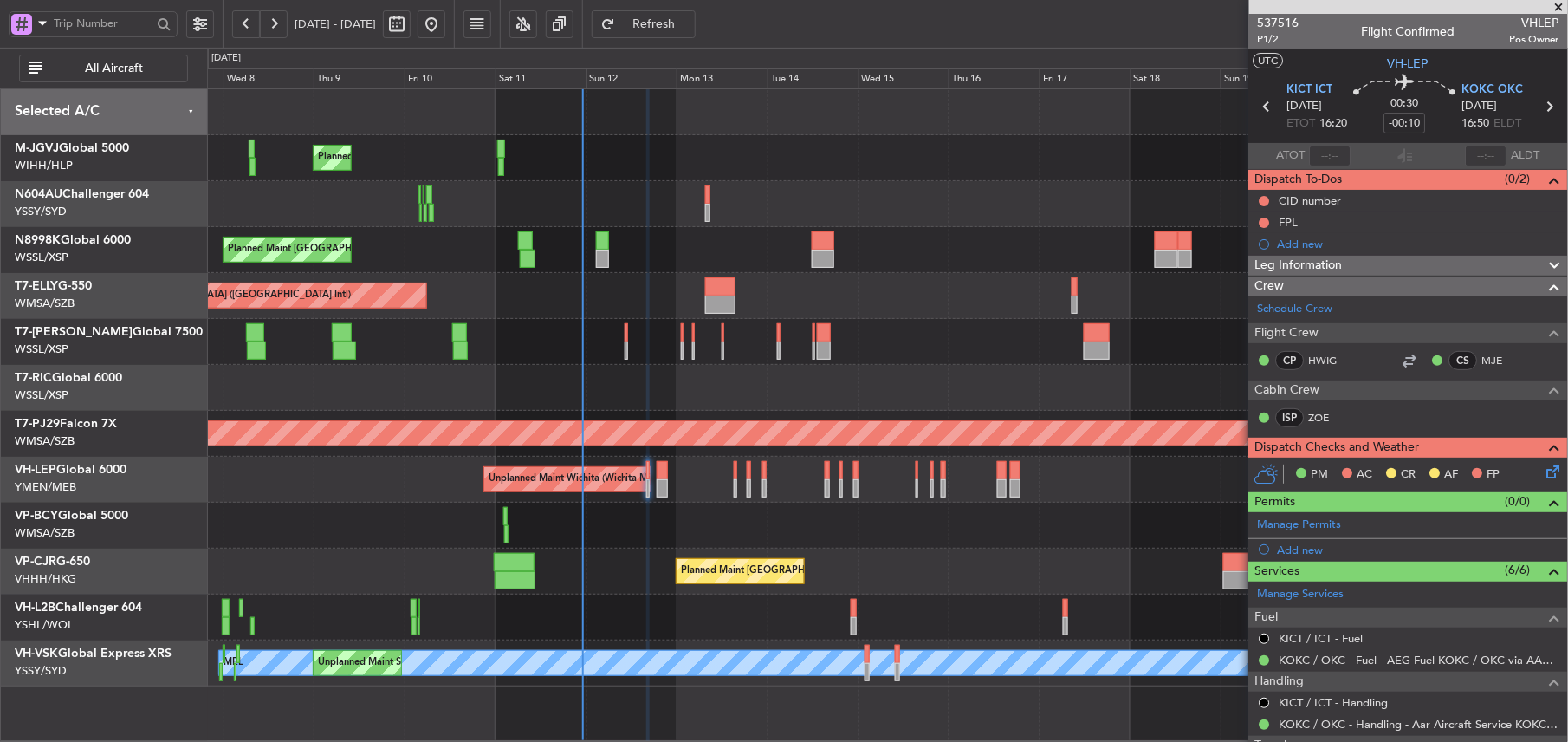
click at [622, 590] on div "Planned Maint [GEOGRAPHIC_DATA] ([GEOGRAPHIC_DATA] Intl)" at bounding box center [886, 571] width 1360 height 46
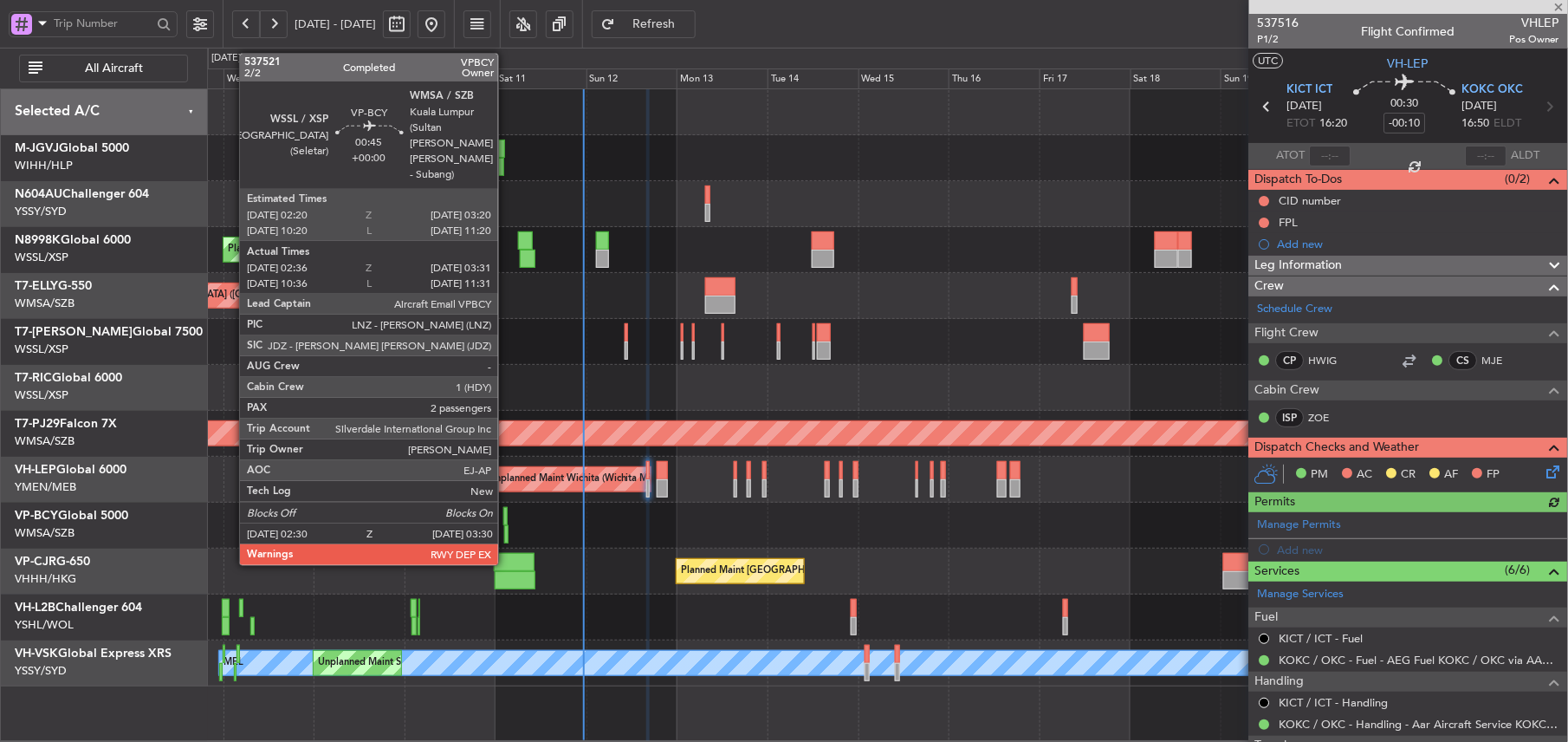
click at [506, 517] on div at bounding box center [505, 515] width 5 height 18
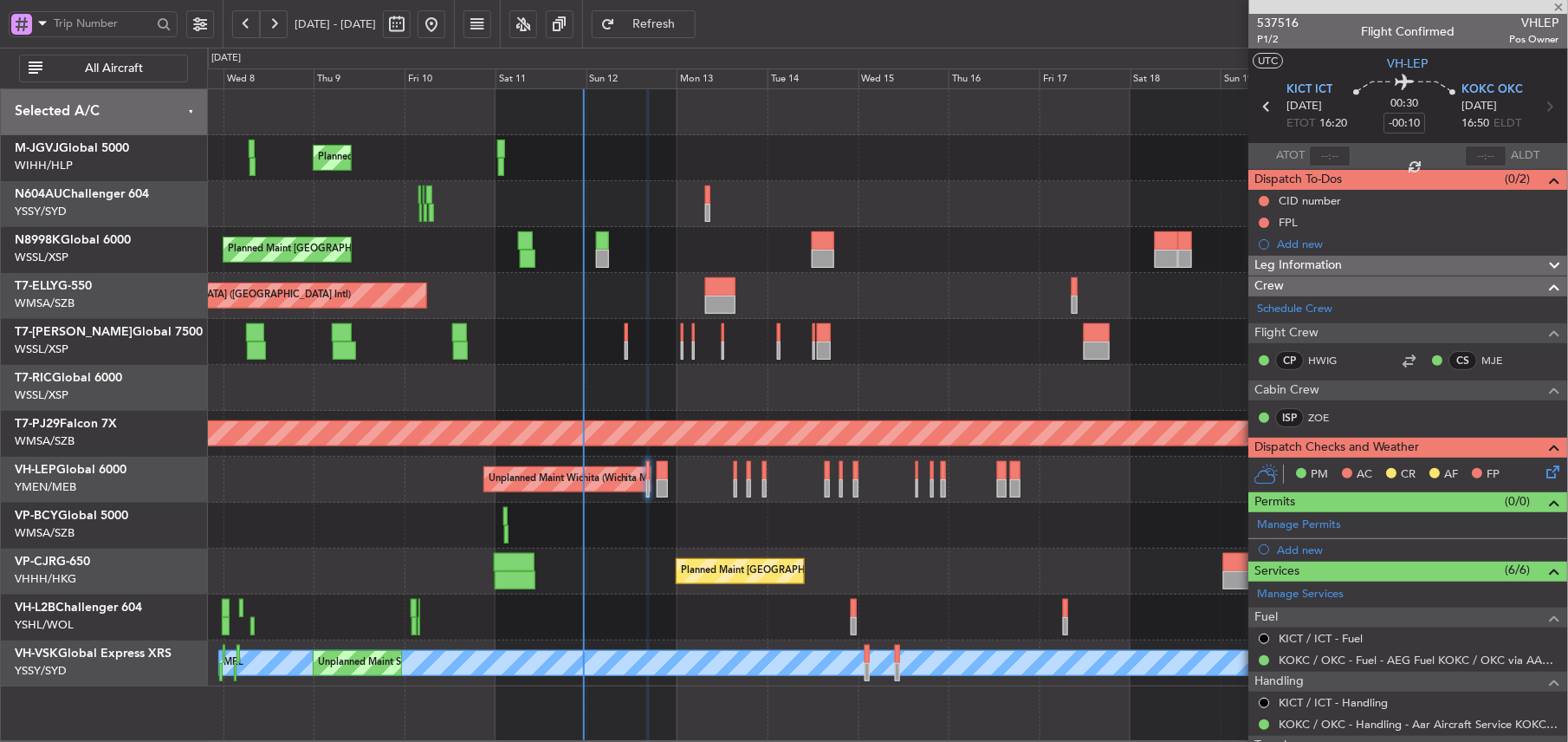
type input "02:46"
type input "03:26"
type input "2"
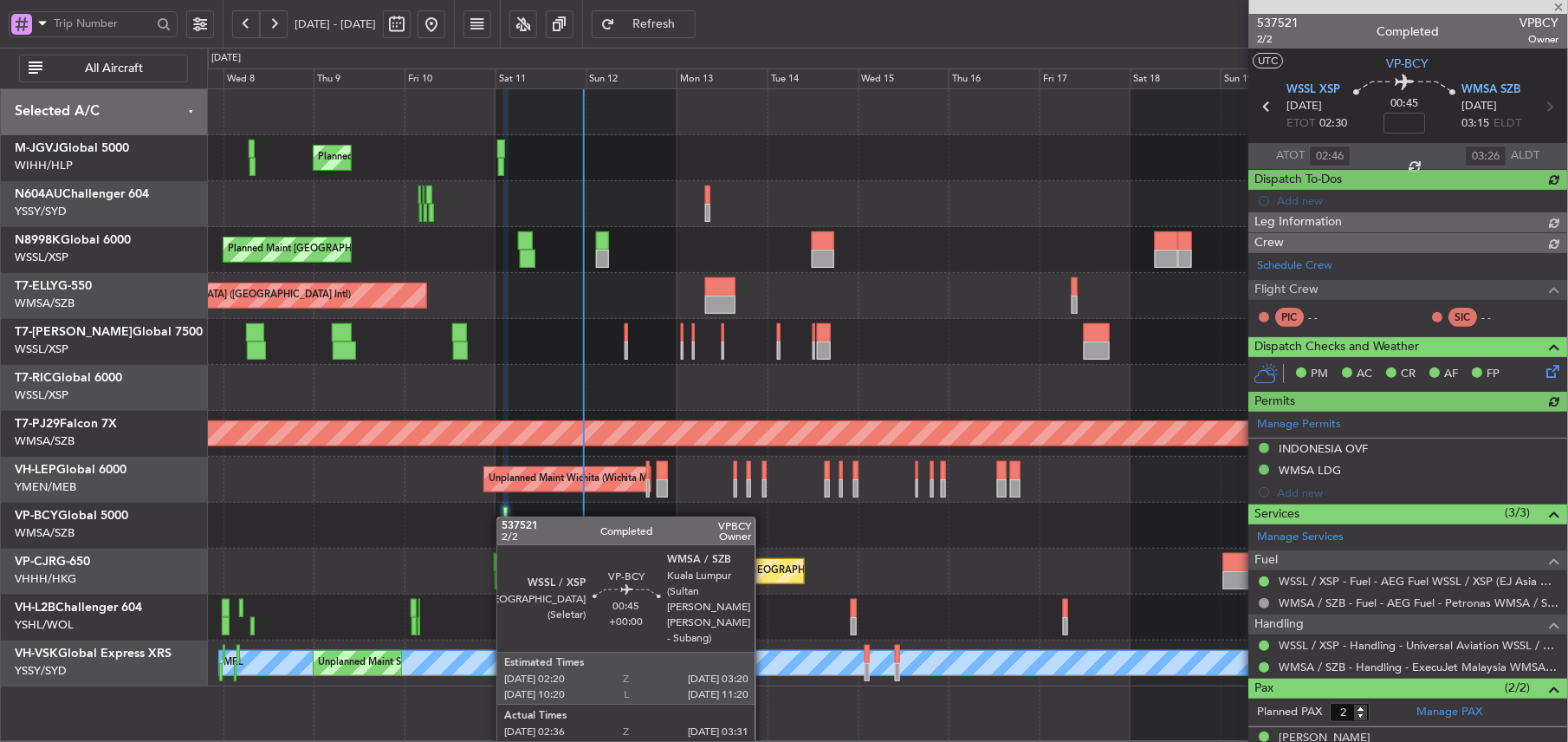
type input "[PERSON_NAME] (HHAFI)"
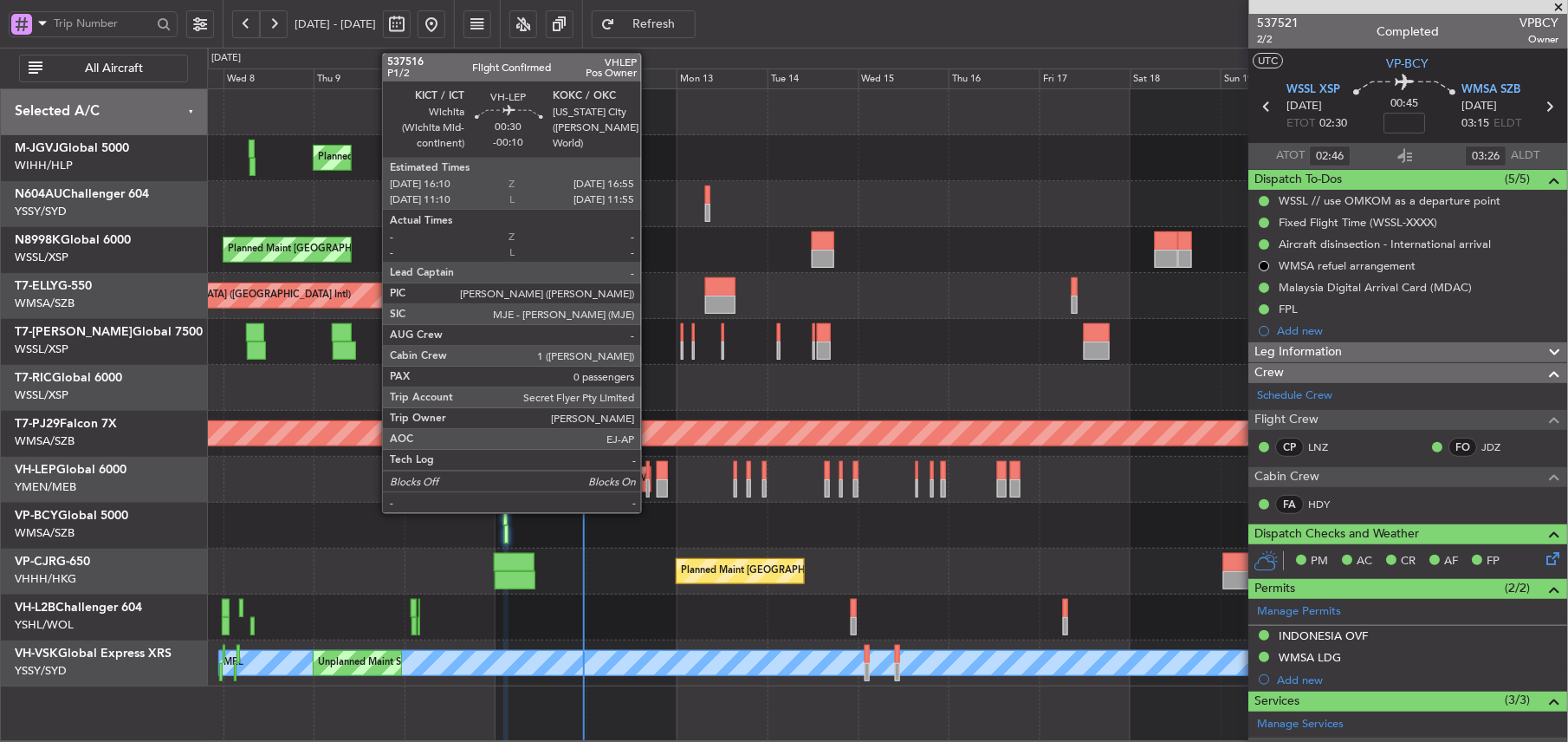
click at [649, 476] on div at bounding box center [649, 469] width 4 height 18
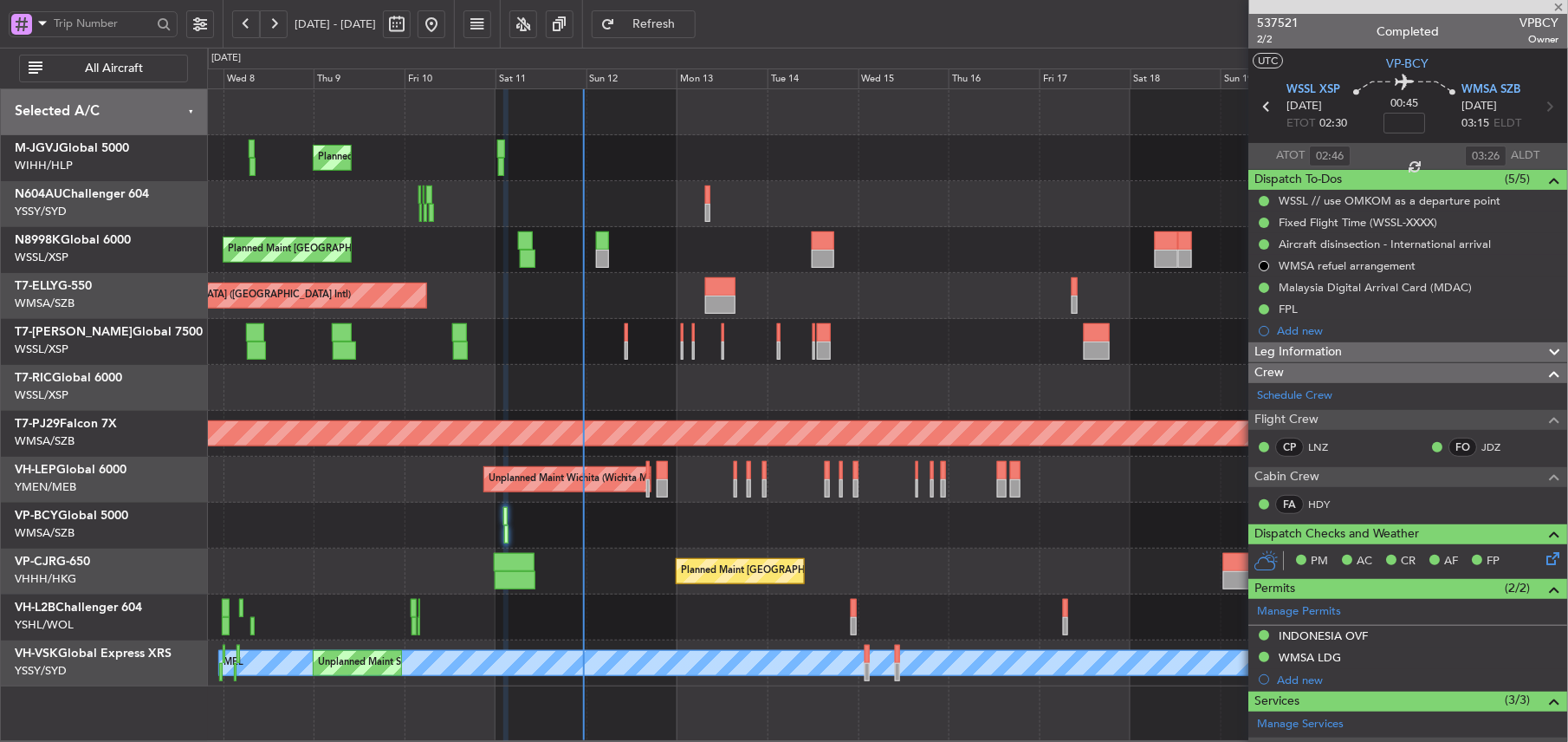
type input "-00:10"
type input "0"
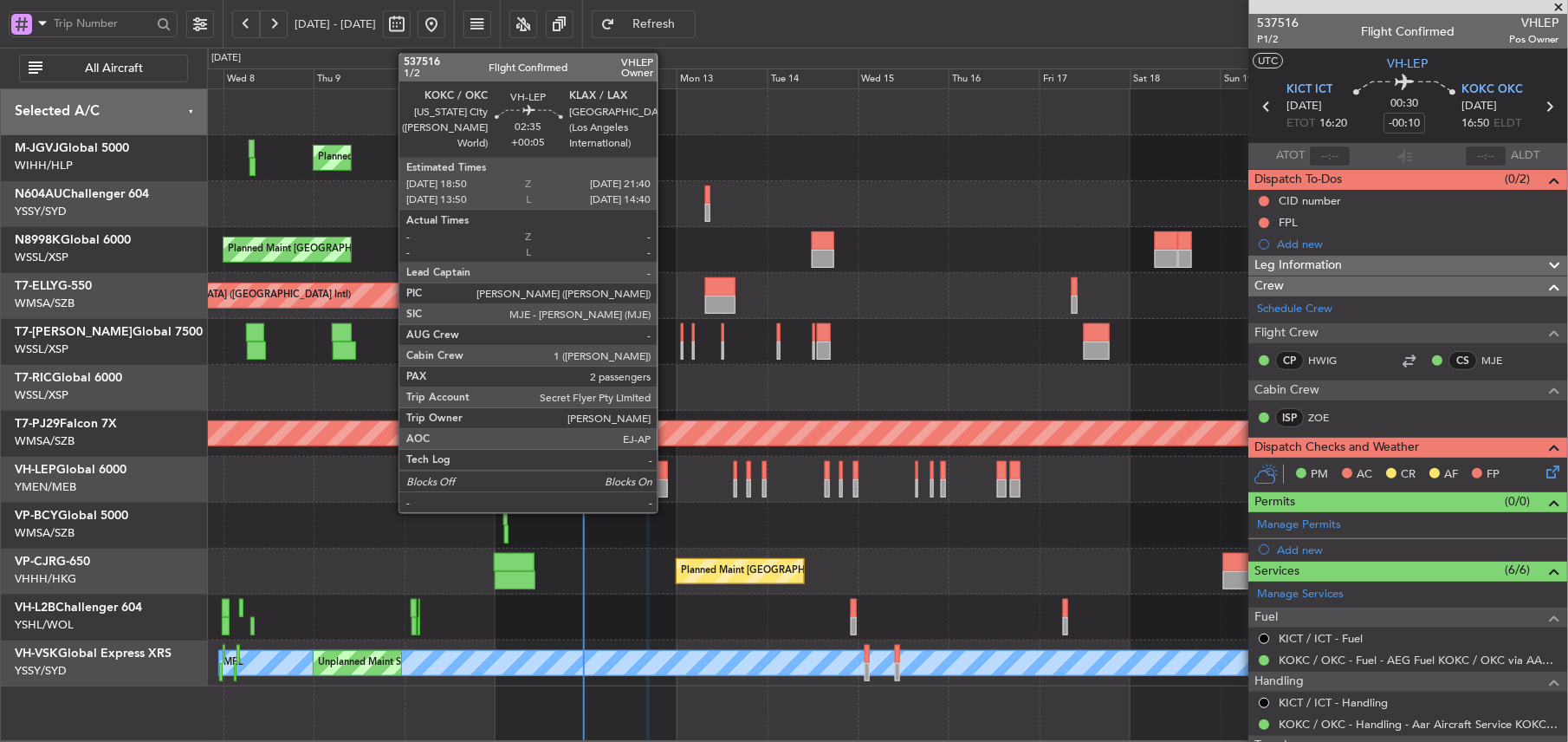
click at [666, 480] on div at bounding box center [663, 488] width 11 height 18
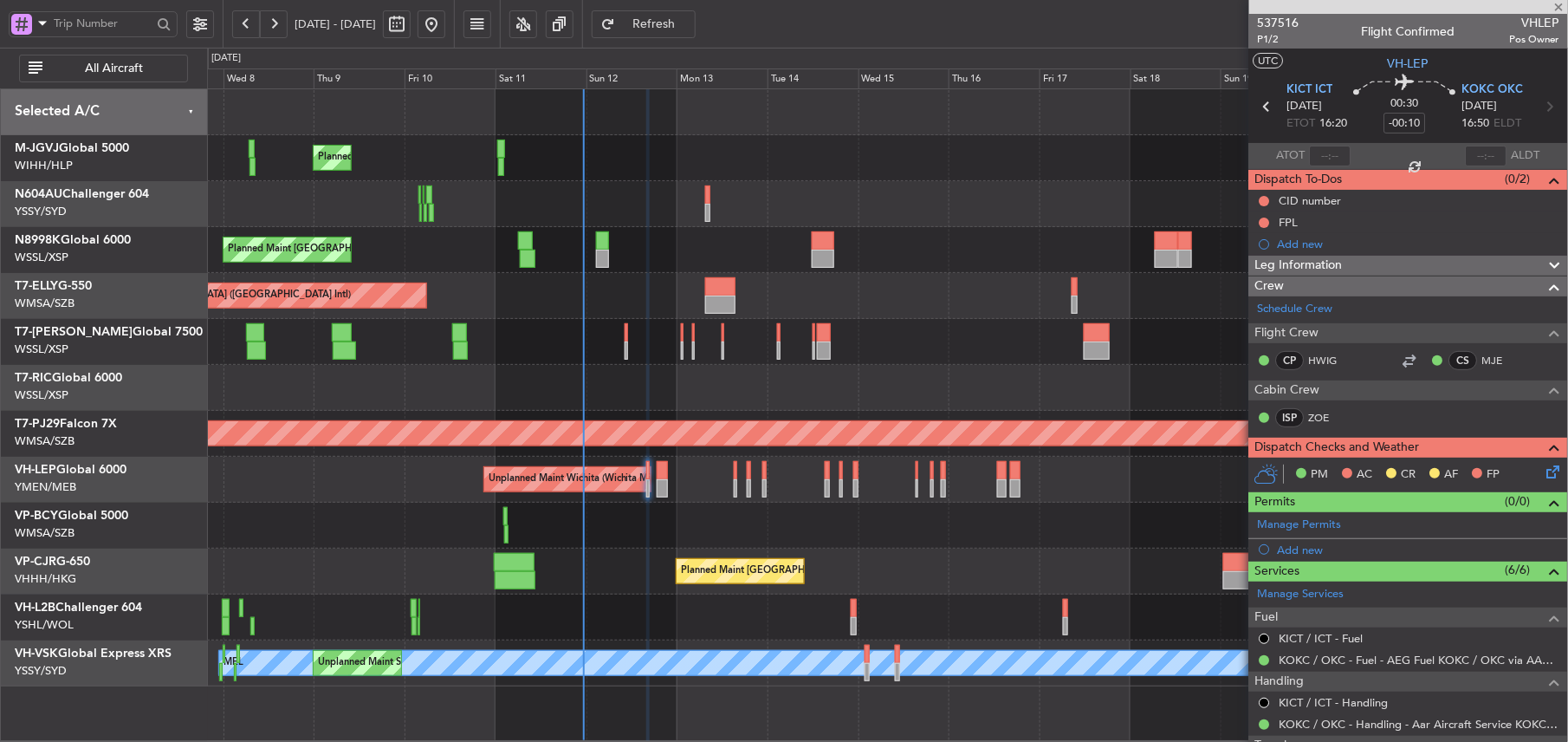
type input "+00:05"
type input "2"
